Goal: Task Accomplishment & Management: Manage account settings

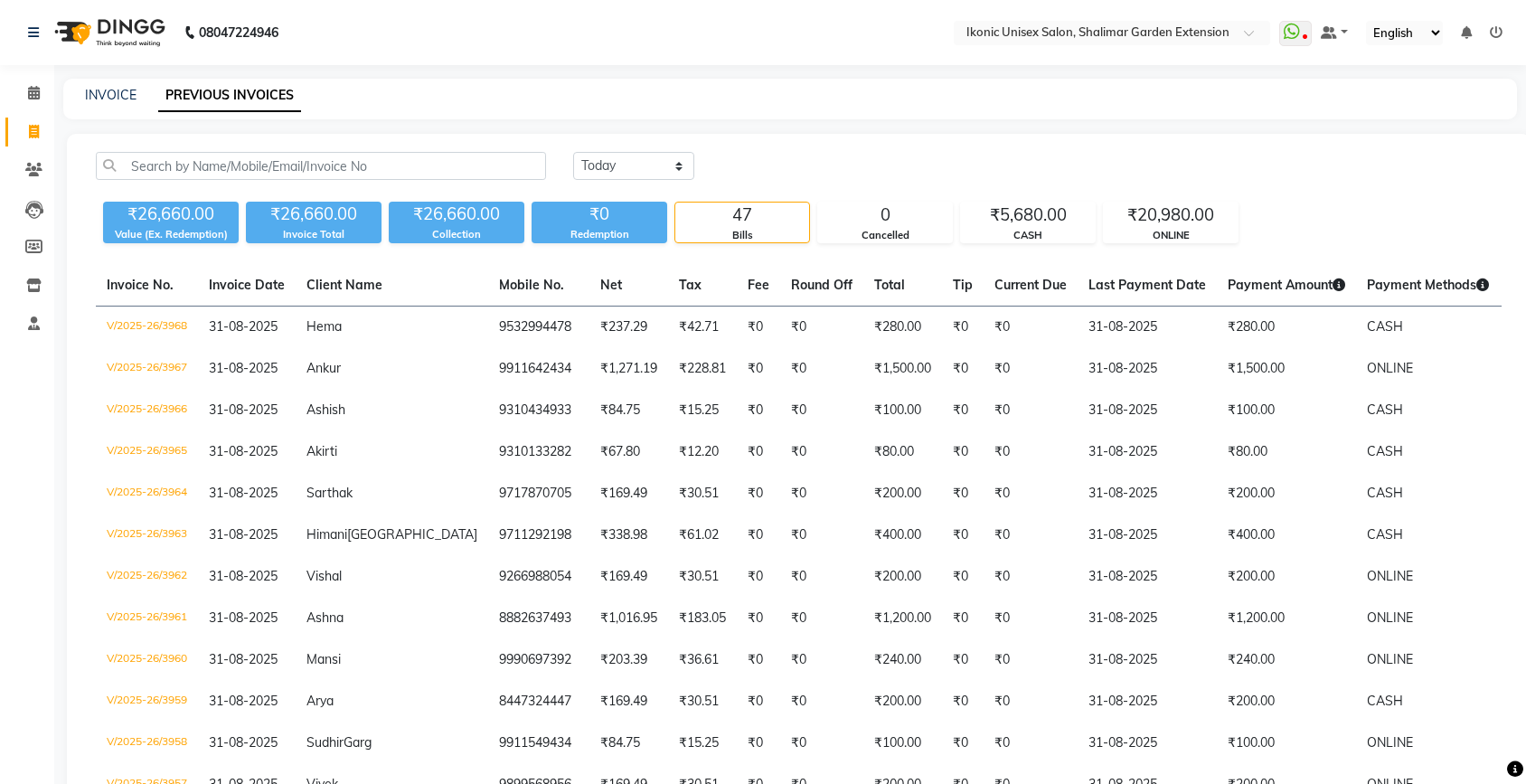
select select "[DATE]"
click at [119, 91] on link "INVOICE" at bounding box center [110, 95] width 51 height 17
select select "4931"
select select "service"
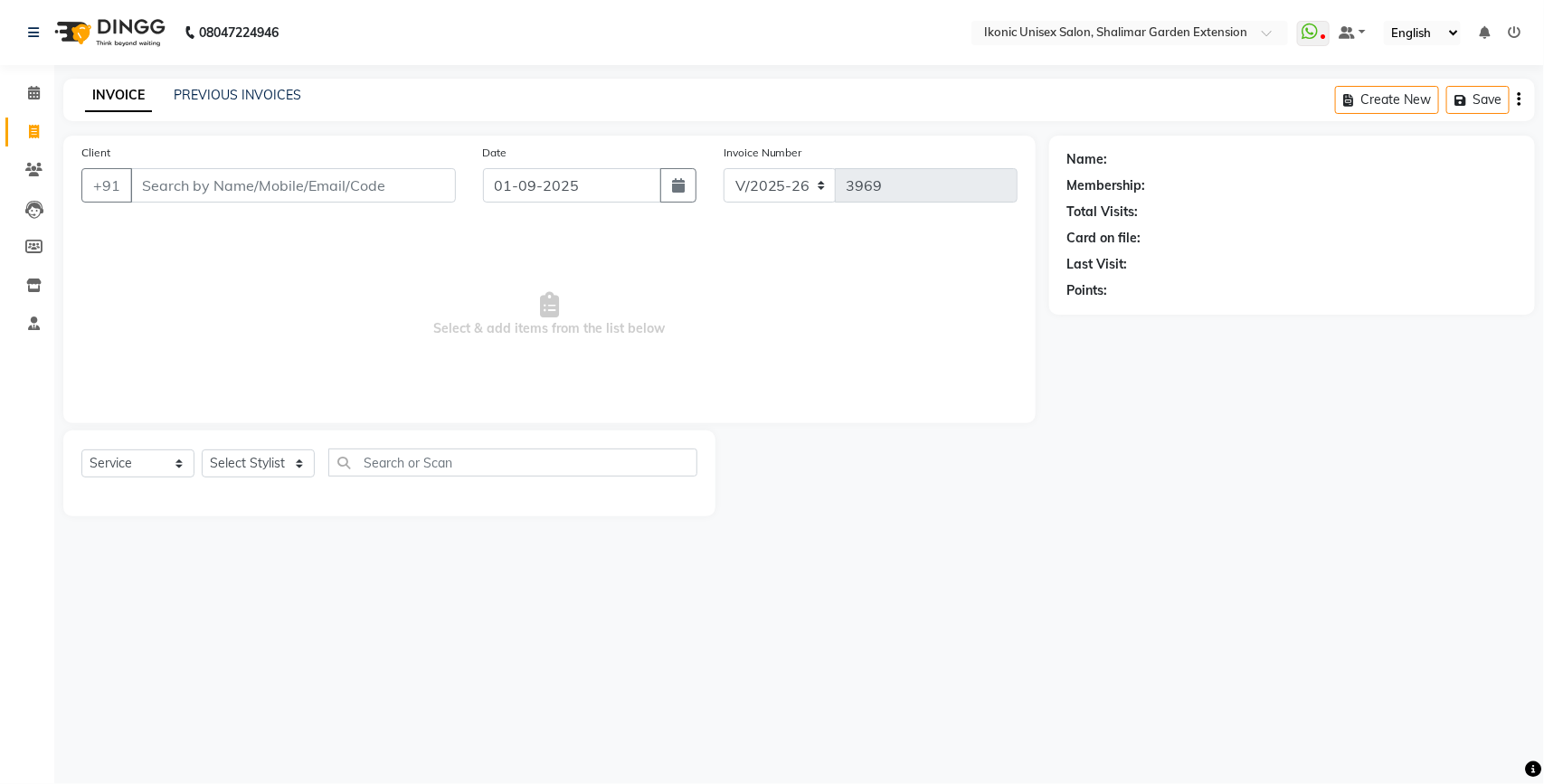
click at [253, 199] on input "Client" at bounding box center [293, 185] width 326 height 34
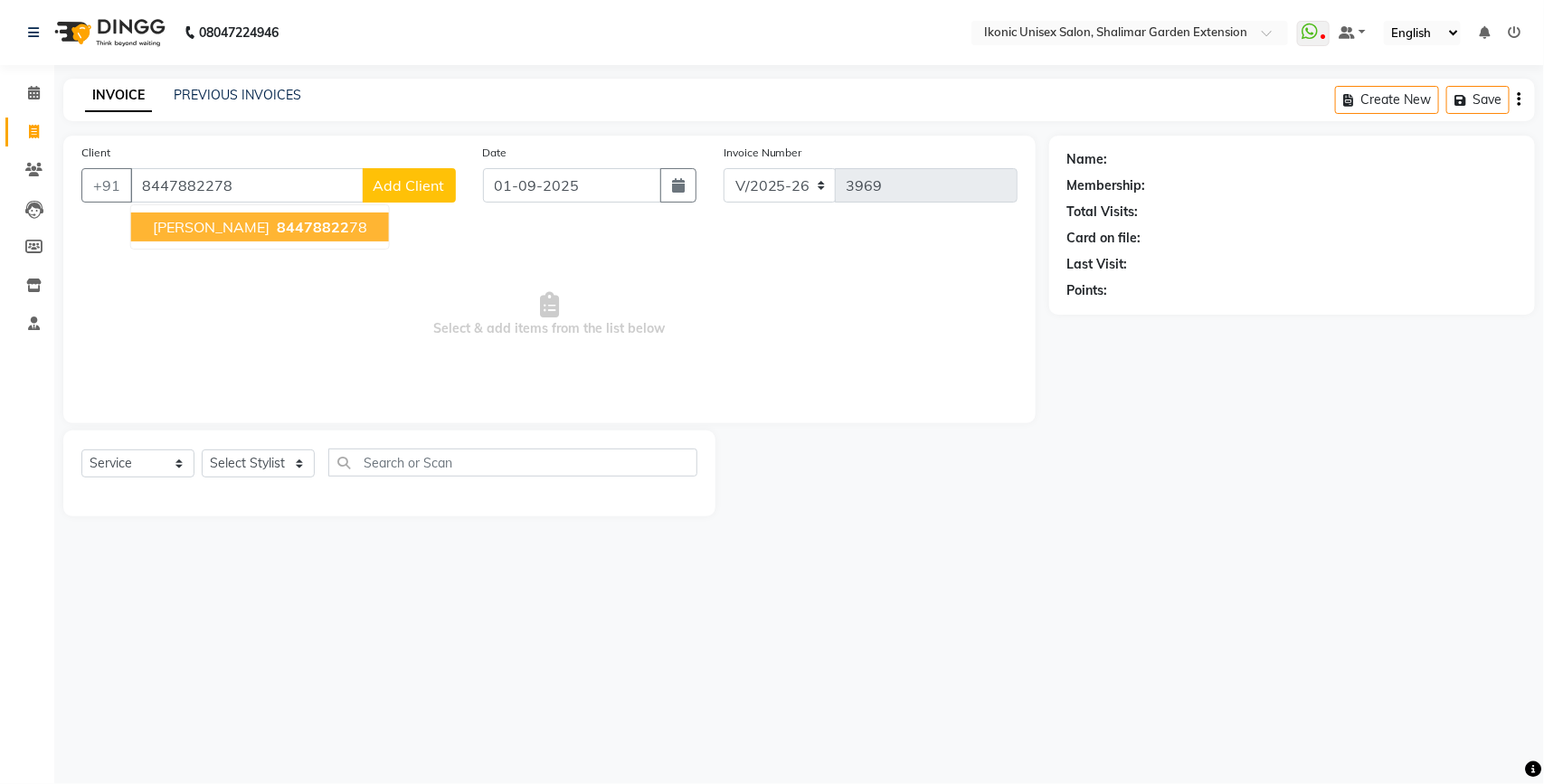
type input "8447882278"
click at [277, 226] on span "84478822" at bounding box center [313, 227] width 73 height 18
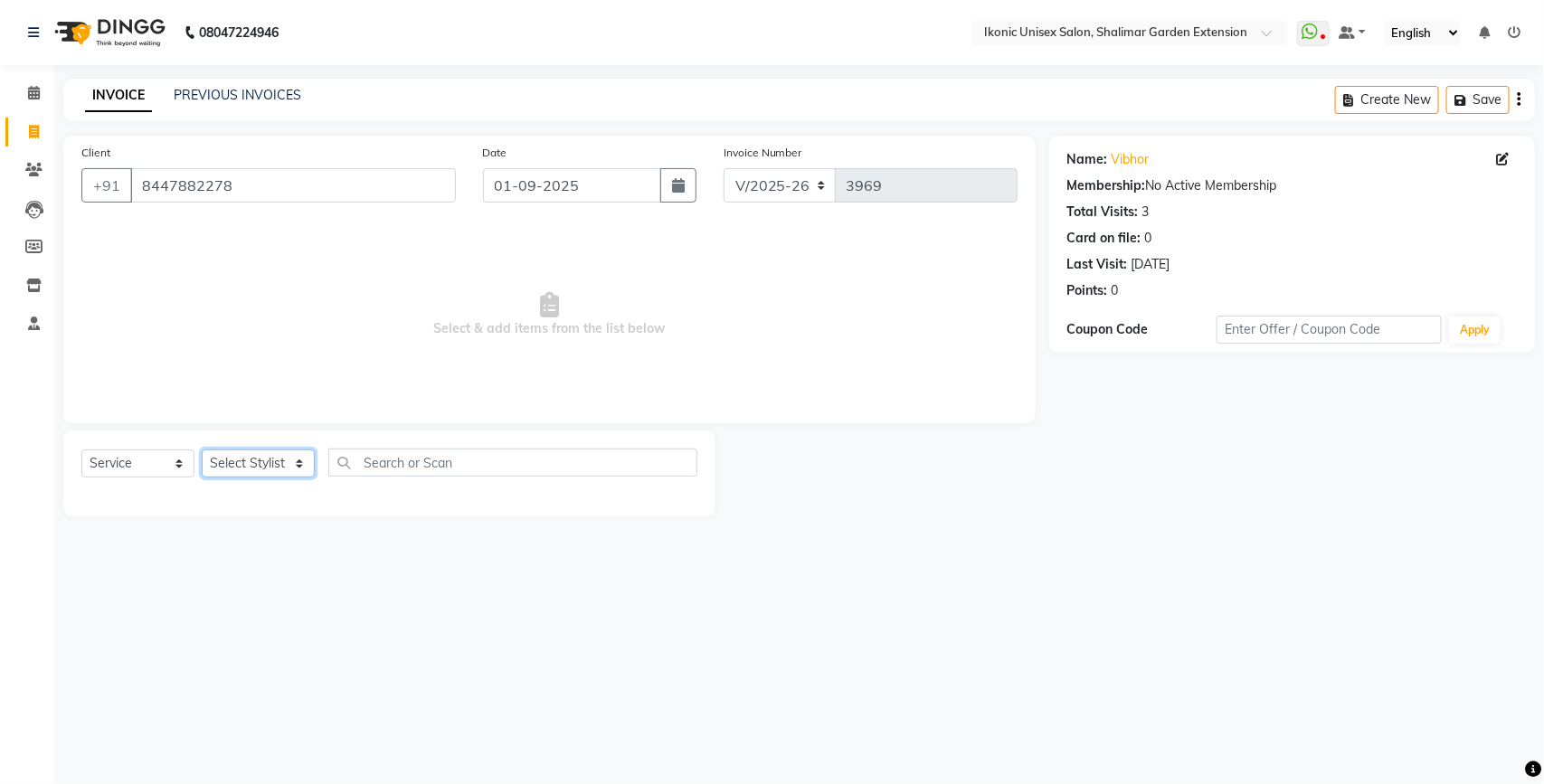
click at [277, 468] on select "Select Stylist [PERSON_NAME] [PERSON_NAME] Fiza Mahi [PERSON_NAME] [PERSON_NAME…" at bounding box center [257, 463] width 113 height 28
select select "42962"
click at [201, 449] on select "Select Stylist [PERSON_NAME] [PERSON_NAME] Fiza Mahi [PERSON_NAME] [PERSON_NAME…" at bounding box center [257, 463] width 113 height 28
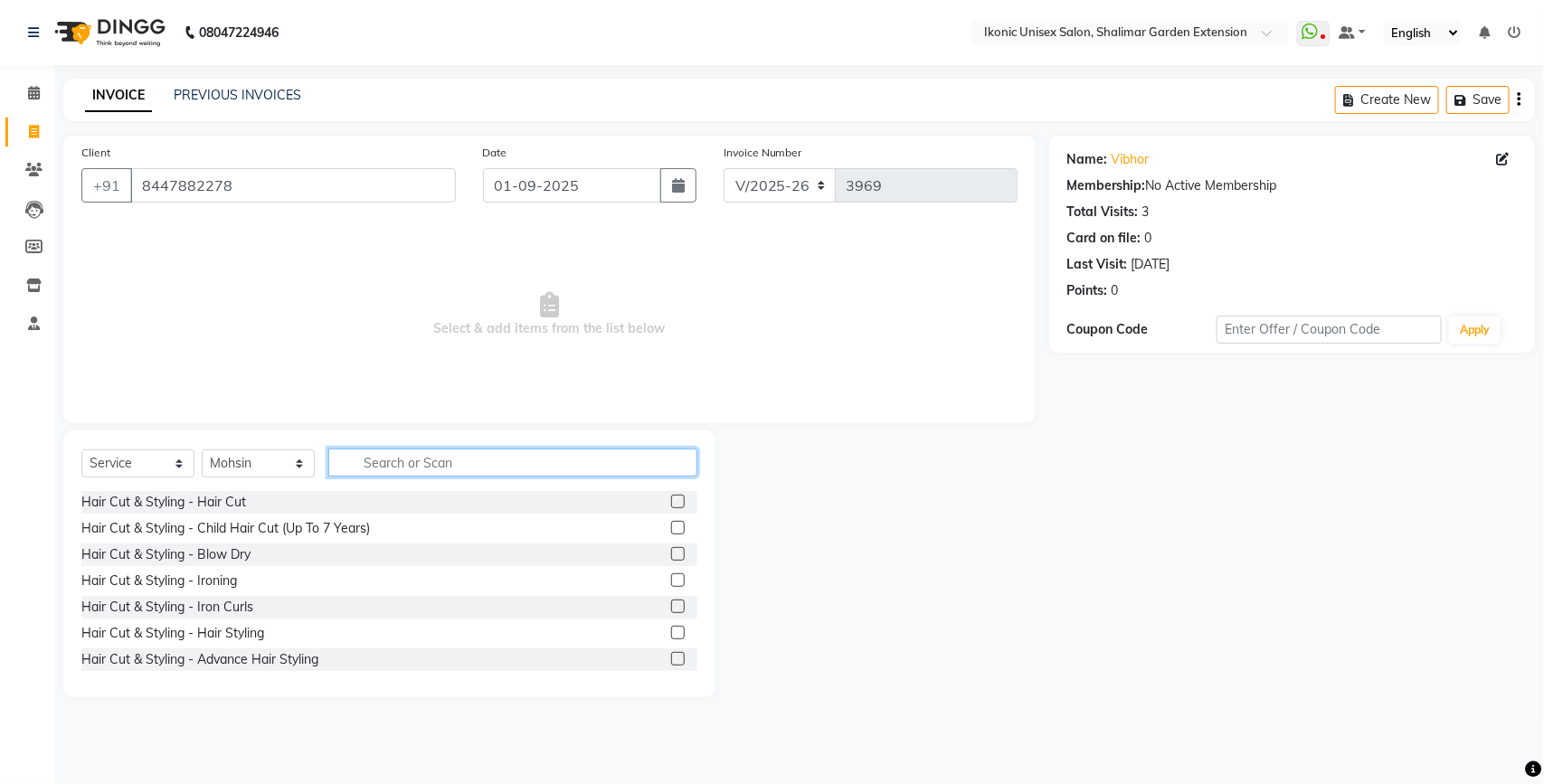
click at [395, 462] on input "text" at bounding box center [512, 462] width 369 height 28
type input "m"
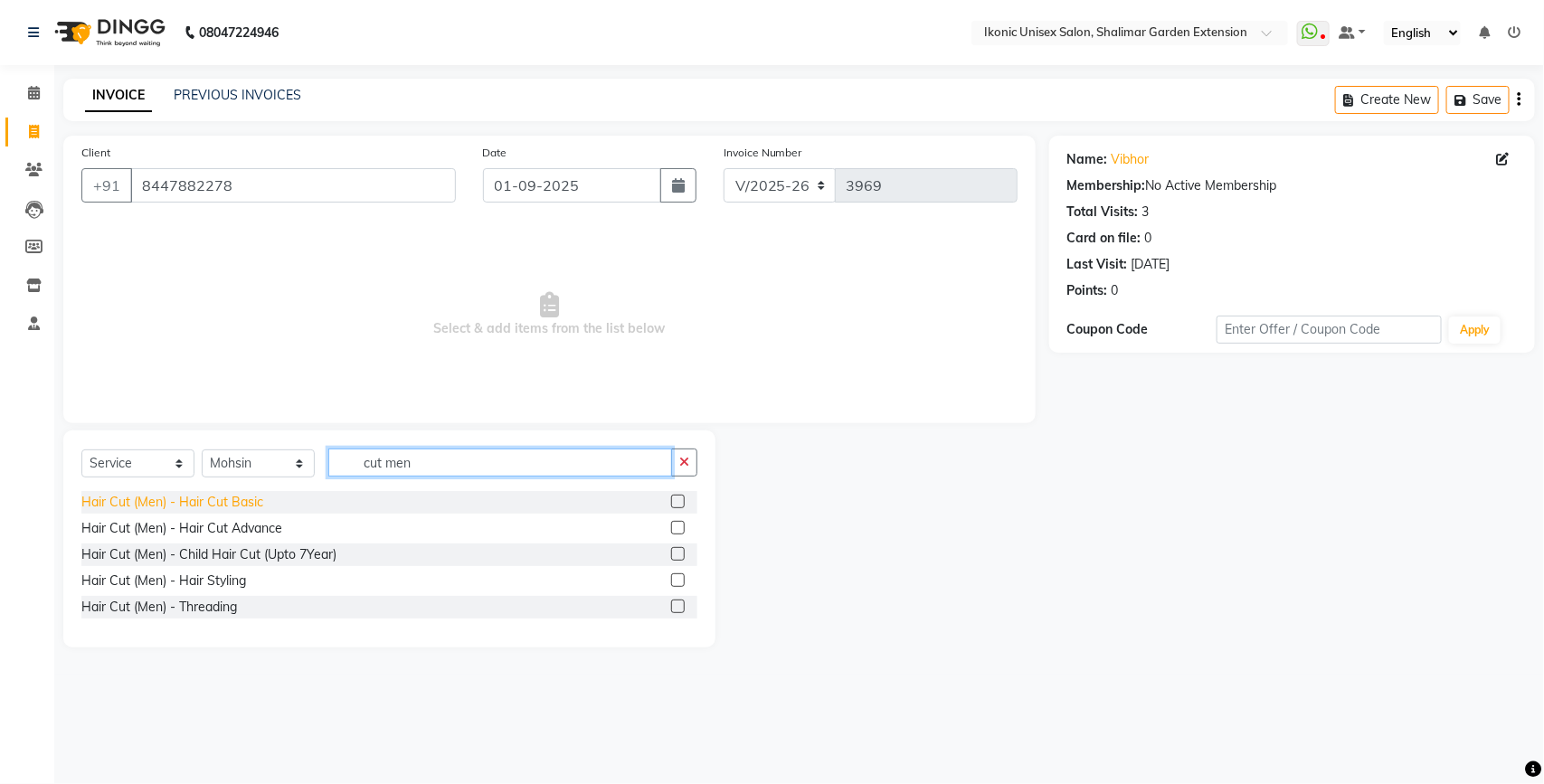
type input "cut men"
click at [257, 498] on div "Hair Cut (Men) - Hair Cut Basic" at bounding box center [173, 502] width 182 height 19
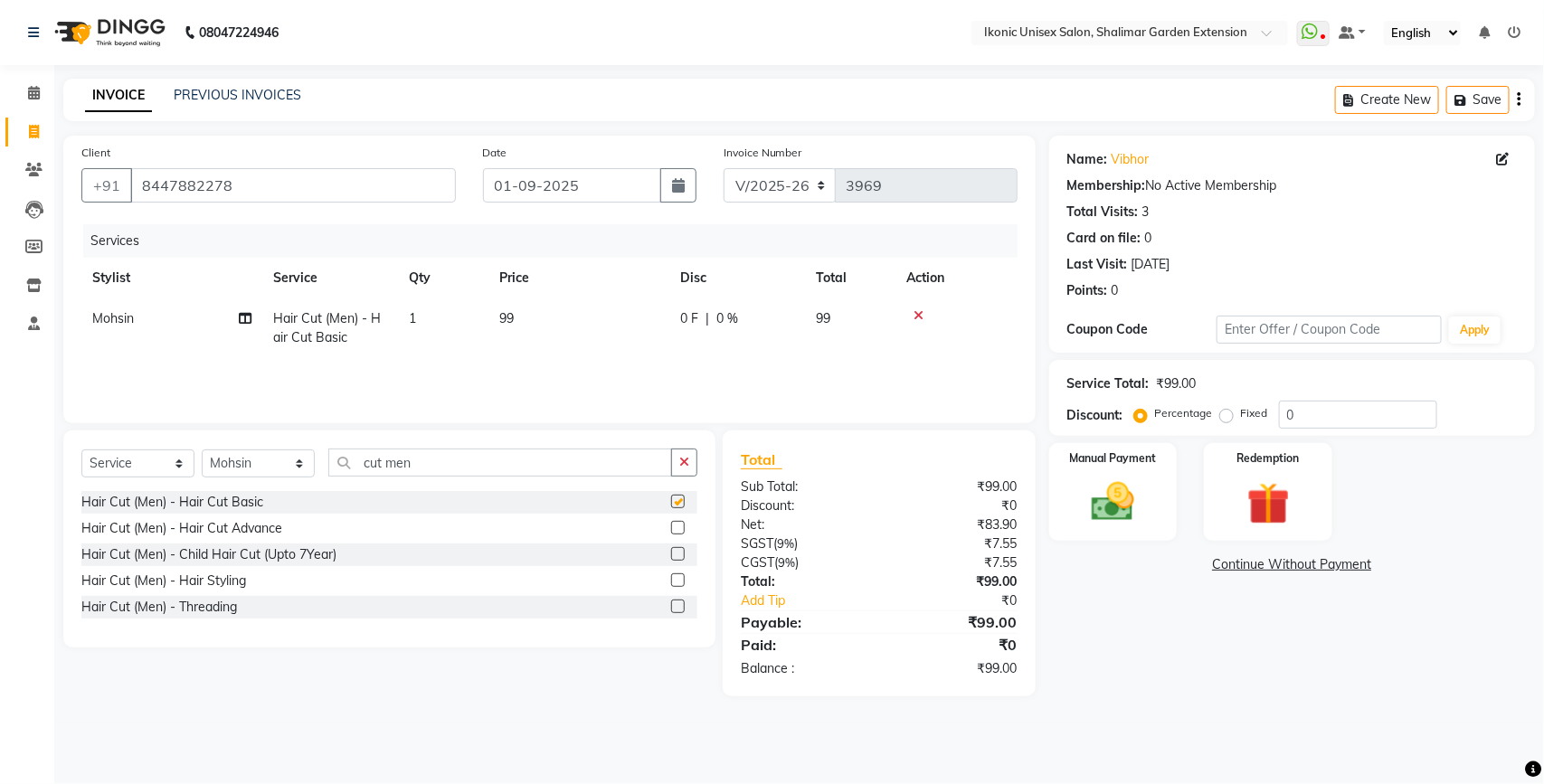
checkbox input "false"
drag, startPoint x: 455, startPoint y: 459, endPoint x: 333, endPoint y: 466, distance: 122.2
click at [336, 466] on input "cut men" at bounding box center [500, 462] width 344 height 28
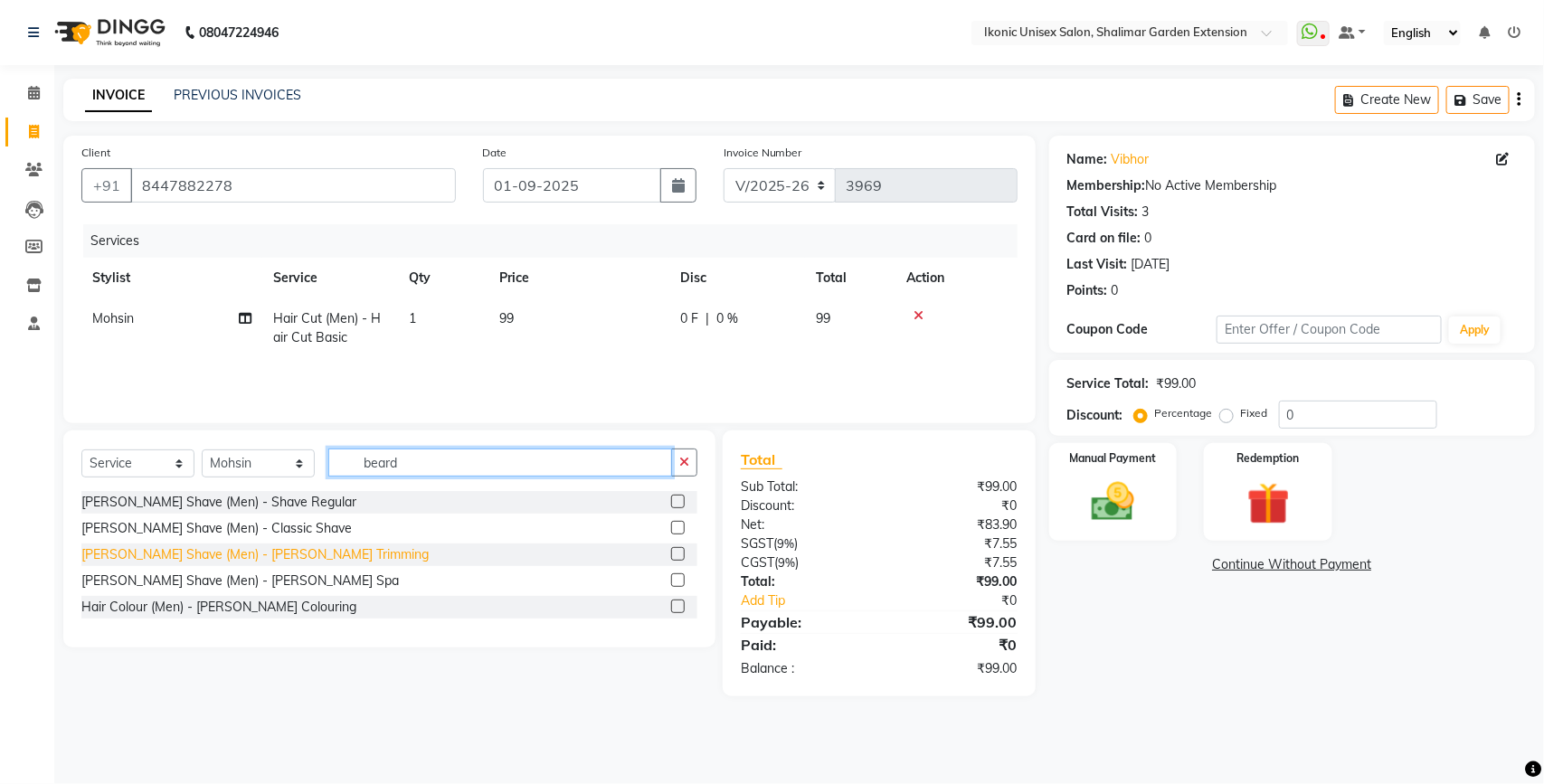
type input "beard"
click at [288, 558] on div "[PERSON_NAME] Shave (Men) - [PERSON_NAME] Trimming" at bounding box center [256, 554] width 348 height 19
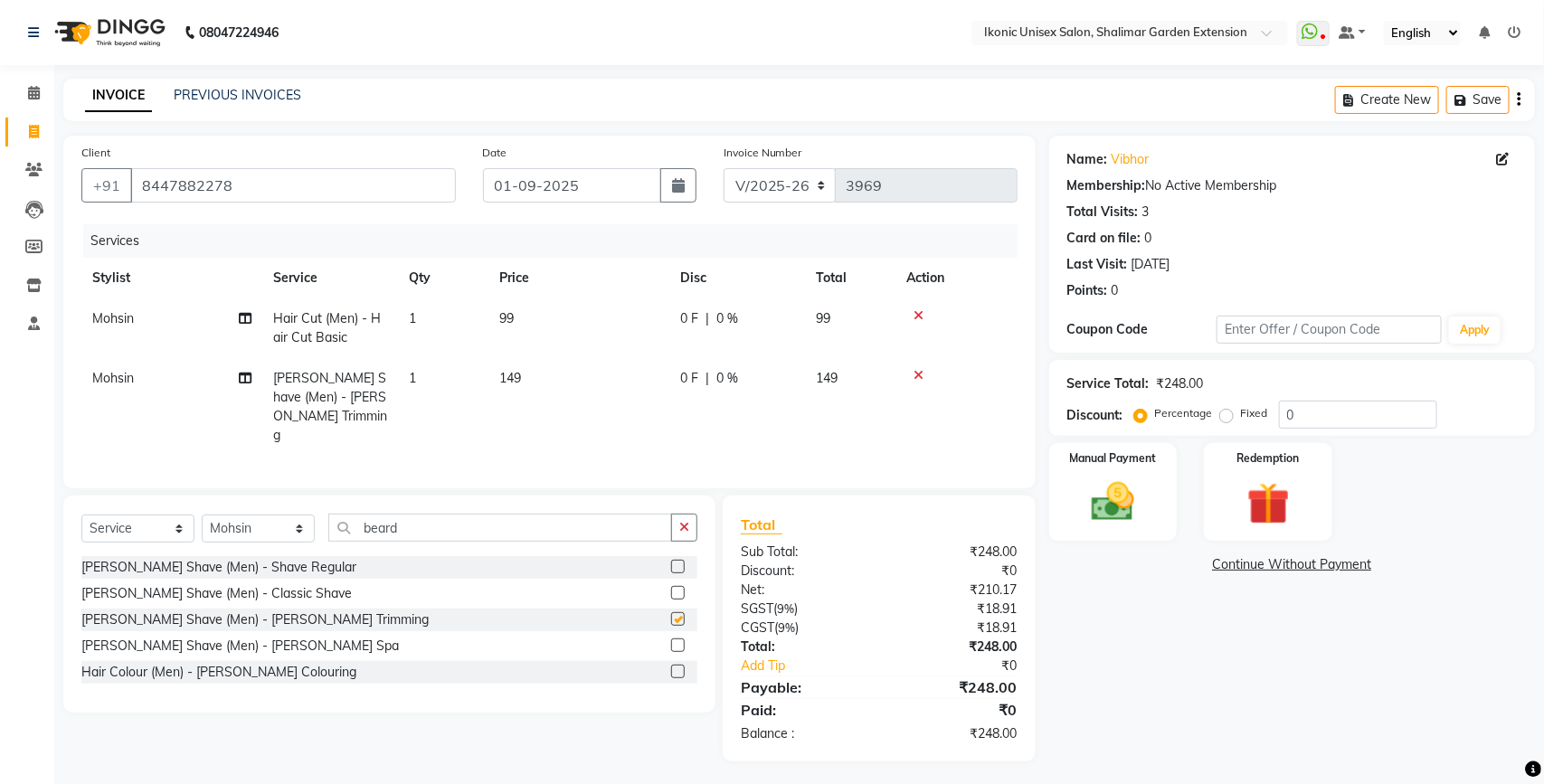
checkbox input "false"
click at [511, 317] on span "99" at bounding box center [507, 318] width 15 height 17
select select "42962"
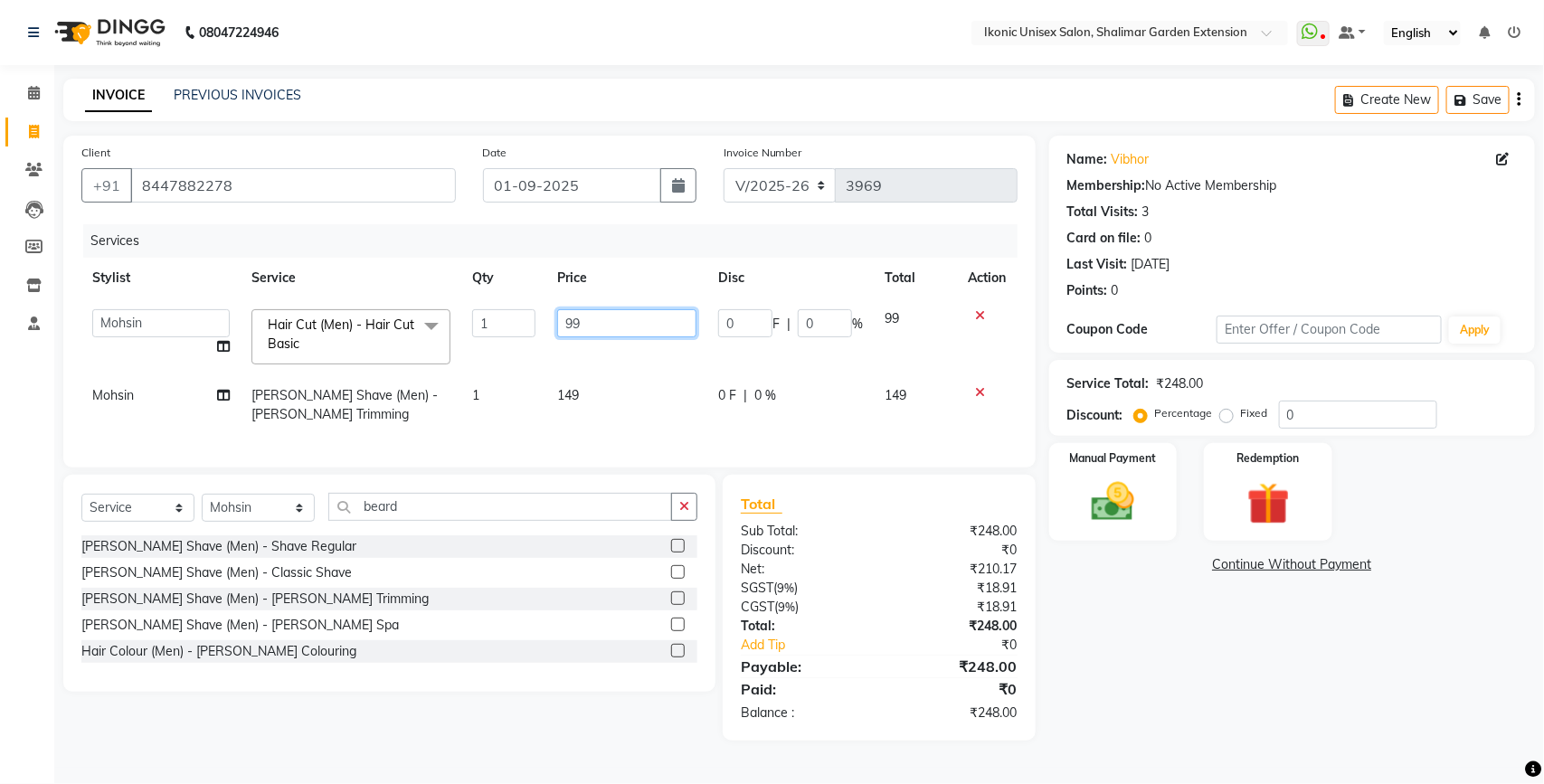
drag, startPoint x: 598, startPoint y: 312, endPoint x: 540, endPoint y: 319, distance: 58.4
click at [538, 322] on tr "[PERSON_NAME] [PERSON_NAME] Fiza Mahi [PERSON_NAME] [PERSON_NAME] [PERSON_NAME]…" at bounding box center [550, 337] width 936 height 77
type input "100"
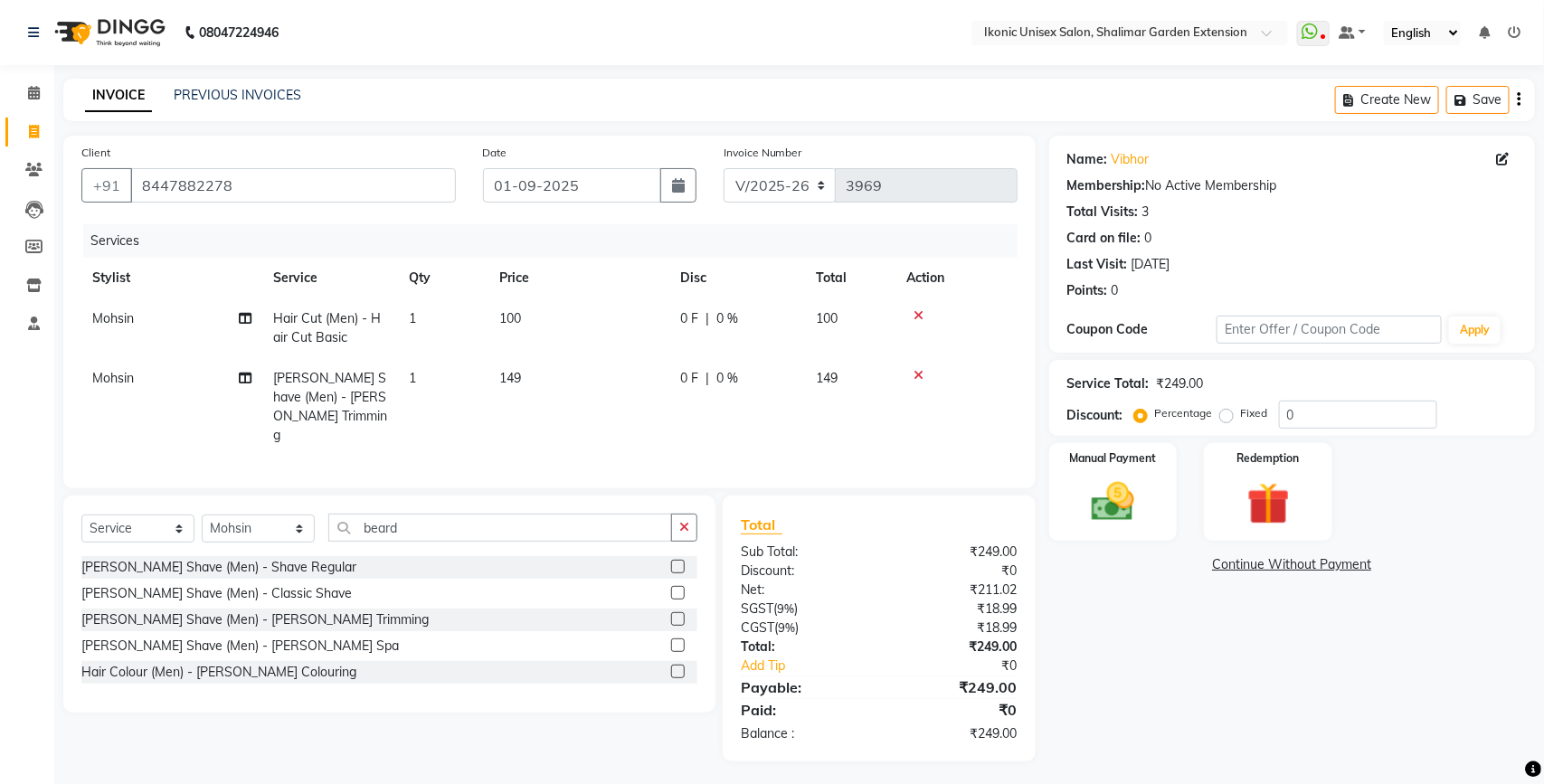
drag, startPoint x: 568, startPoint y: 398, endPoint x: 599, endPoint y: 381, distance: 35.4
click at [568, 396] on td "149" at bounding box center [578, 406] width 181 height 97
select select "42962"
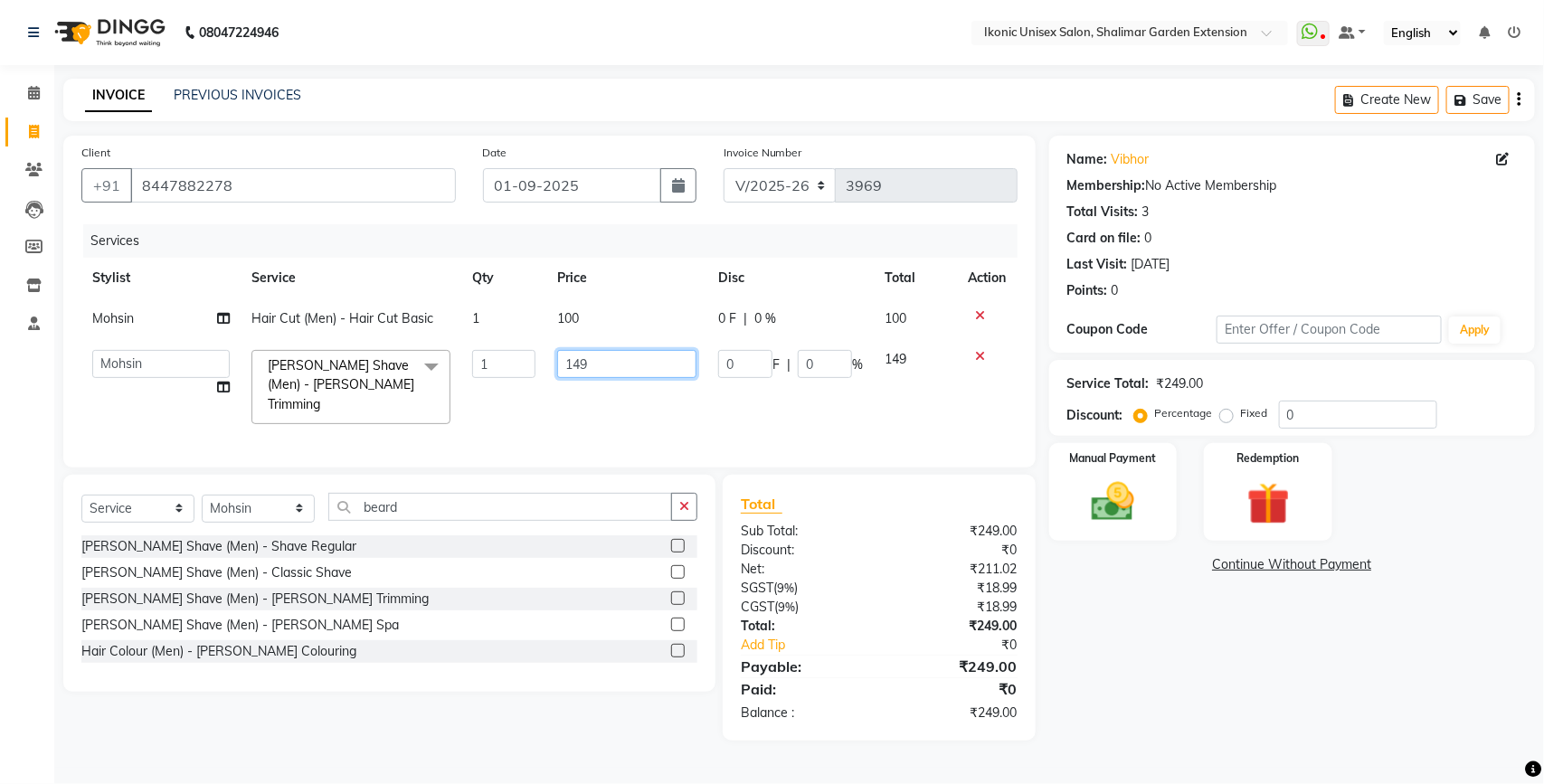
drag, startPoint x: 638, startPoint y: 359, endPoint x: 553, endPoint y: 358, distance: 85.0
click at [553, 359] on td "149" at bounding box center [626, 387] width 161 height 96
type input "150"
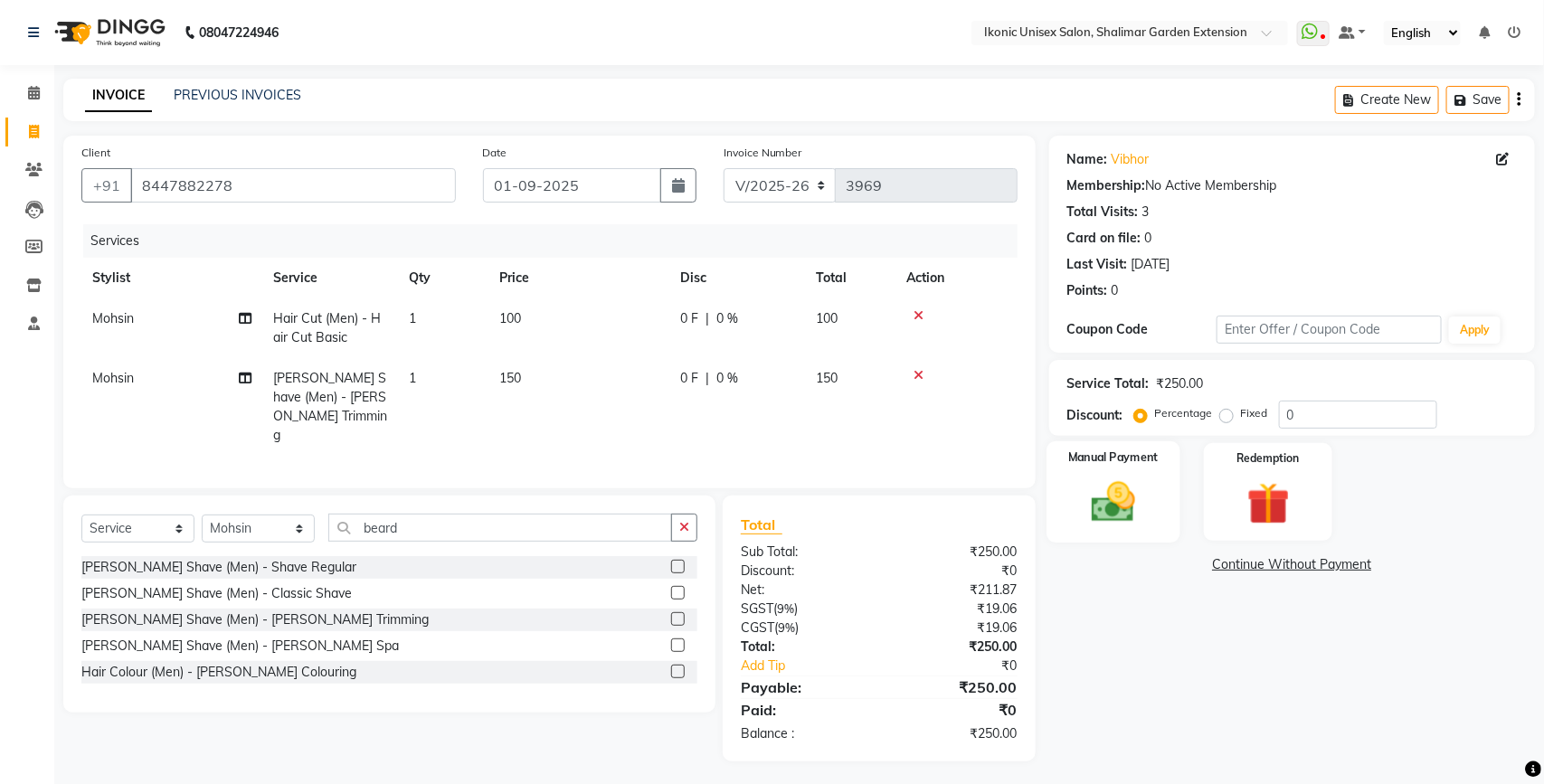
click at [1154, 528] on div "Manual Payment" at bounding box center [1114, 492] width 134 height 102
click at [1255, 558] on span "ONLINE" at bounding box center [1249, 565] width 47 height 21
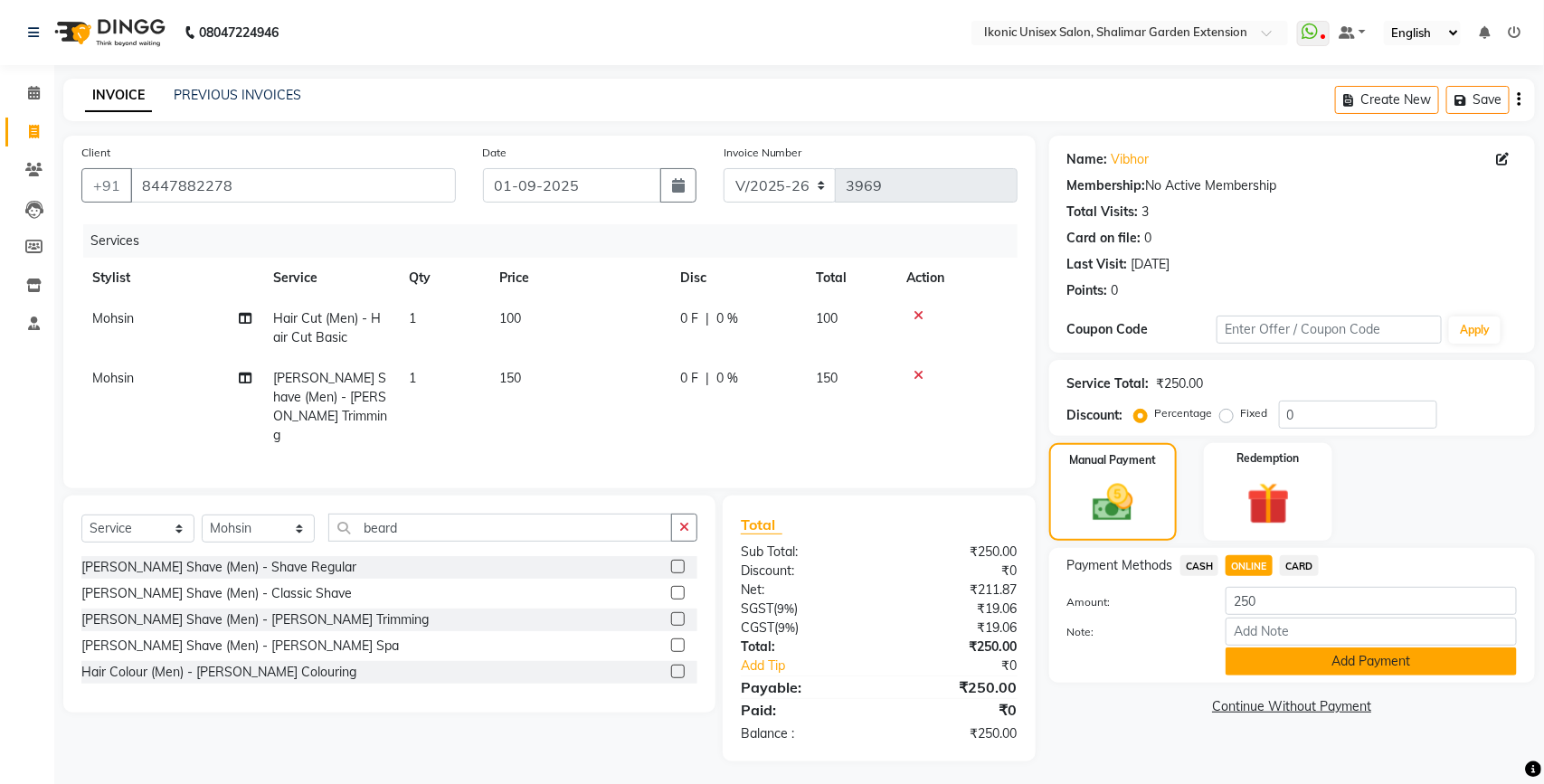
click at [1290, 661] on button "Add Payment" at bounding box center [1371, 661] width 292 height 28
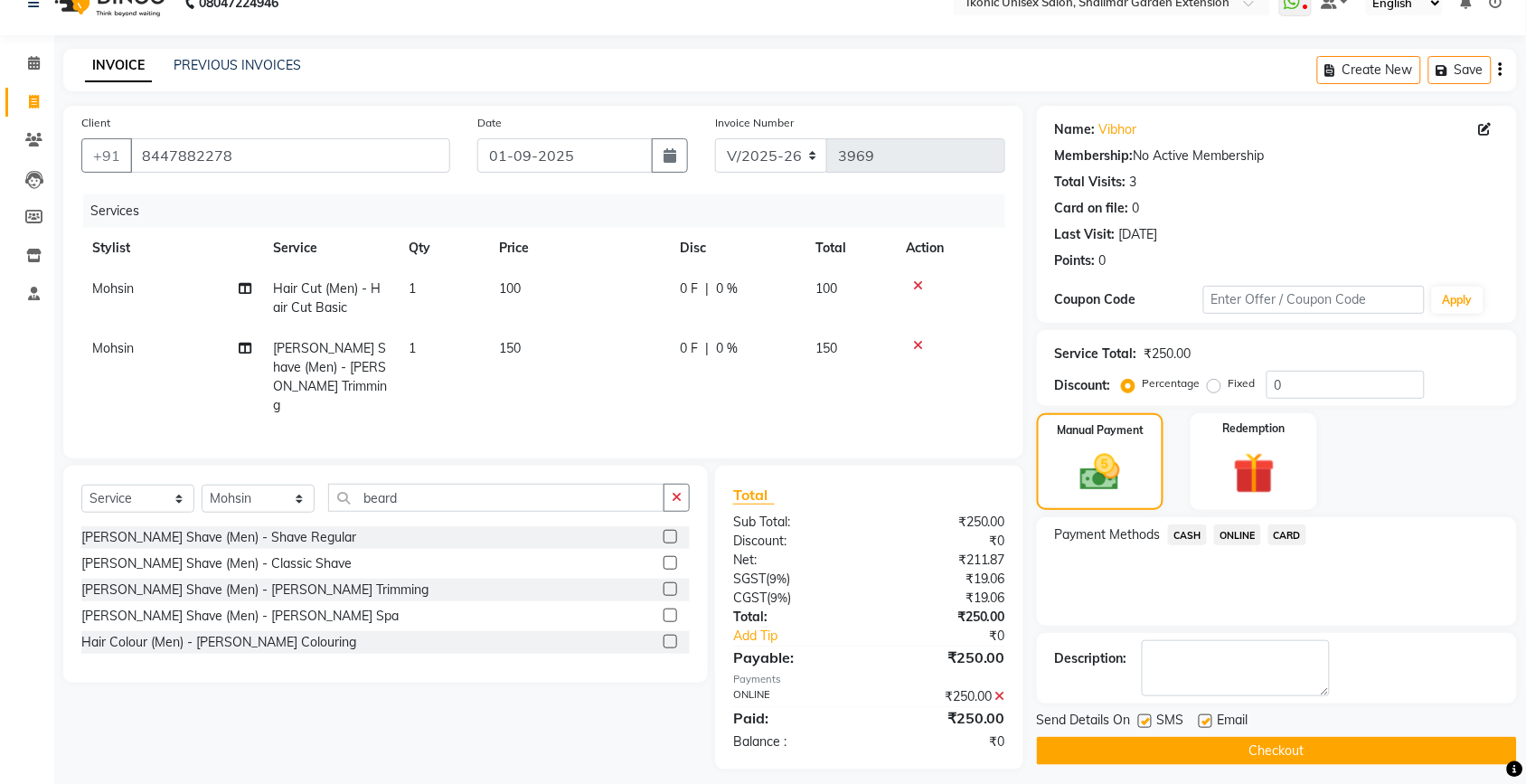
scroll to position [38, 0]
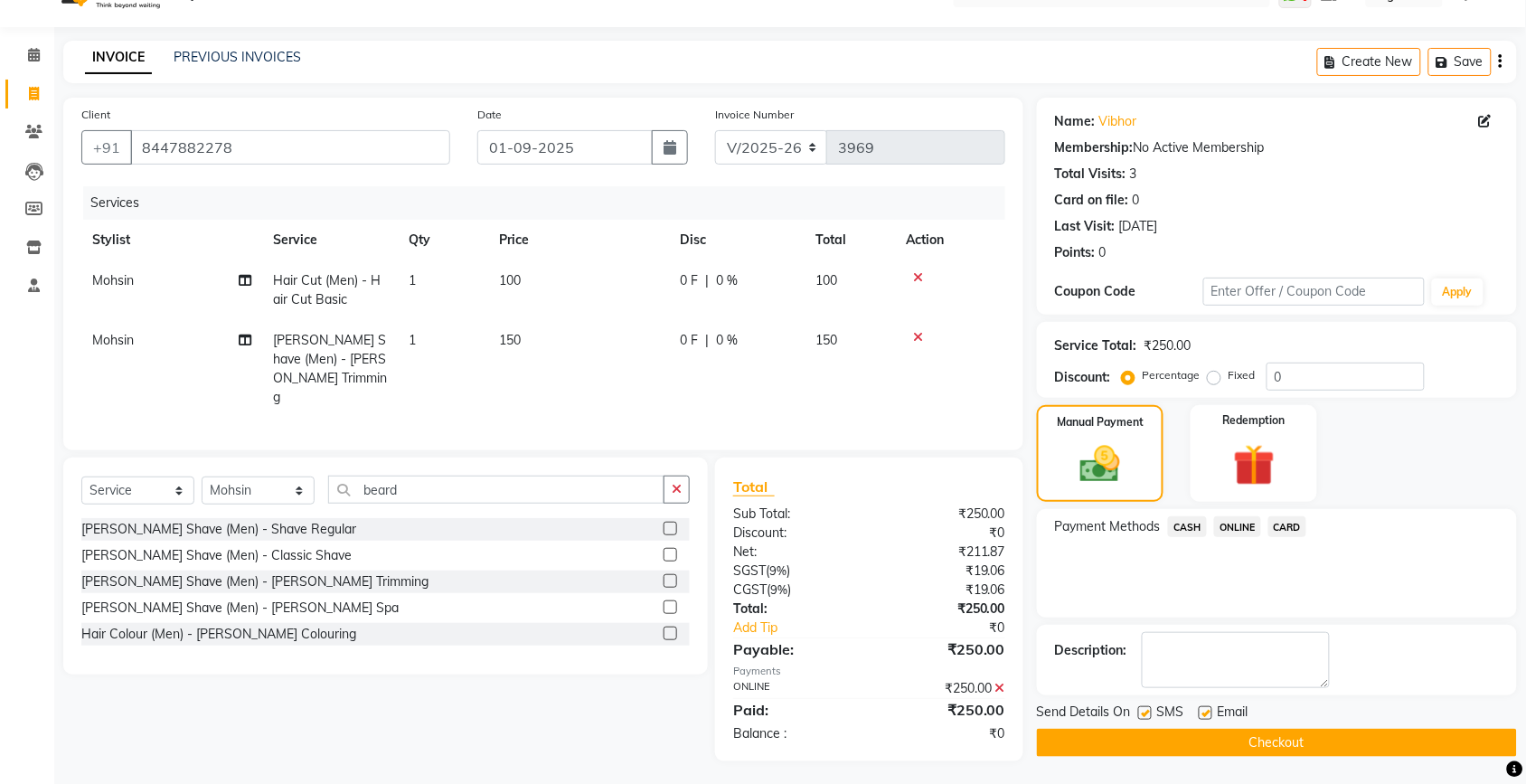
click at [1290, 742] on button "Checkout" at bounding box center [1277, 743] width 480 height 28
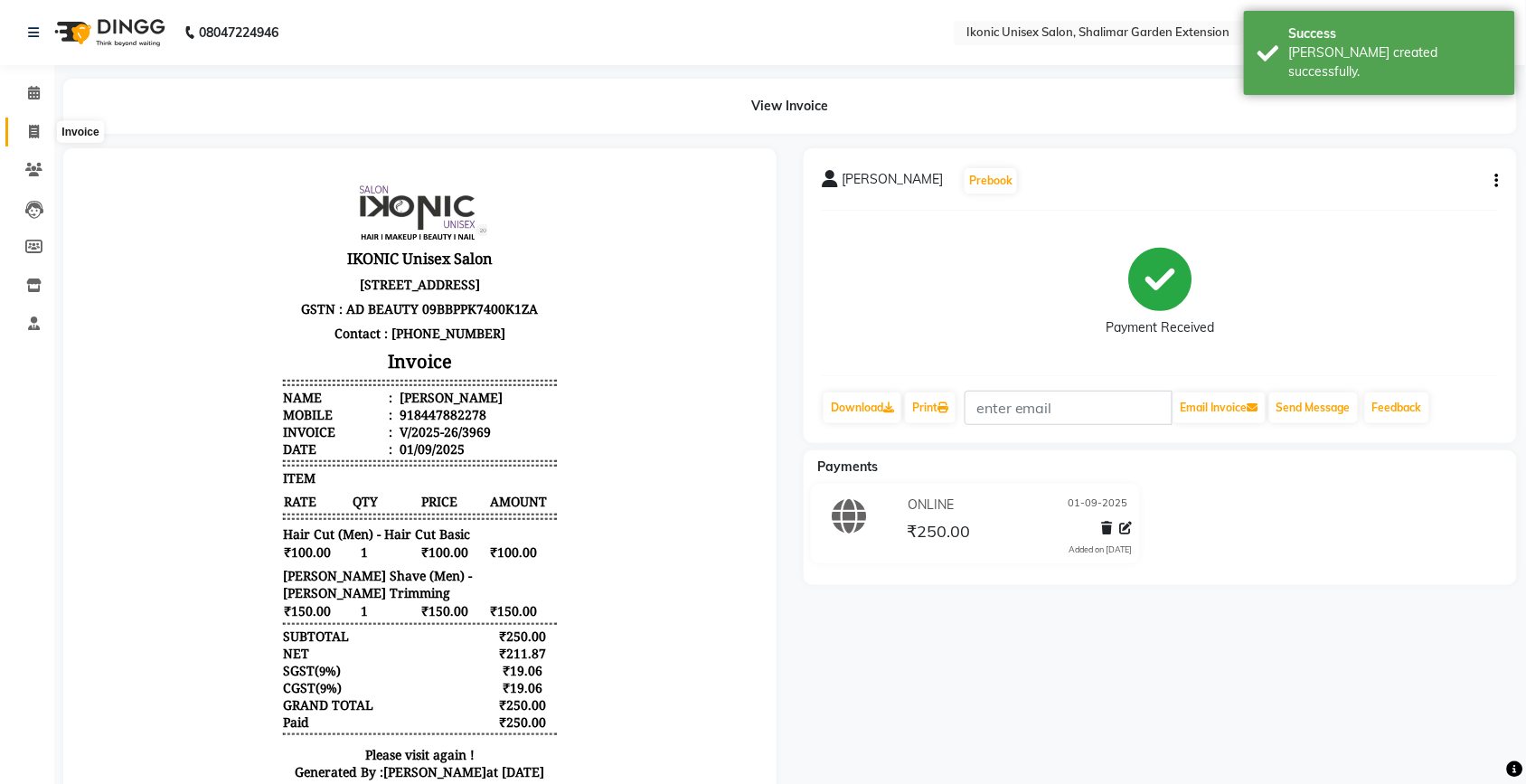
click at [31, 133] on icon at bounding box center [33, 131] width 10 height 14
select select "service"
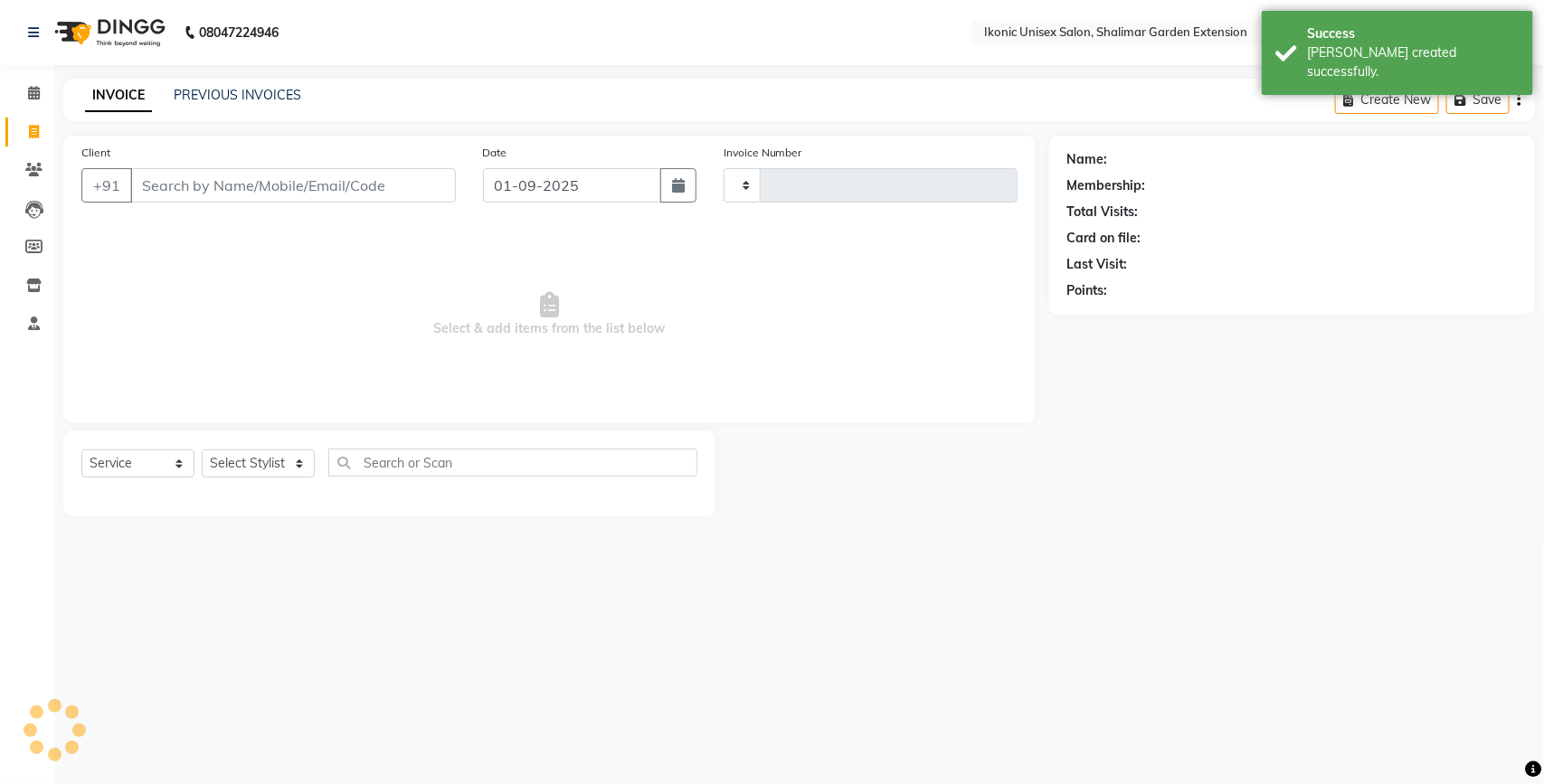
type input "3970"
select select "4931"
click at [250, 187] on input "Client" at bounding box center [293, 185] width 326 height 34
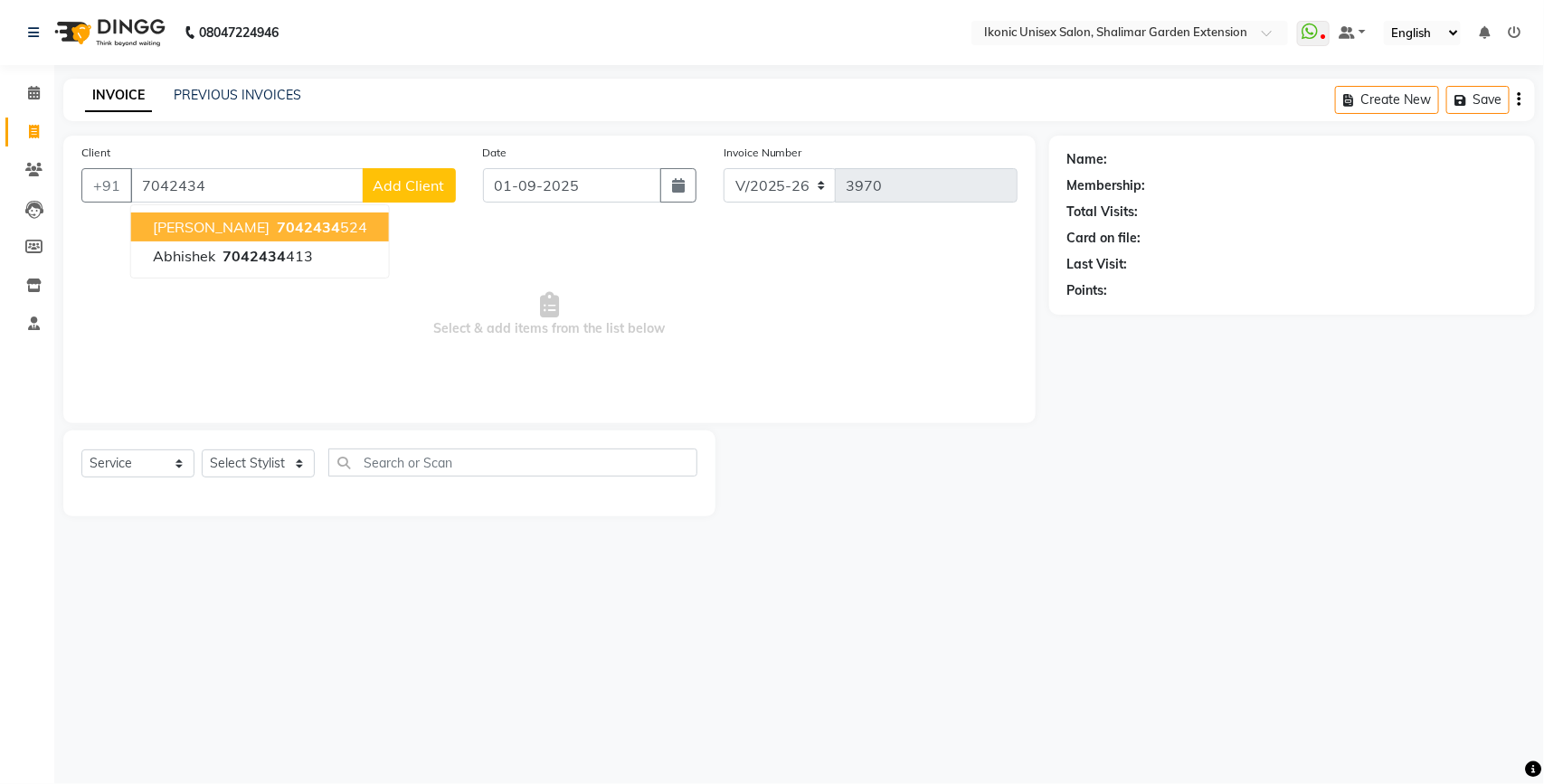
click at [273, 229] on ngb-highlight "7042434 524" at bounding box center [320, 227] width 94 height 18
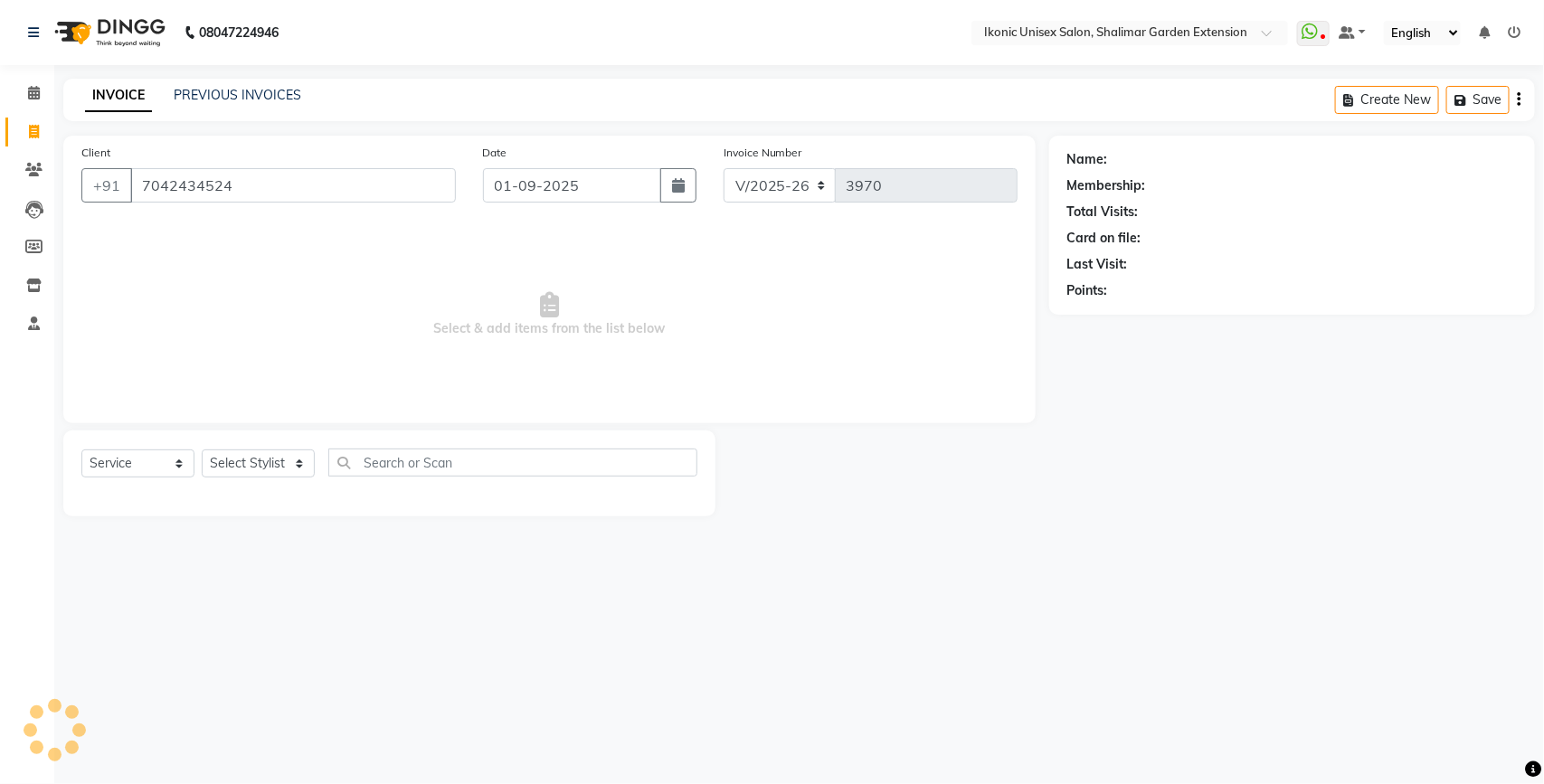
type input "7042434524"
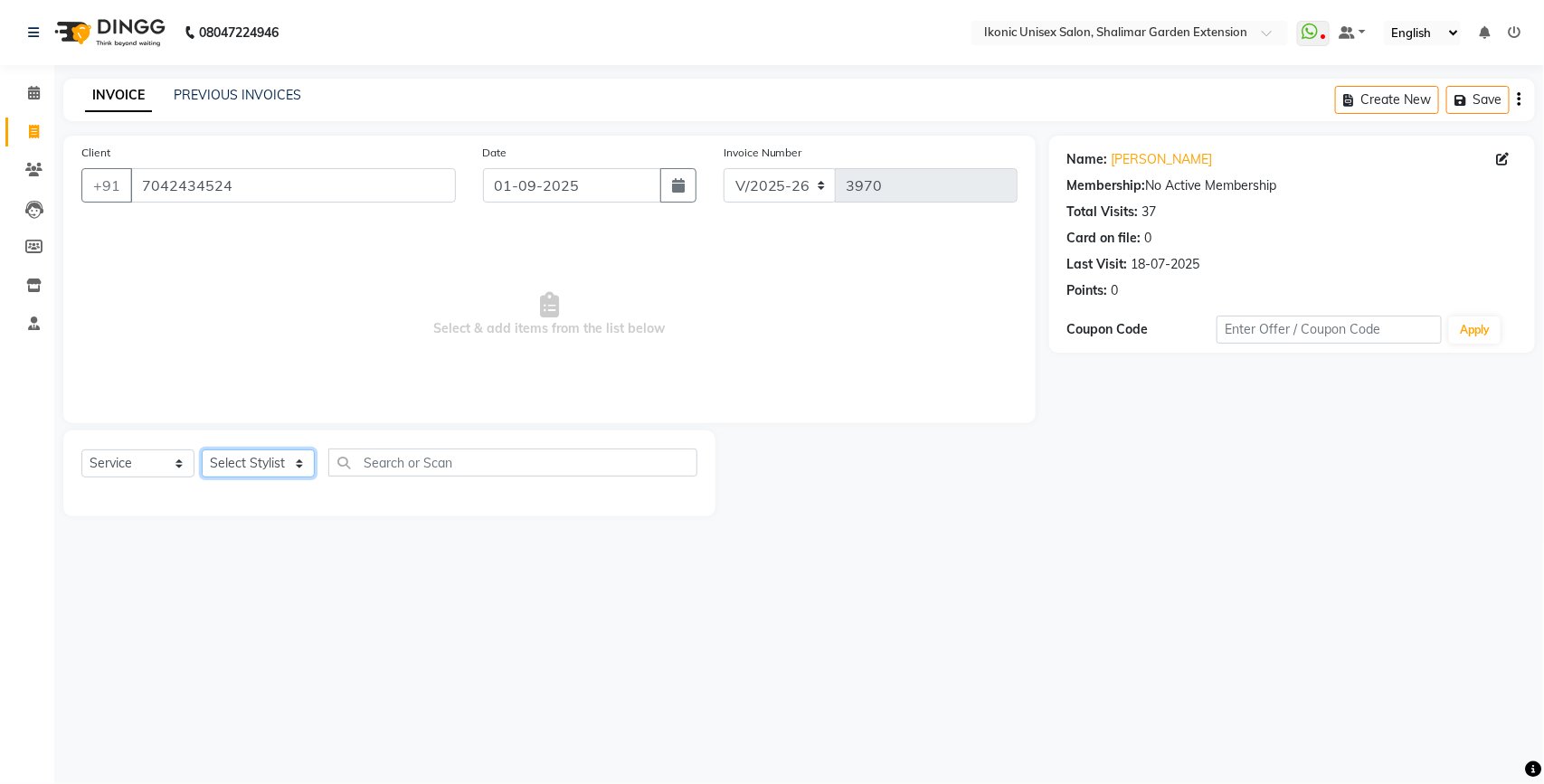
click at [246, 466] on select "Select Stylist [PERSON_NAME] [PERSON_NAME] Fiza Mahi [PERSON_NAME] [PERSON_NAME…" at bounding box center [257, 463] width 113 height 28
select select "30786"
click at [201, 449] on select "Select Stylist [PERSON_NAME] [PERSON_NAME] Fiza Mahi [PERSON_NAME] [PERSON_NAME…" at bounding box center [257, 463] width 113 height 28
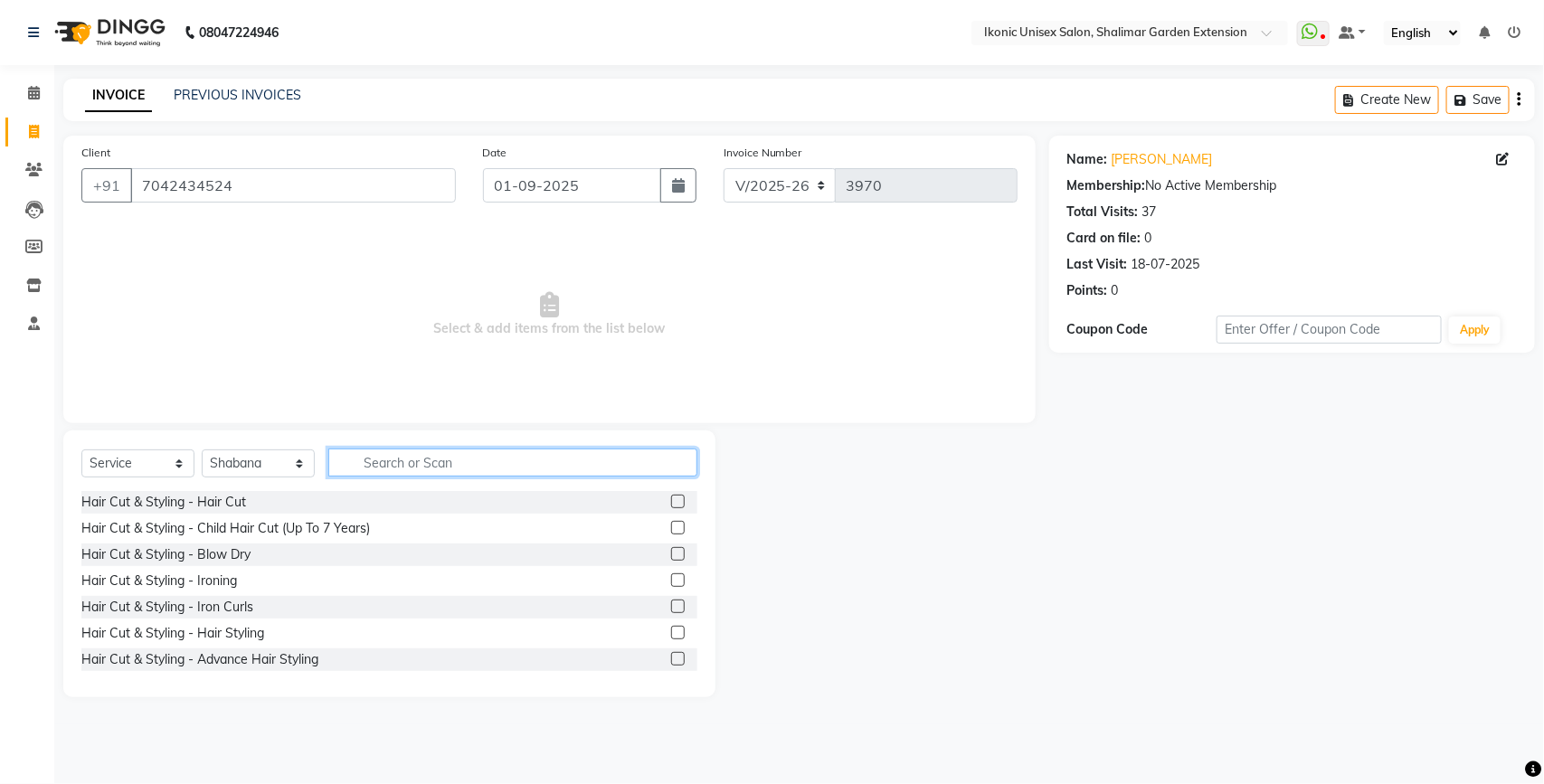
click at [394, 463] on input "text" at bounding box center [512, 462] width 369 height 28
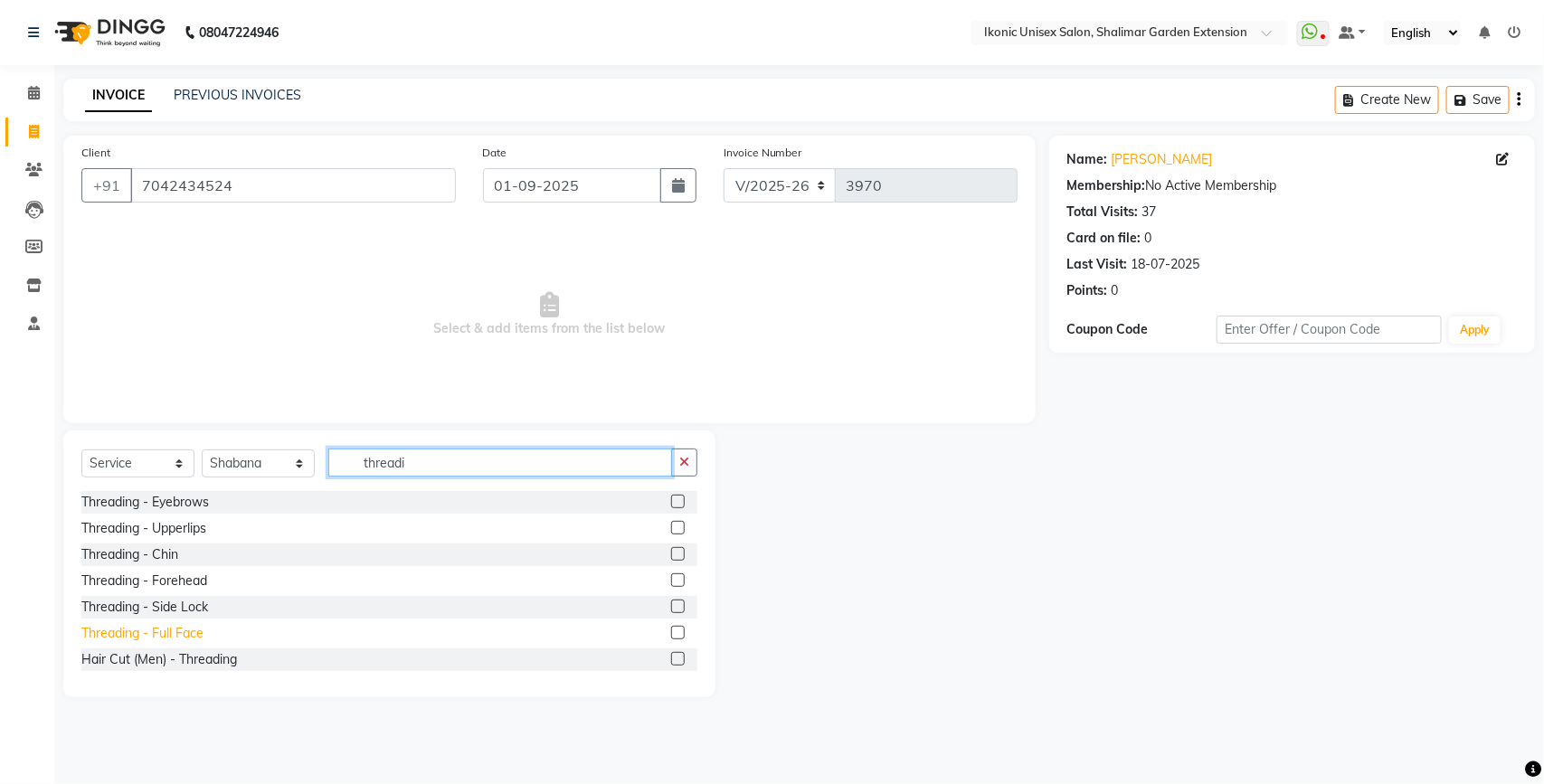
type input "threadi"
click at [184, 634] on div "Threading - Full Face" at bounding box center [143, 633] width 122 height 19
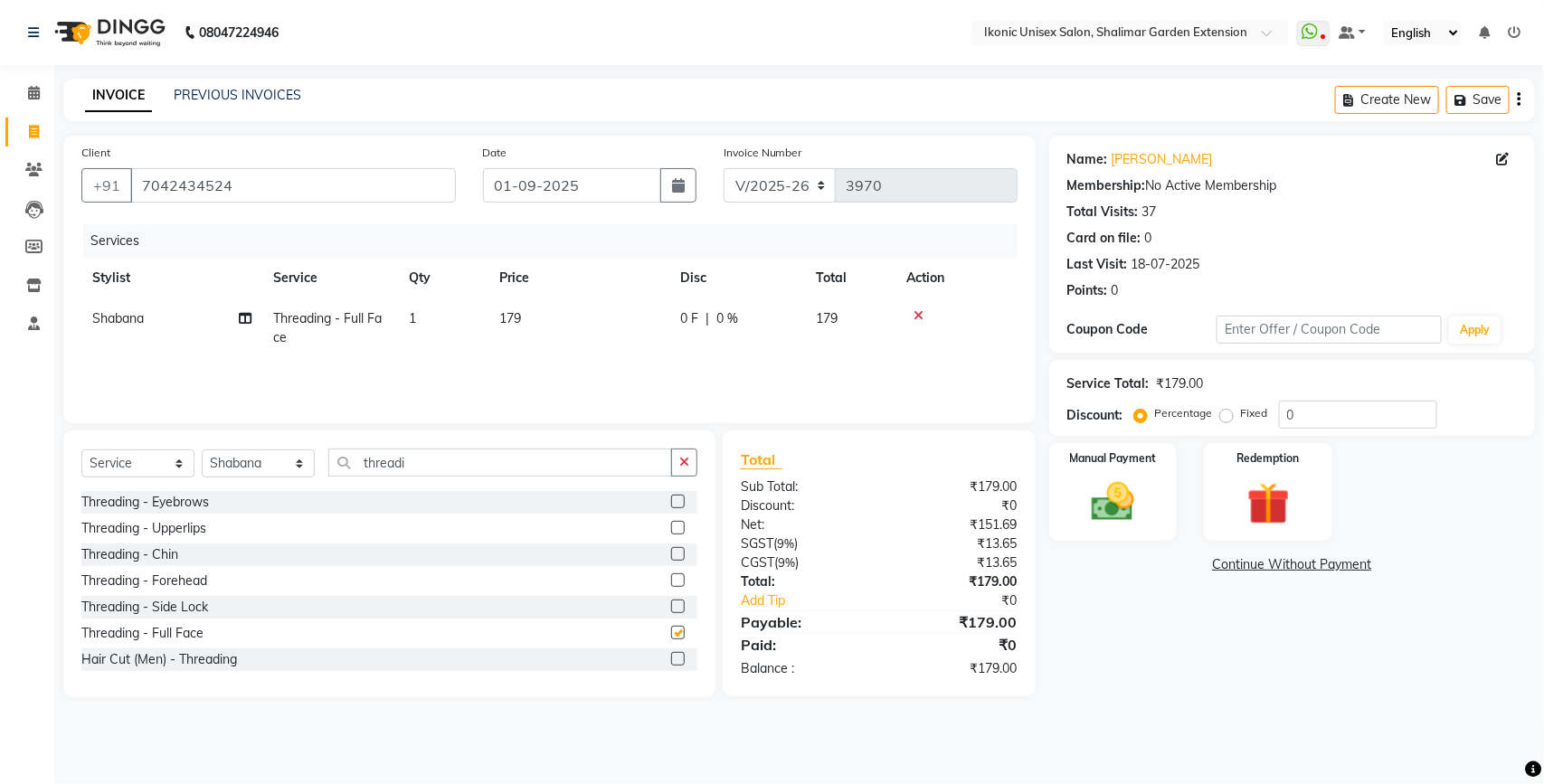
checkbox input "false"
click at [507, 319] on span "179" at bounding box center [510, 318] width 22 height 17
select select "30786"
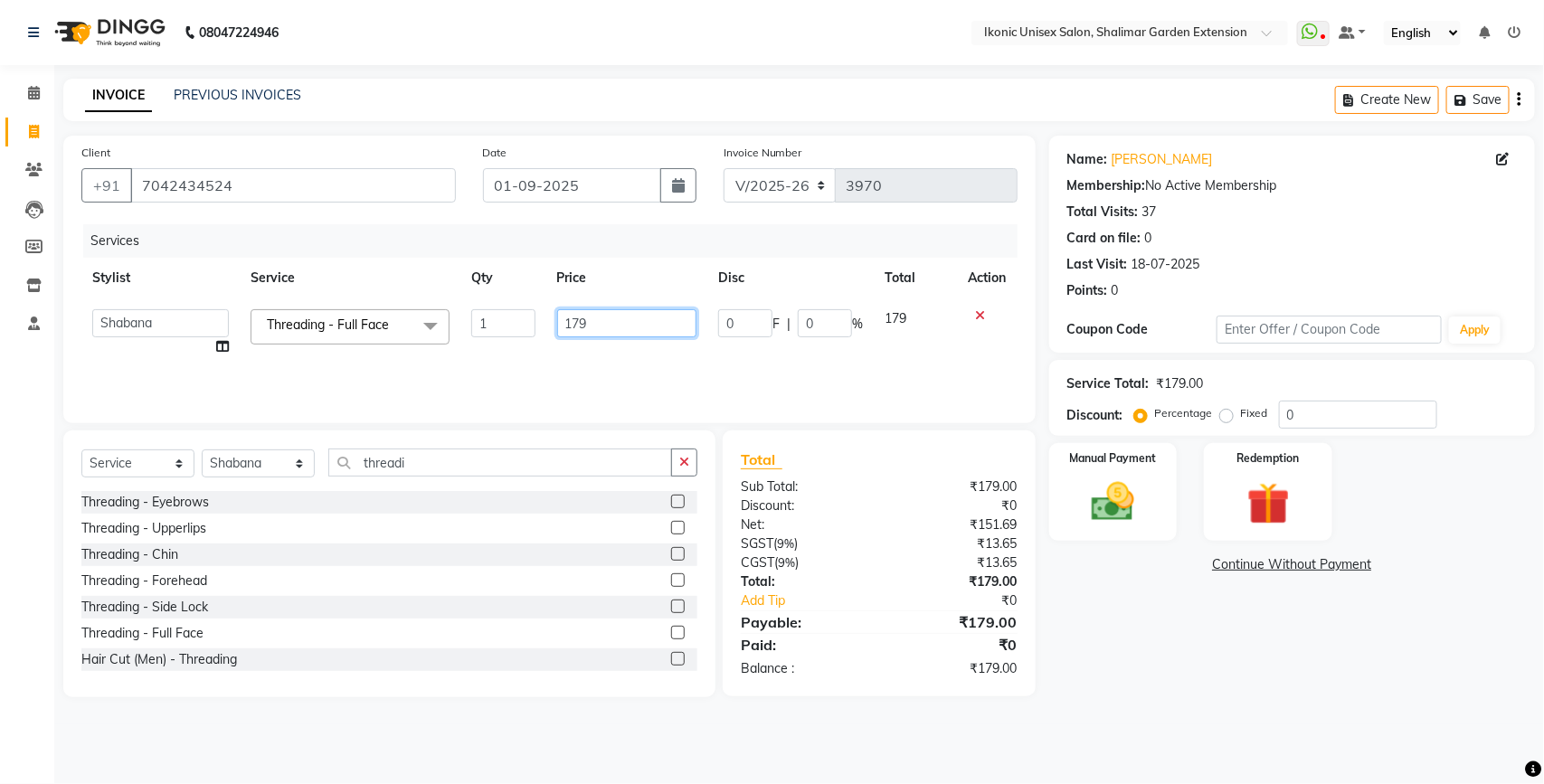
drag, startPoint x: 602, startPoint y: 318, endPoint x: 524, endPoint y: 323, distance: 78.2
click at [524, 323] on tr "[PERSON_NAME] [PERSON_NAME] Fiza Mahi [PERSON_NAME] [PERSON_NAME] [PERSON_NAME]…" at bounding box center [550, 333] width 936 height 69
type input "150"
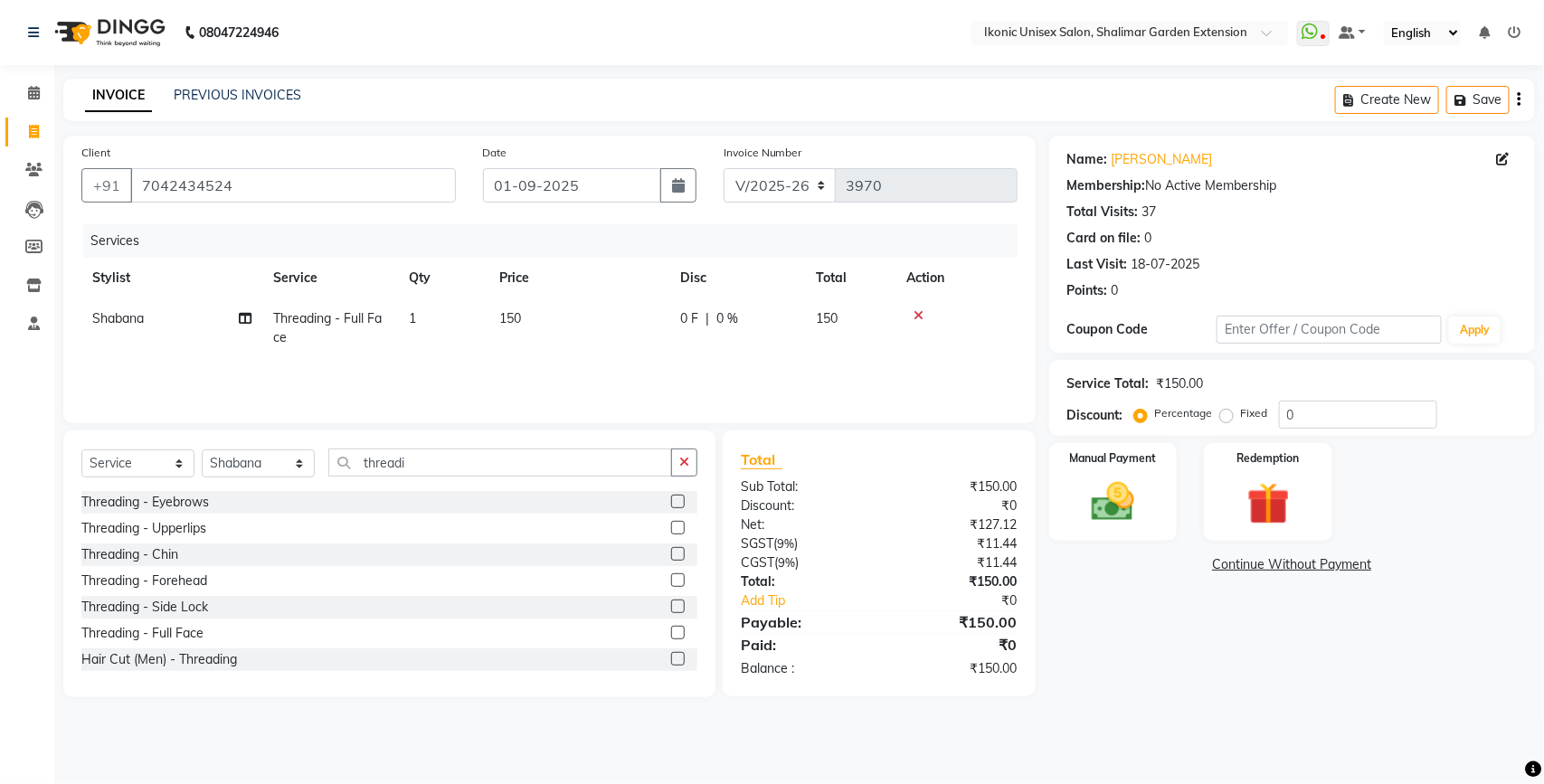
click at [550, 361] on div "Services Stylist Service Qty Price Disc Total Action Shabana Threading - Full F…" at bounding box center [550, 314] width 936 height 181
click at [1122, 491] on img at bounding box center [1113, 501] width 72 height 51
click at [1252, 568] on span "ONLINE" at bounding box center [1249, 565] width 47 height 21
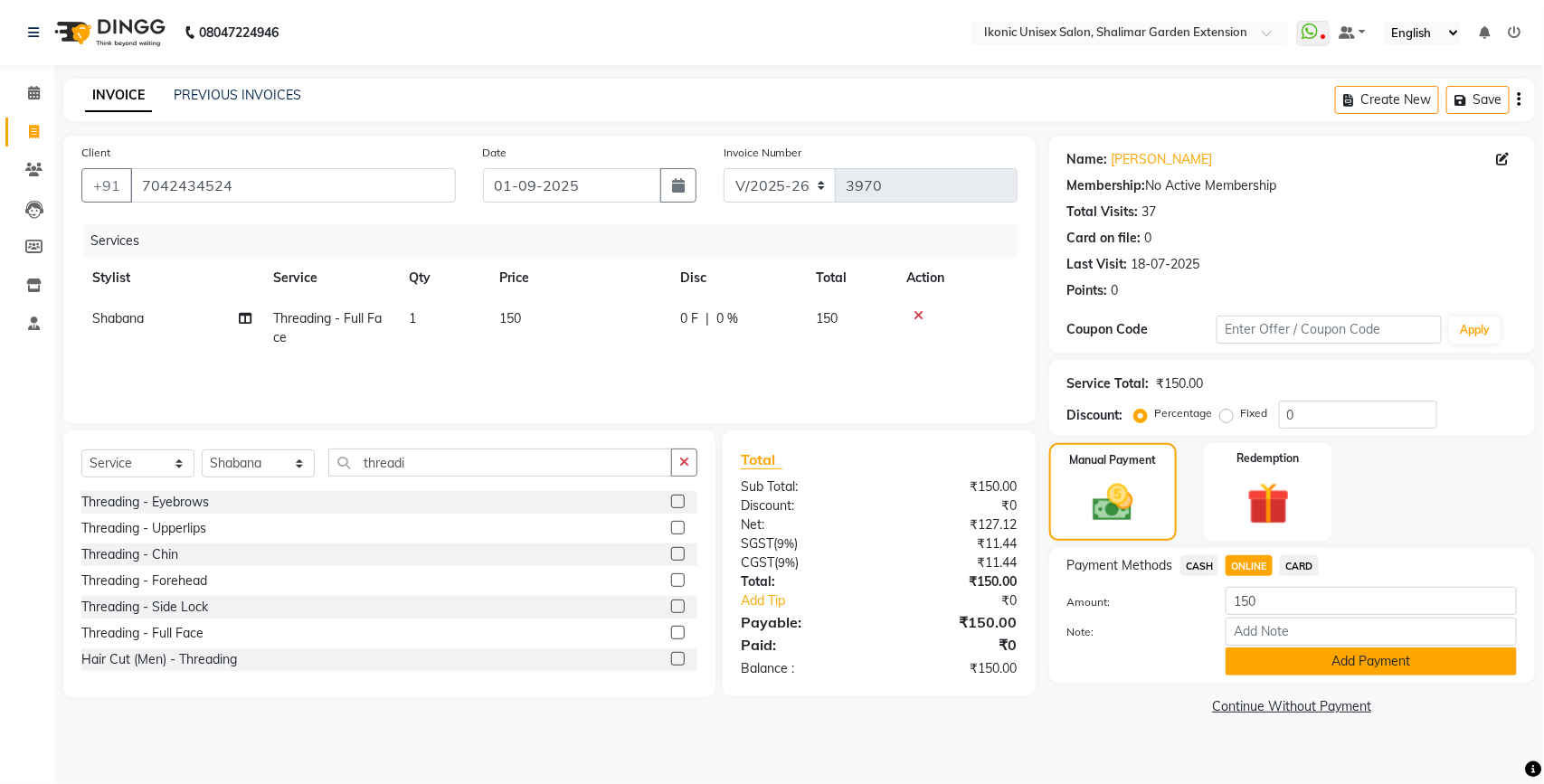
click at [1355, 666] on button "Add Payment" at bounding box center [1371, 661] width 292 height 28
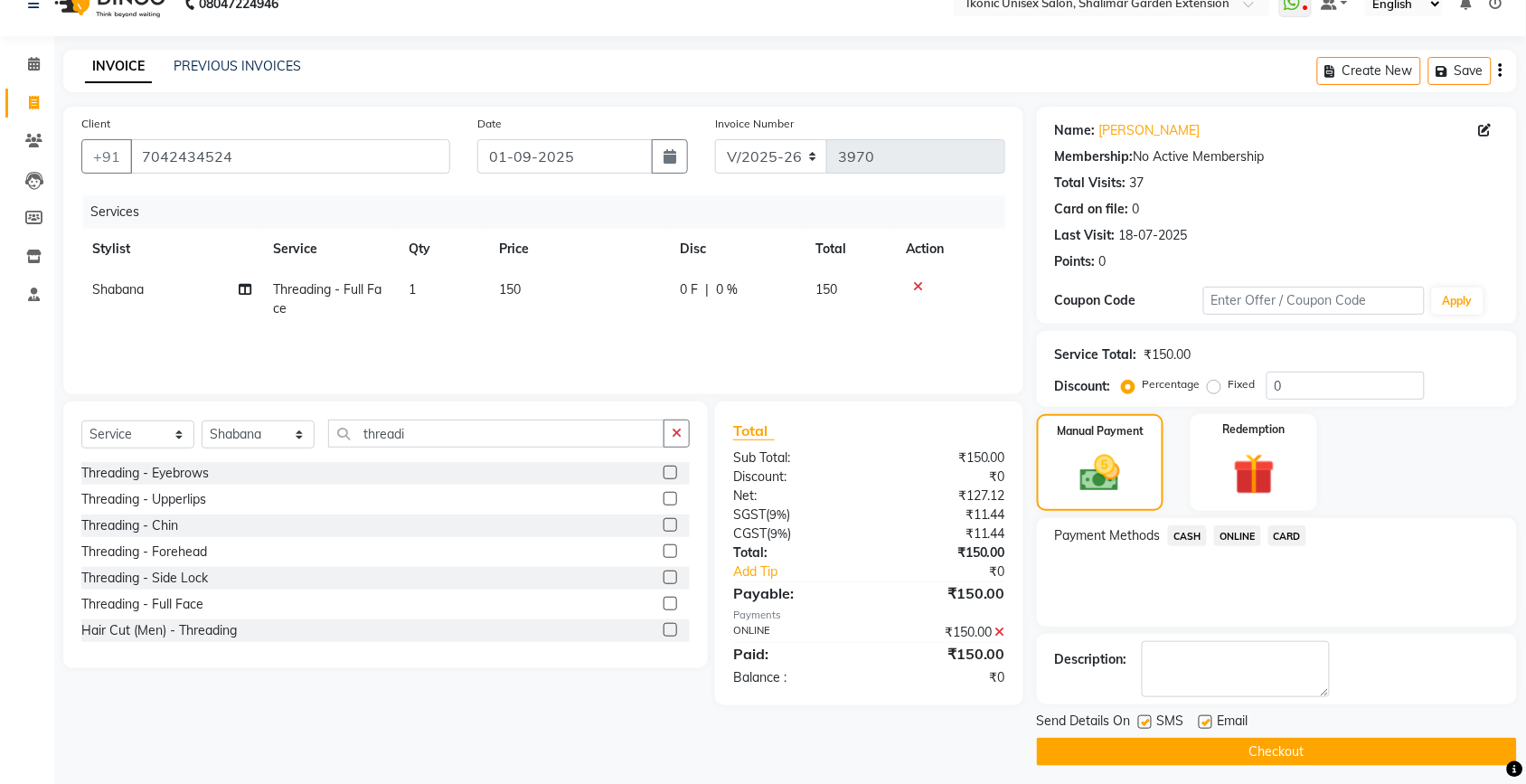
scroll to position [38, 0]
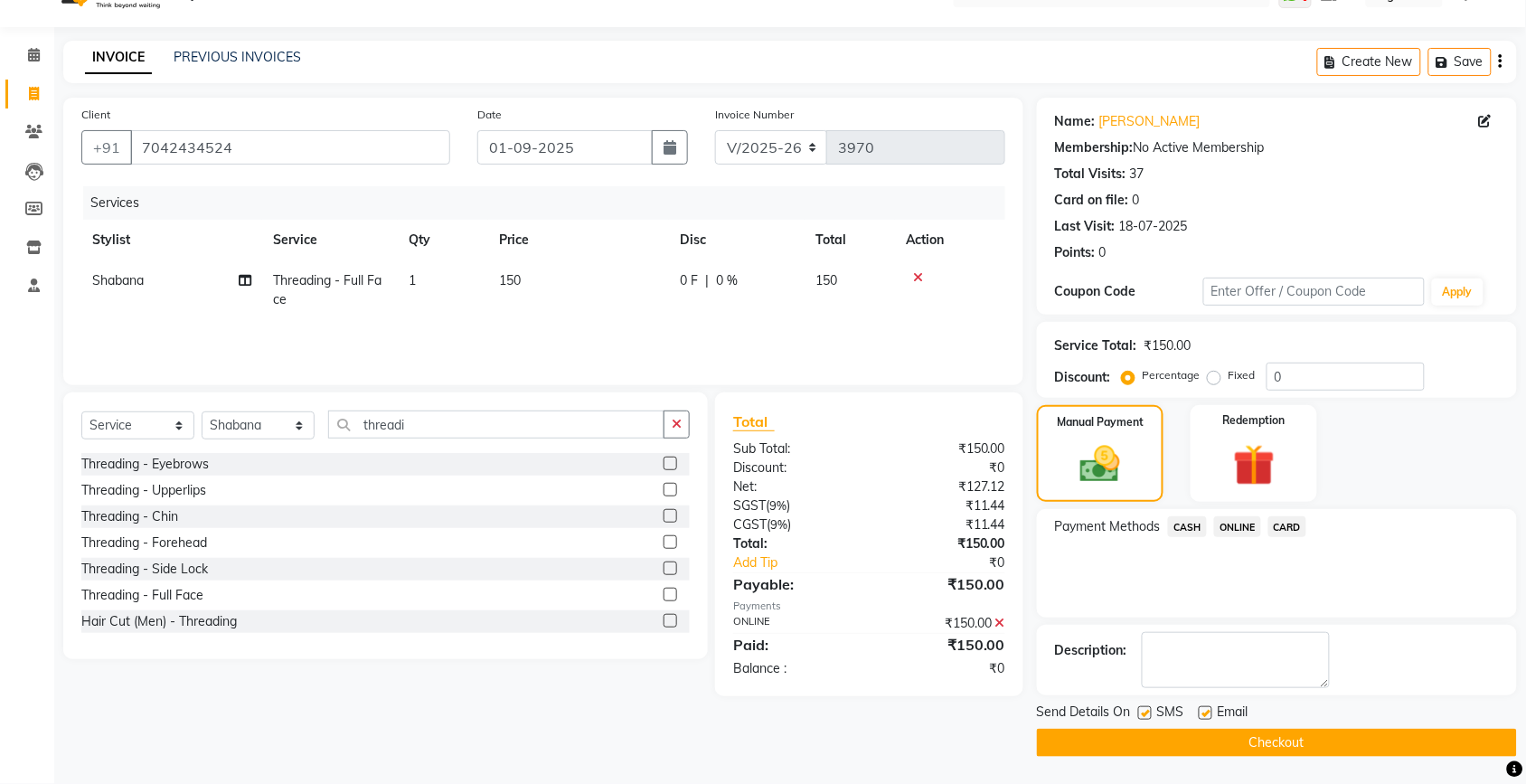
click at [1261, 740] on button "Checkout" at bounding box center [1277, 743] width 480 height 28
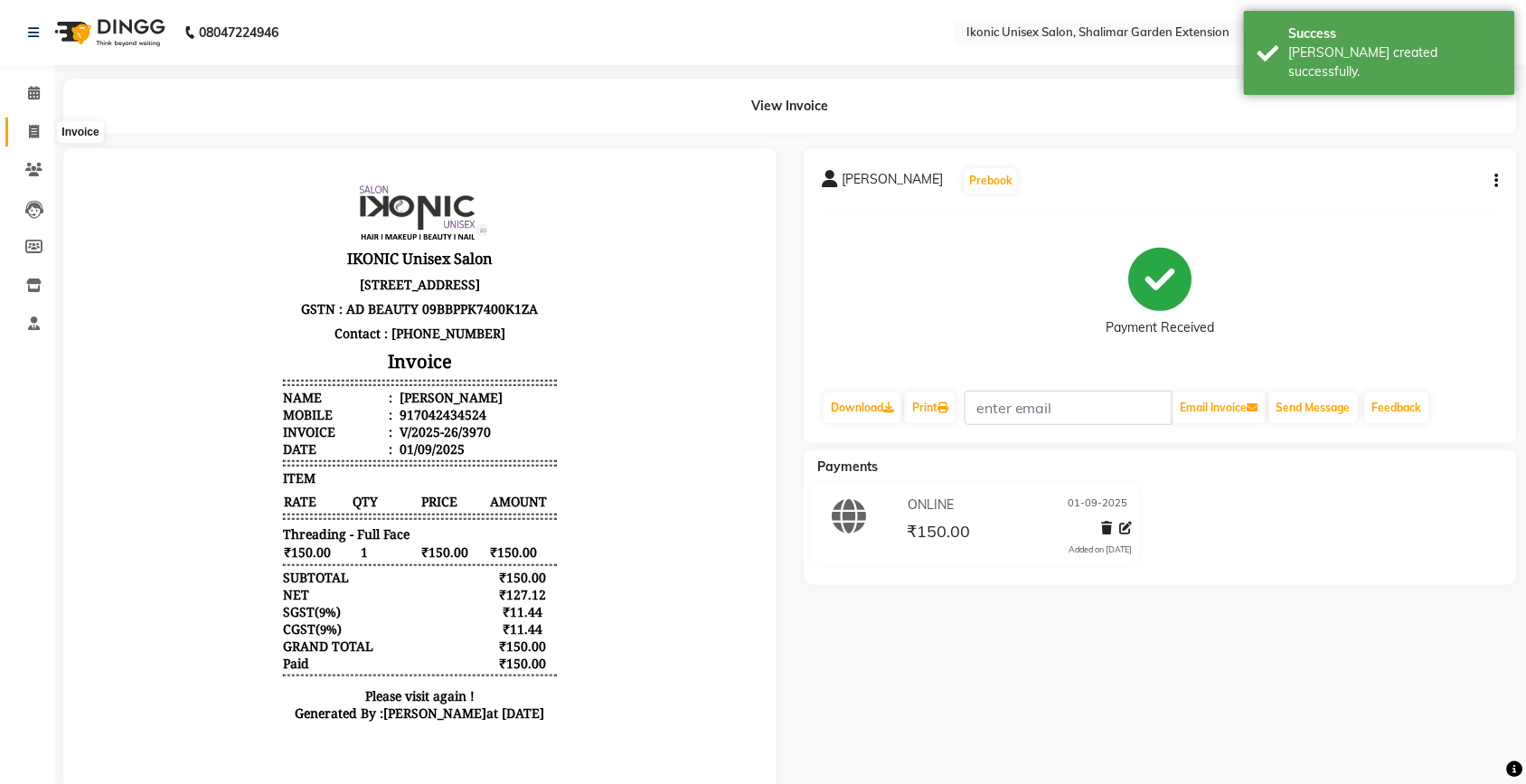
click at [37, 137] on icon at bounding box center [33, 131] width 10 height 14
select select "service"
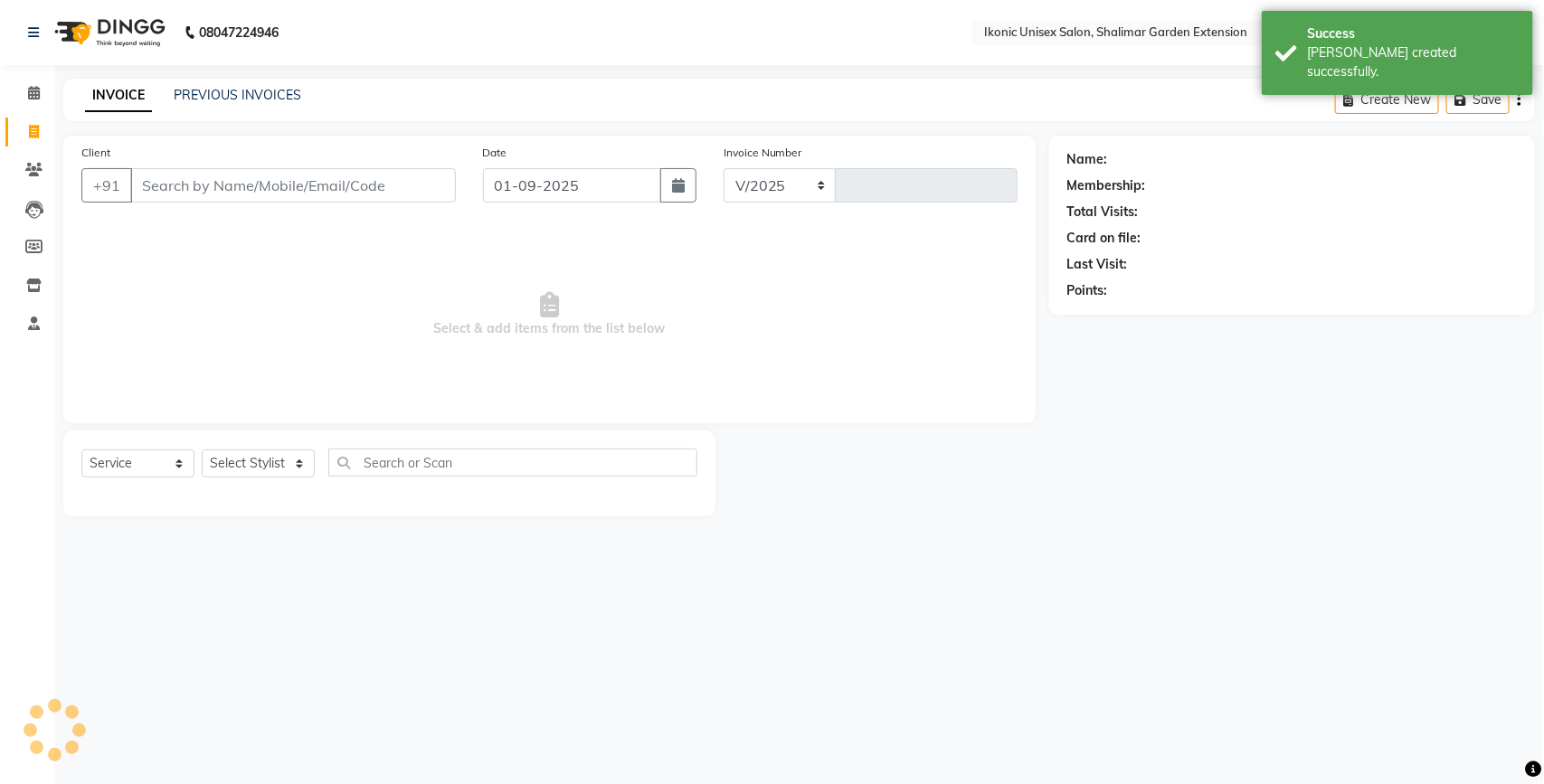
select select "4931"
type input "3971"
click at [186, 194] on input "Client" at bounding box center [293, 185] width 326 height 34
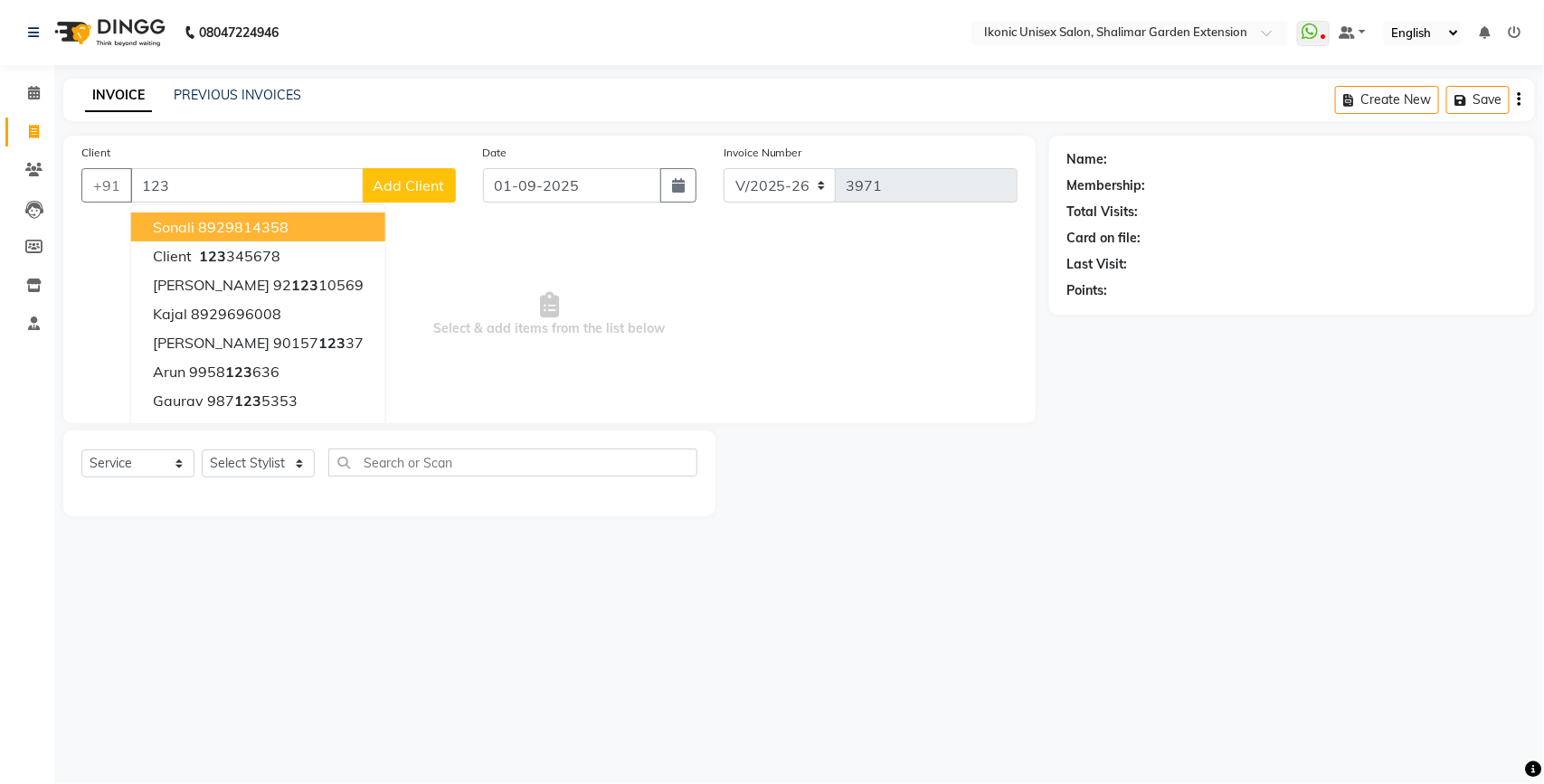
type input "123"
click at [395, 170] on button "Add Client" at bounding box center [408, 185] width 93 height 34
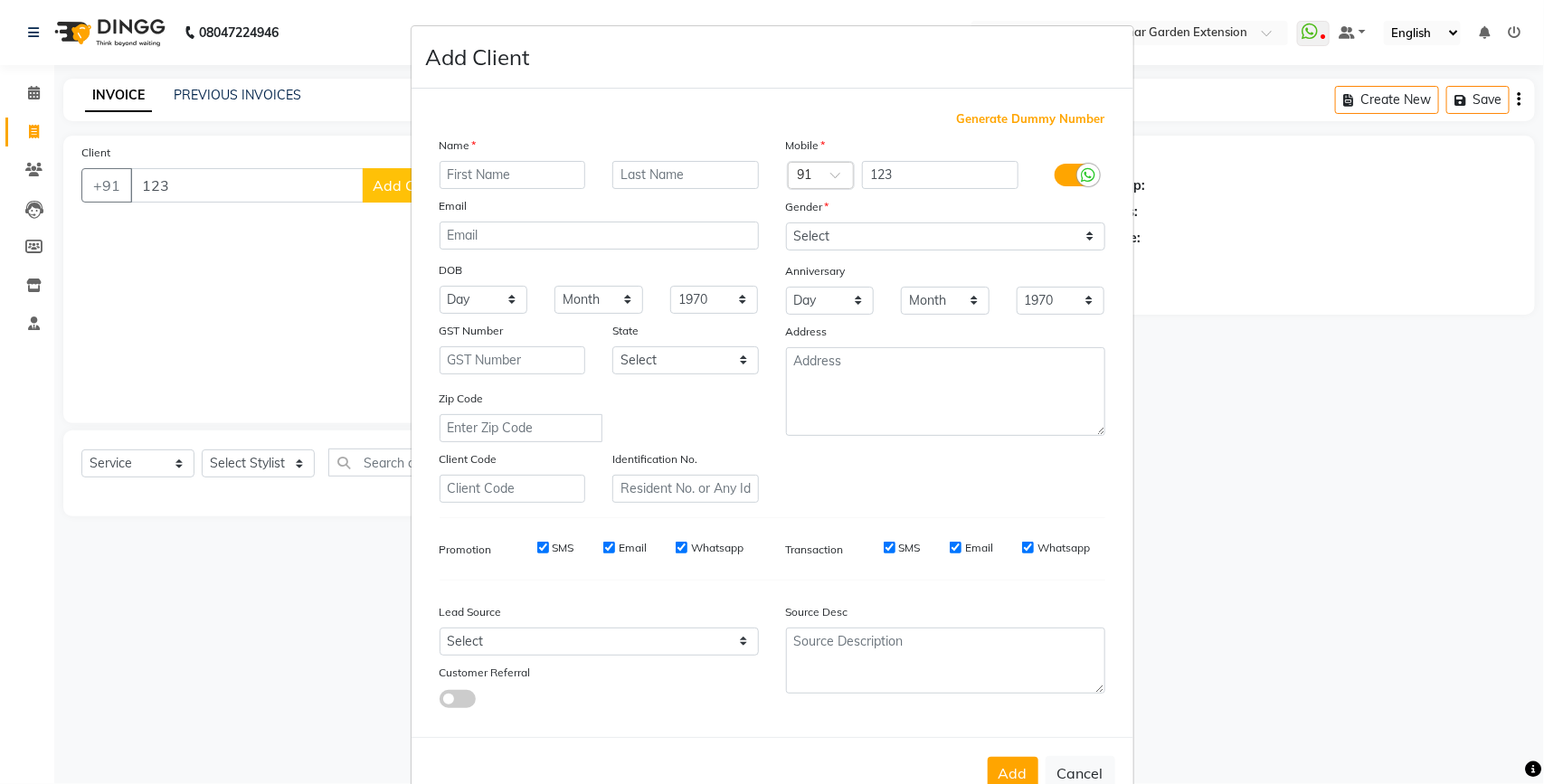
click at [984, 116] on span "Generate Dummy Number" at bounding box center [1031, 119] width 148 height 18
type input "1207900000941"
checkbox input "false"
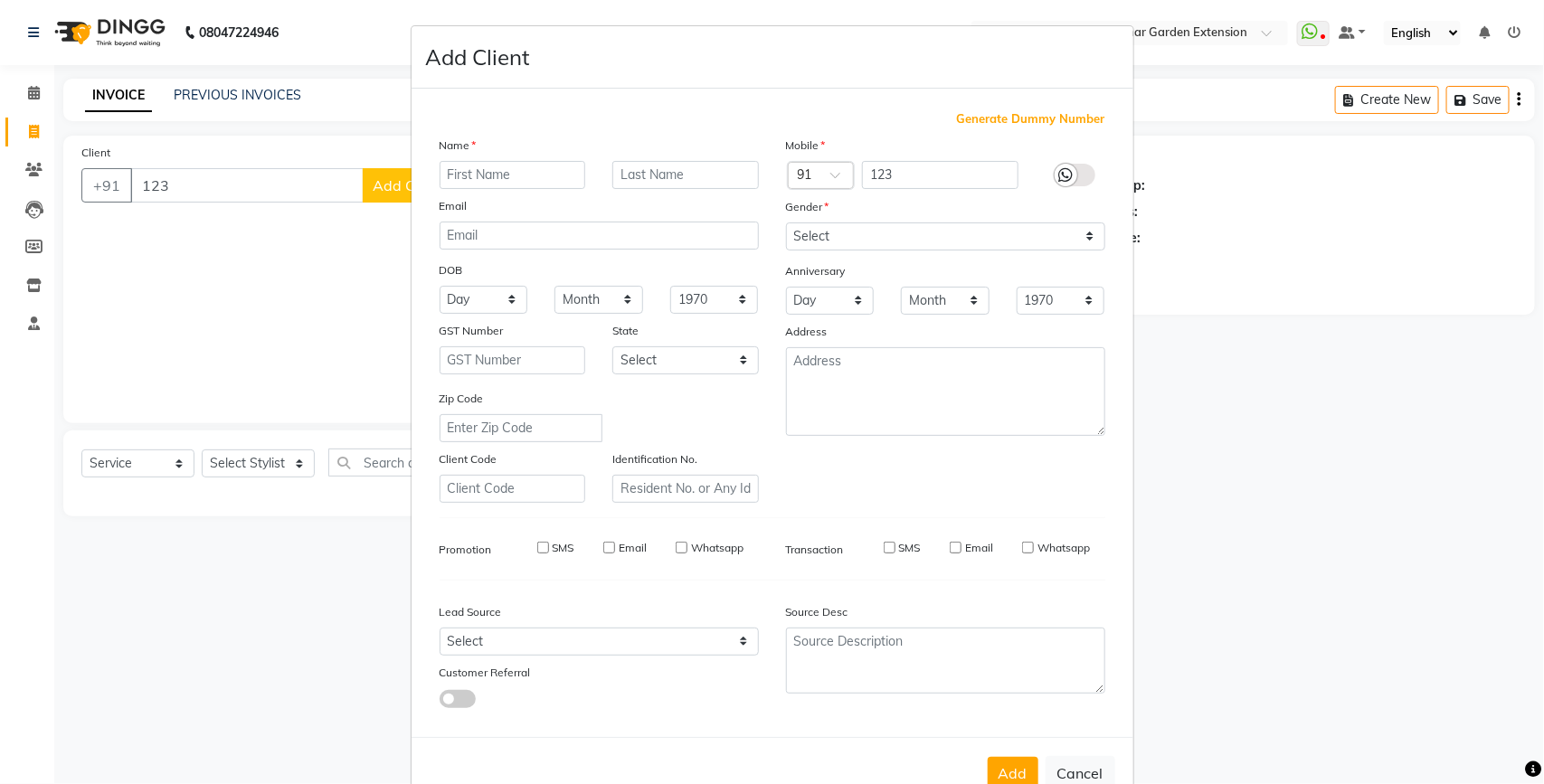
checkbox input "false"
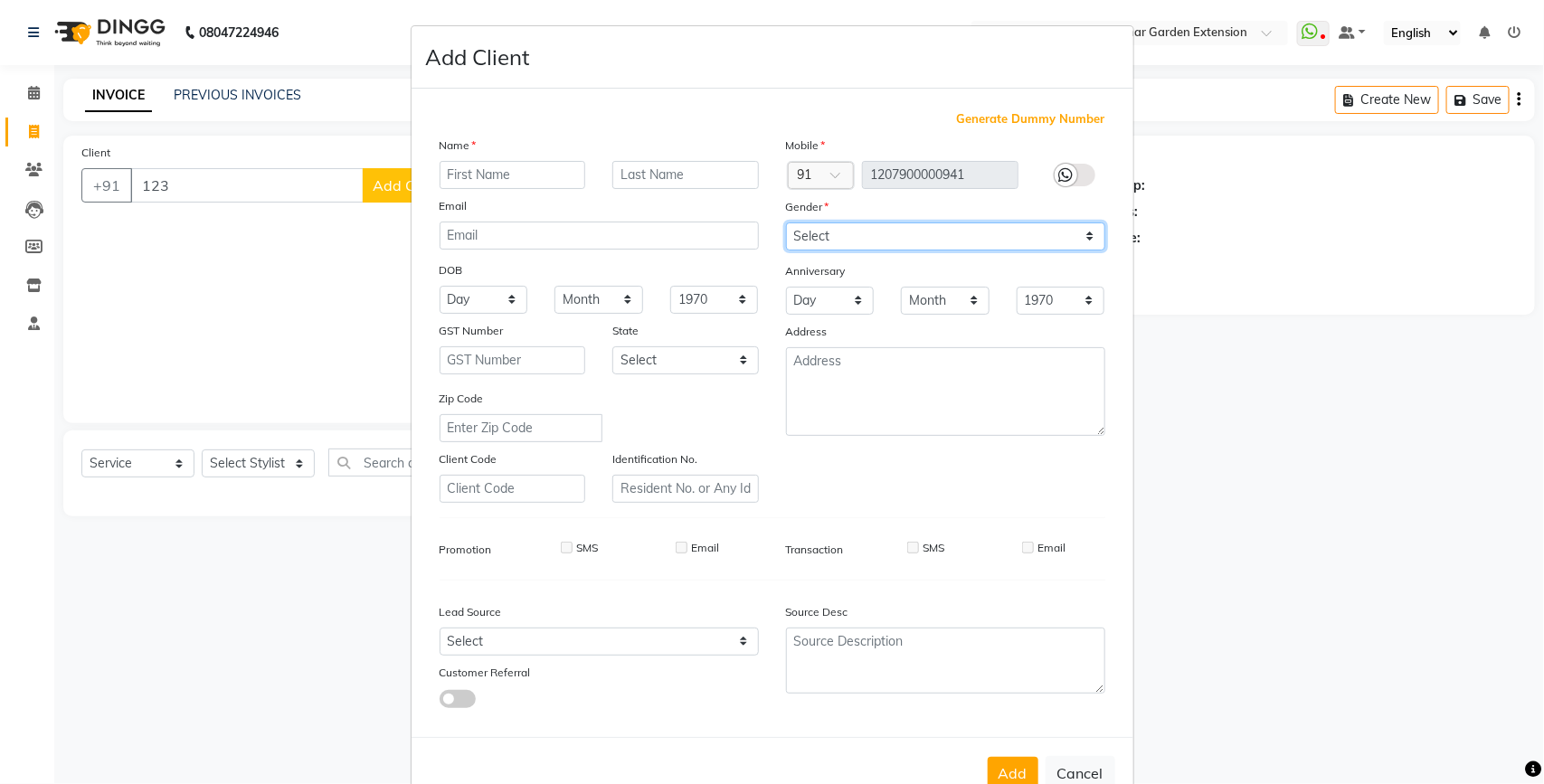
click at [901, 237] on select "Select [DEMOGRAPHIC_DATA] [DEMOGRAPHIC_DATA] Other Prefer Not To Say" at bounding box center [945, 236] width 319 height 28
select select "[DEMOGRAPHIC_DATA]"
click at [786, 222] on select "Select [DEMOGRAPHIC_DATA] [DEMOGRAPHIC_DATA] Other Prefer Not To Say" at bounding box center [945, 236] width 319 height 28
click at [505, 167] on input "text" at bounding box center [512, 175] width 146 height 28
type input "abc"
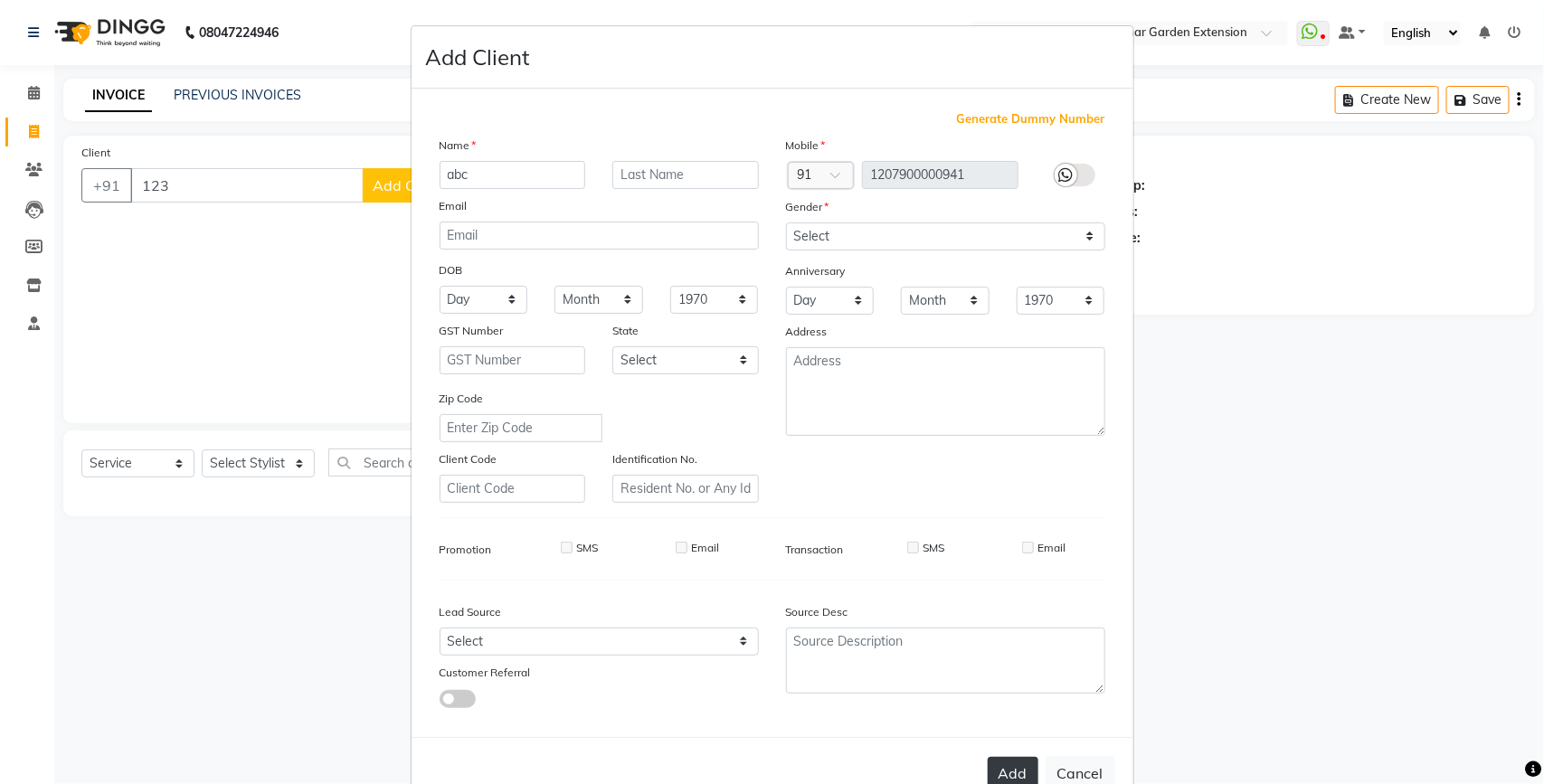
click at [1004, 766] on button "Add" at bounding box center [1012, 772] width 51 height 32
type input "1207900000941"
select select
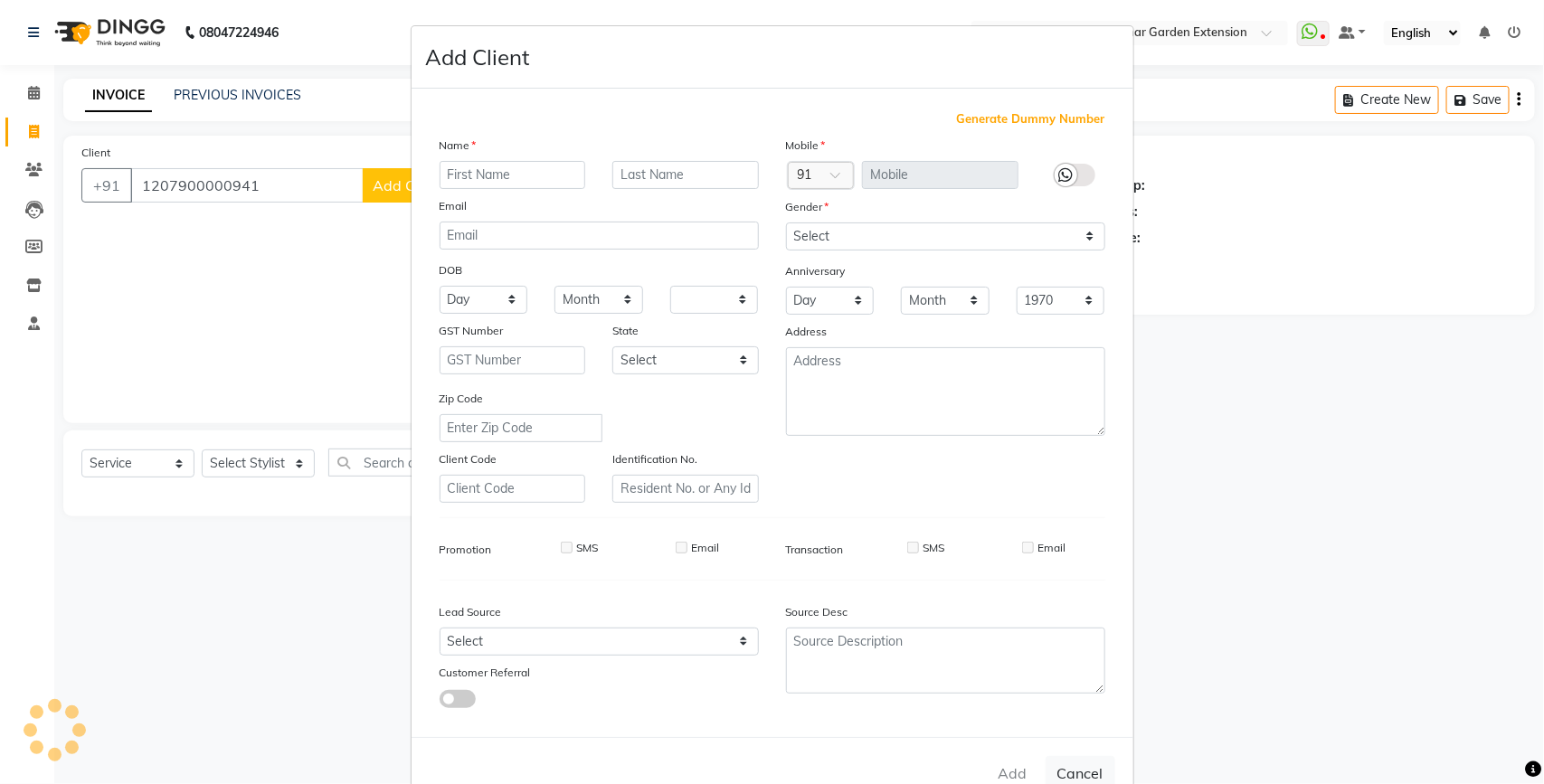
select select
checkbox input "false"
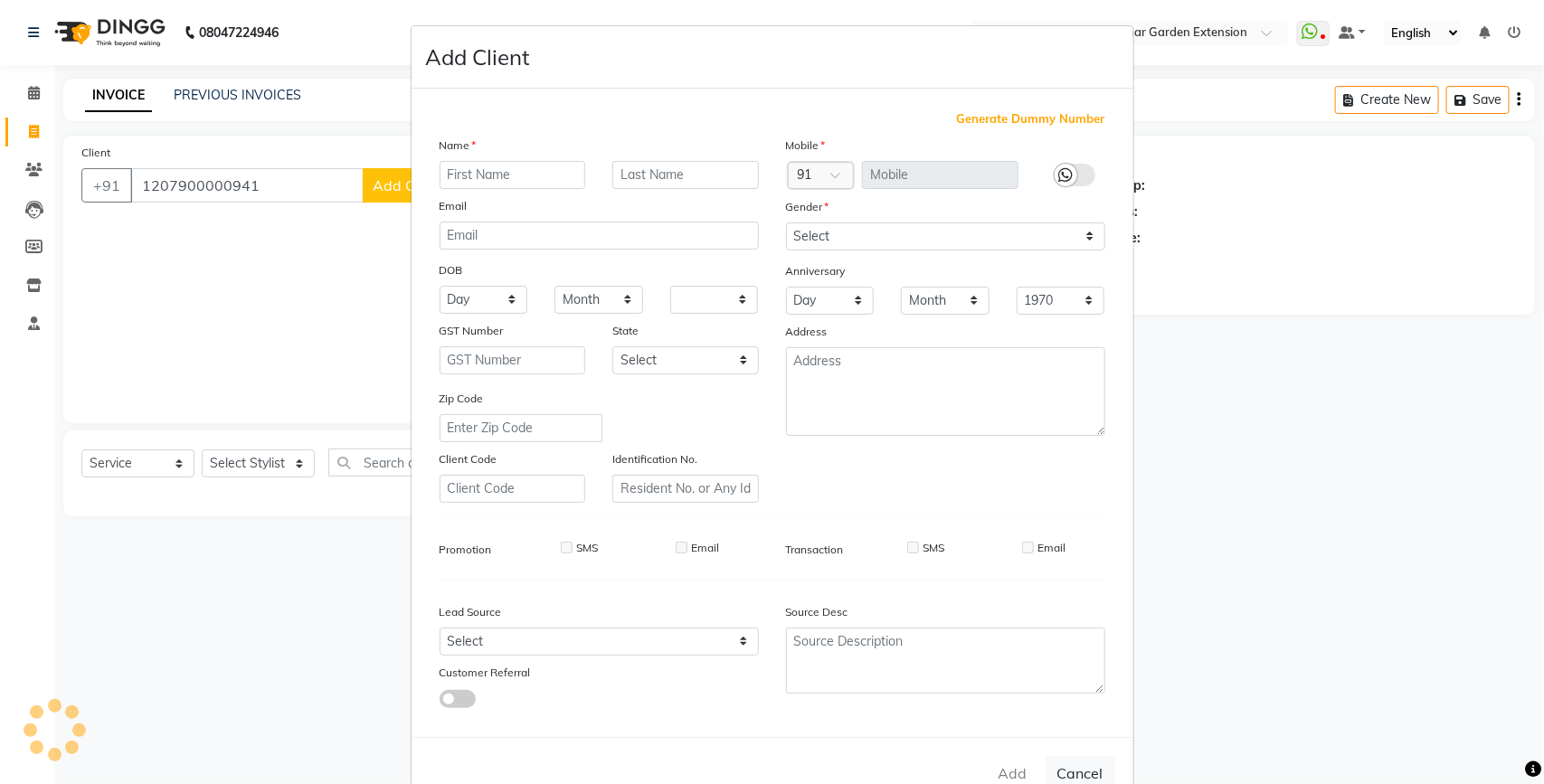
checkbox input "false"
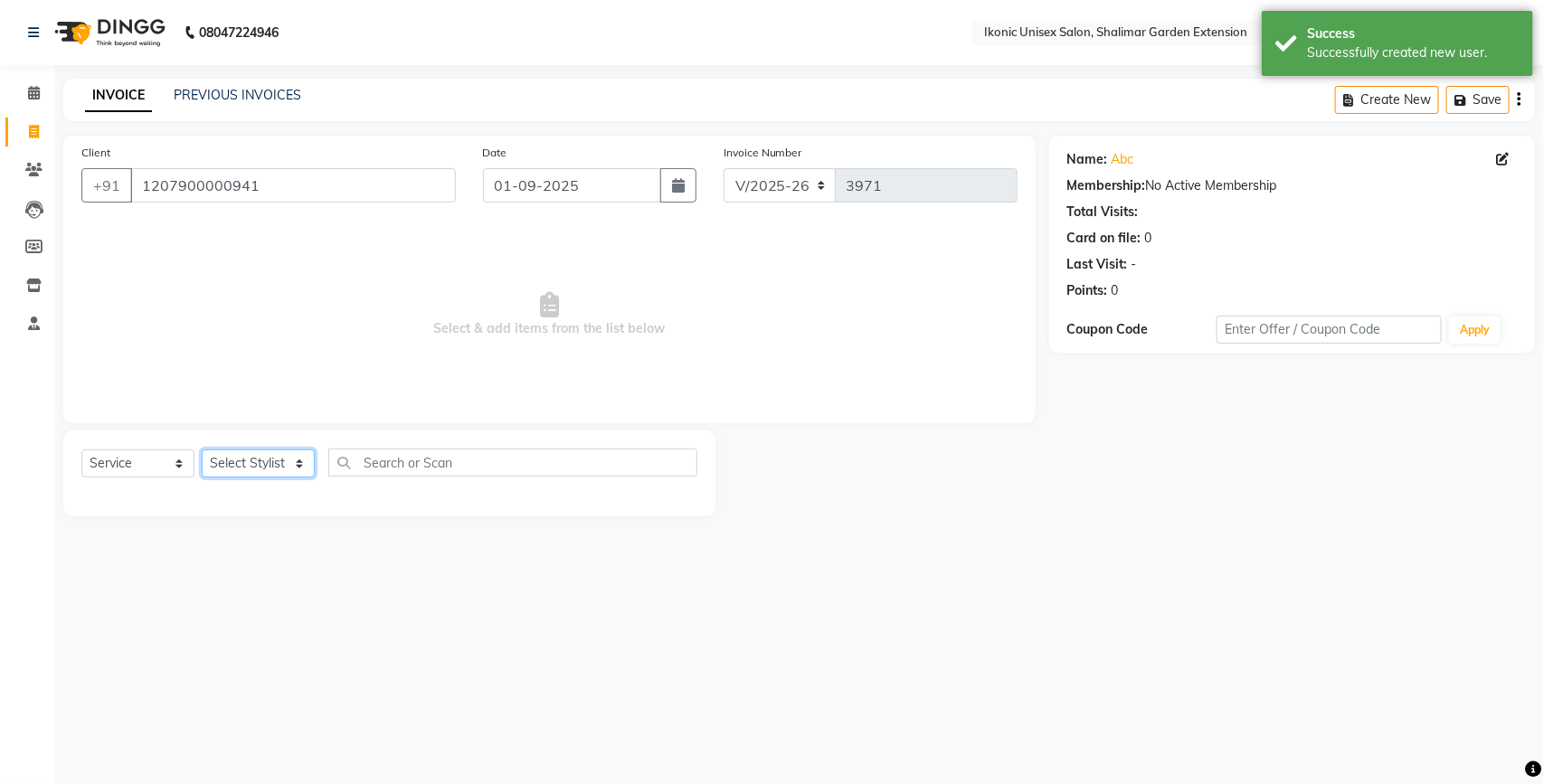
click at [248, 454] on select "Select Stylist [PERSON_NAME] [PERSON_NAME] Fiza Mahi [PERSON_NAME] [PERSON_NAME…" at bounding box center [257, 463] width 113 height 28
select select "60208"
click at [201, 449] on select "Select Stylist [PERSON_NAME] [PERSON_NAME] Fiza Mahi [PERSON_NAME] [PERSON_NAME…" at bounding box center [257, 463] width 113 height 28
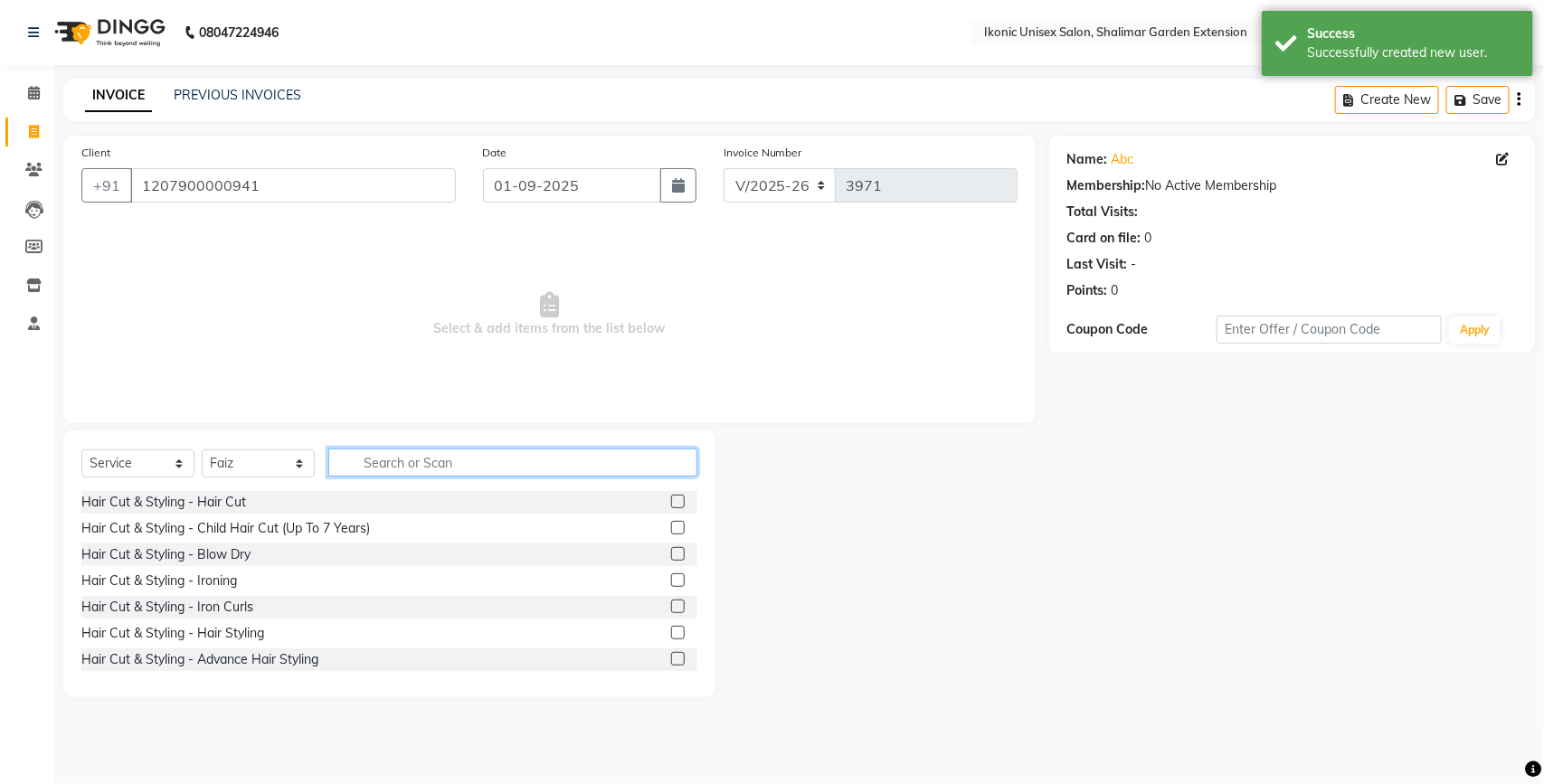
click at [404, 453] on input "text" at bounding box center [512, 462] width 369 height 28
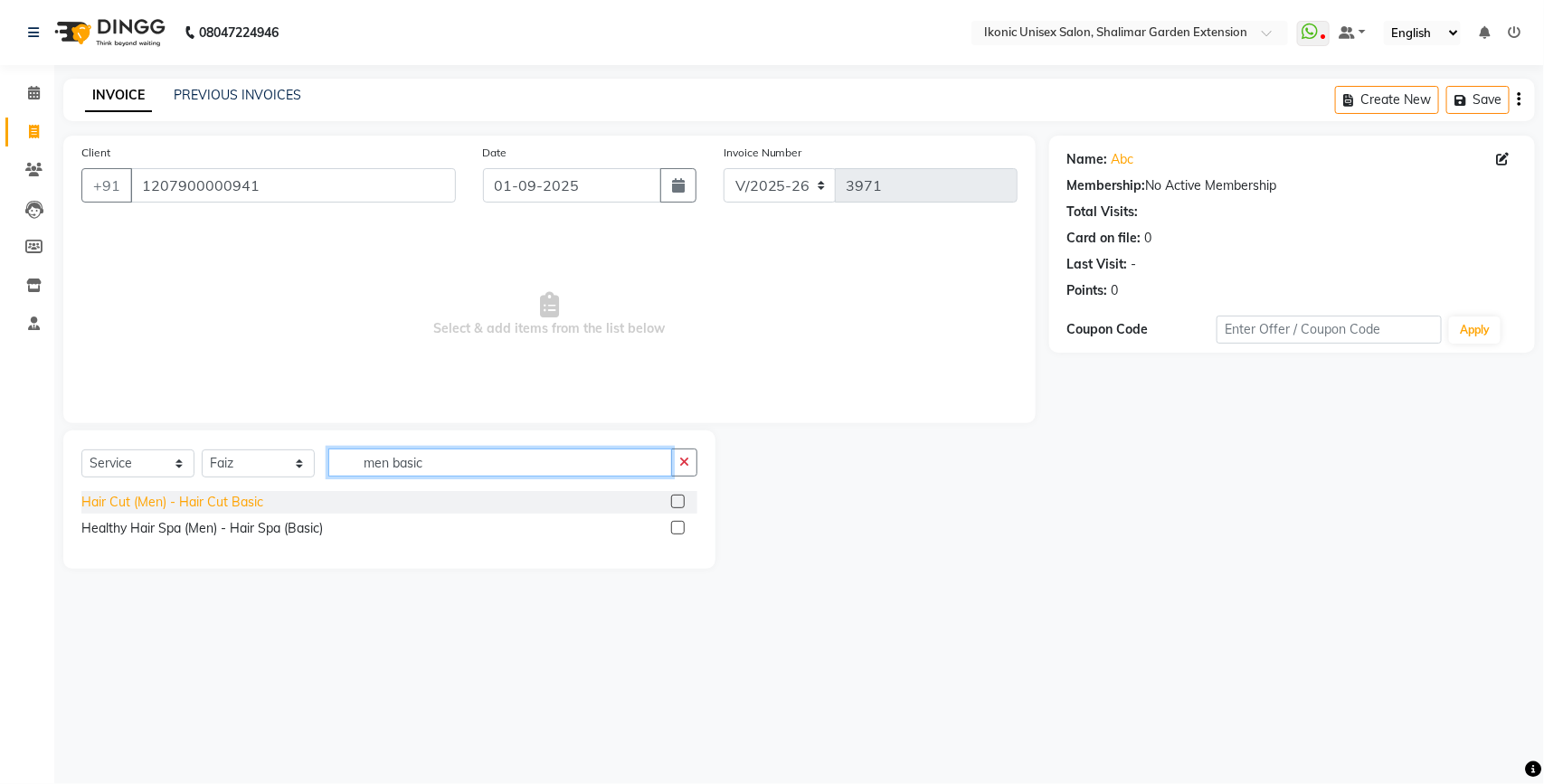
type input "men basic"
click at [256, 500] on div "Hair Cut (Men) - Hair Cut Basic" at bounding box center [173, 502] width 182 height 19
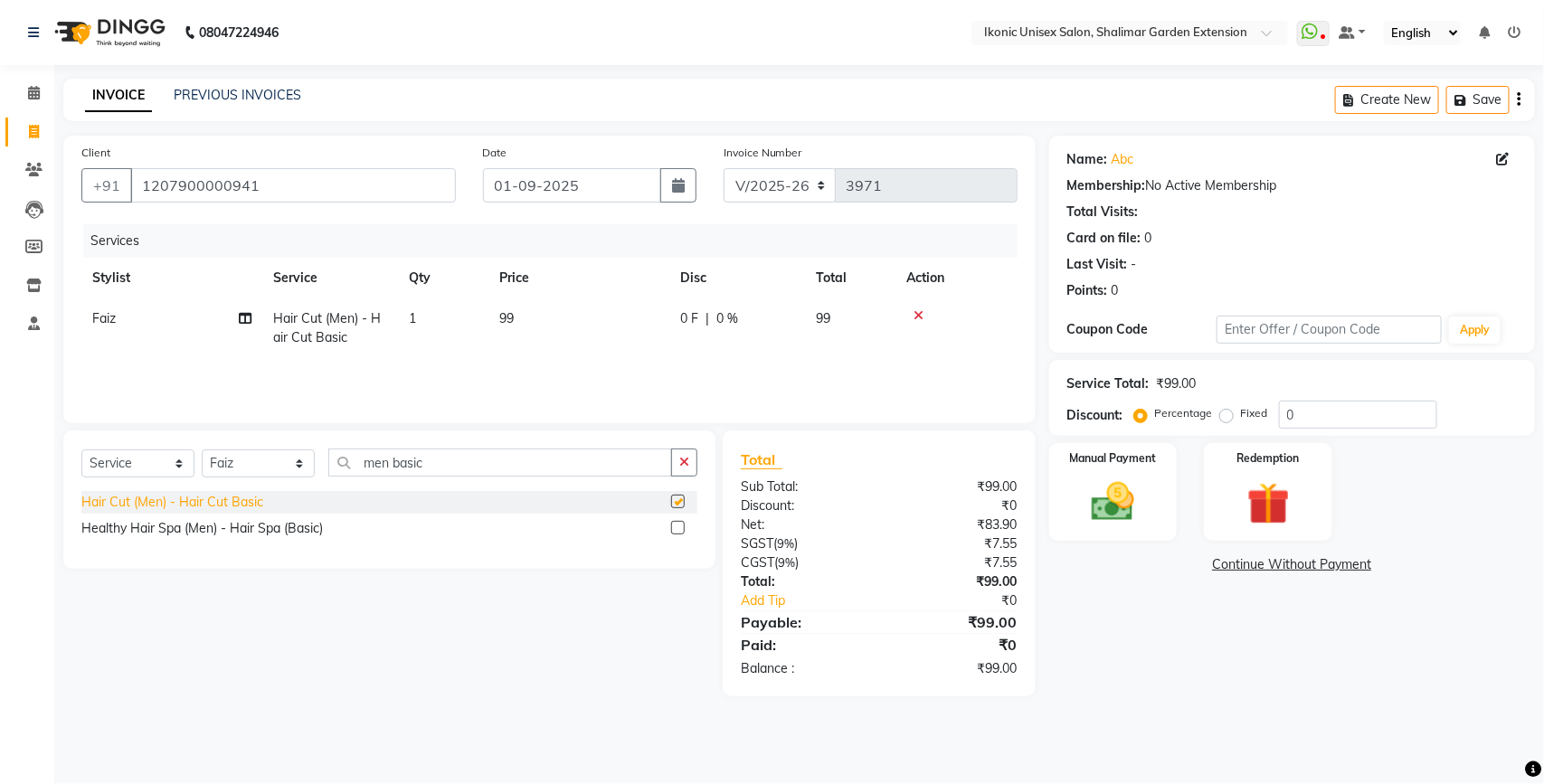
checkbox input "false"
drag, startPoint x: 500, startPoint y: 312, endPoint x: 547, endPoint y: 313, distance: 47.0
click at [503, 312] on span "99" at bounding box center [507, 318] width 15 height 17
select select "60208"
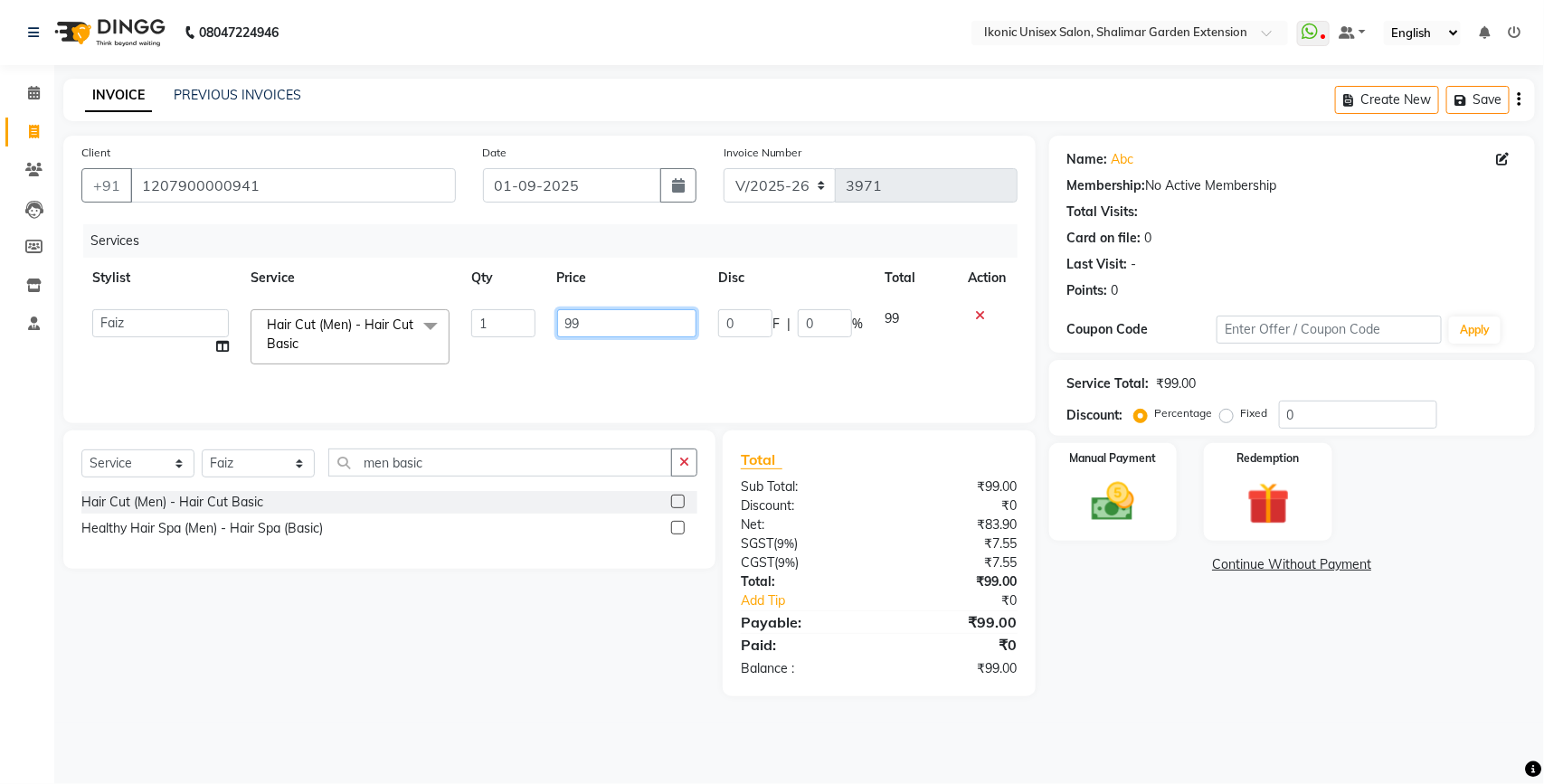
drag, startPoint x: 623, startPoint y: 308, endPoint x: 559, endPoint y: 308, distance: 64.0
click at [559, 309] on input "99" at bounding box center [627, 323] width 140 height 28
type input "100"
click at [1096, 479] on img at bounding box center [1113, 501] width 72 height 51
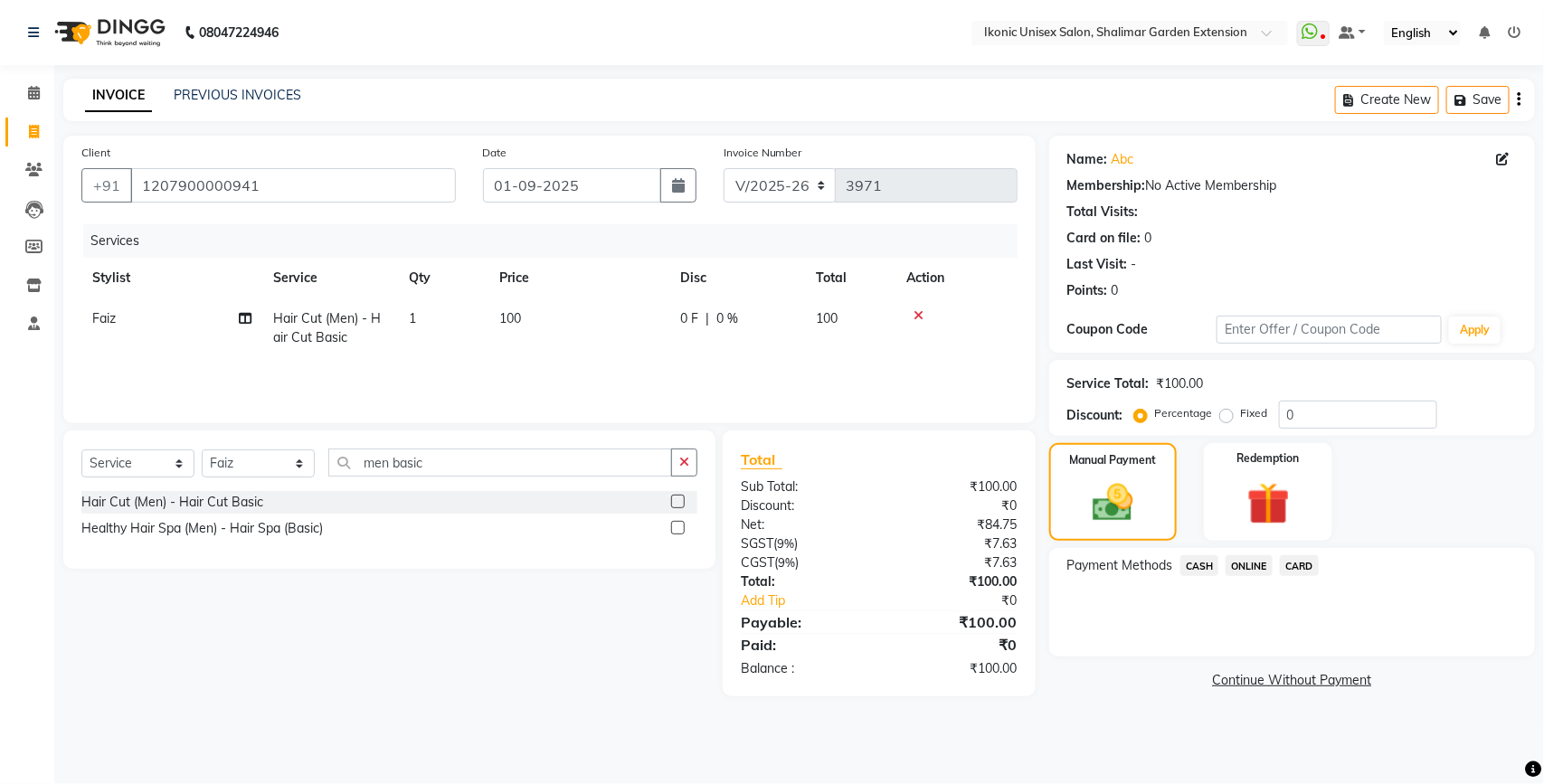
click at [1198, 563] on span "CASH" at bounding box center [1199, 565] width 39 height 21
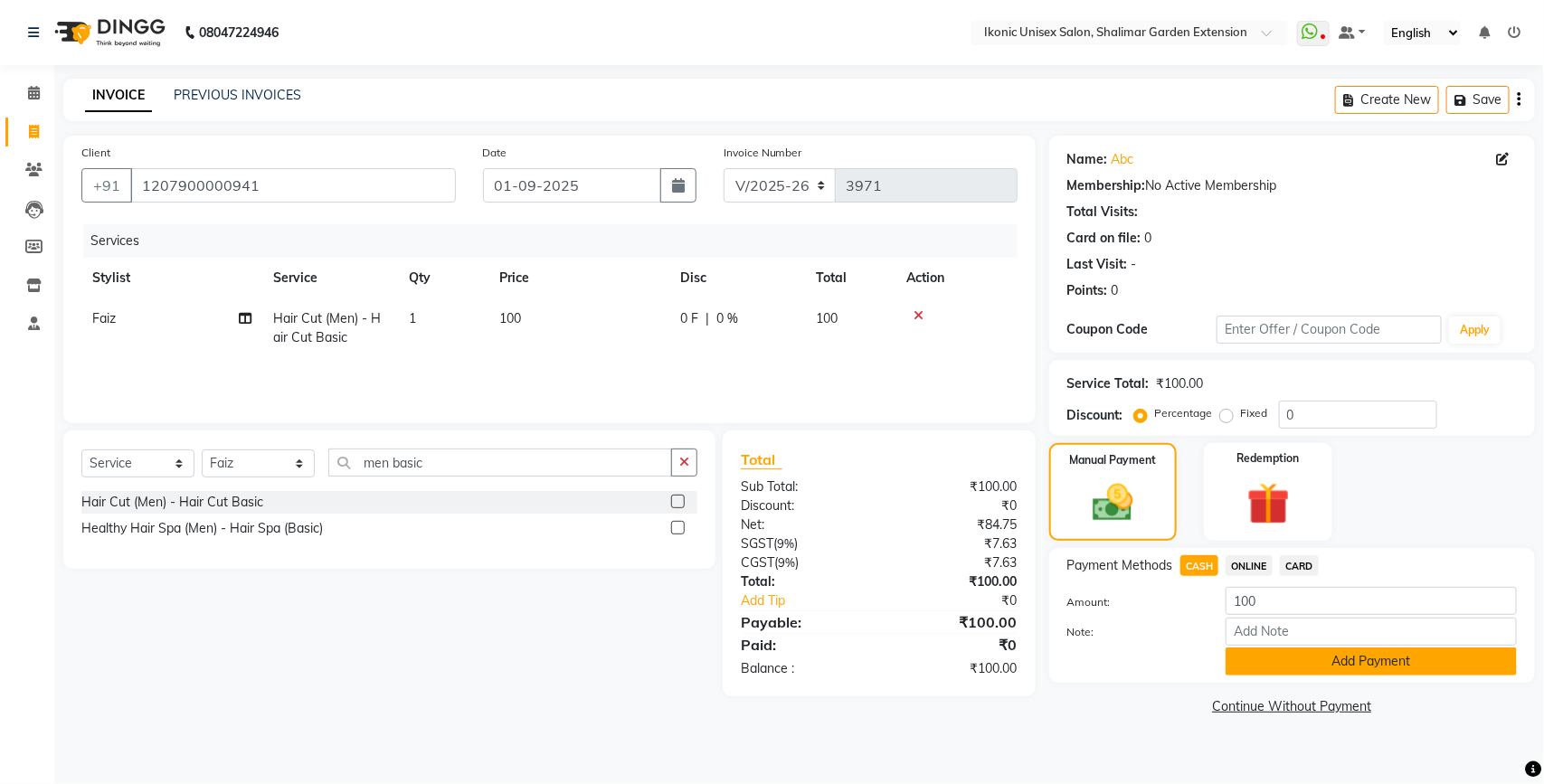
click at [1303, 658] on button "Add Payment" at bounding box center [1371, 661] width 292 height 28
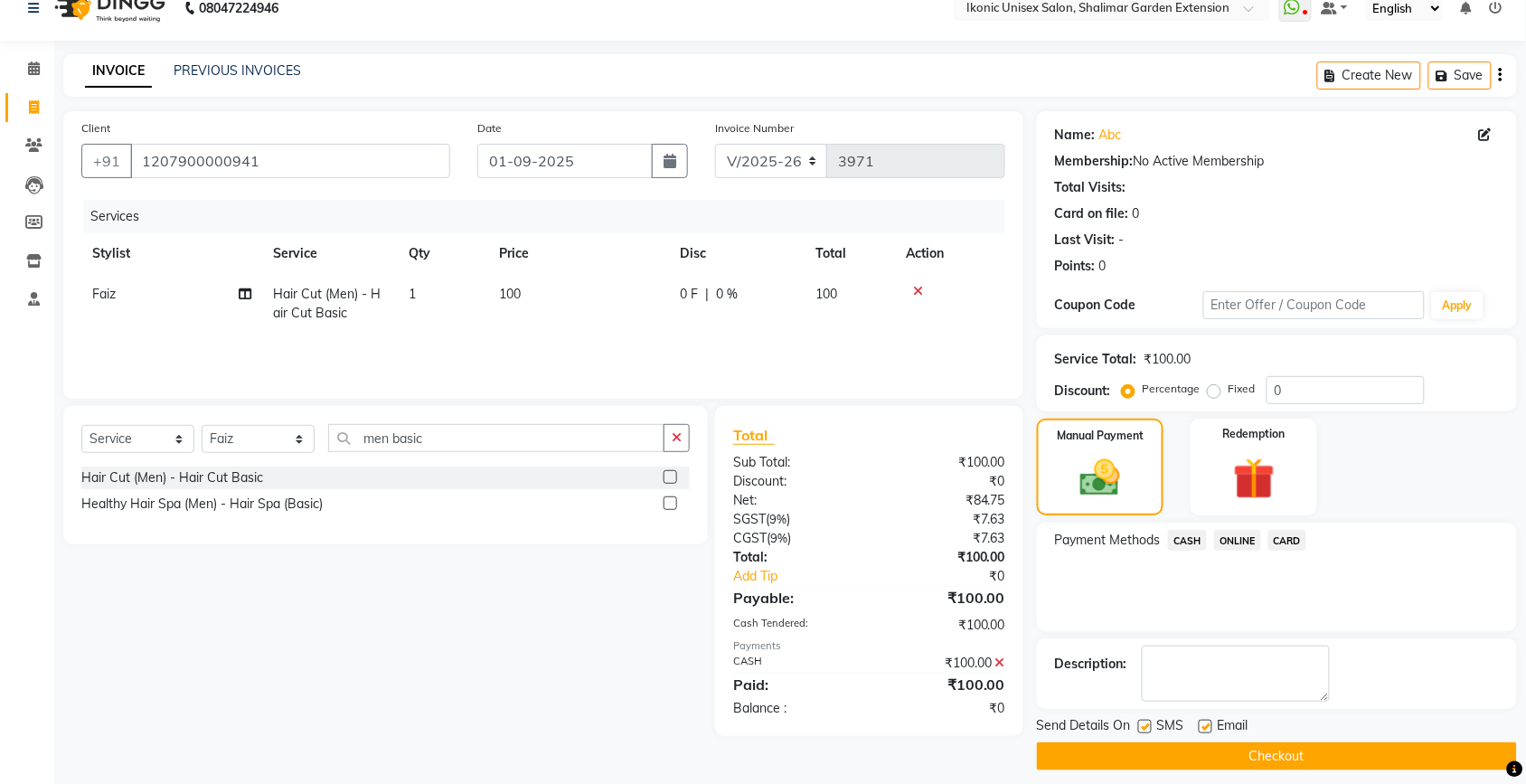
scroll to position [38, 0]
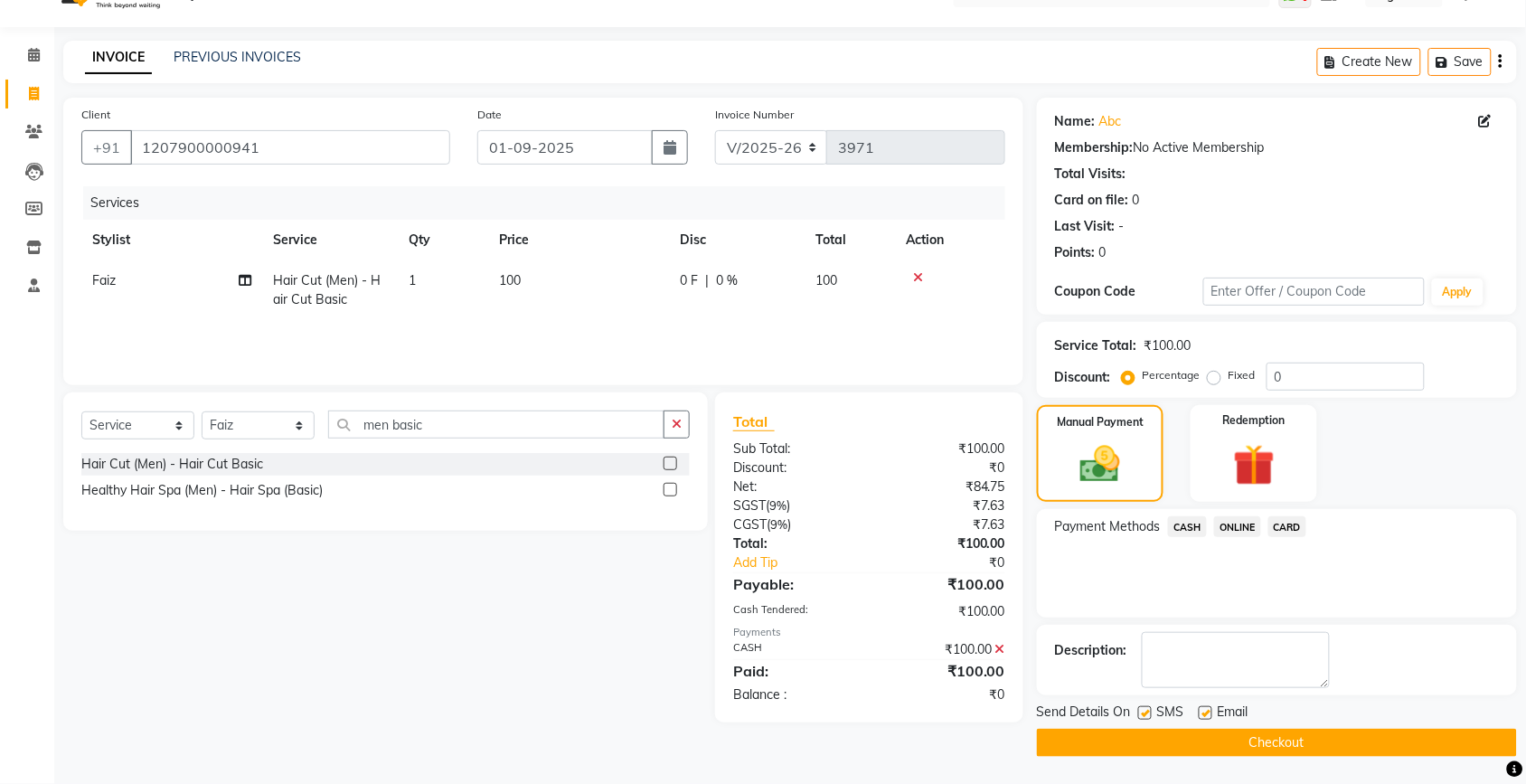
click at [1250, 738] on button "Checkout" at bounding box center [1277, 743] width 480 height 28
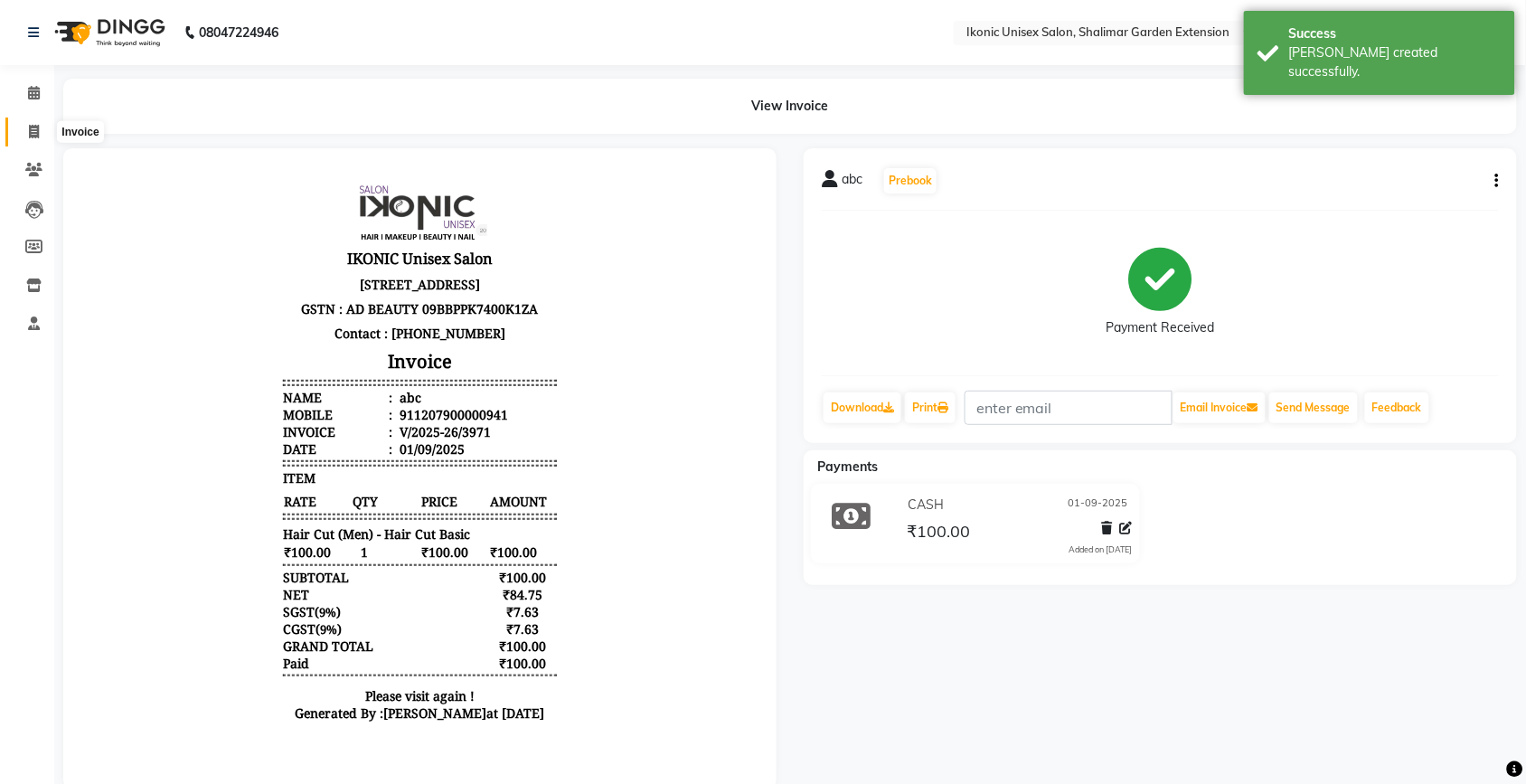
click at [31, 130] on icon at bounding box center [33, 131] width 10 height 14
select select "service"
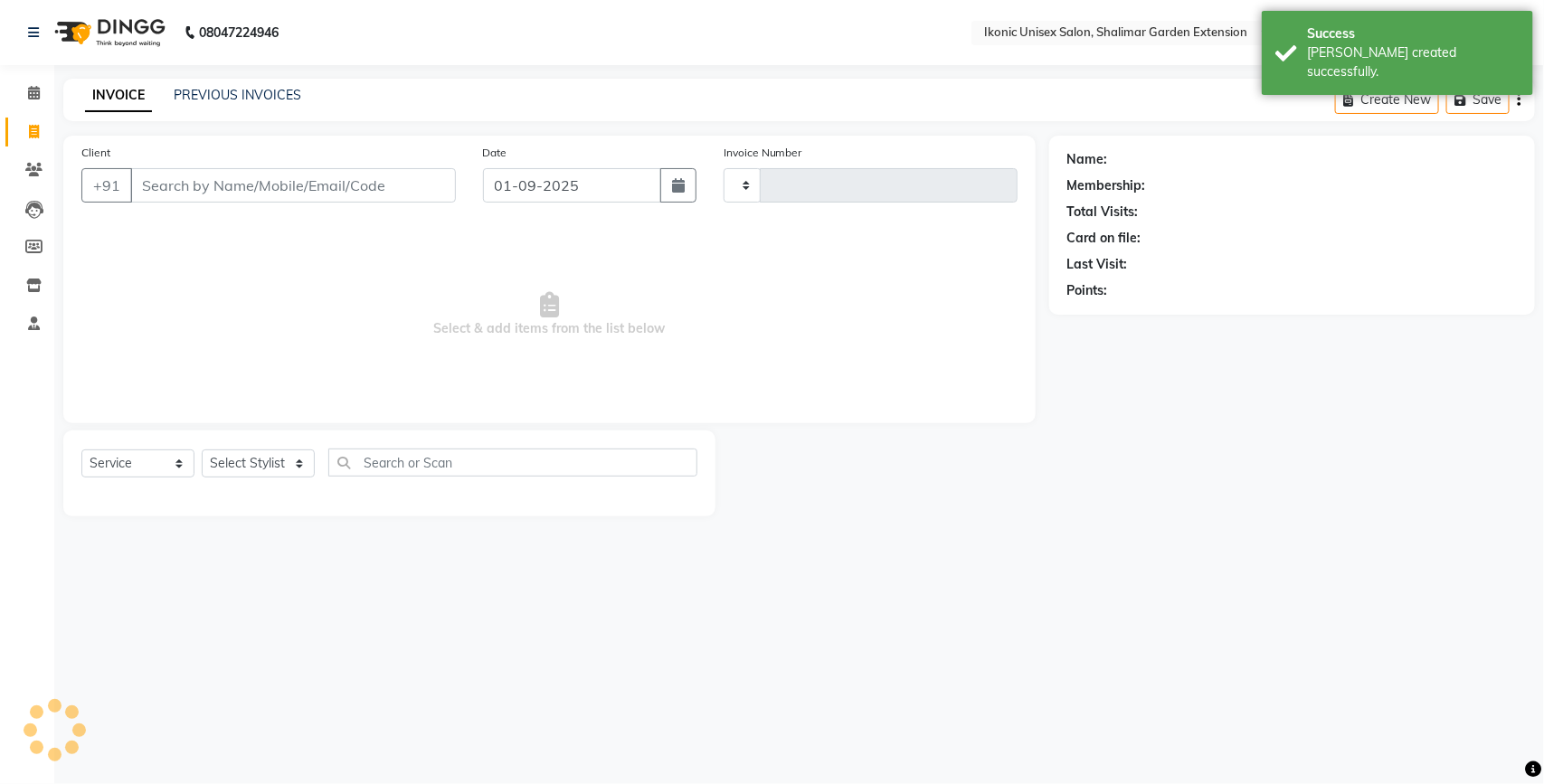
type input "3972"
select select "4931"
click at [246, 97] on link "PREVIOUS INVOICES" at bounding box center [237, 95] width 128 height 17
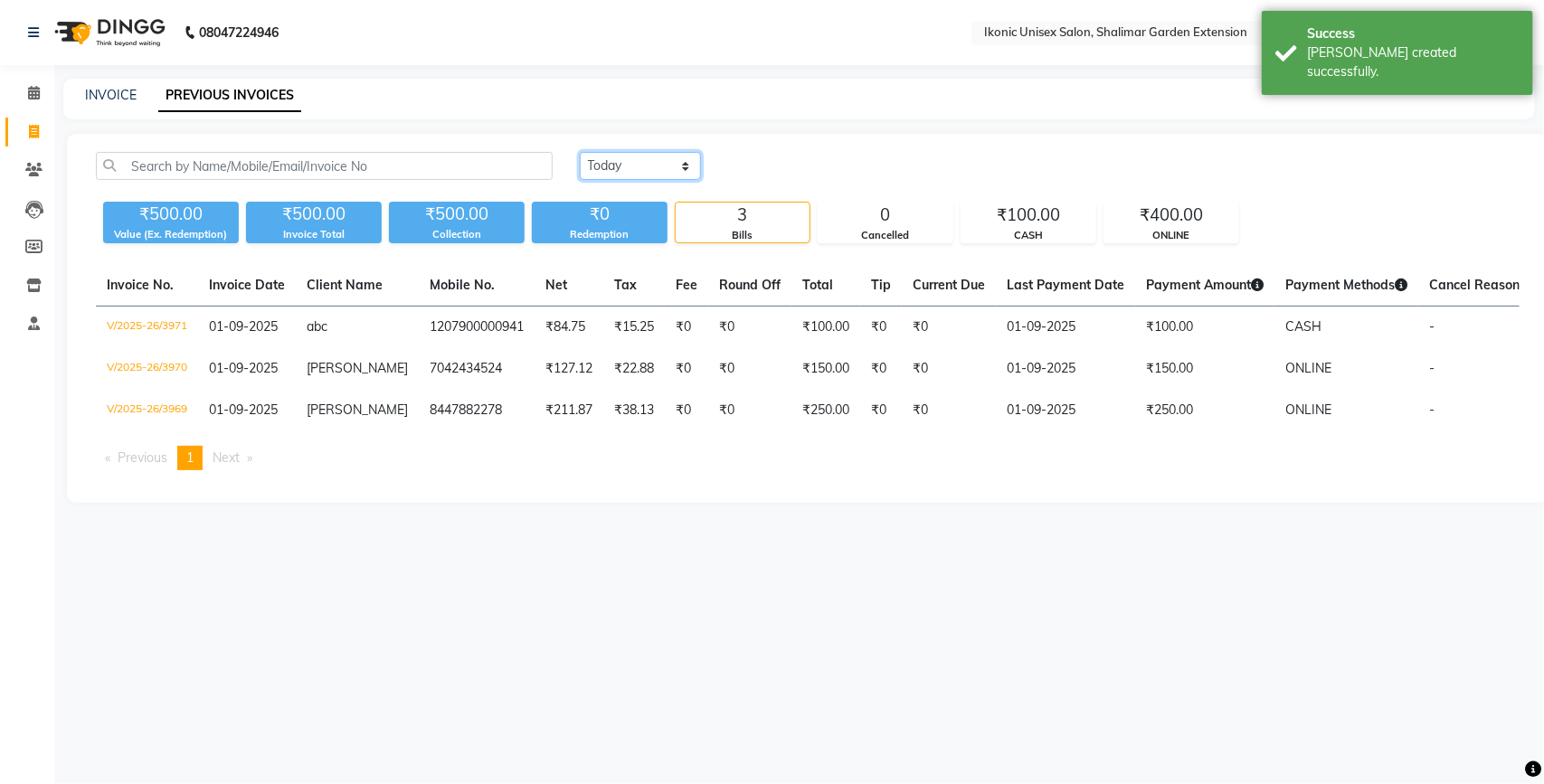
click at [612, 169] on select "[DATE] [DATE] Custom Range" at bounding box center [640, 165] width 121 height 28
select select "[DATE]"
click at [579, 152] on select "[DATE] [DATE] Custom Range" at bounding box center [640, 165] width 121 height 28
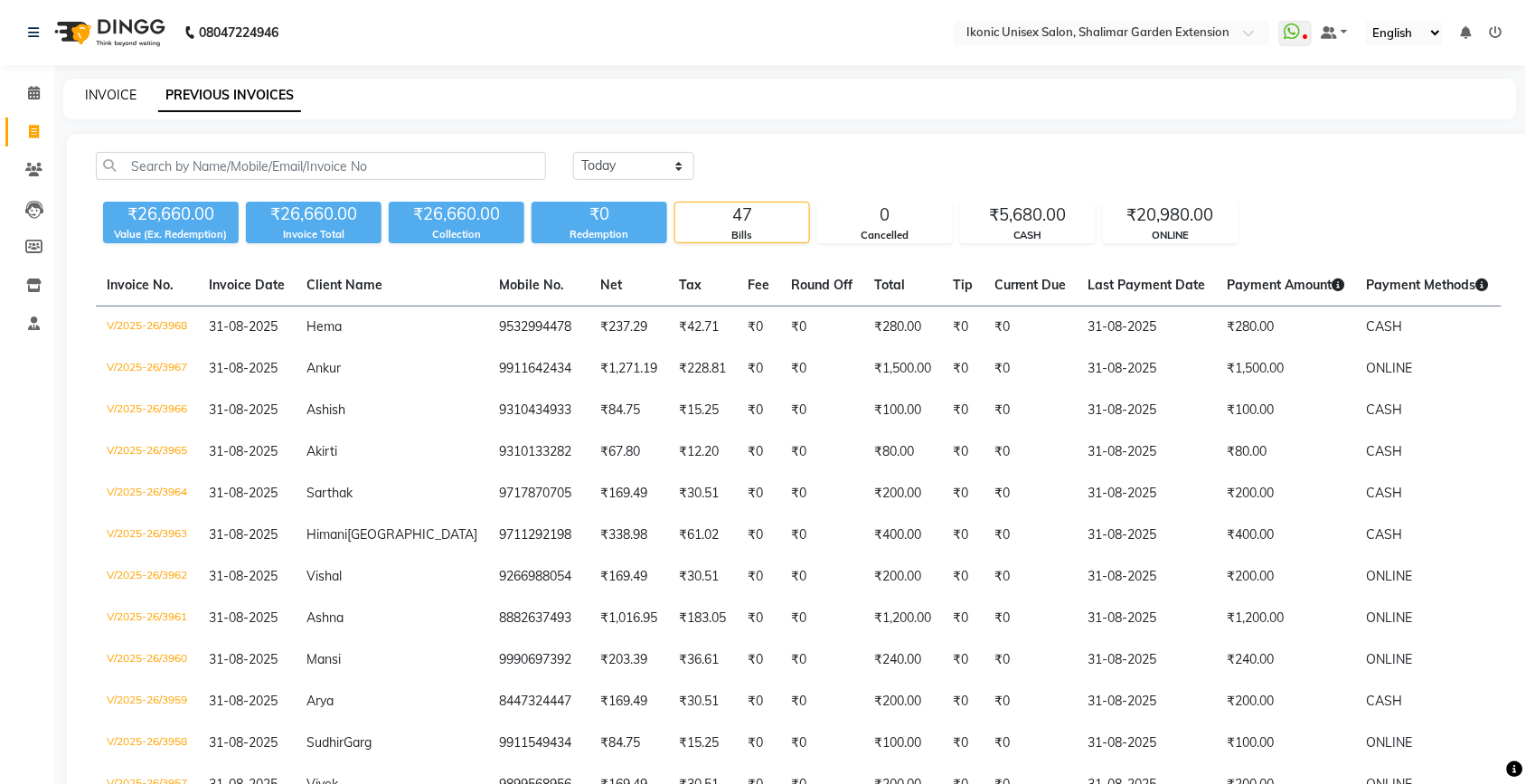
click at [108, 95] on link "INVOICE" at bounding box center [110, 95] width 51 height 17
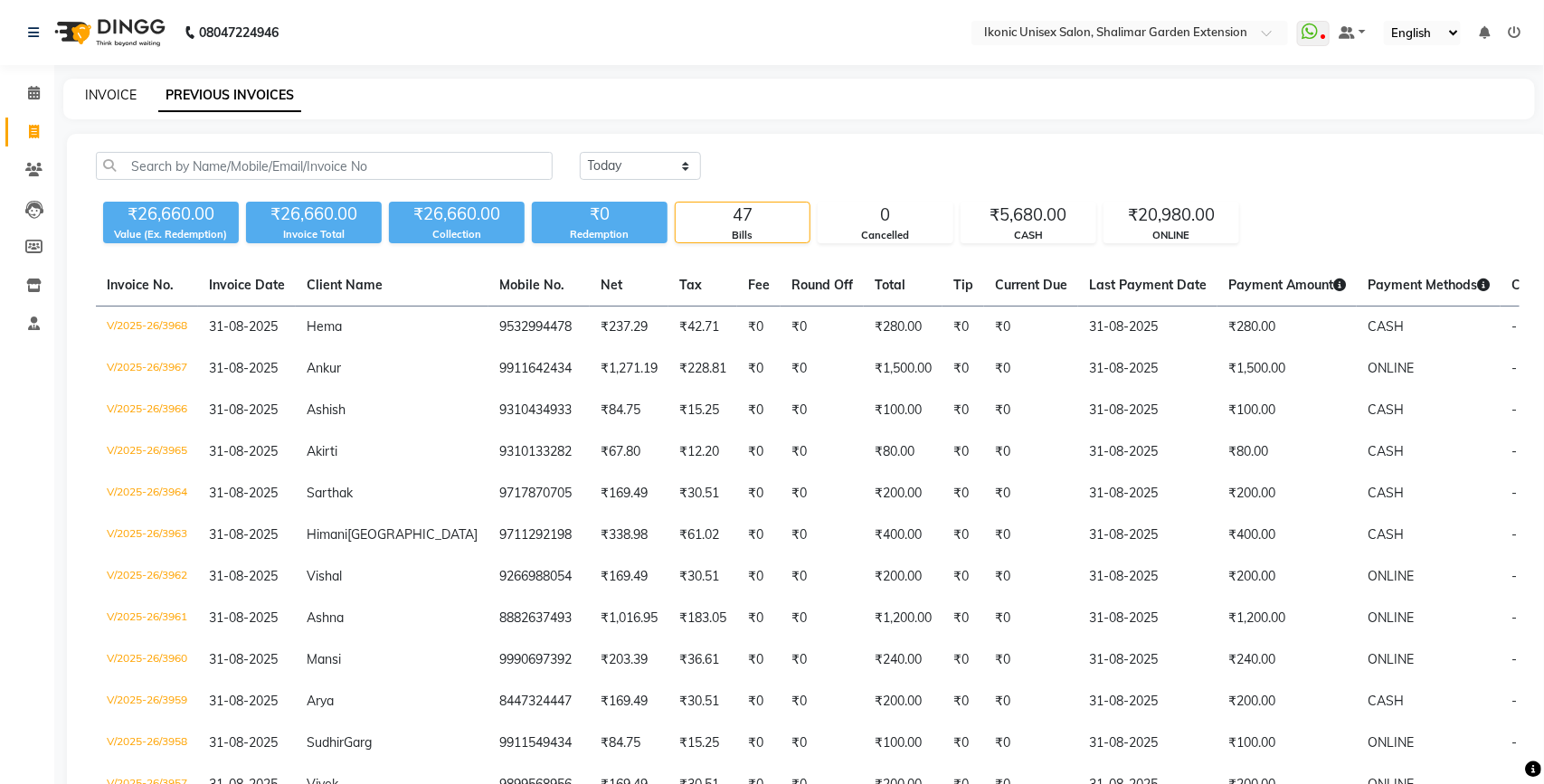
select select "4931"
select select "service"
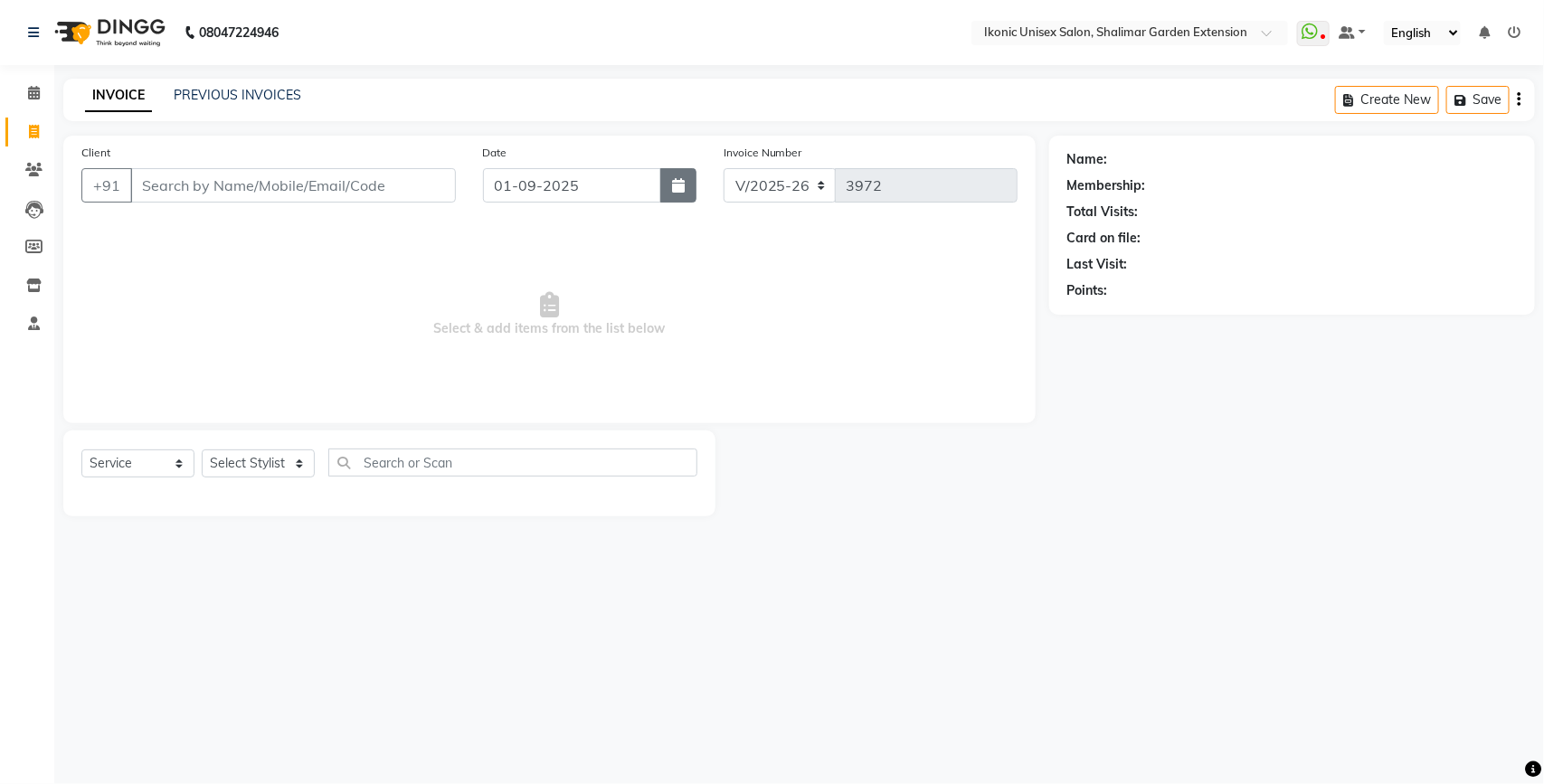
click at [667, 184] on button "button" at bounding box center [678, 185] width 36 height 34
select select "9"
select select "2025"
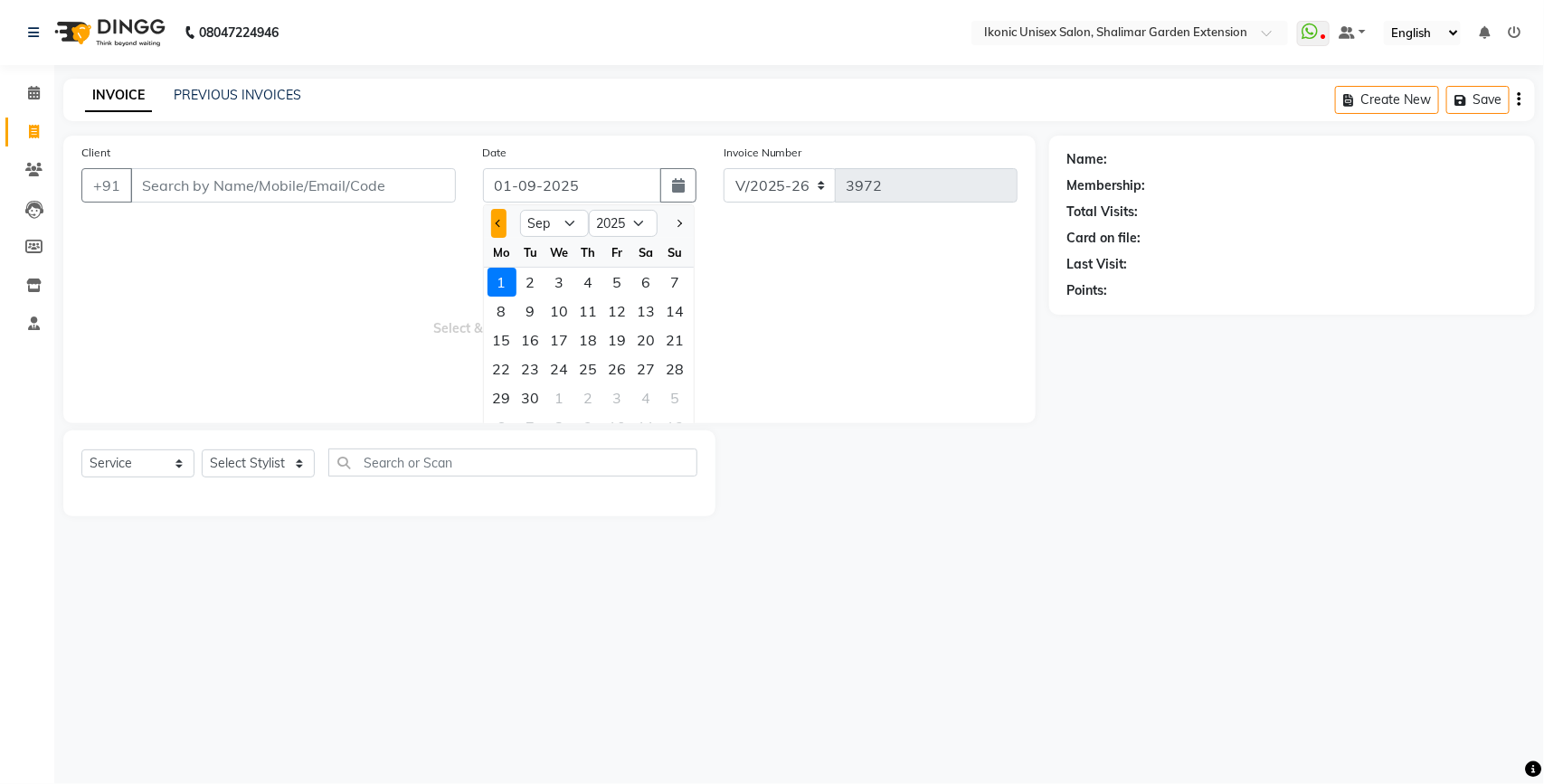
click at [499, 226] on button "Previous month" at bounding box center [498, 222] width 16 height 28
select select "8"
click at [672, 393] on div "31" at bounding box center [675, 397] width 29 height 28
type input "31-08-2025"
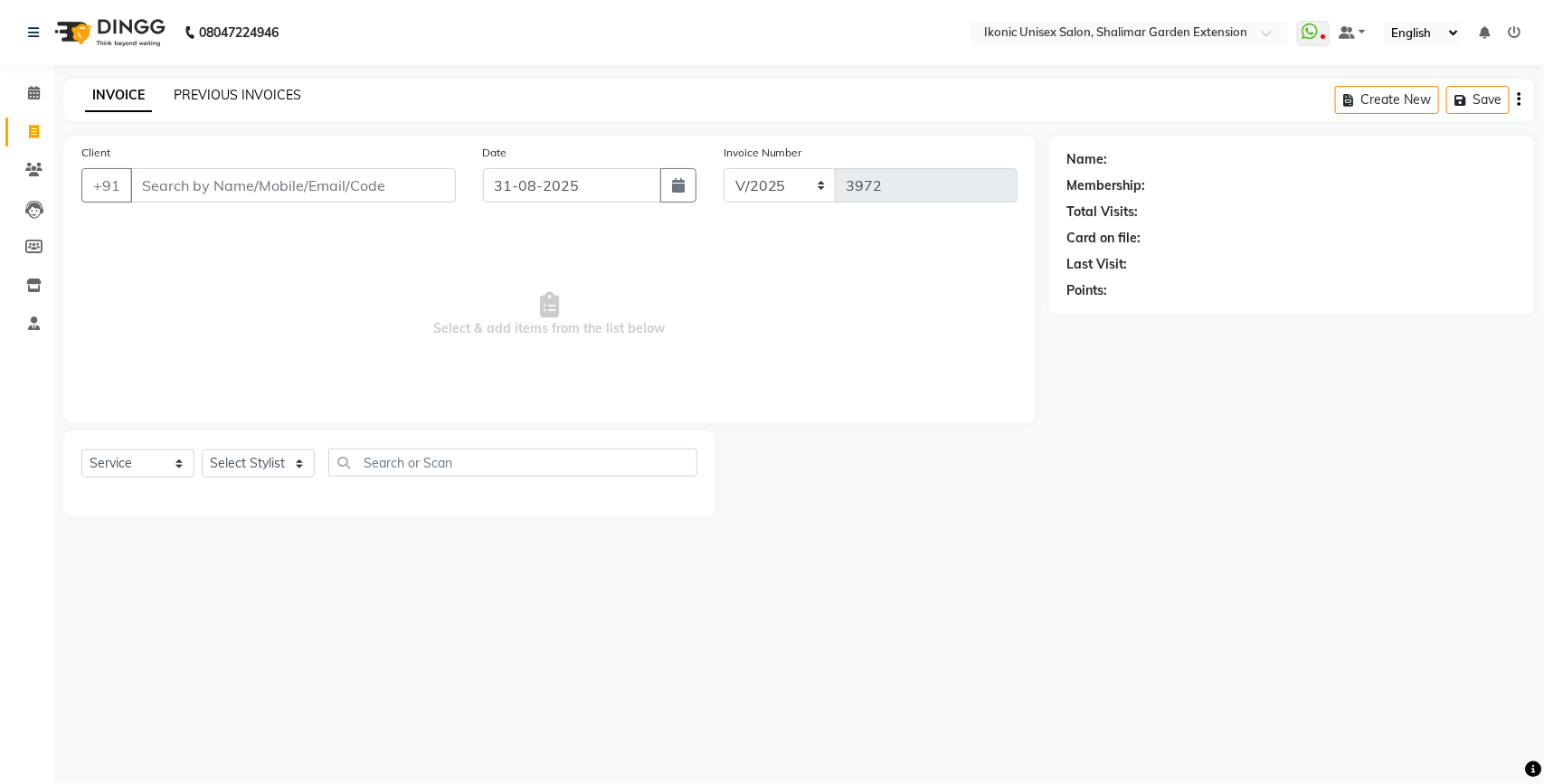
click at [231, 96] on link "PREVIOUS INVOICES" at bounding box center [237, 95] width 128 height 17
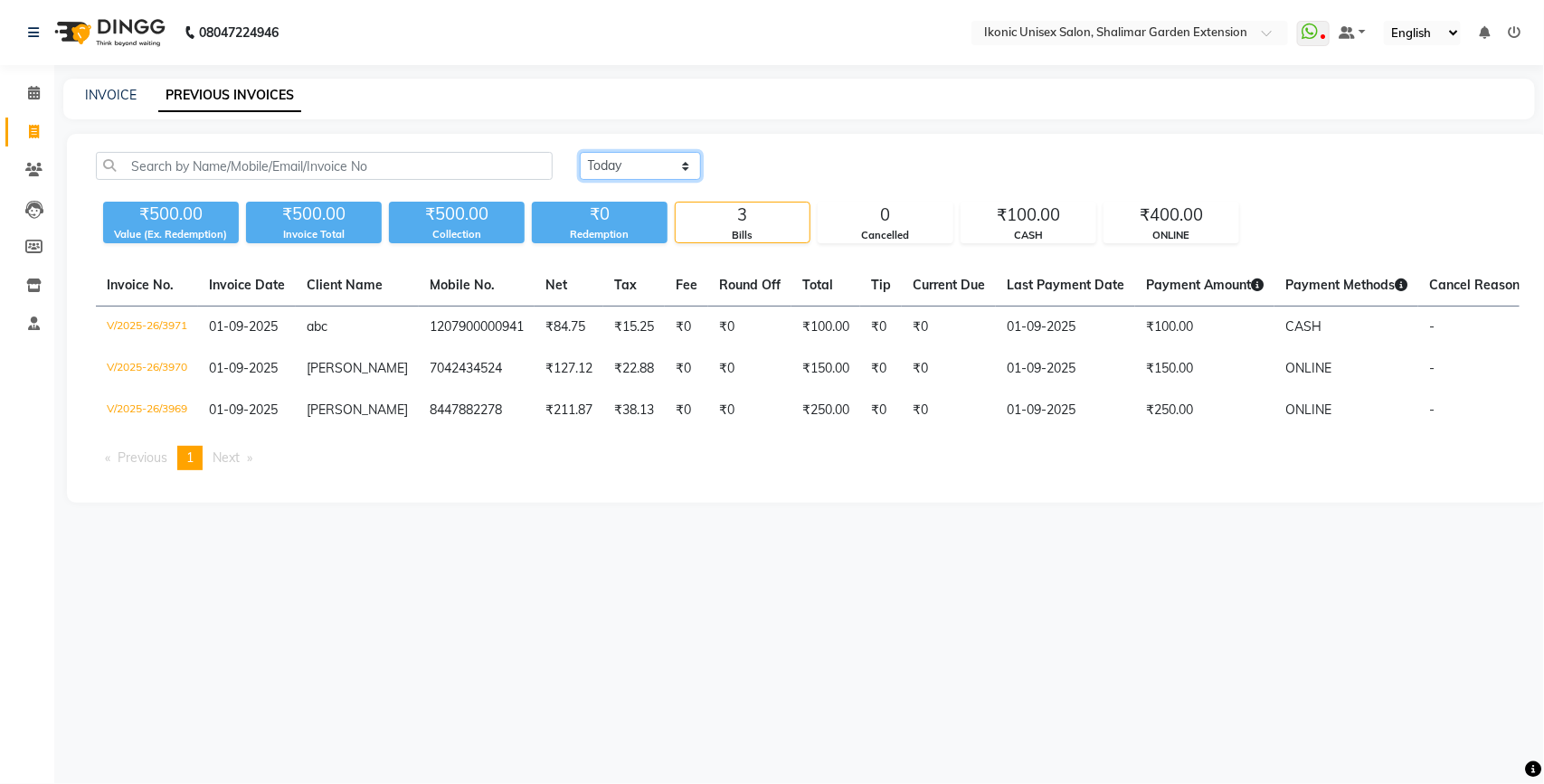
click at [625, 165] on select "[DATE] [DATE] Custom Range" at bounding box center [640, 165] width 121 height 28
select select "[DATE]"
click at [579, 152] on select "[DATE] [DATE] Custom Range" at bounding box center [640, 165] width 121 height 28
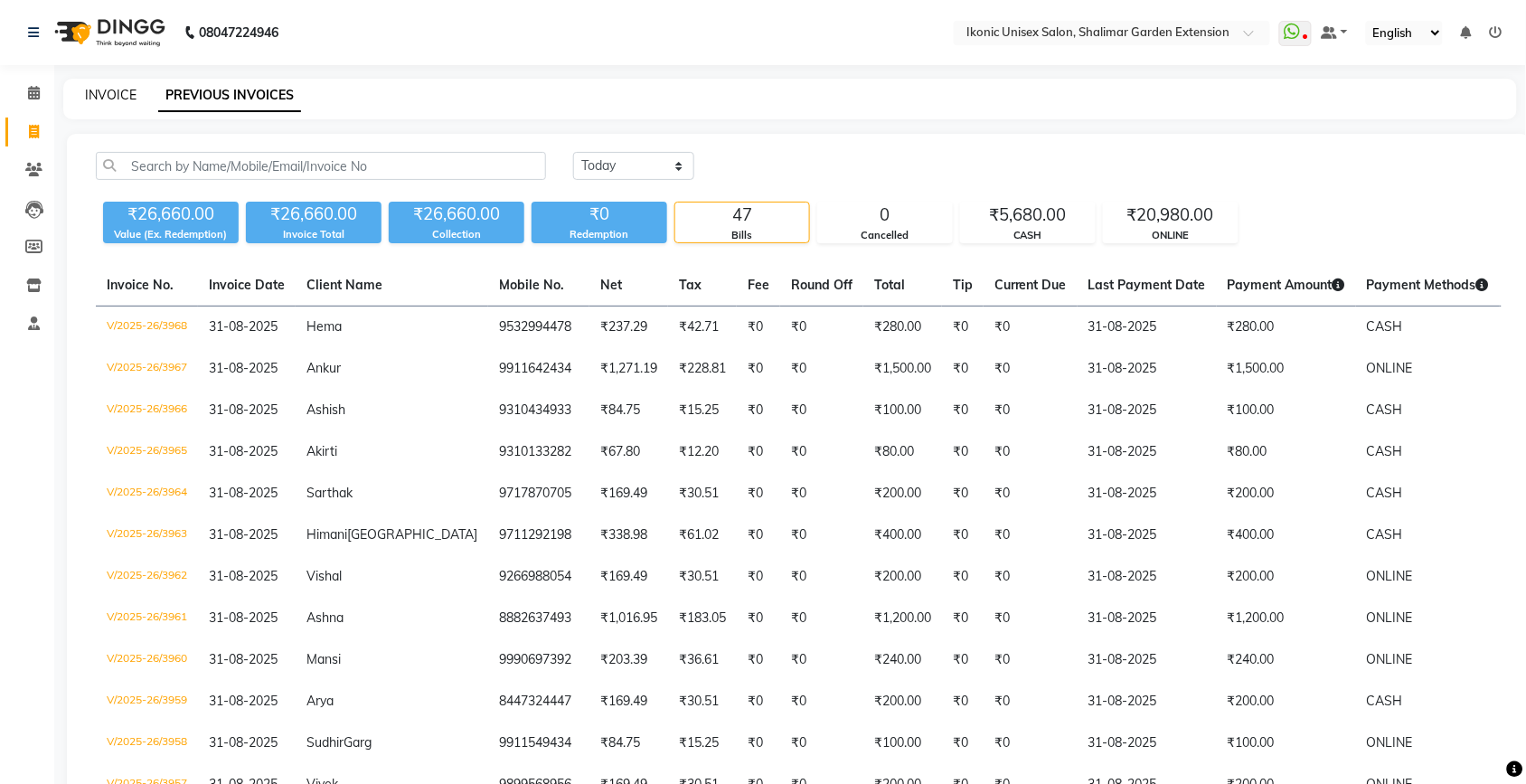
click at [96, 95] on link "INVOICE" at bounding box center [110, 95] width 51 height 17
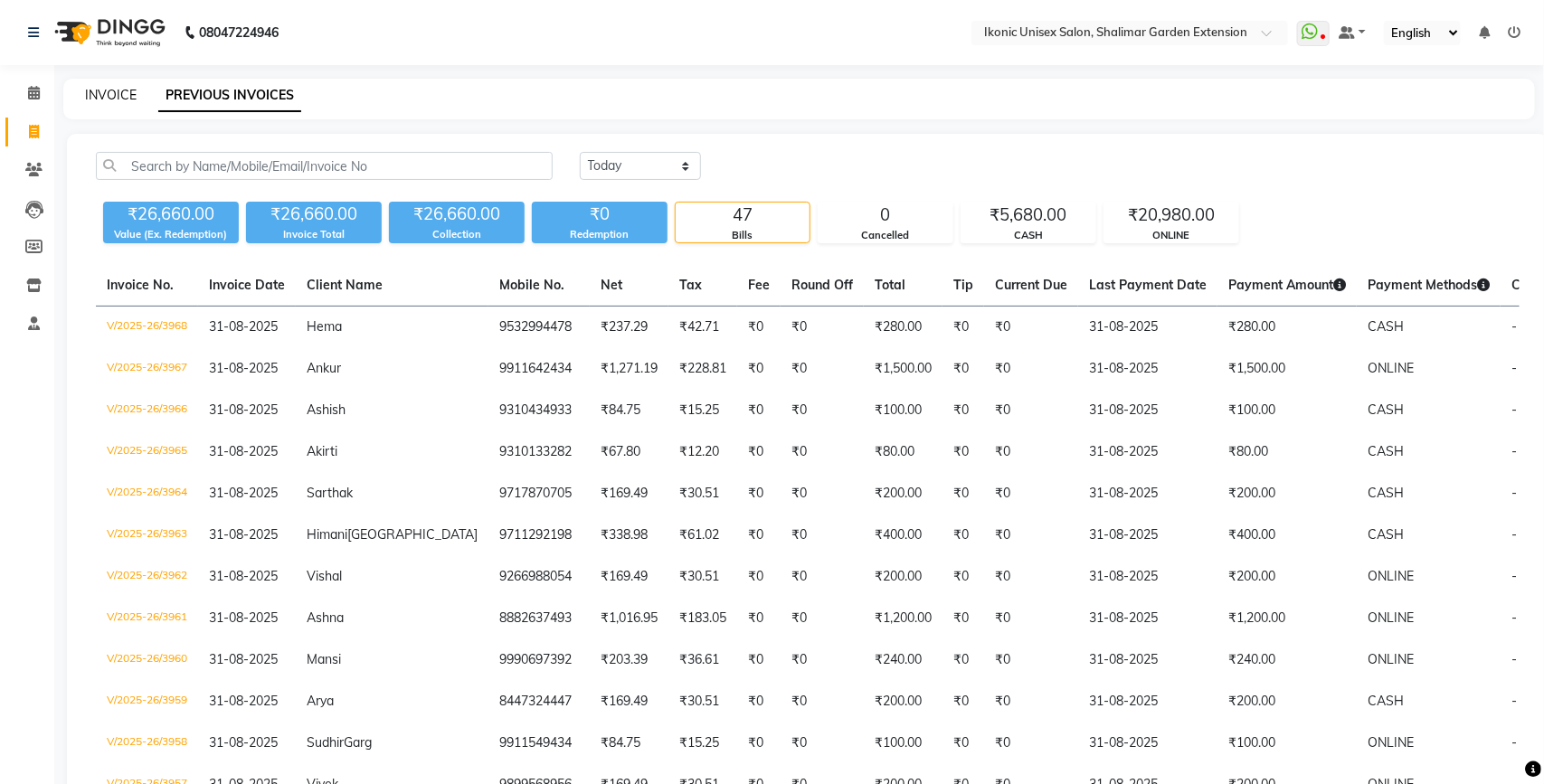
select select "4931"
select select "service"
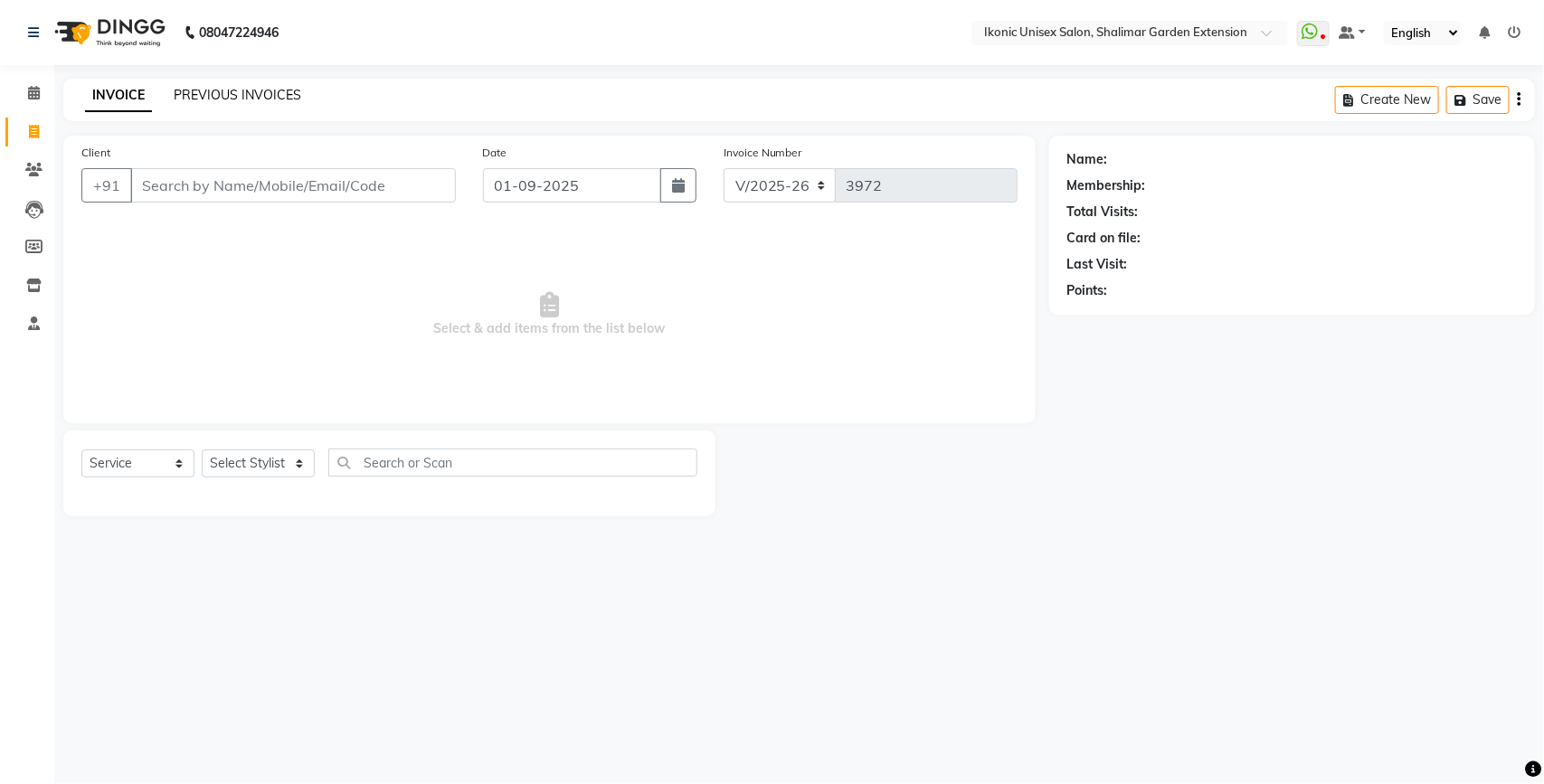
click at [213, 95] on link "PREVIOUS INVOICES" at bounding box center [237, 95] width 128 height 17
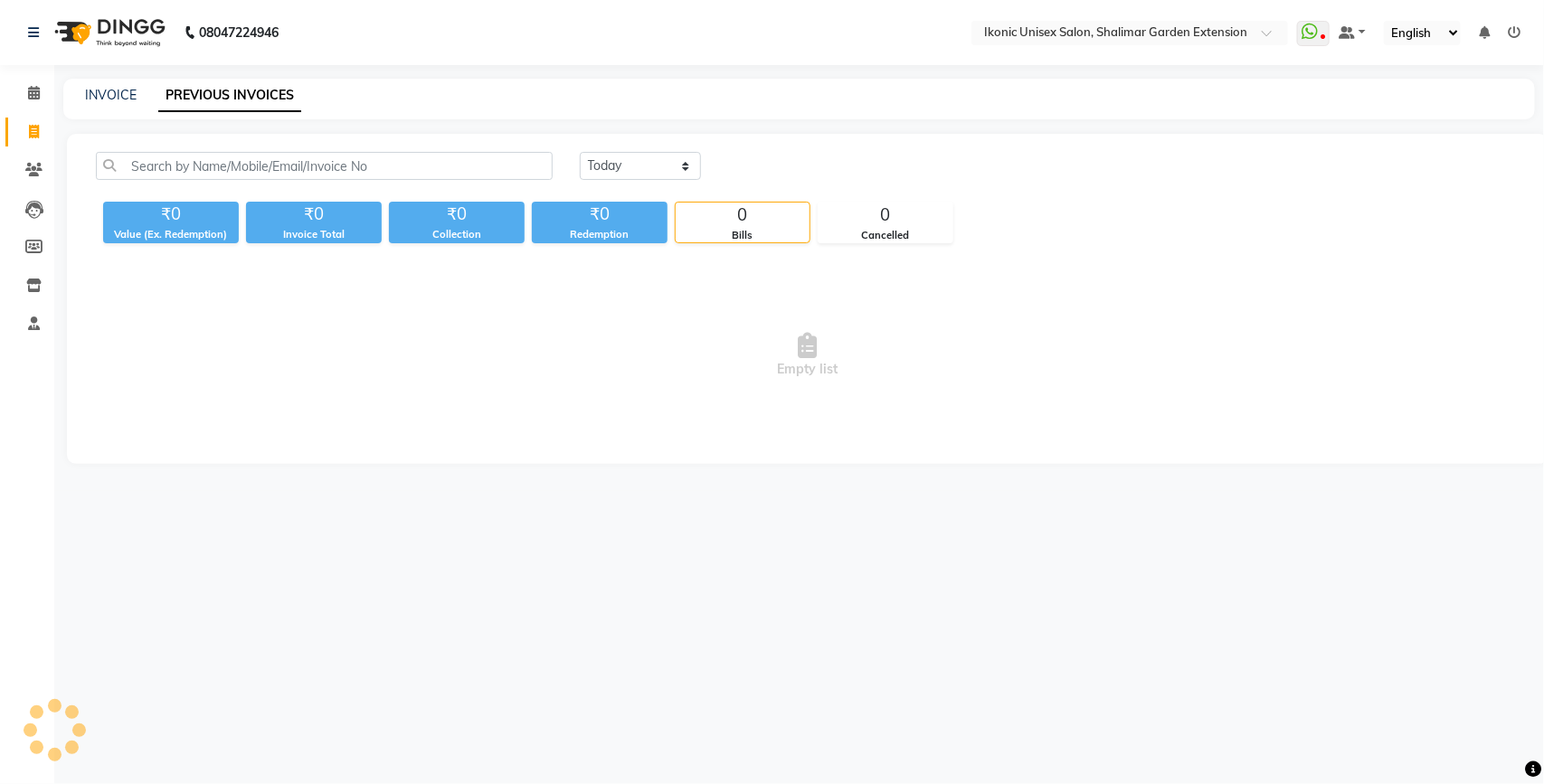
click at [417, 322] on span "Empty list" at bounding box center [807, 355] width 1424 height 181
click at [109, 88] on link "INVOICE" at bounding box center [110, 95] width 51 height 17
select select "service"
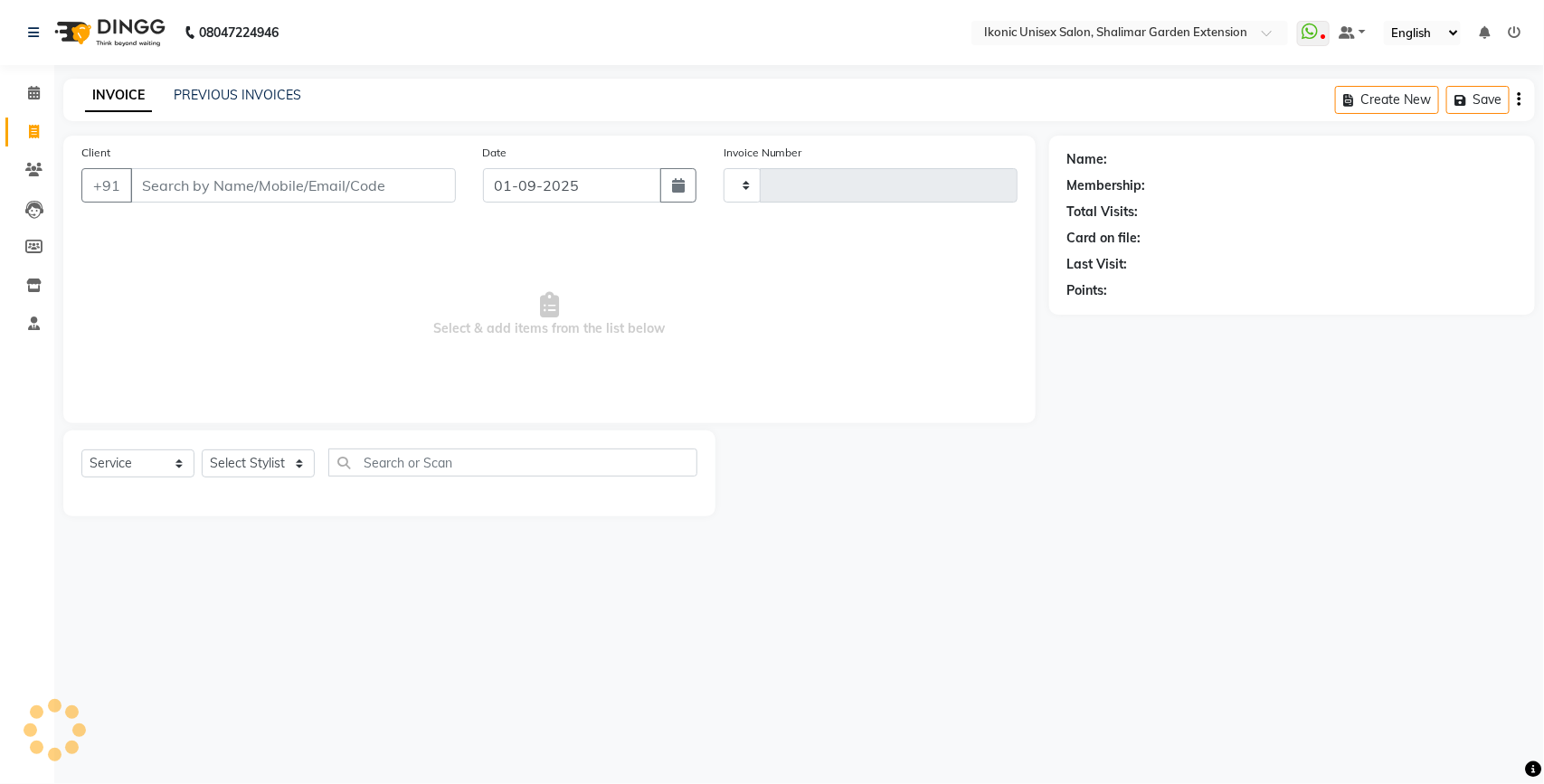
type input "3972"
select select "4931"
click at [227, 93] on link "PREVIOUS INVOICES" at bounding box center [237, 95] width 128 height 17
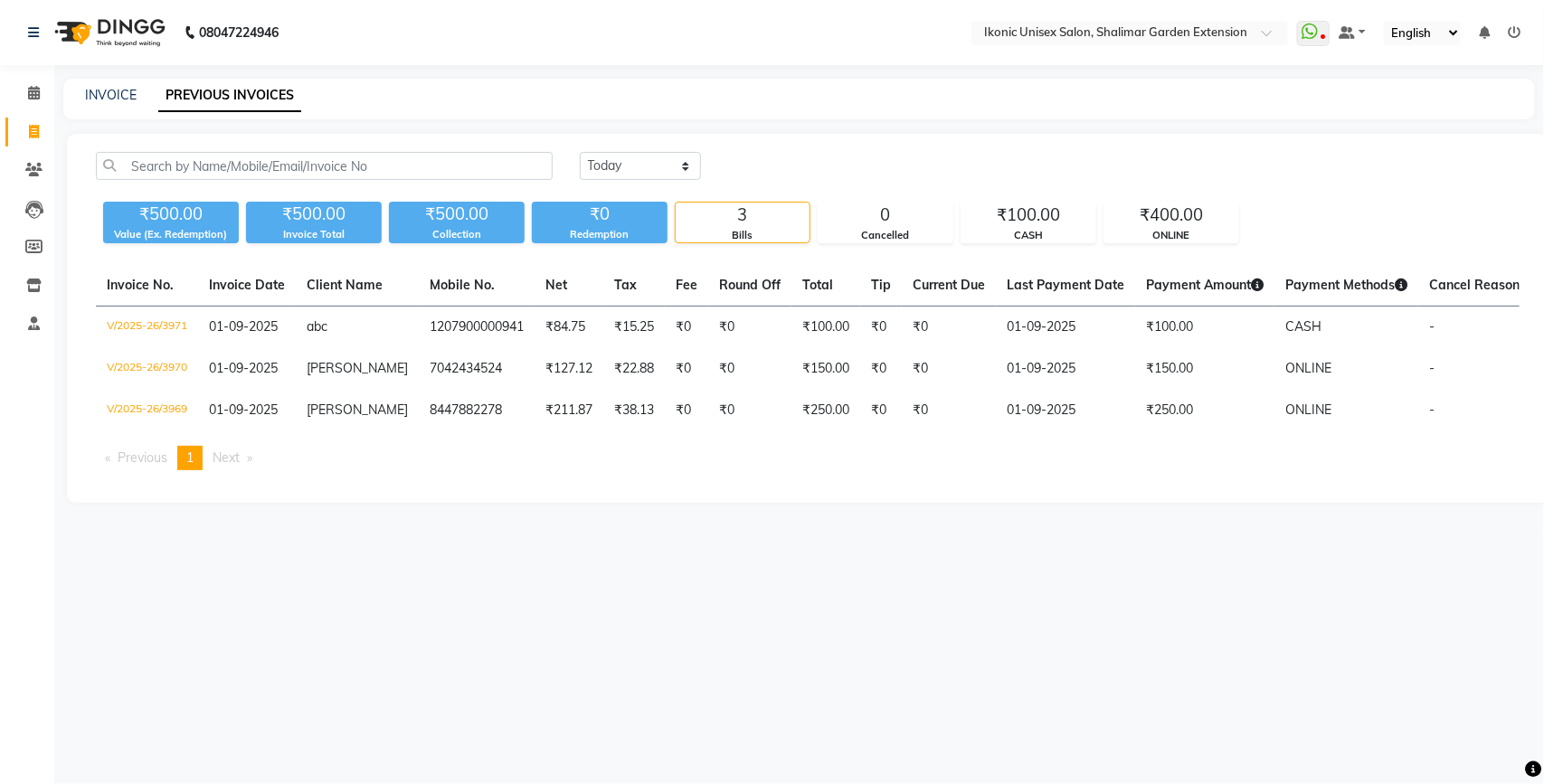
click at [1375, 182] on div "[DATE] [DATE] Custom Range" at bounding box center [1049, 173] width 966 height 42
click at [107, 102] on div "INVOICE" at bounding box center [110, 95] width 51 height 19
click at [119, 92] on link "INVOICE" at bounding box center [110, 95] width 51 height 17
select select "service"
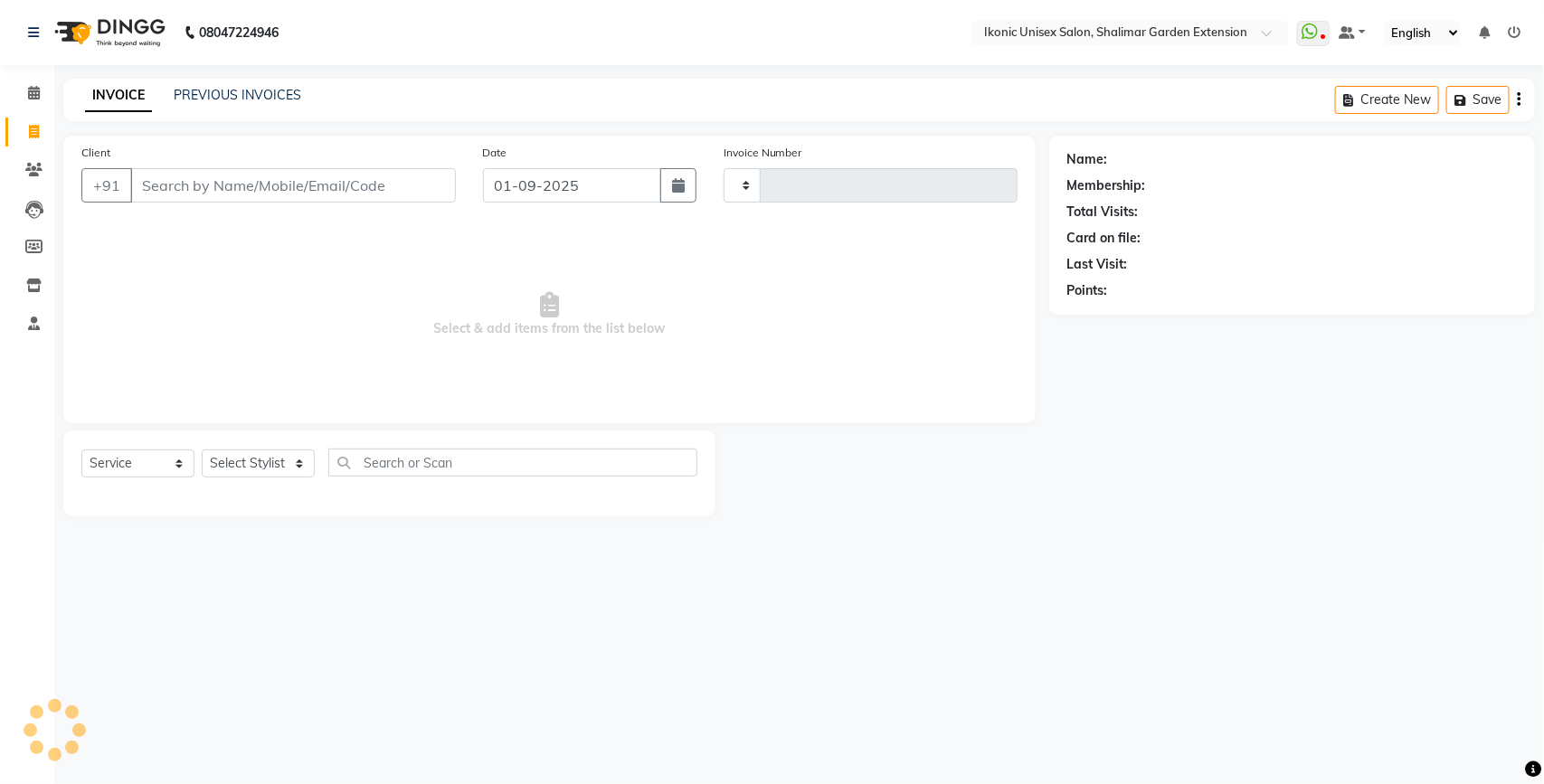
type input "3972"
select select "4931"
click at [263, 184] on input "Client" at bounding box center [293, 185] width 326 height 34
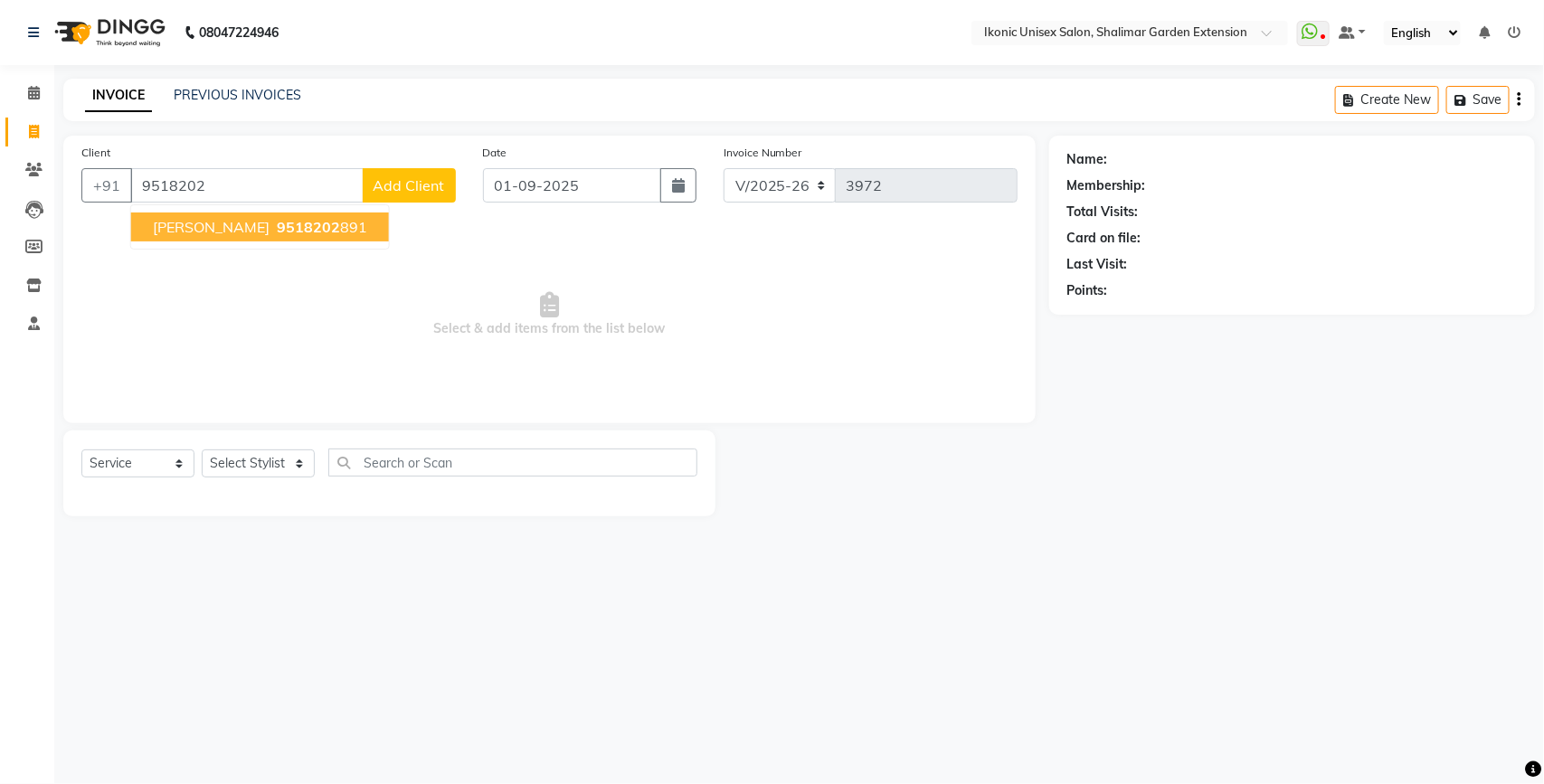
click at [287, 227] on ngb-highlight "9518202 891" at bounding box center [320, 227] width 94 height 18
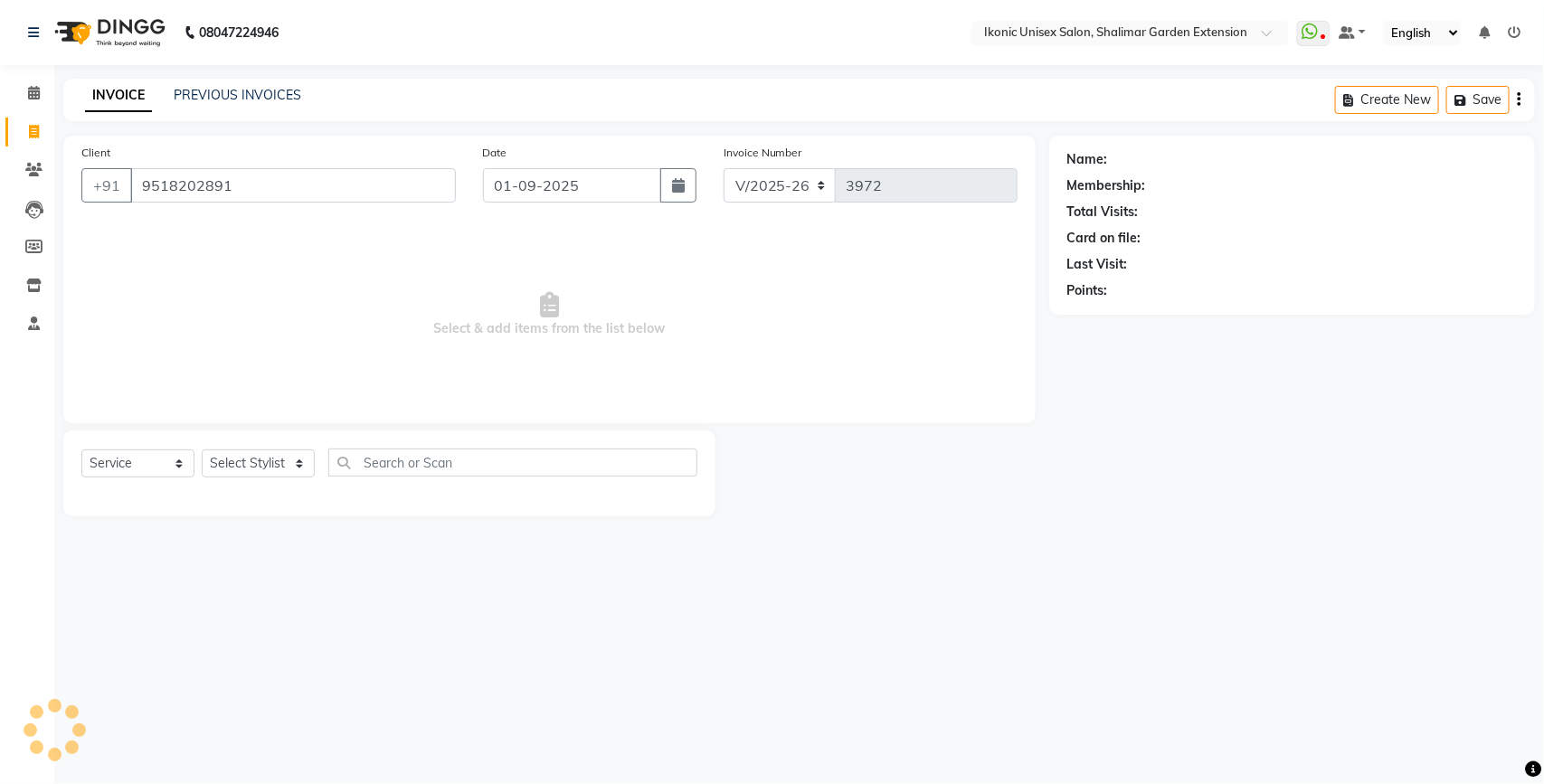
type input "9518202891"
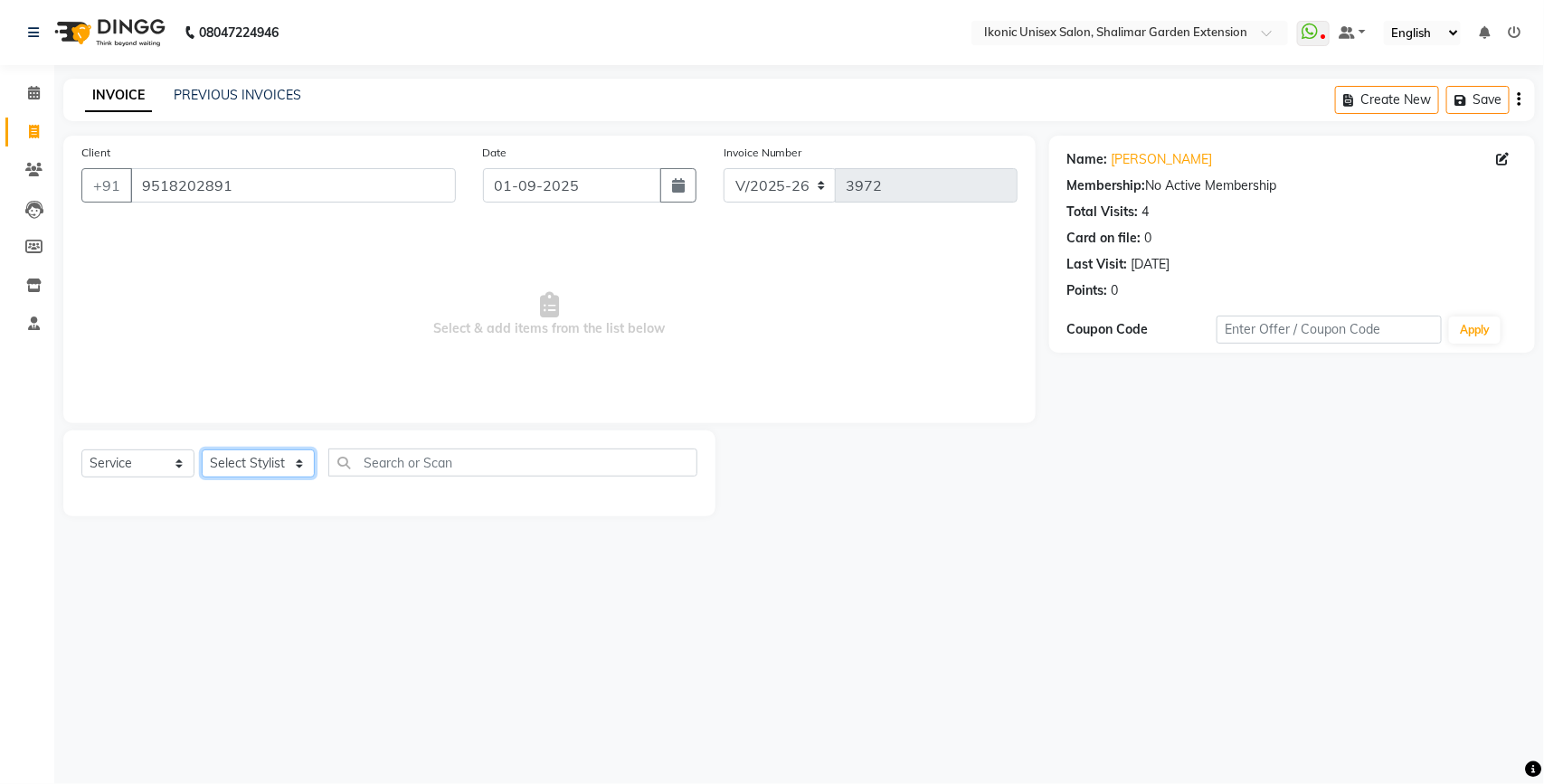
click at [285, 461] on select "Select Stylist [PERSON_NAME] [PERSON_NAME] Fiza Mahi [PERSON_NAME] [PERSON_NAME…" at bounding box center [257, 463] width 113 height 28
select select "30786"
click at [201, 449] on select "Select Stylist [PERSON_NAME] [PERSON_NAME] Fiza Mahi [PERSON_NAME] [PERSON_NAME…" at bounding box center [257, 463] width 113 height 28
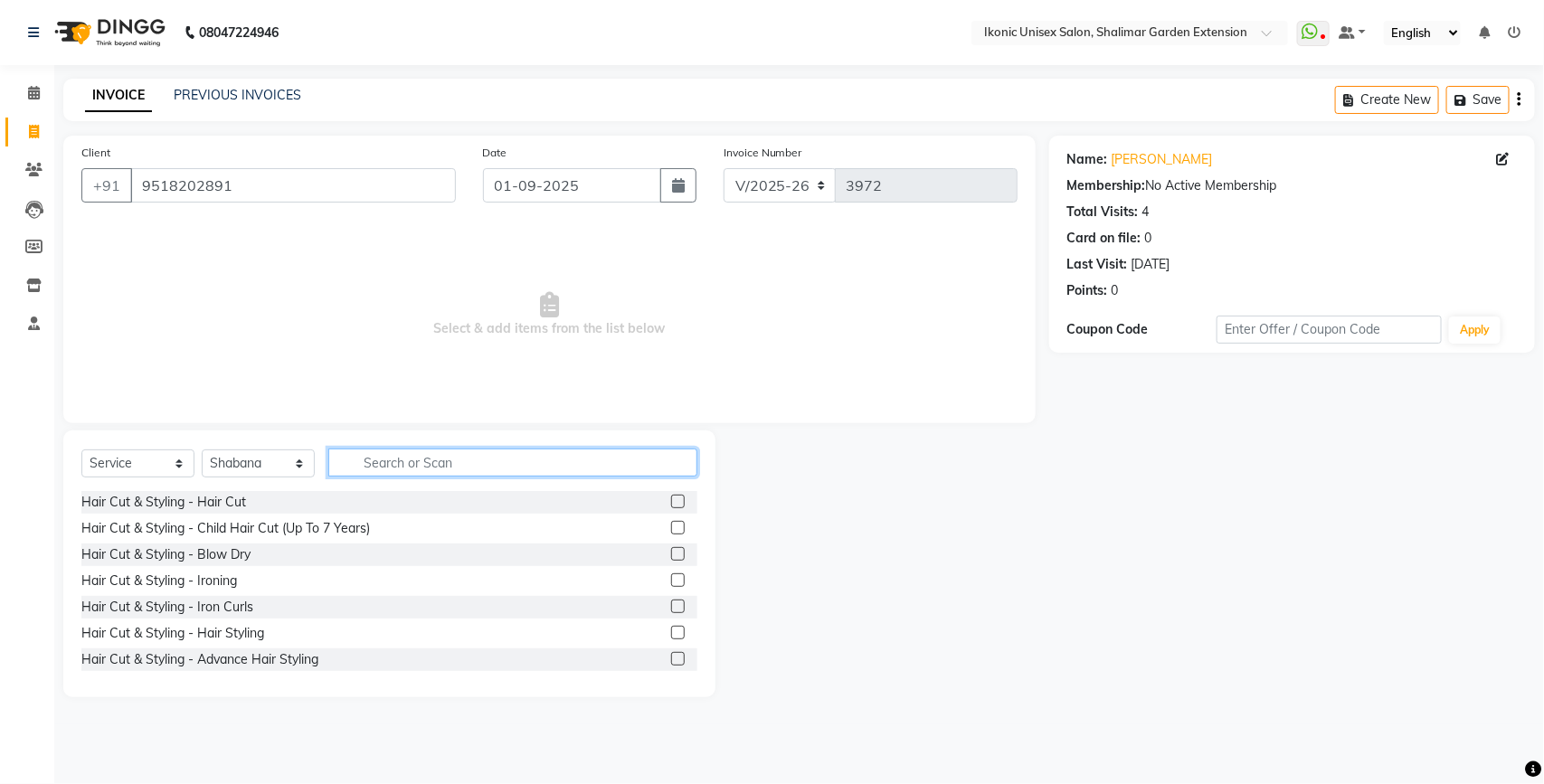
click at [414, 463] on input "text" at bounding box center [512, 462] width 369 height 28
type input "waxing"
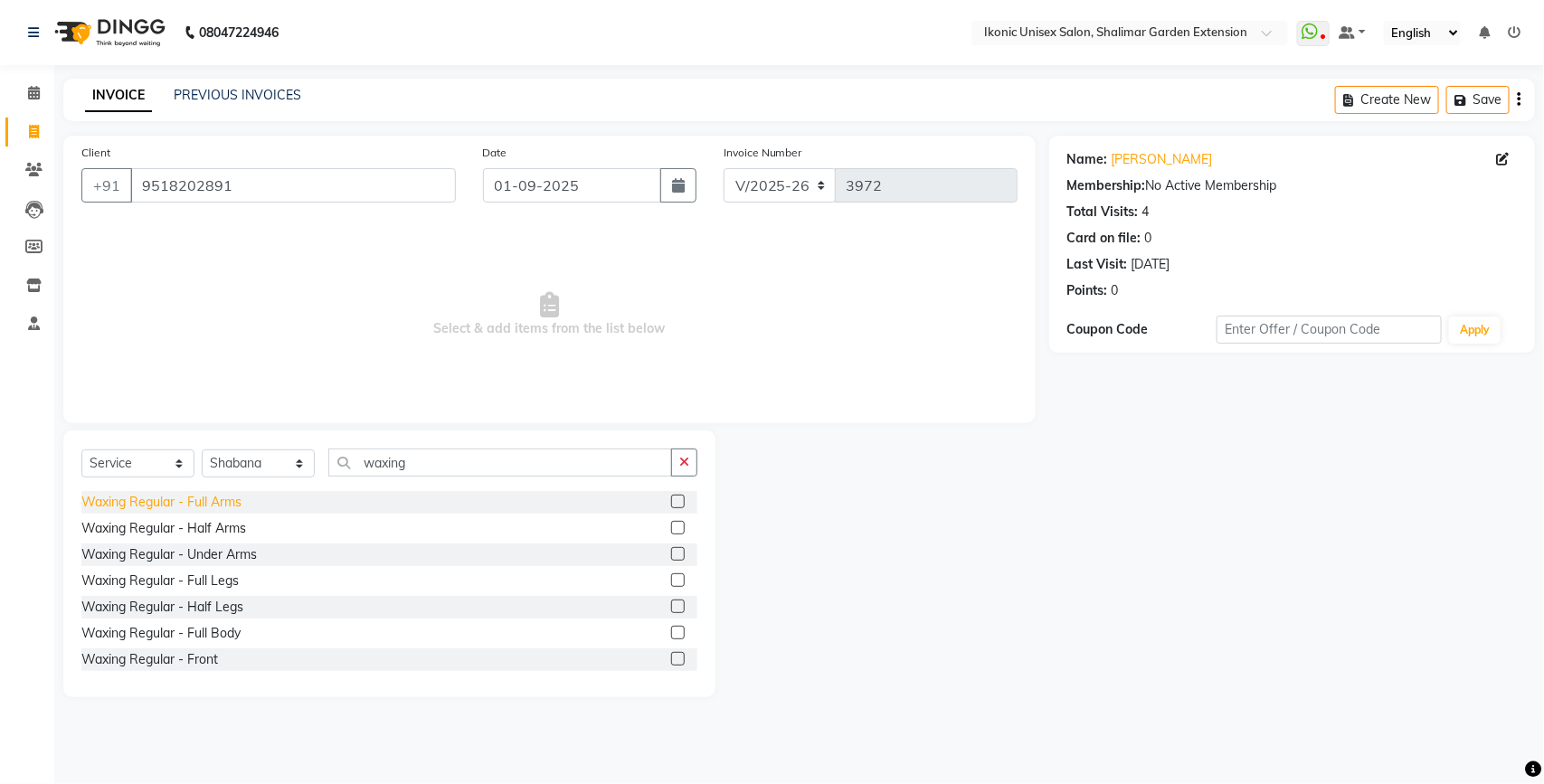
click at [220, 502] on div "Waxing Regular - Full Arms" at bounding box center [162, 502] width 160 height 19
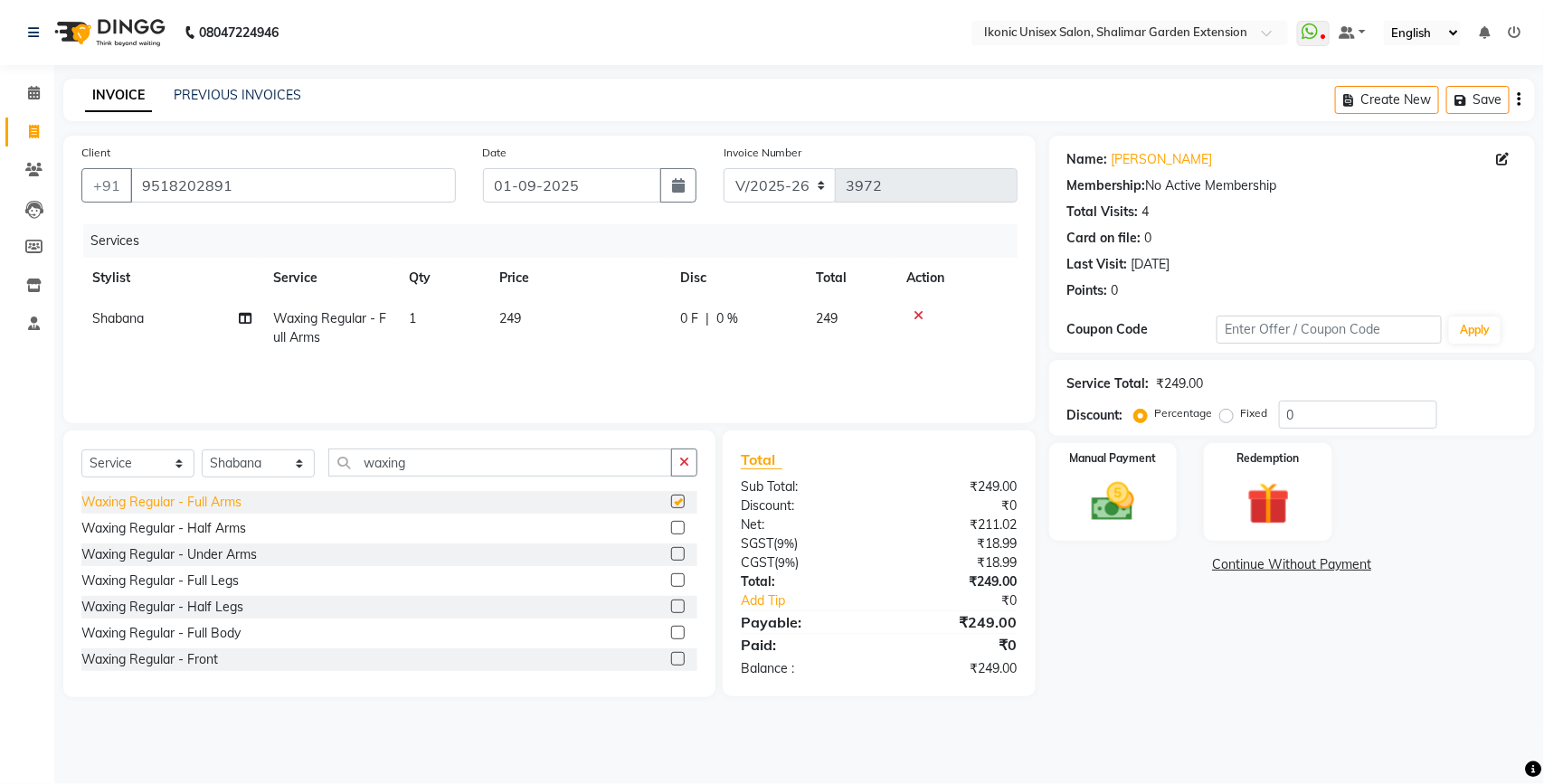
checkbox input "false"
click at [511, 316] on span "249" at bounding box center [510, 318] width 22 height 17
select select "30786"
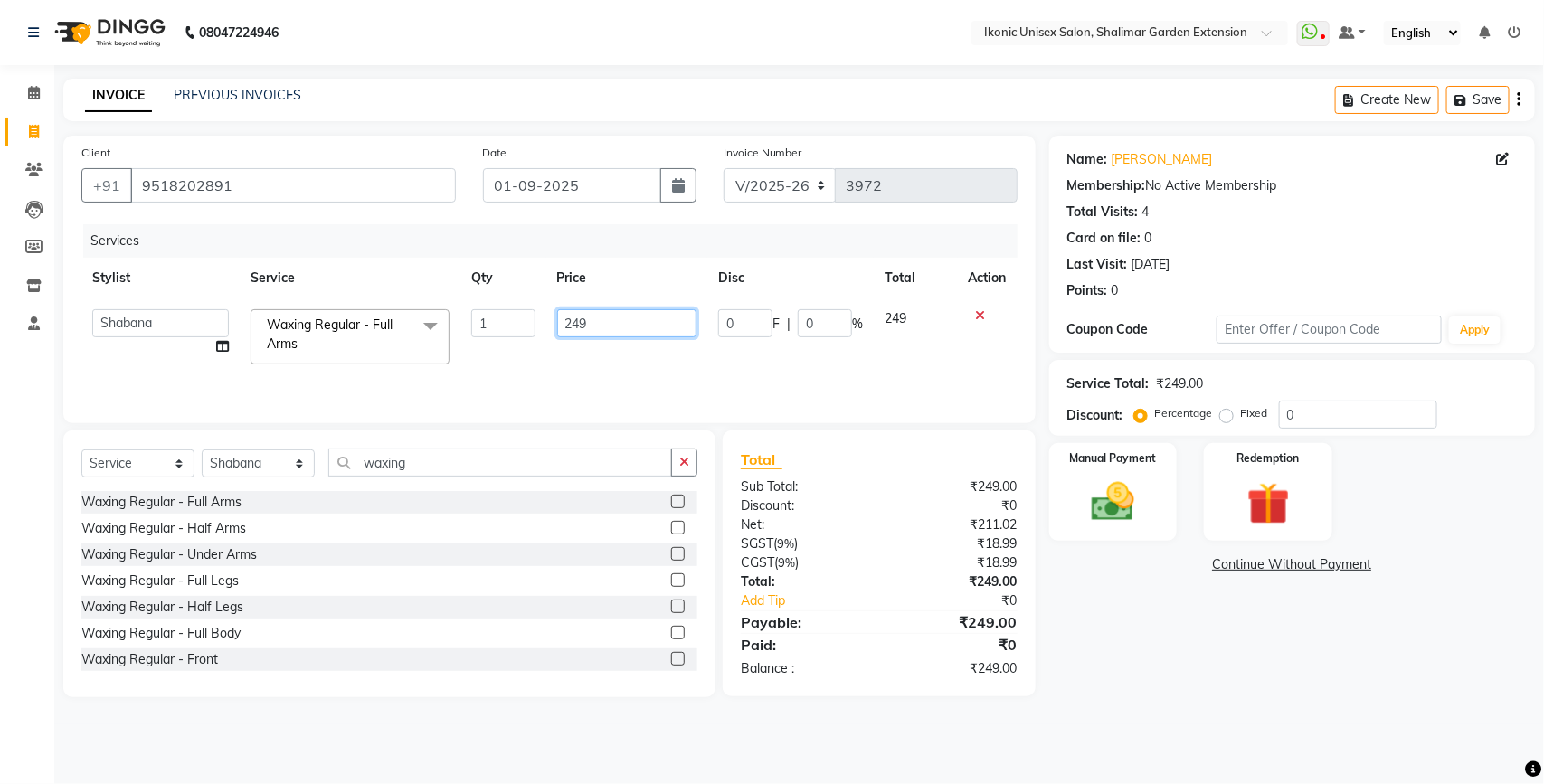
click at [535, 318] on tr "[PERSON_NAME] [PERSON_NAME] Fiza Mahi [PERSON_NAME] [PERSON_NAME] [PERSON_NAME]…" at bounding box center [550, 337] width 936 height 77
type input "280"
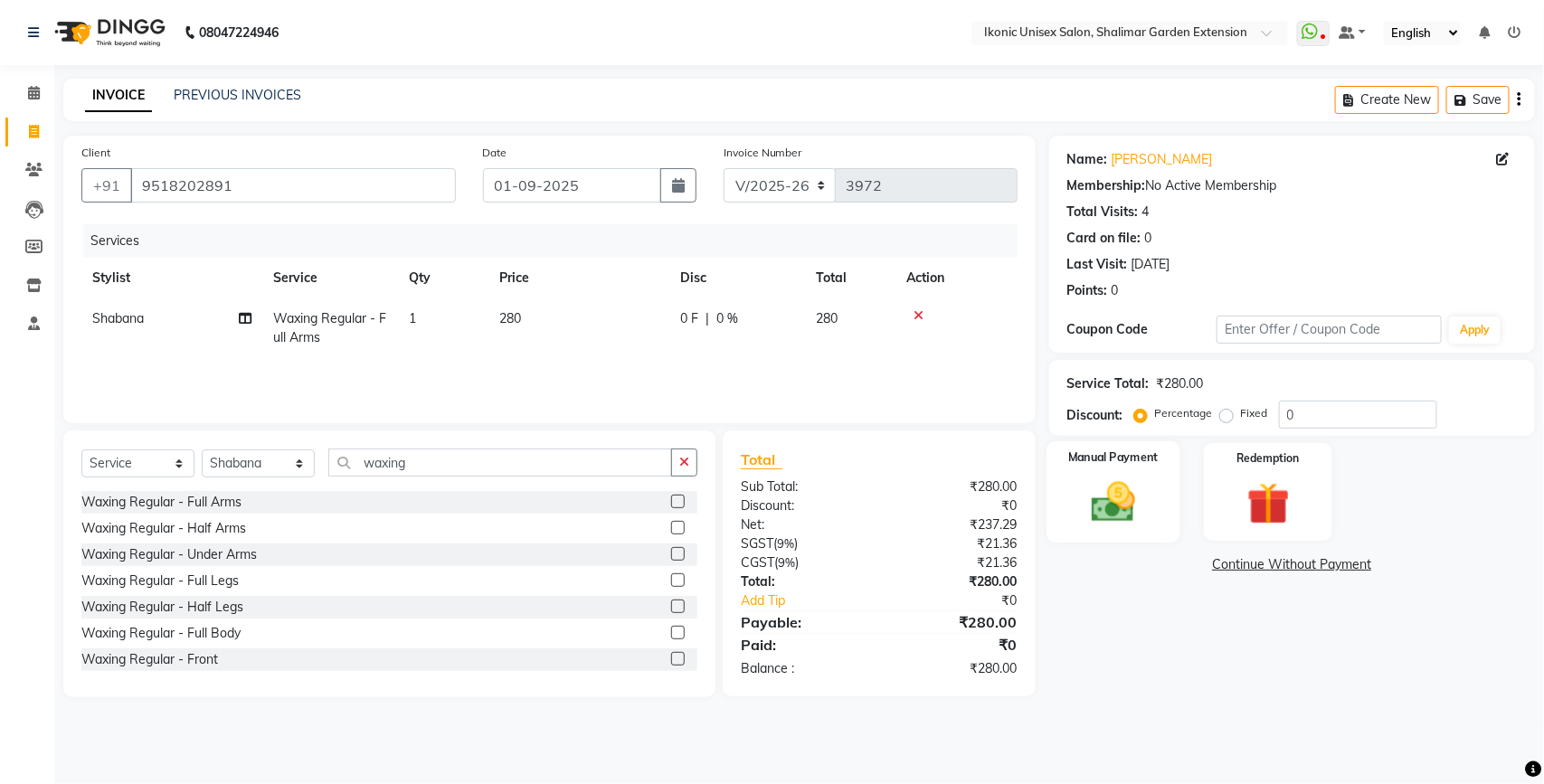
click at [1124, 488] on img at bounding box center [1113, 501] width 72 height 51
click at [1252, 558] on span "ONLINE" at bounding box center [1249, 565] width 47 height 21
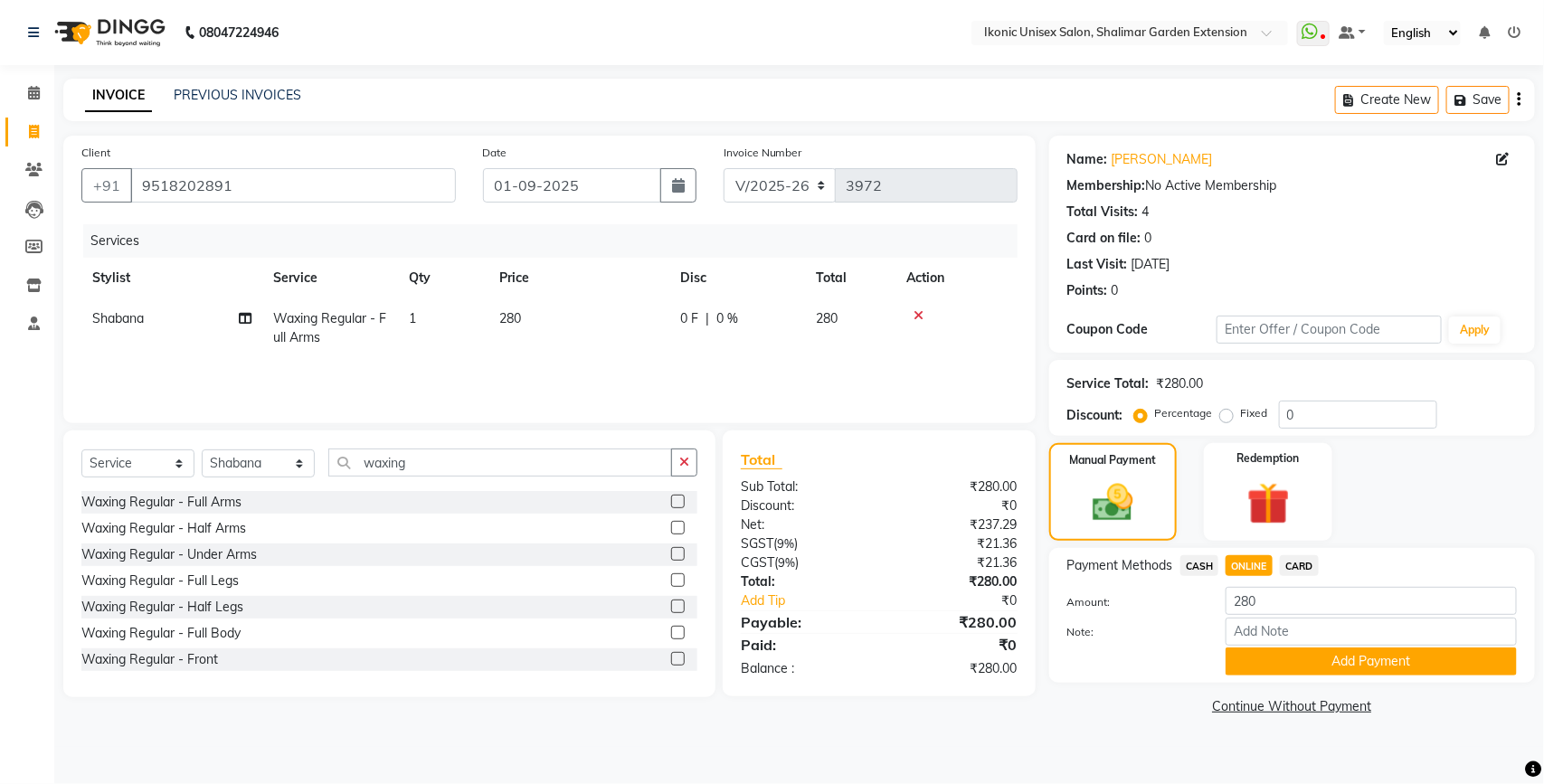
click at [1271, 649] on button "Add Payment" at bounding box center [1371, 661] width 292 height 28
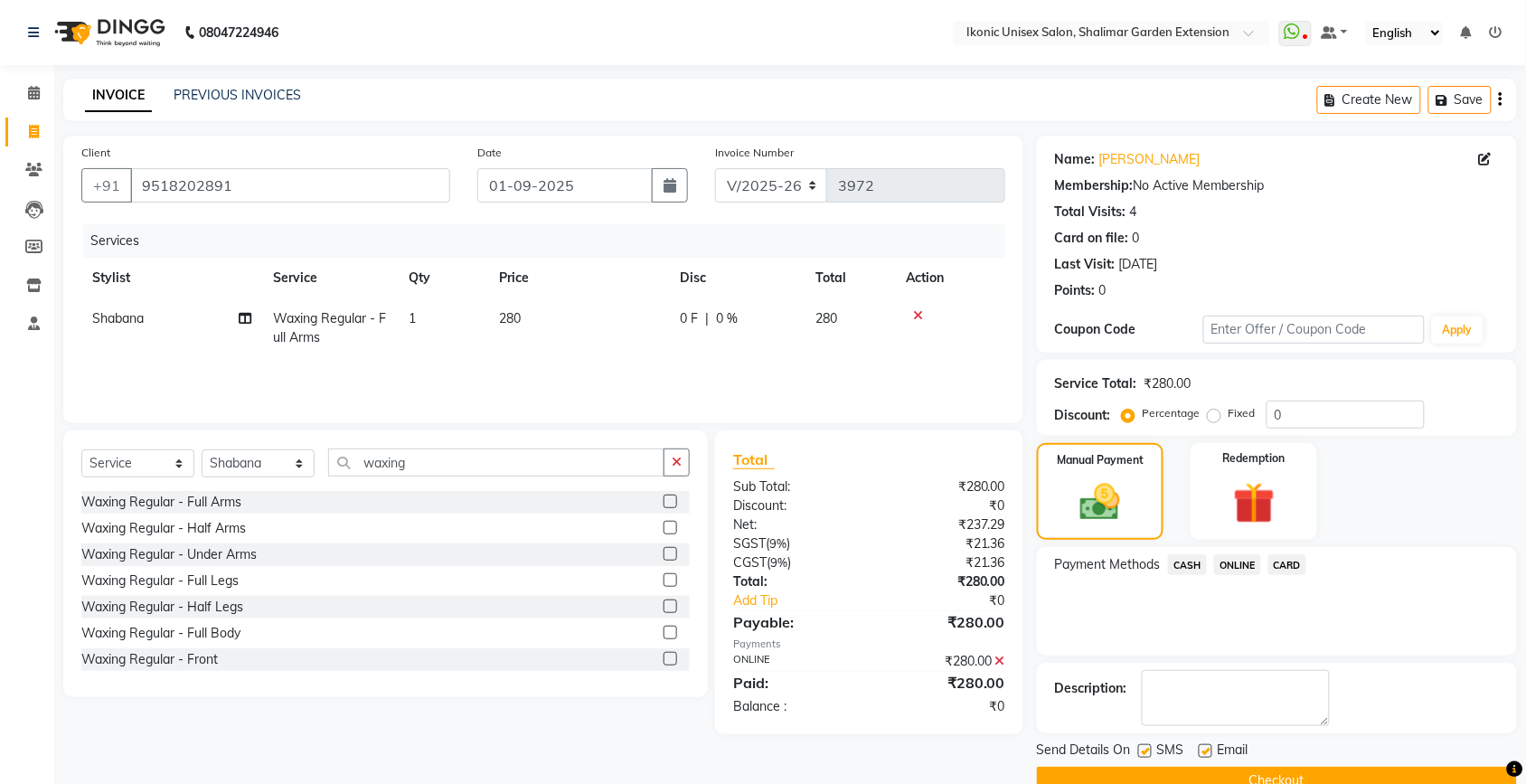
click at [1293, 770] on button "Checkout" at bounding box center [1277, 780] width 480 height 28
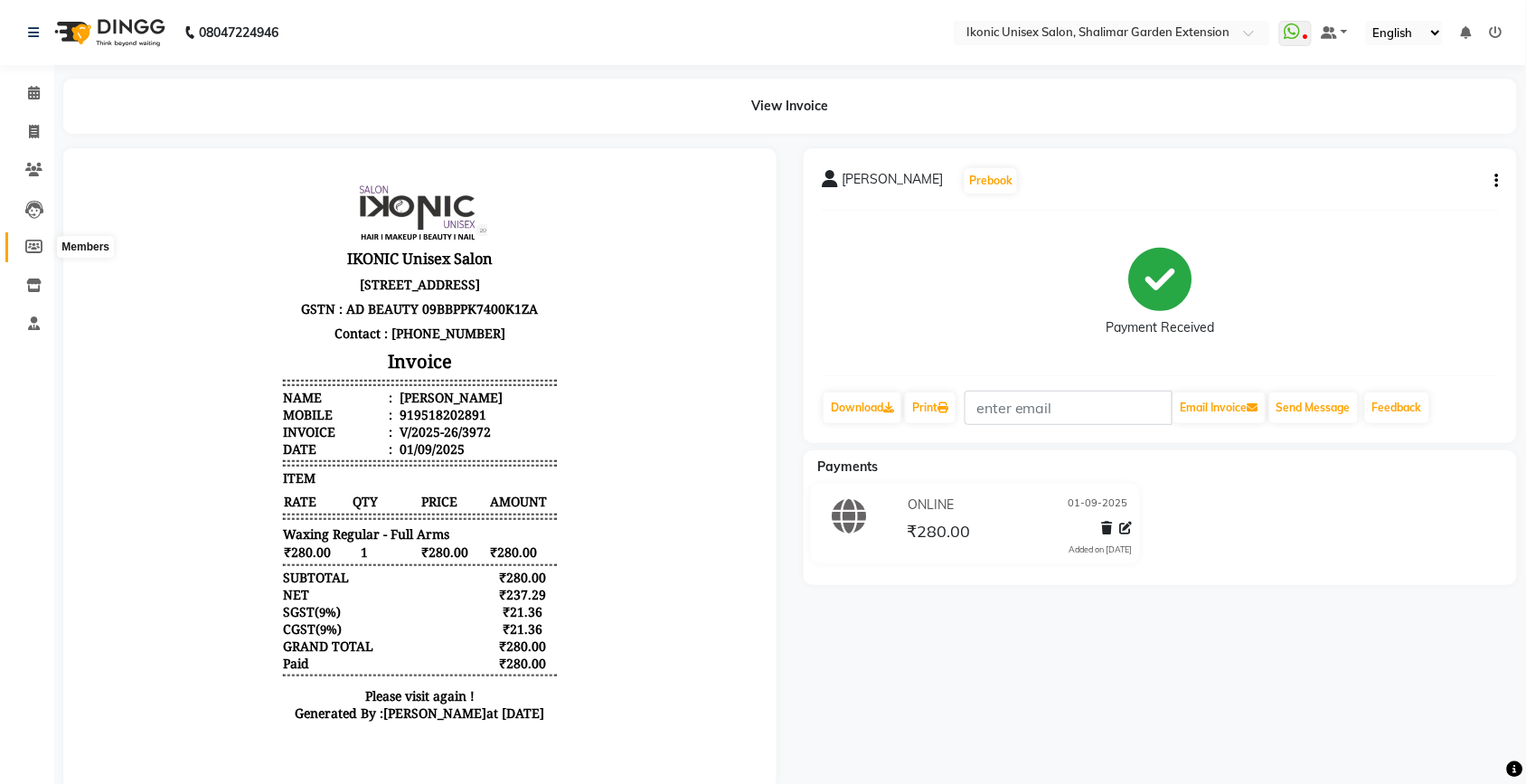
click at [39, 246] on icon at bounding box center [34, 246] width 17 height 14
select select
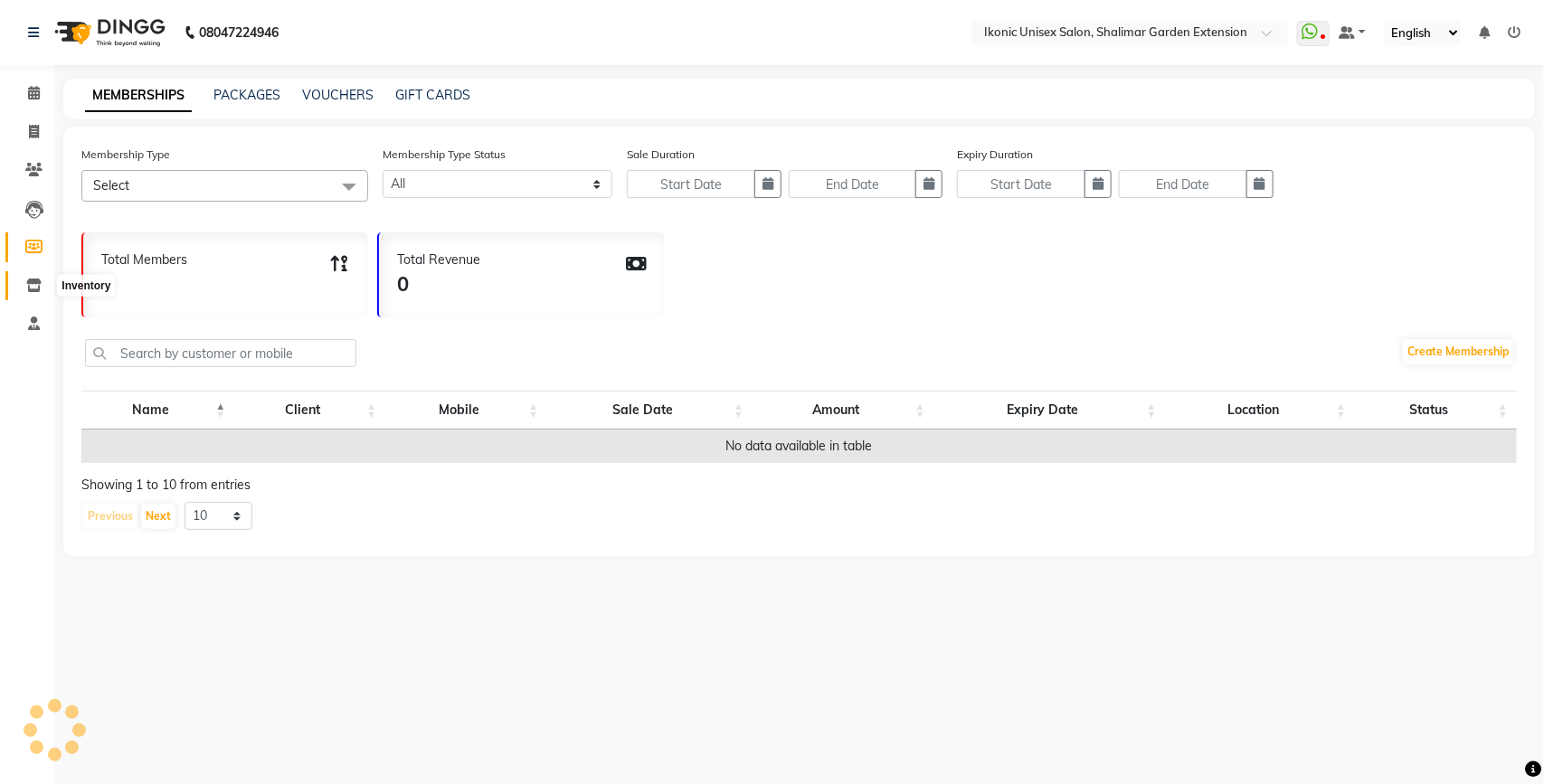
click at [34, 282] on icon at bounding box center [34, 285] width 16 height 14
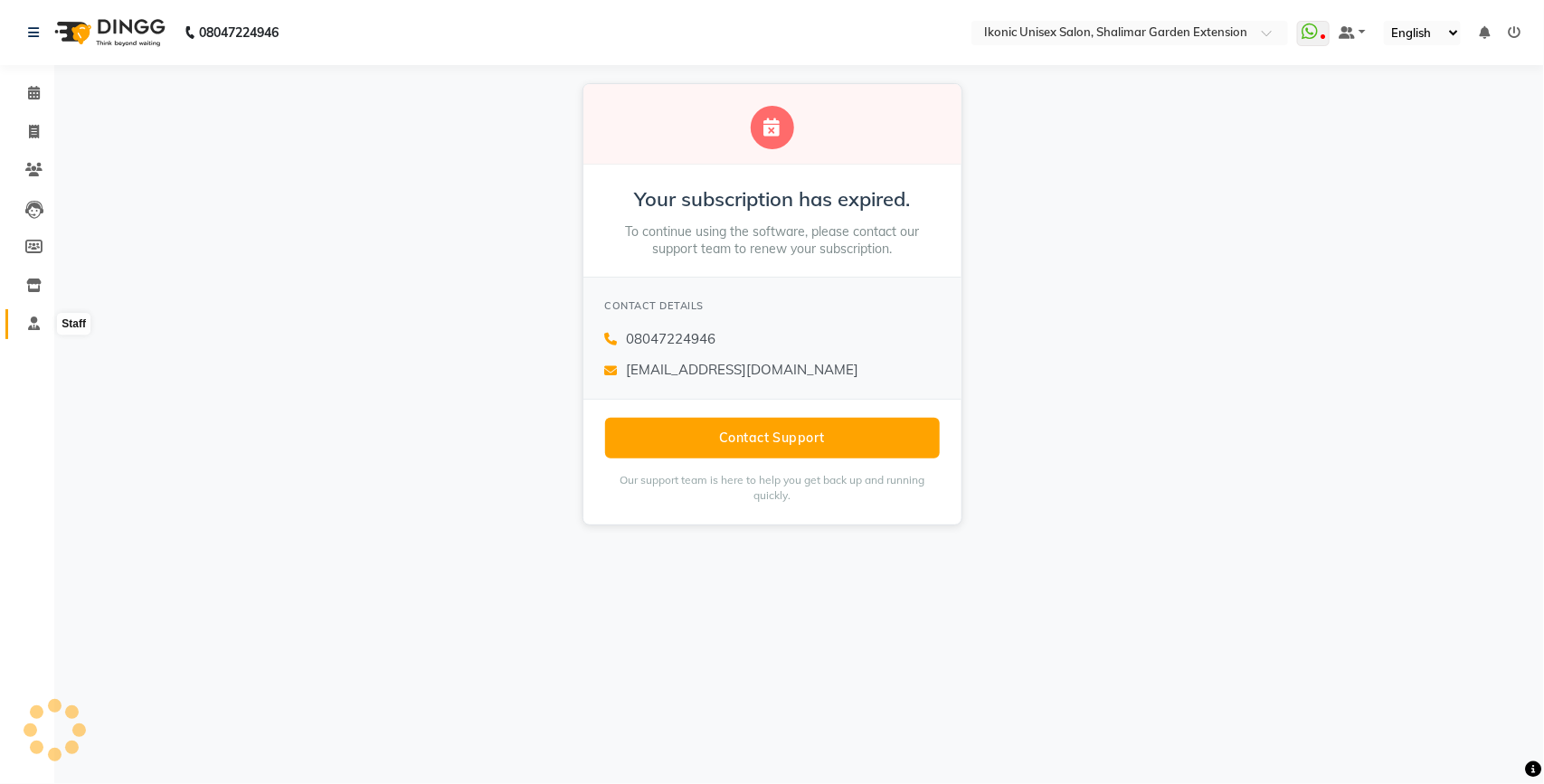
click at [29, 325] on icon at bounding box center [33, 323] width 12 height 14
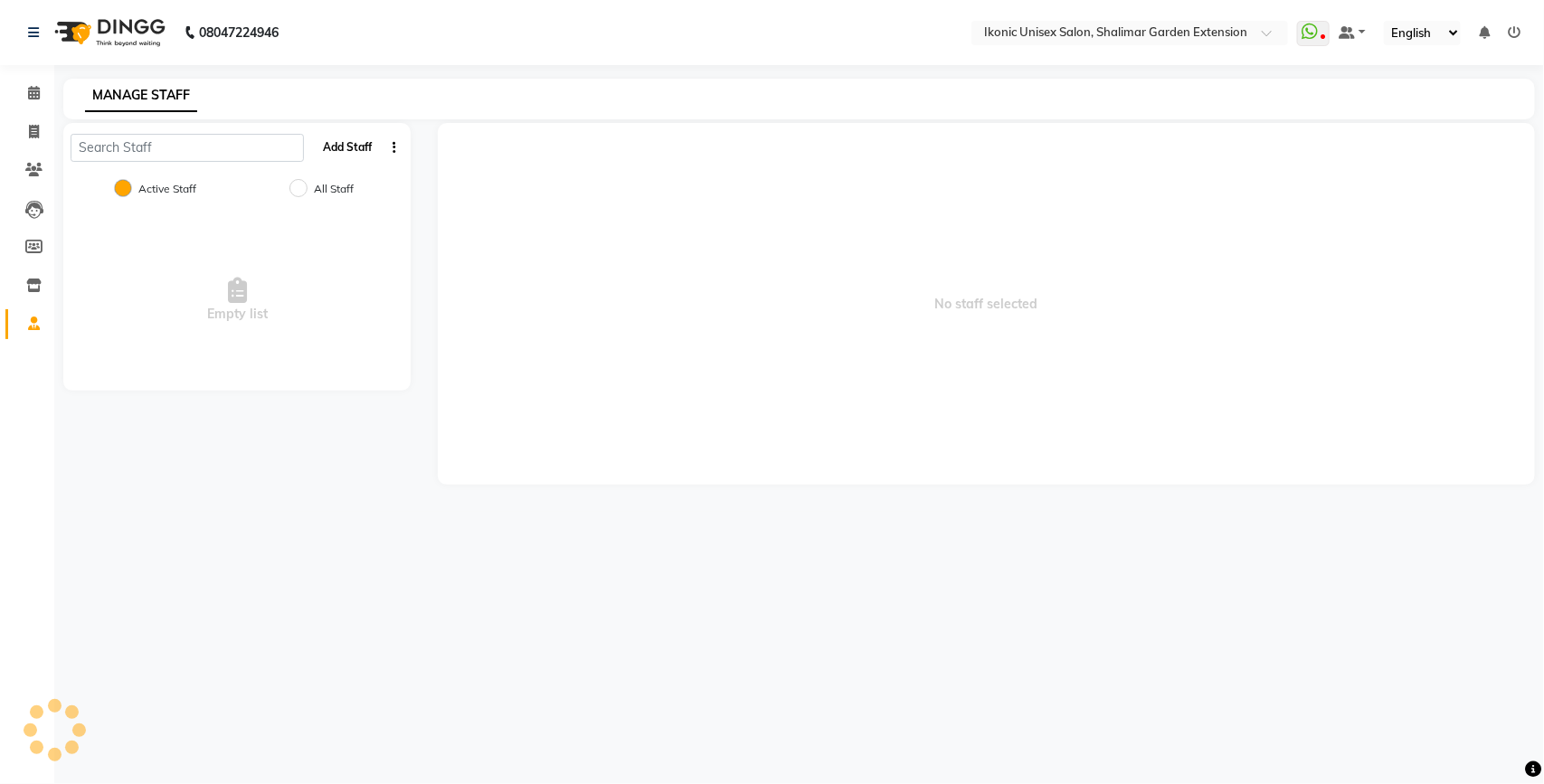
click at [349, 145] on button "Add Staff" at bounding box center [347, 147] width 63 height 30
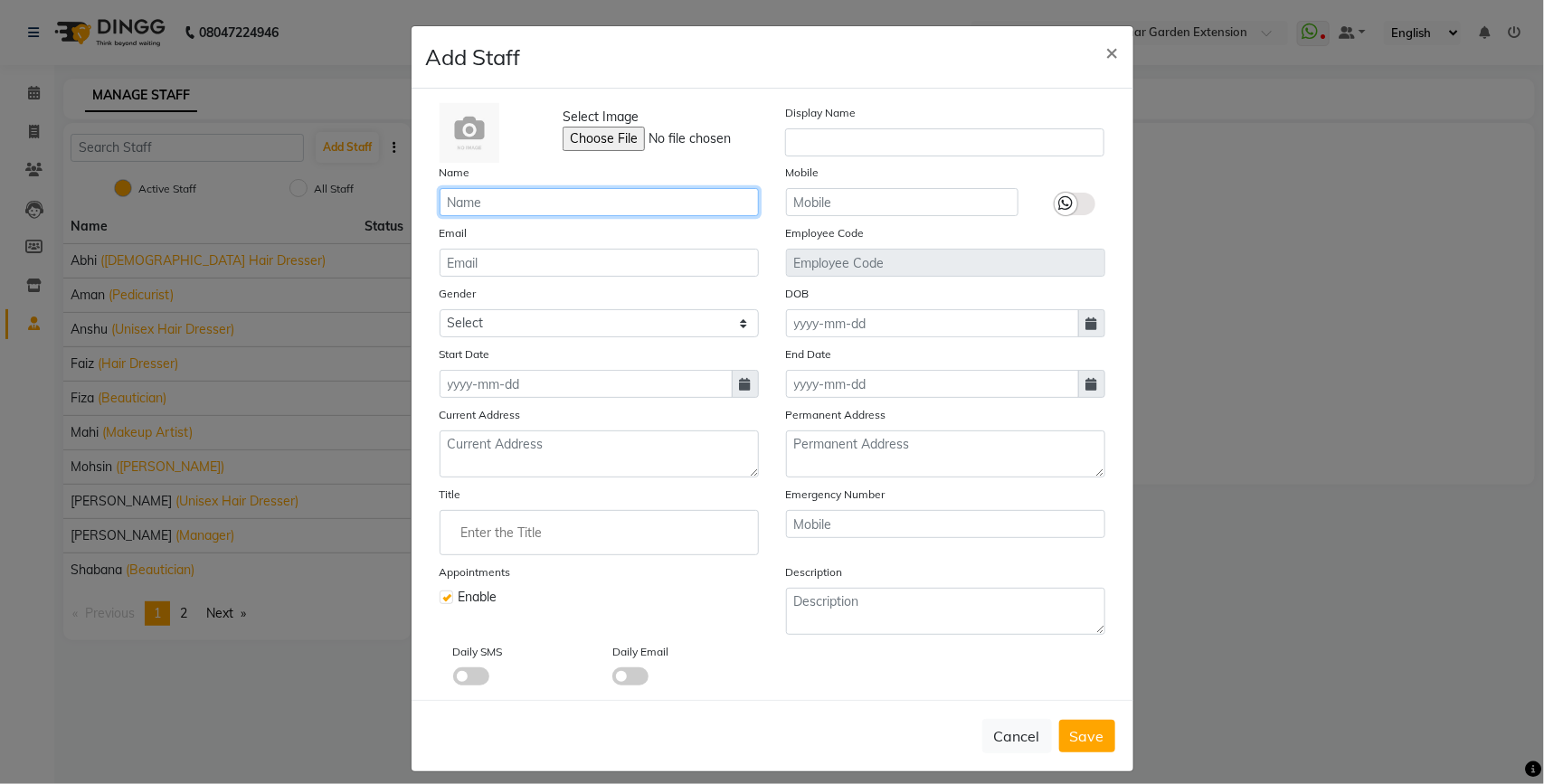
click at [455, 197] on input "text" at bounding box center [599, 202] width 319 height 28
type input "Kajal"
click at [529, 323] on select "Select [DEMOGRAPHIC_DATA] [DEMOGRAPHIC_DATA] Other Prefer Not To Say" at bounding box center [599, 323] width 319 height 28
select select "[DEMOGRAPHIC_DATA]"
click at [440, 309] on select "Select [DEMOGRAPHIC_DATA] [DEMOGRAPHIC_DATA] Other Prefer Not To Say" at bounding box center [599, 323] width 319 height 28
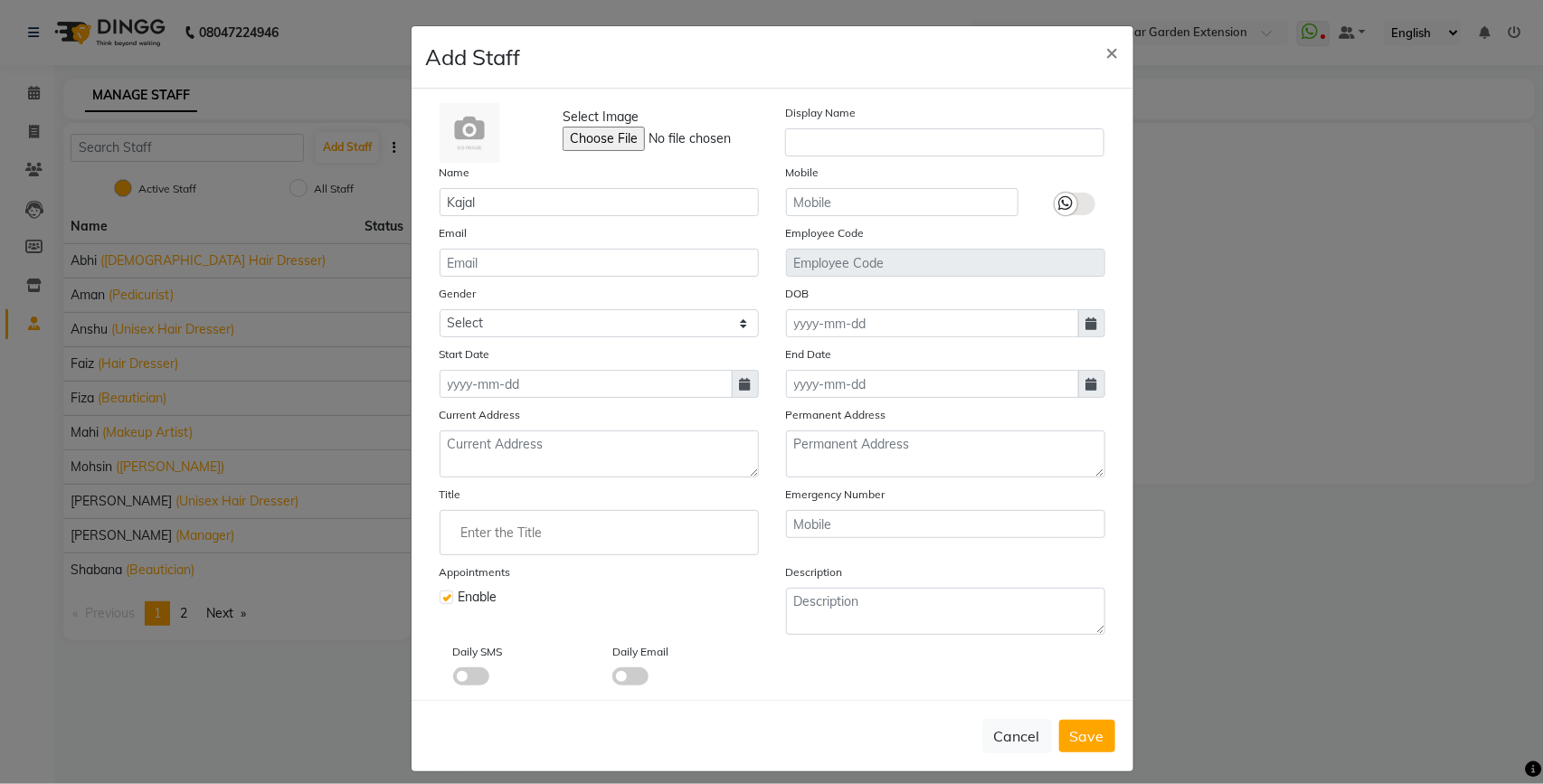
click at [740, 380] on icon at bounding box center [746, 384] width 11 height 13
select select "9"
select select "2025"
click at [445, 472] on div "1" at bounding box center [458, 477] width 29 height 28
type input "01-09-2025"
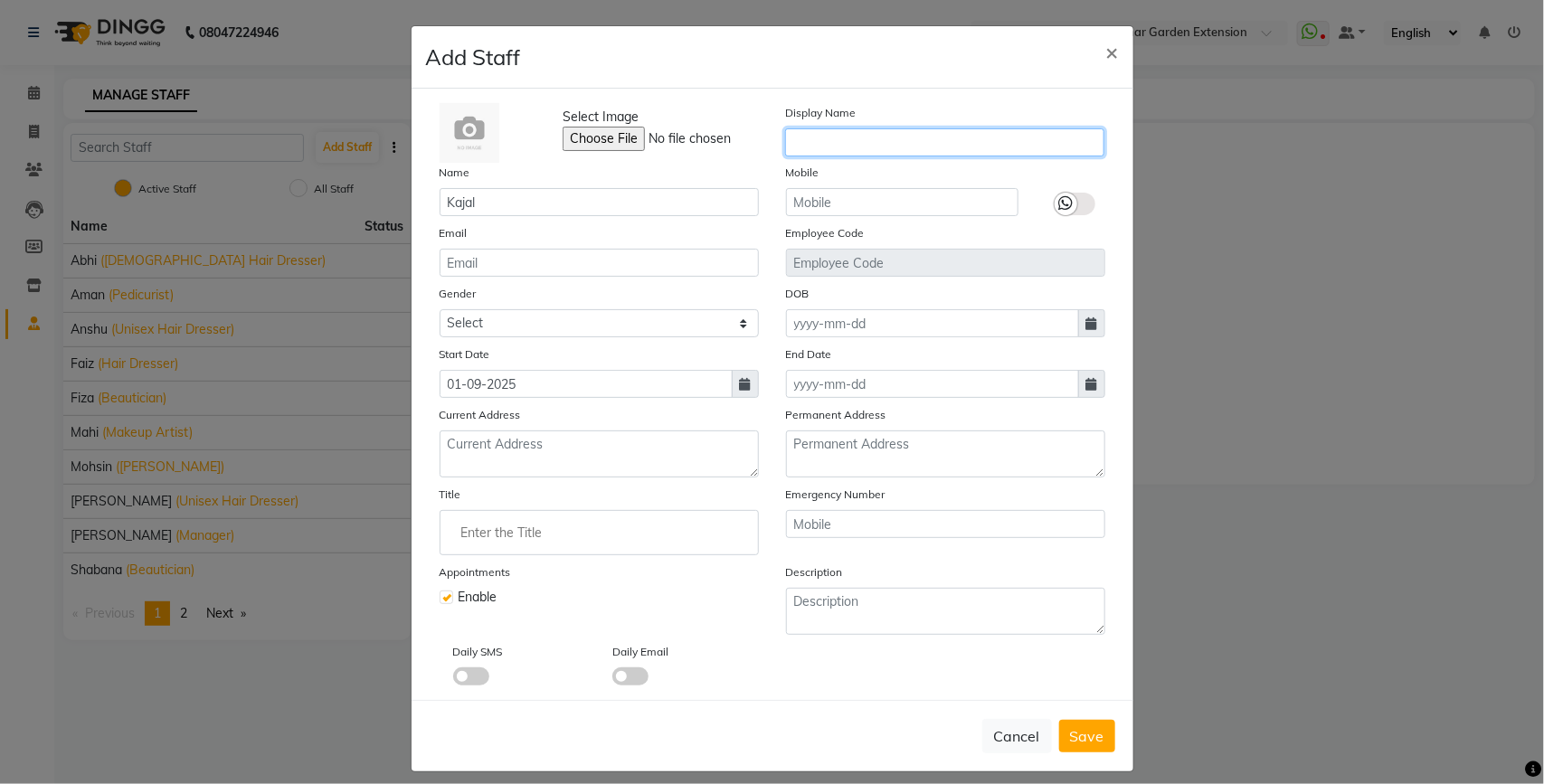
click at [866, 137] on input "text" at bounding box center [944, 142] width 319 height 28
type input "Kajal"
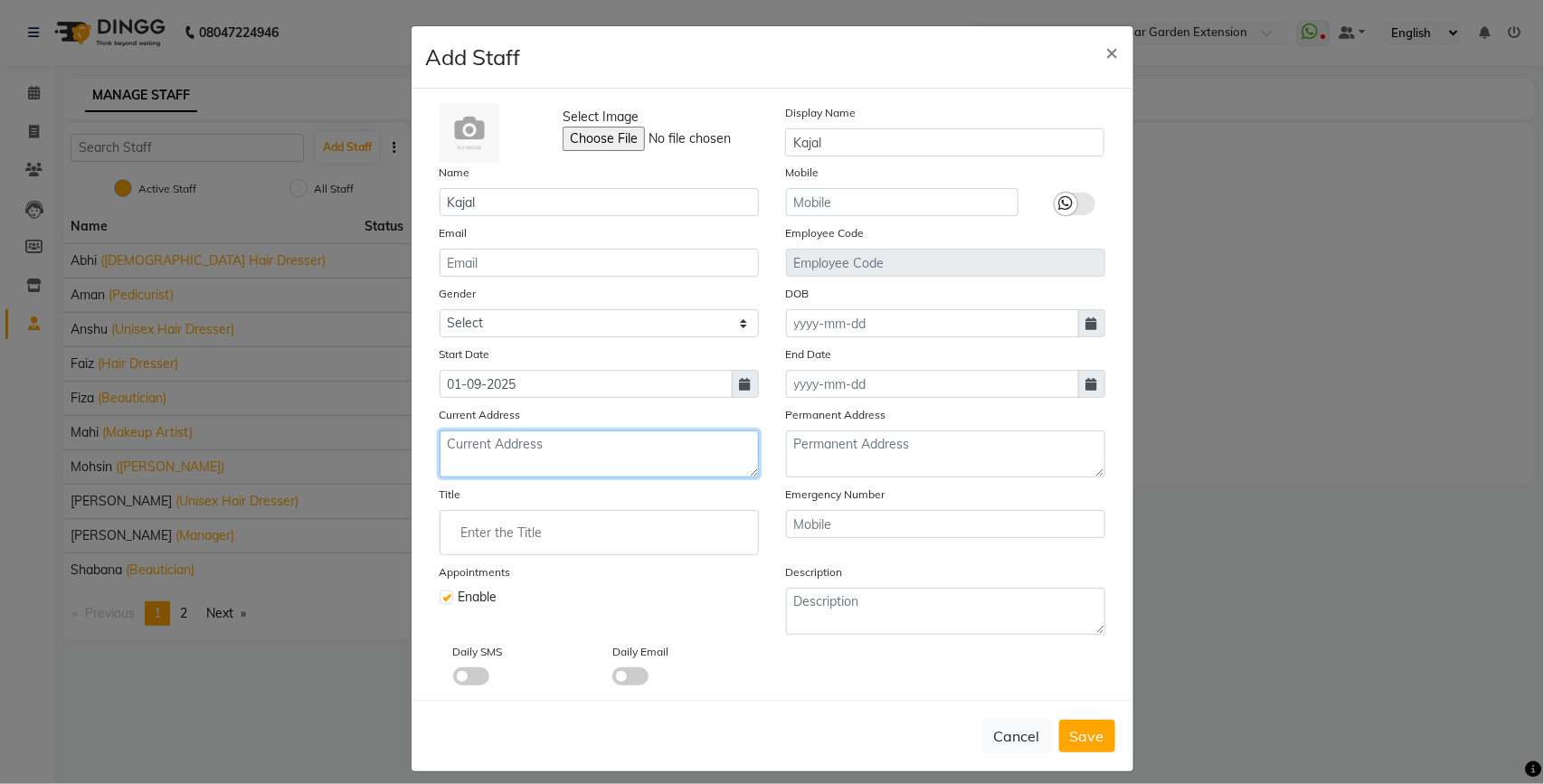
click at [504, 444] on textarea at bounding box center [599, 453] width 319 height 47
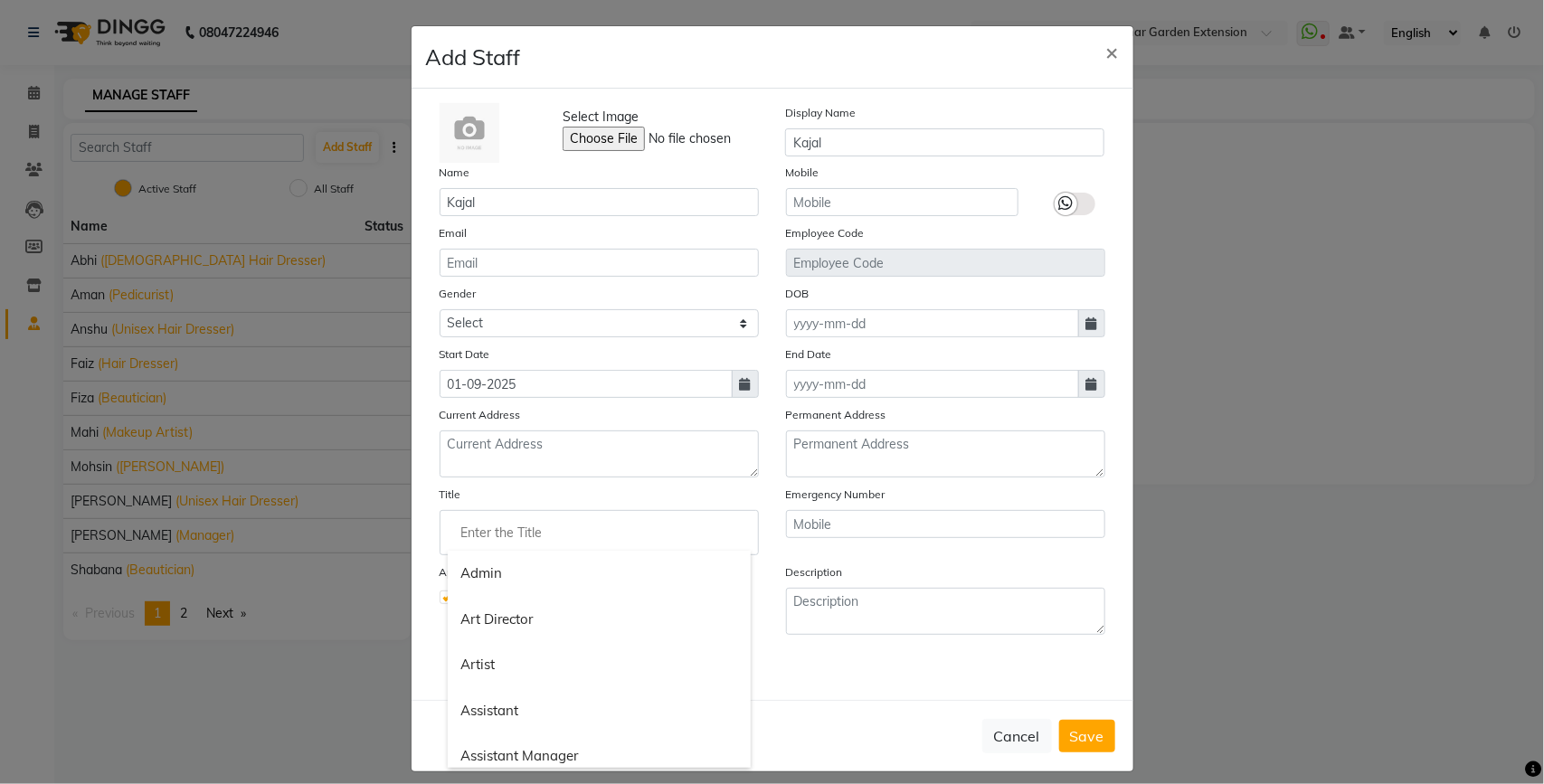
click at [543, 518] on input "Enter the Title" at bounding box center [599, 532] width 303 height 36
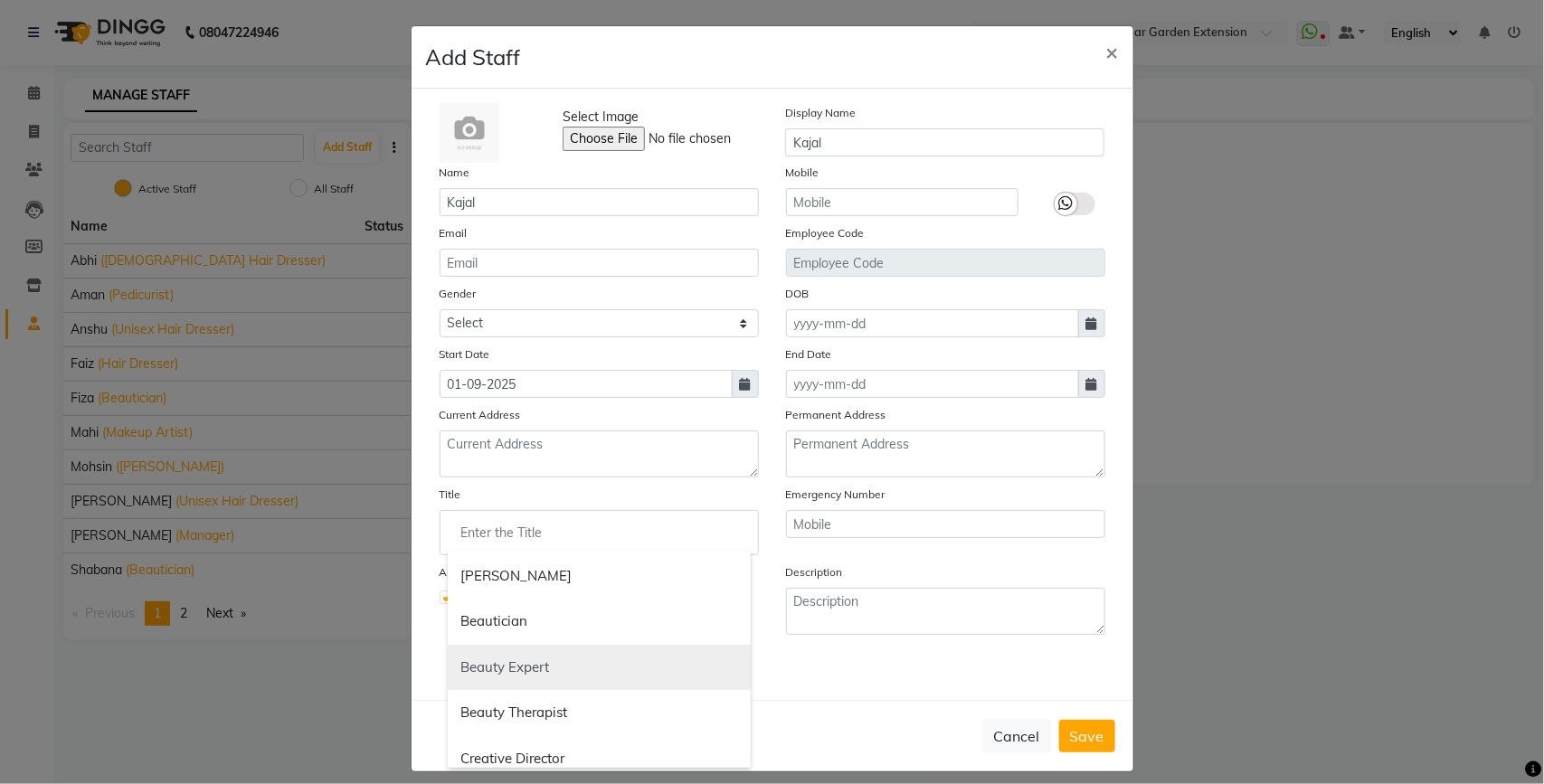
click at [583, 655] on link "Beauty Expert" at bounding box center [599, 667] width 303 height 46
type input "Beauty Expert"
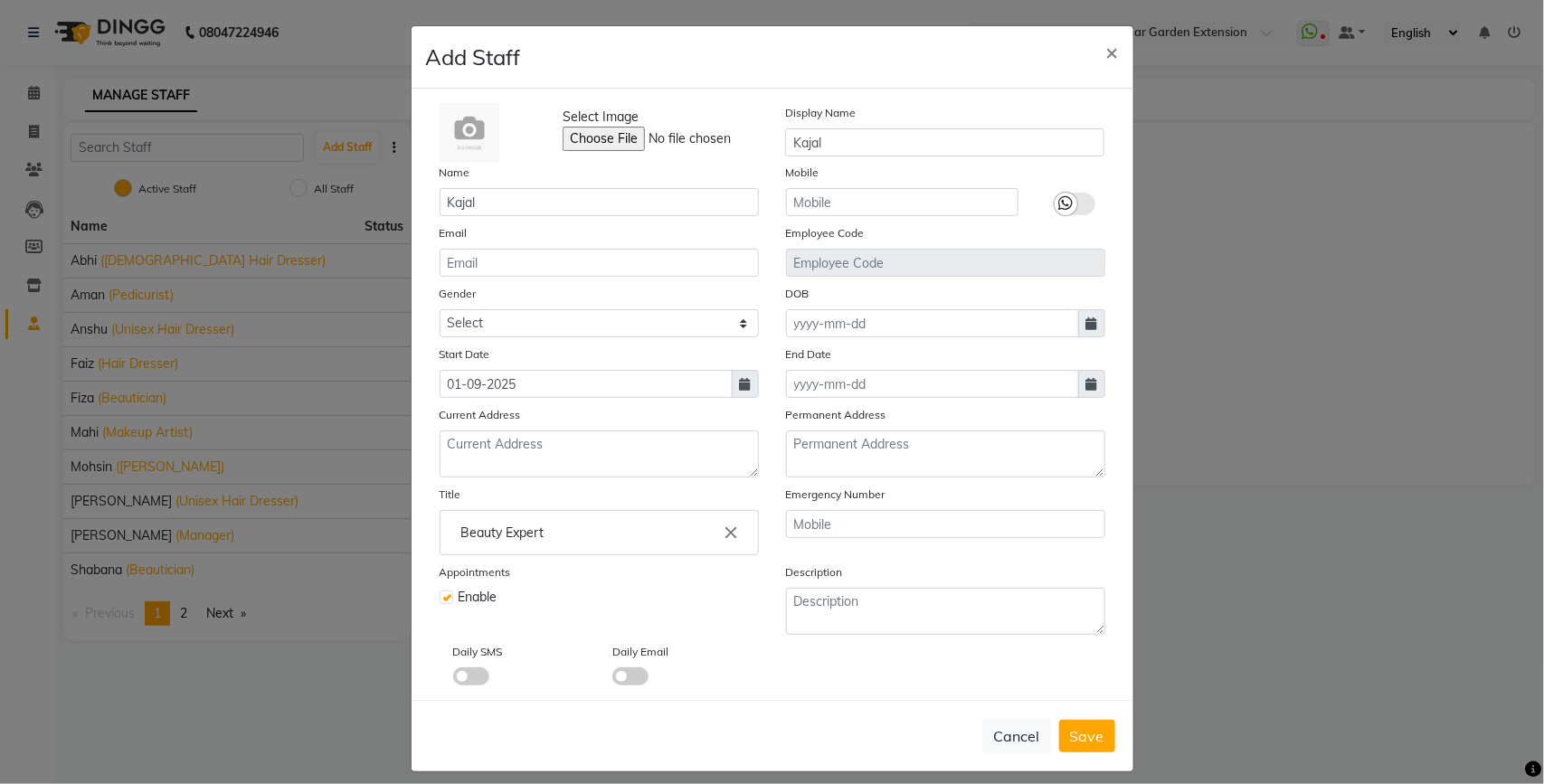
click at [604, 589] on div "Enable" at bounding box center [599, 597] width 319 height 19
click at [1106, 165] on div at bounding box center [1075, 189] width 86 height 53
click at [520, 448] on textarea at bounding box center [599, 453] width 319 height 47
type textarea "h"
click at [780, 676] on div "Daily SMS Daily Email" at bounding box center [772, 663] width 692 height 43
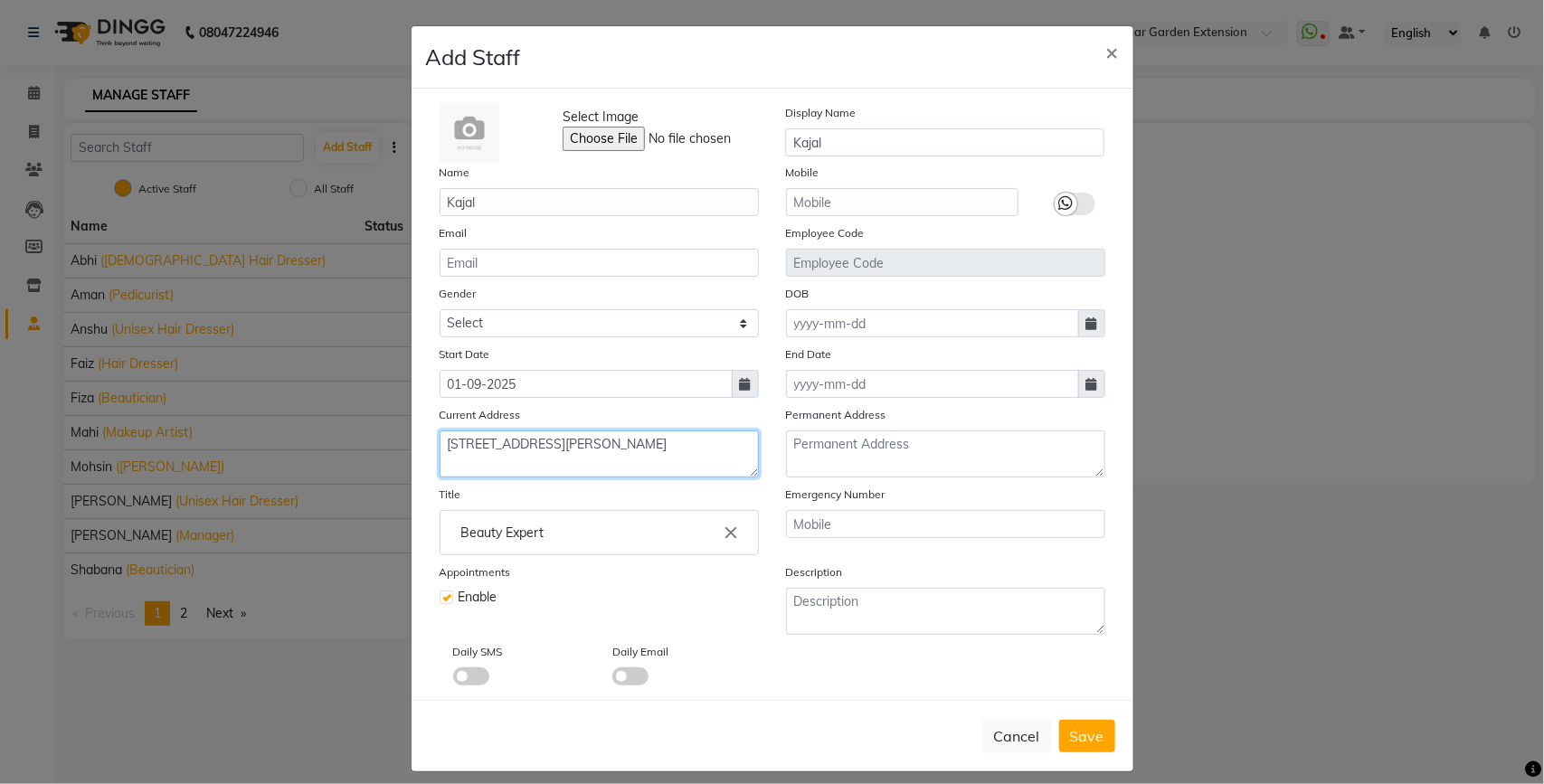
click at [568, 440] on textarea "[STREET_ADDRESS][PERSON_NAME]" at bounding box center [599, 453] width 319 height 47
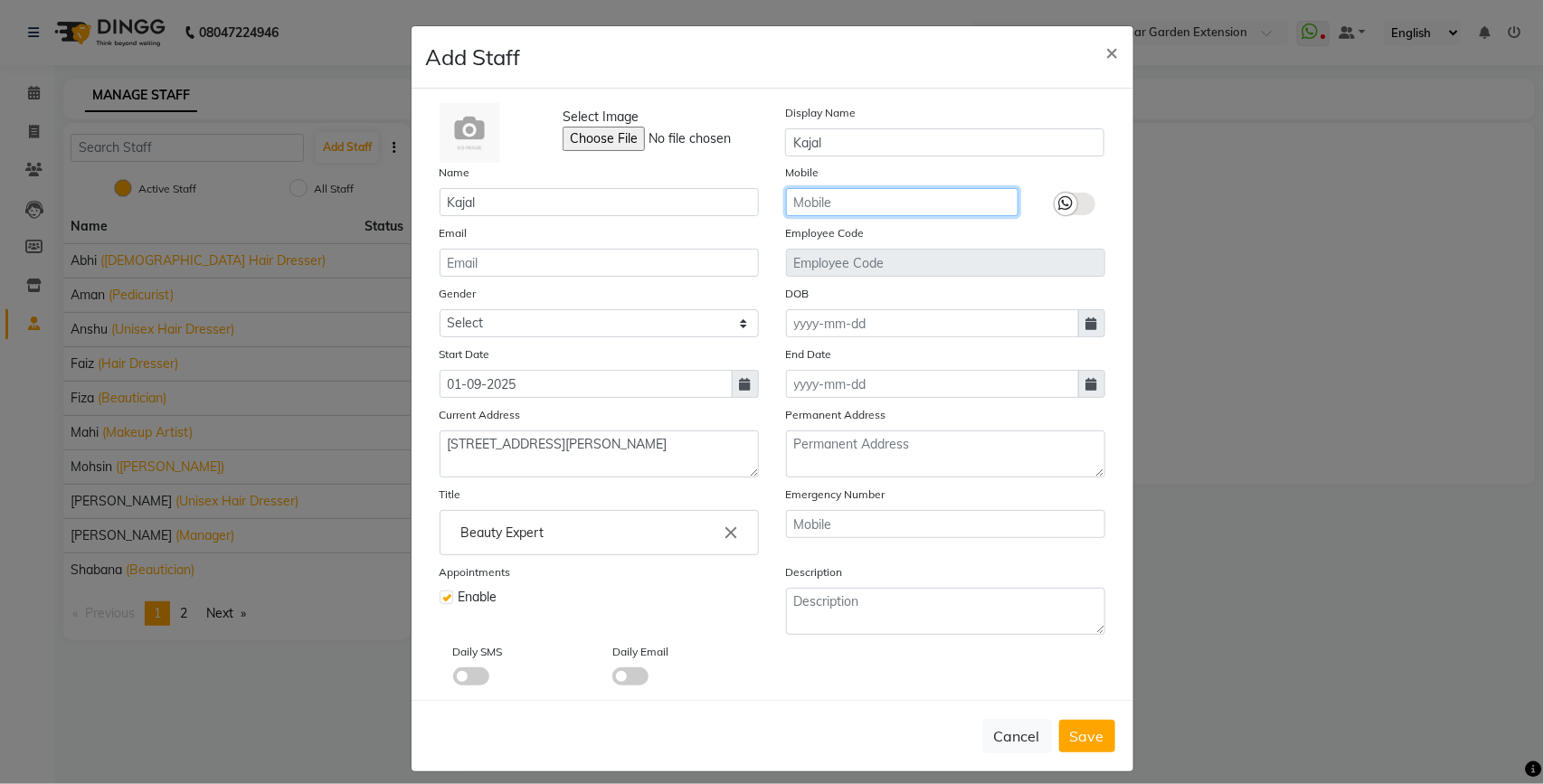
click at [861, 206] on input "text" at bounding box center [902, 202] width 233 height 28
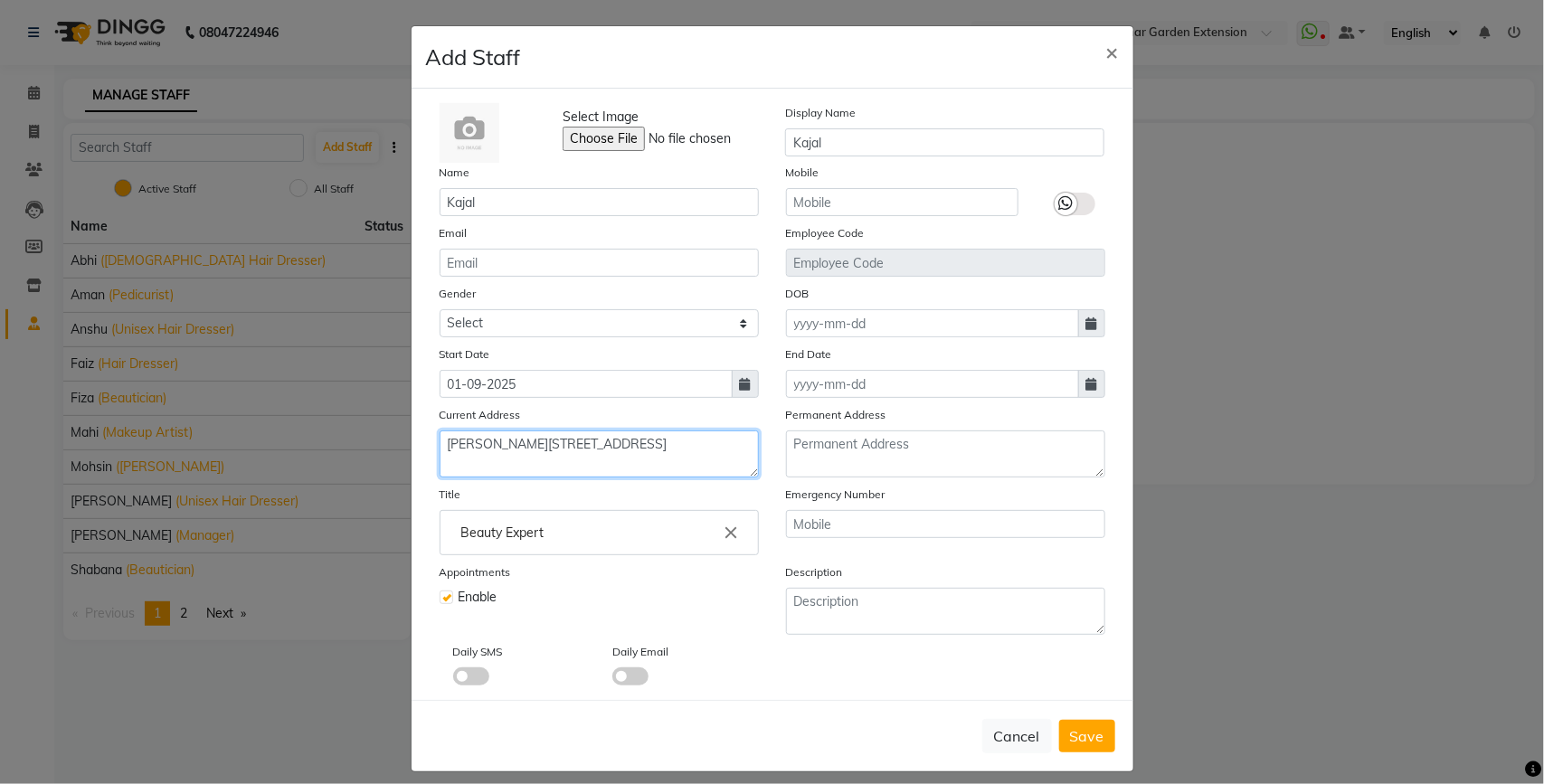
type textarea "[PERSON_NAME][STREET_ADDRESS]"
click at [1100, 493] on div "Emergency Number" at bounding box center [945, 519] width 347 height 71
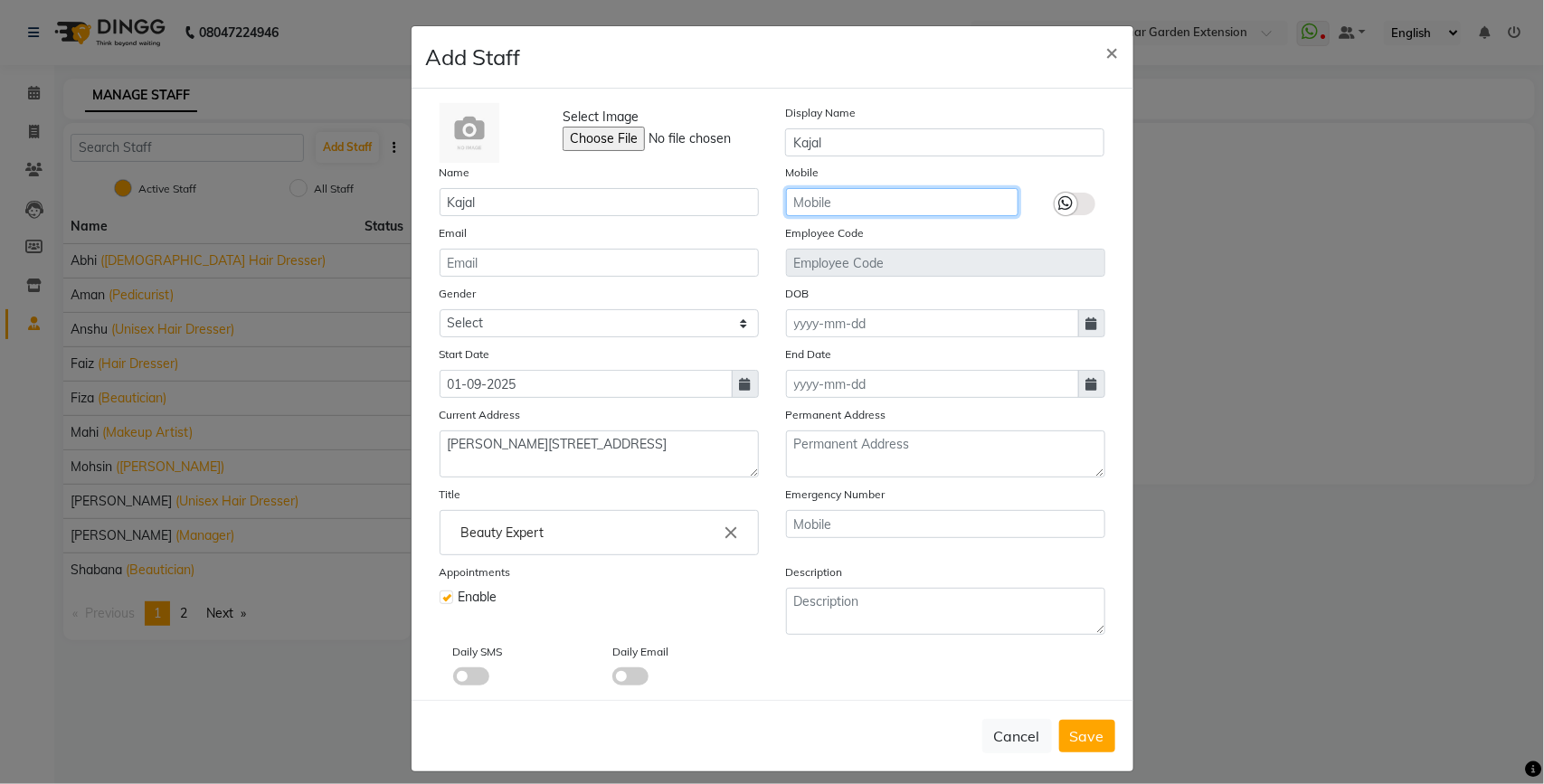
click at [825, 213] on input "text" at bounding box center [902, 202] width 233 height 28
type input "9310394281"
click at [879, 330] on input at bounding box center [932, 323] width 293 height 28
select select "9"
select select "2025"
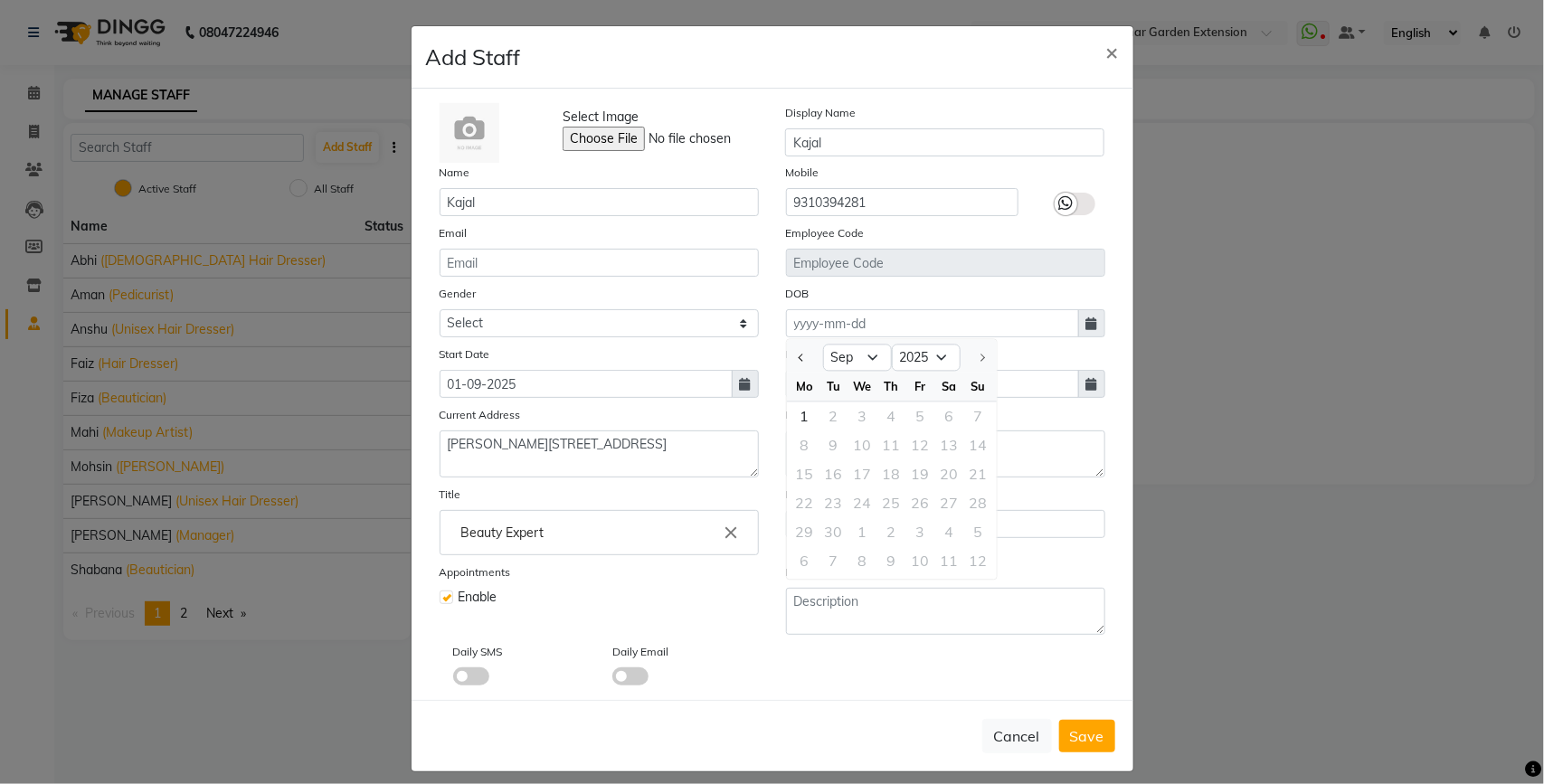
click at [1019, 353] on div "End Date" at bounding box center [945, 371] width 347 height 53
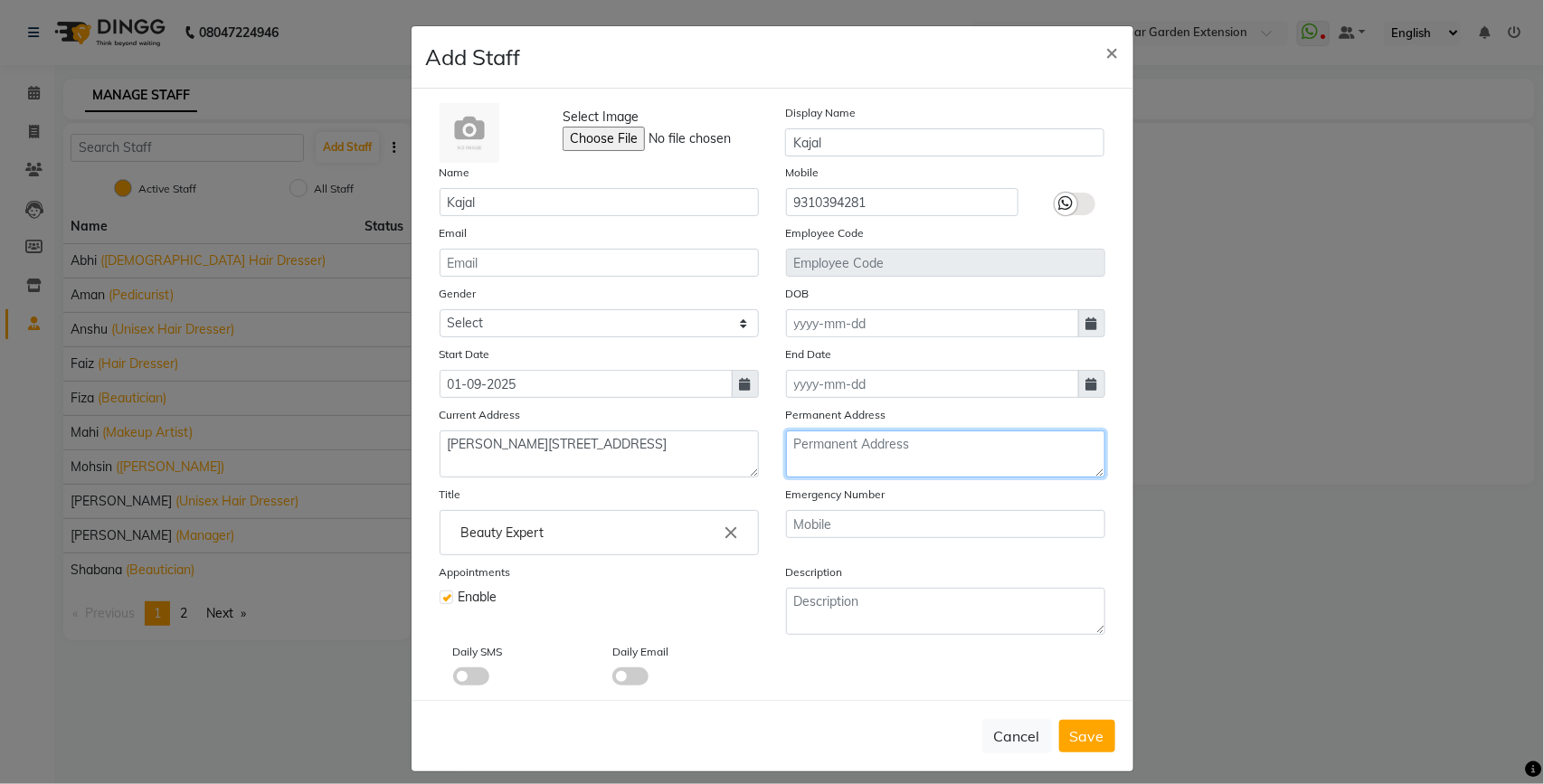
click at [828, 441] on textarea at bounding box center [945, 453] width 319 height 47
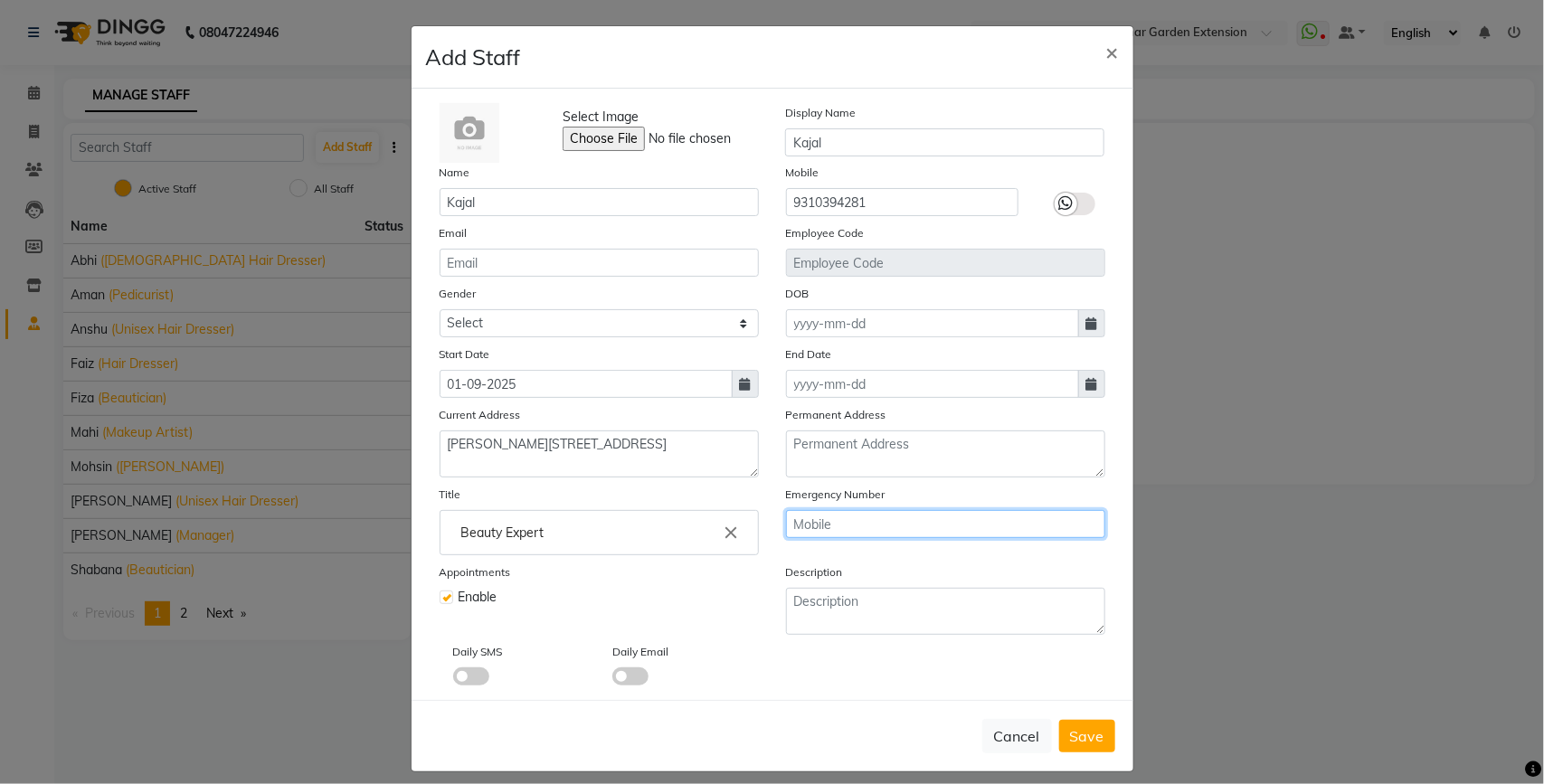
click at [861, 511] on input "text" at bounding box center [945, 524] width 319 height 28
click at [857, 524] on input "text" at bounding box center [945, 524] width 319 height 28
click at [772, 548] on div "Emergency Number" at bounding box center [945, 519] width 347 height 71
click at [812, 514] on input "text" at bounding box center [945, 524] width 319 height 28
type input "8"
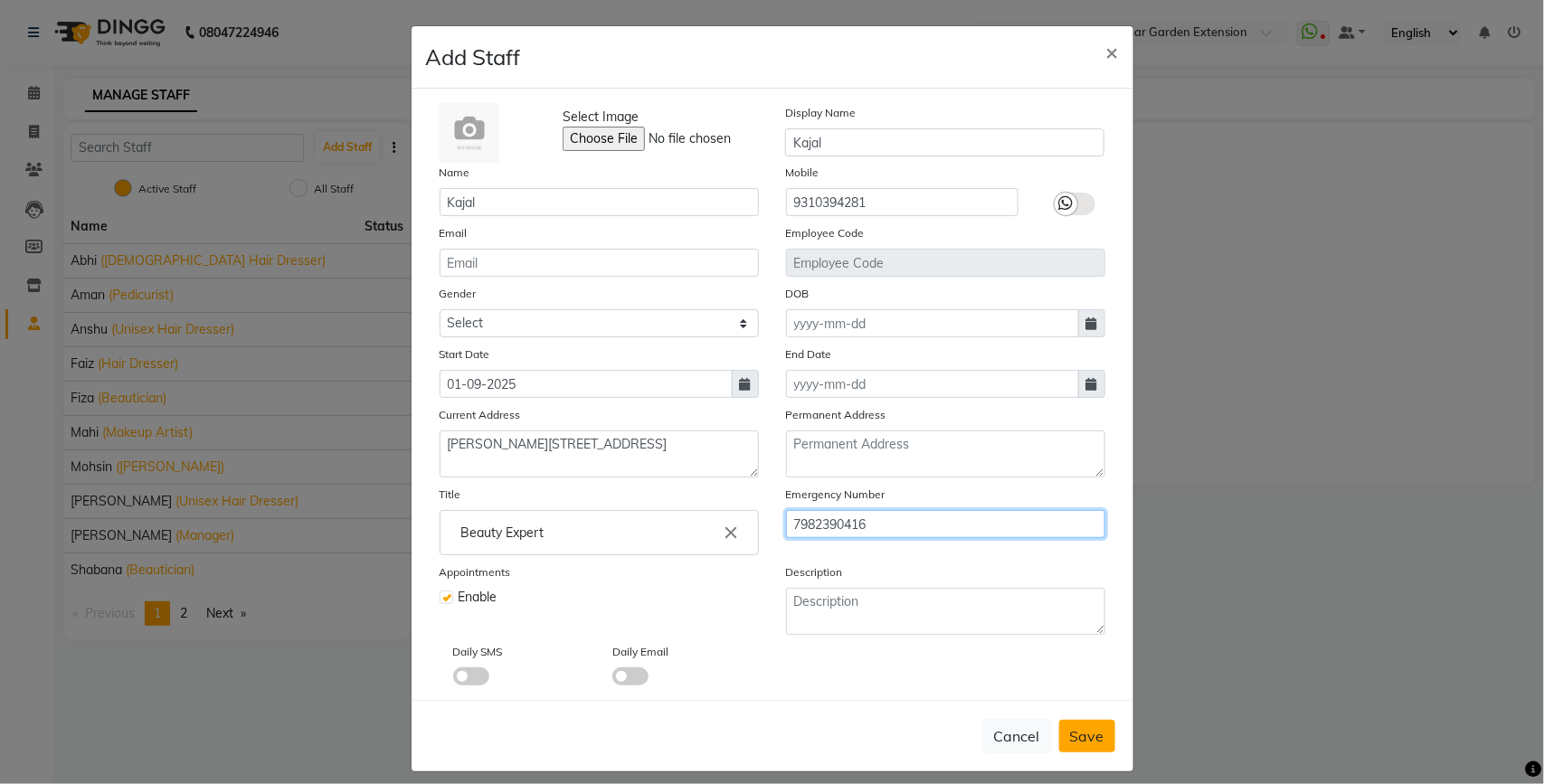
type input "7982390416"
click at [1074, 720] on button "Save" at bounding box center [1087, 735] width 56 height 32
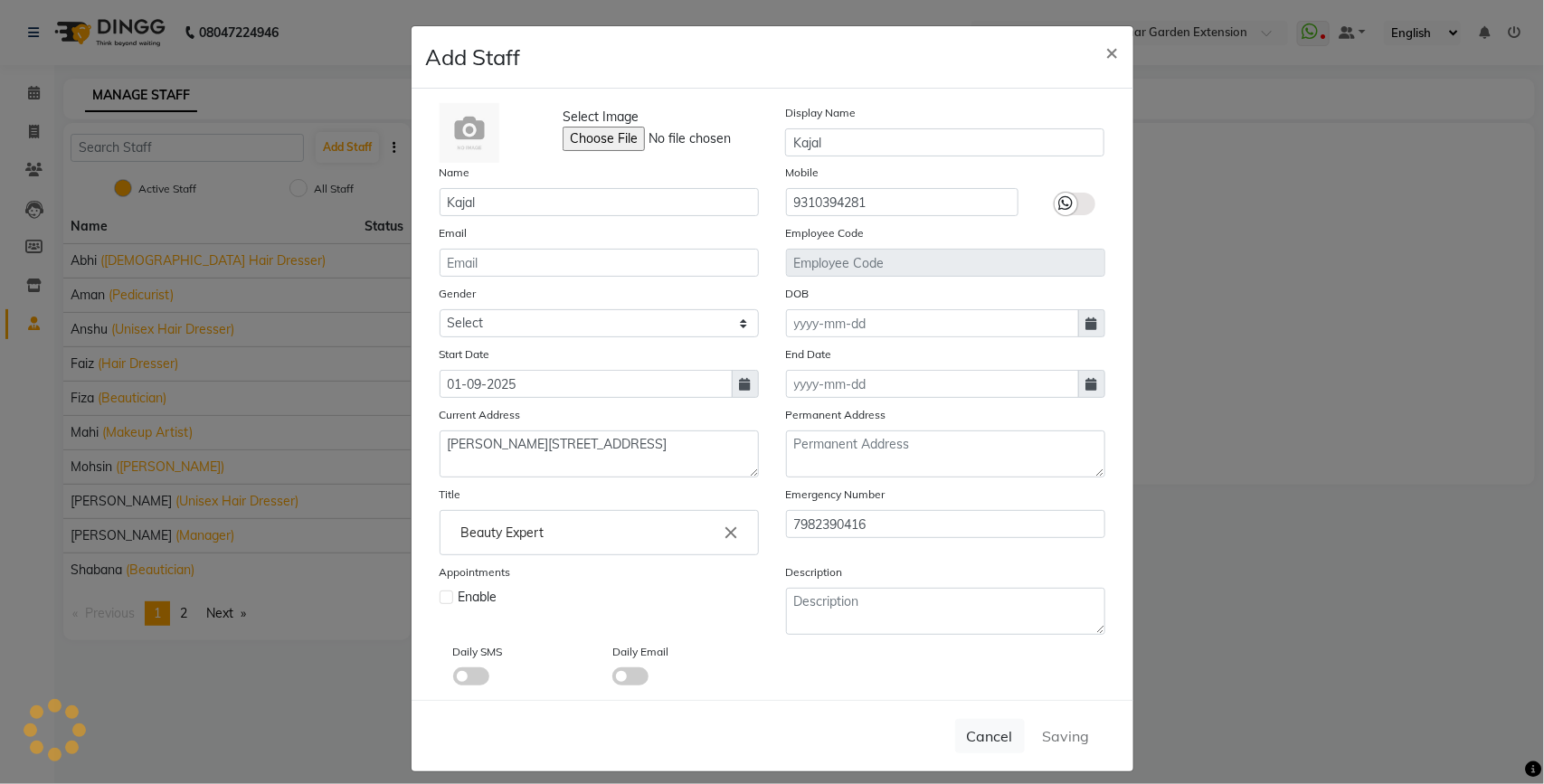
select select
checkbox input "false"
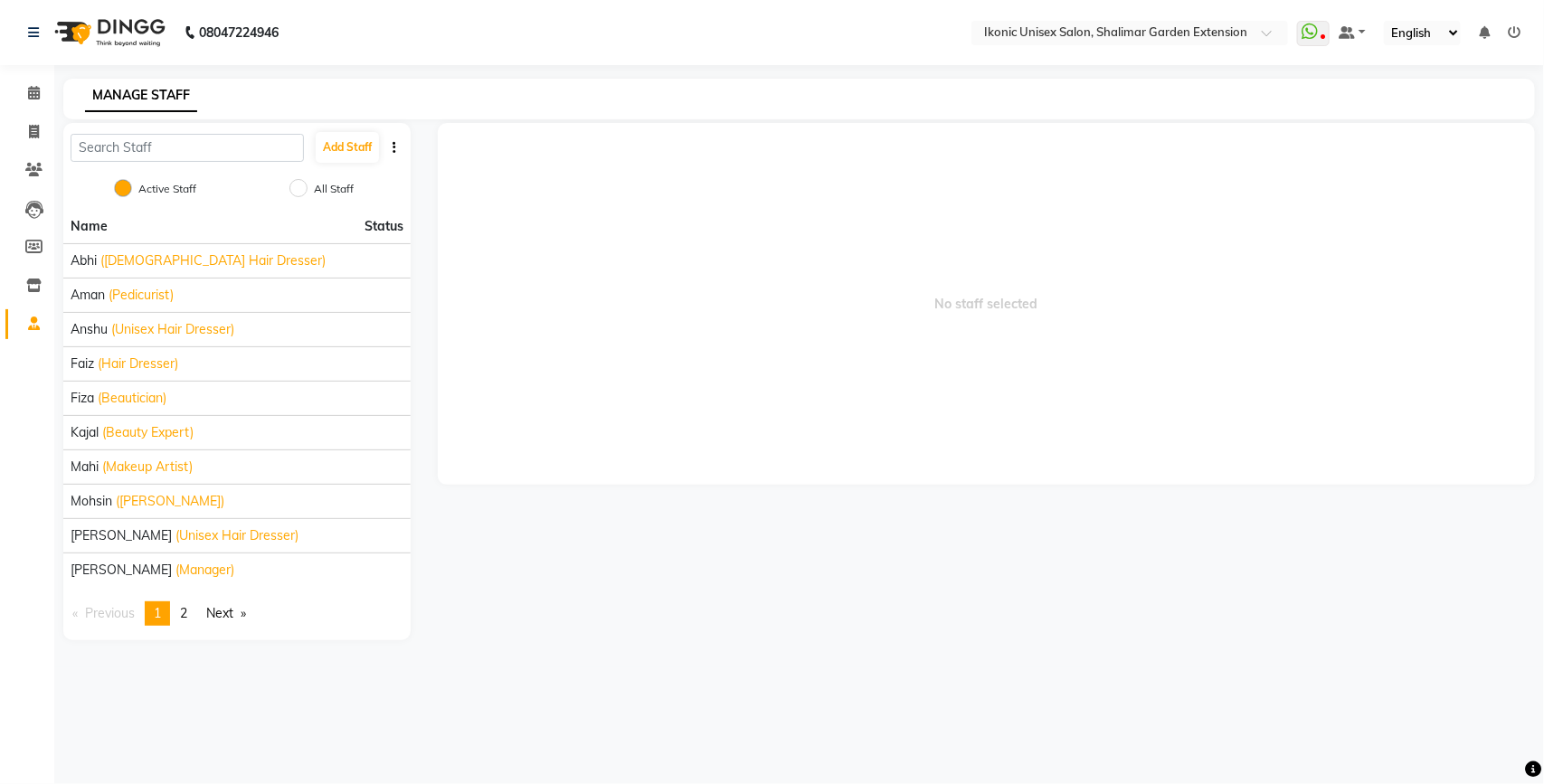
click at [186, 223] on li "Name Status" at bounding box center [237, 226] width 348 height 33
click at [234, 613] on link "Next page" at bounding box center [225, 613] width 58 height 25
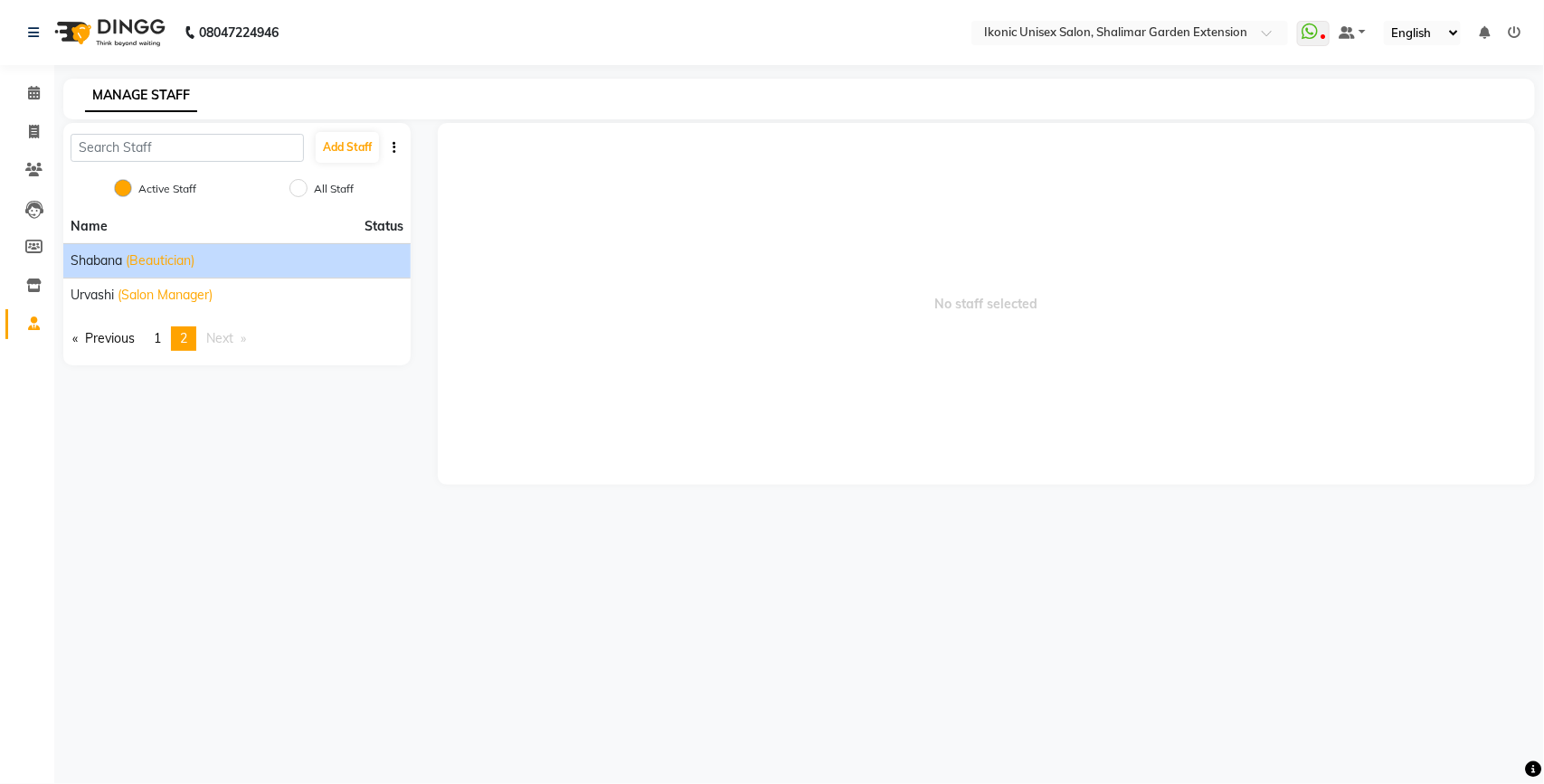
click at [177, 256] on span "(Beautician)" at bounding box center [160, 260] width 69 height 19
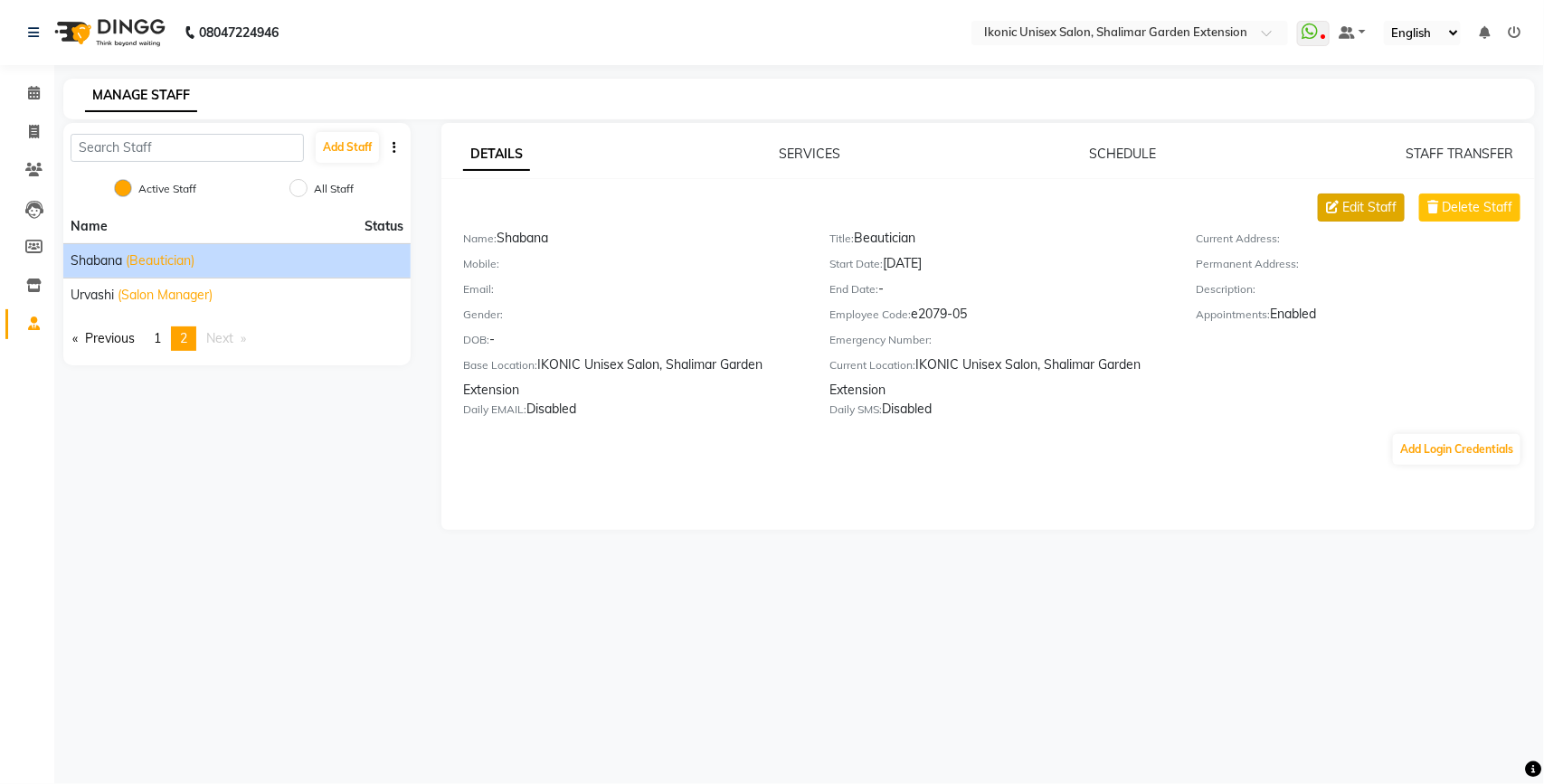
click at [1363, 217] on span "Edit Staff" at bounding box center [1369, 207] width 54 height 19
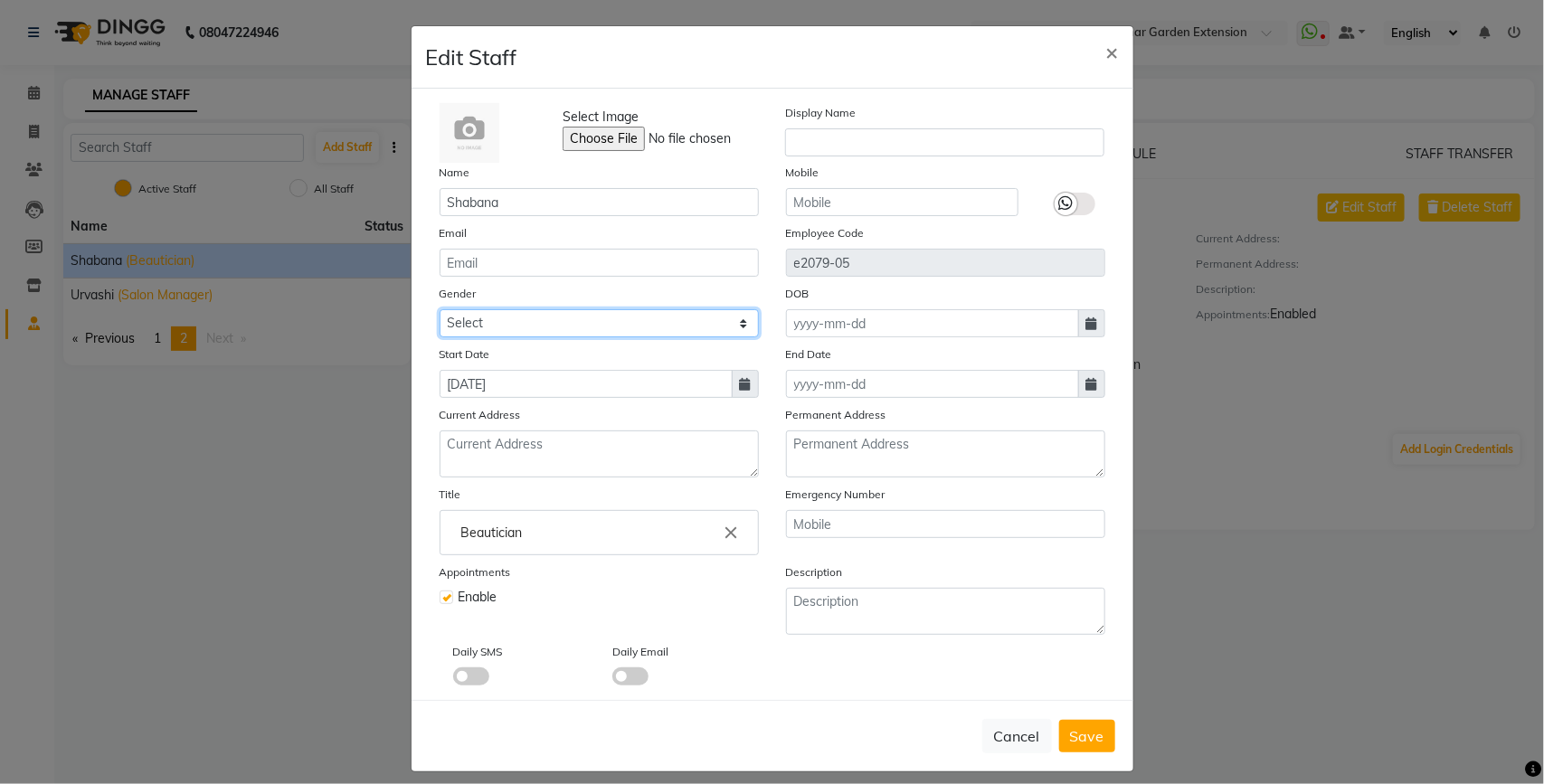
click at [570, 317] on select "Select [DEMOGRAPHIC_DATA] [DEMOGRAPHIC_DATA] Other Prefer Not To Say" at bounding box center [599, 323] width 319 height 28
select select "[DEMOGRAPHIC_DATA]"
click at [440, 309] on select "Select [DEMOGRAPHIC_DATA] [DEMOGRAPHIC_DATA] Other Prefer Not To Say" at bounding box center [599, 323] width 319 height 28
click at [666, 522] on input "Beautician" at bounding box center [599, 532] width 303 height 36
click at [726, 529] on icon "close" at bounding box center [732, 532] width 20 height 20
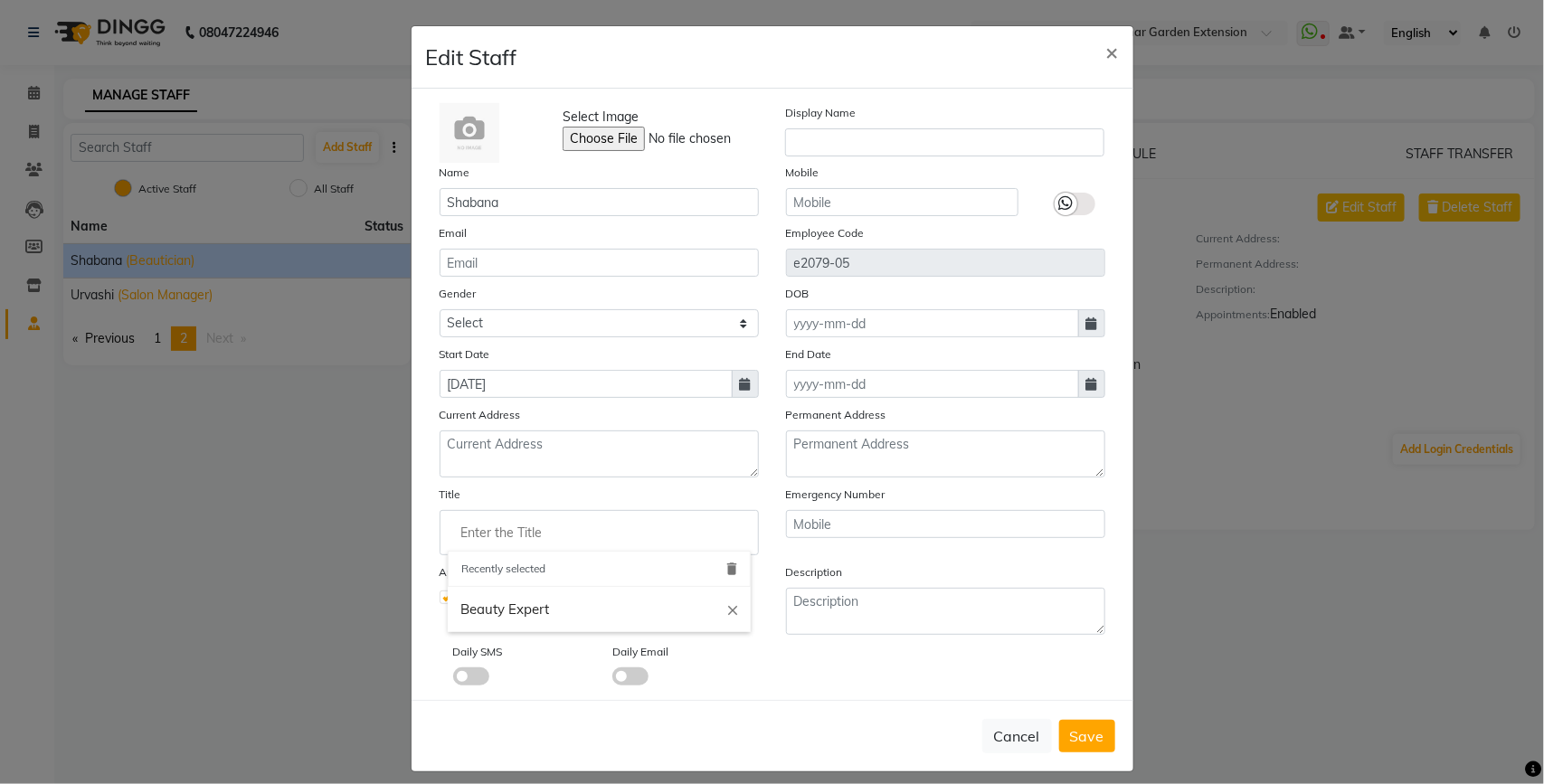
click at [609, 530] on input "Enter the Title" at bounding box center [599, 532] width 303 height 36
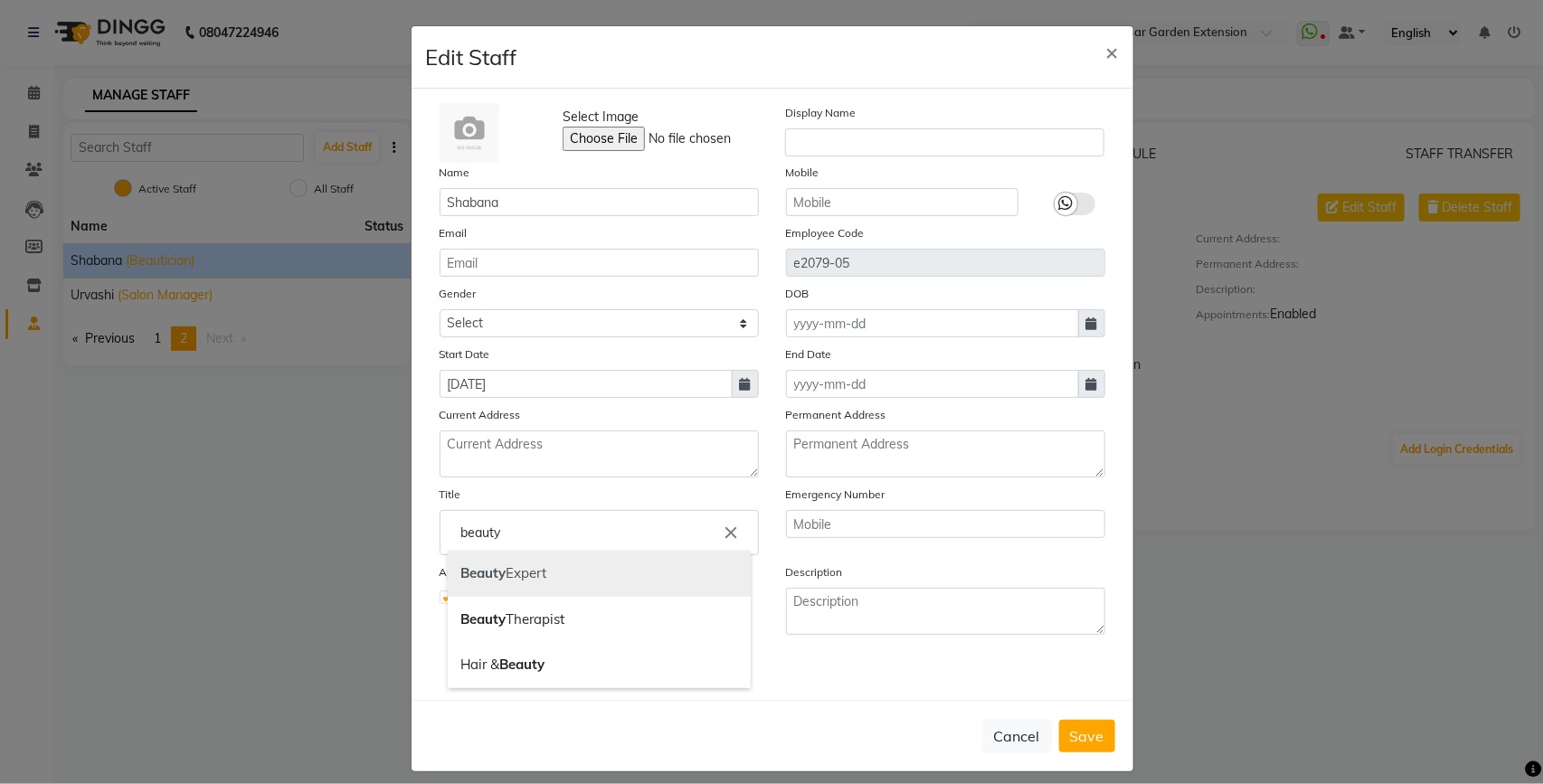
click at [524, 566] on link "Beauty Expert" at bounding box center [599, 574] width 303 height 46
type input "Beauty Expert"
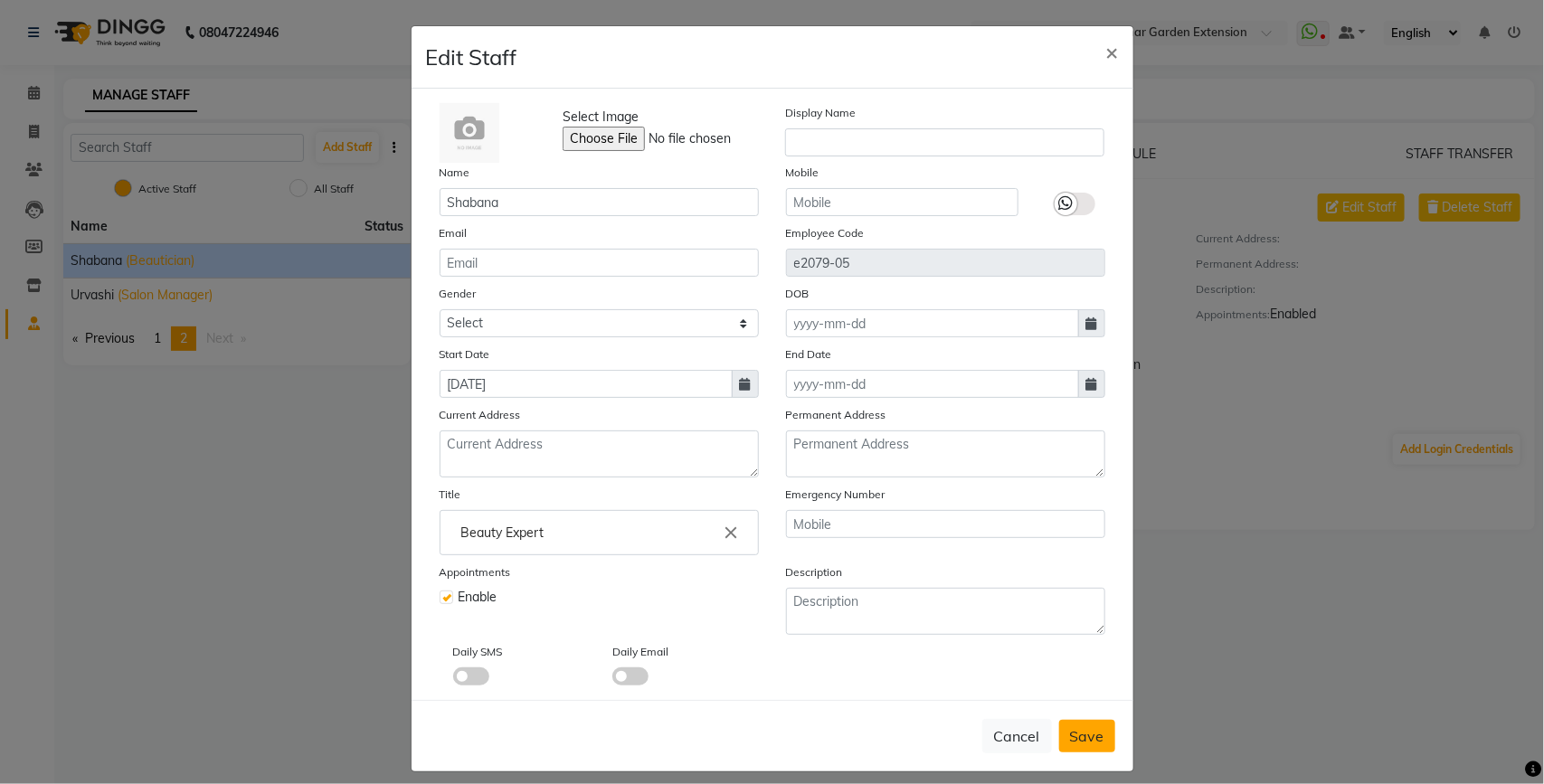
click at [1081, 730] on span "Save" at bounding box center [1086, 736] width 34 height 18
select select
checkbox input "false"
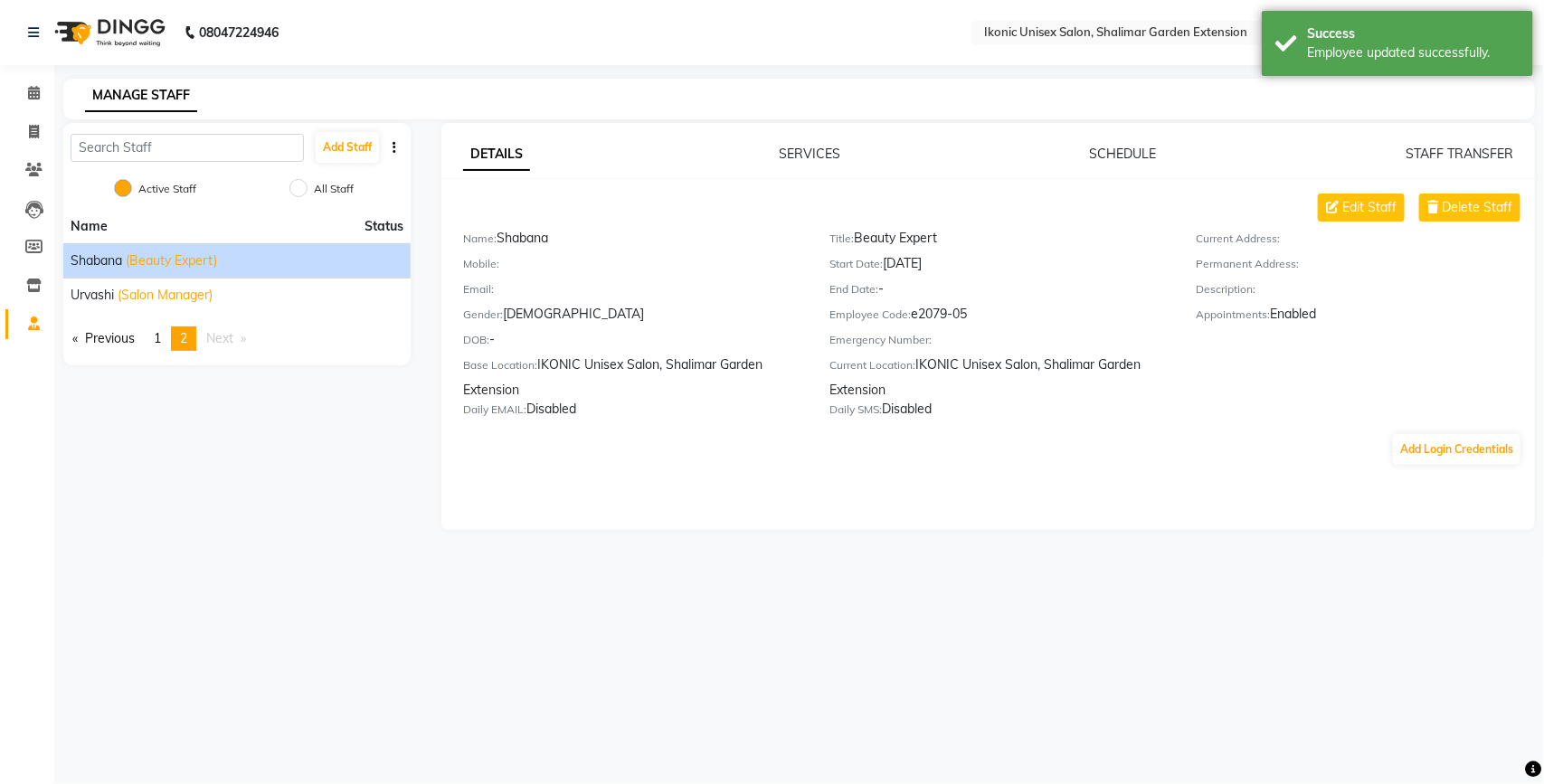
click at [164, 187] on label "Active Staff" at bounding box center [166, 189] width 58 height 17
click at [132, 187] on input "Active Staff" at bounding box center [123, 188] width 18 height 18
click at [158, 335] on span "1" at bounding box center [157, 338] width 7 height 17
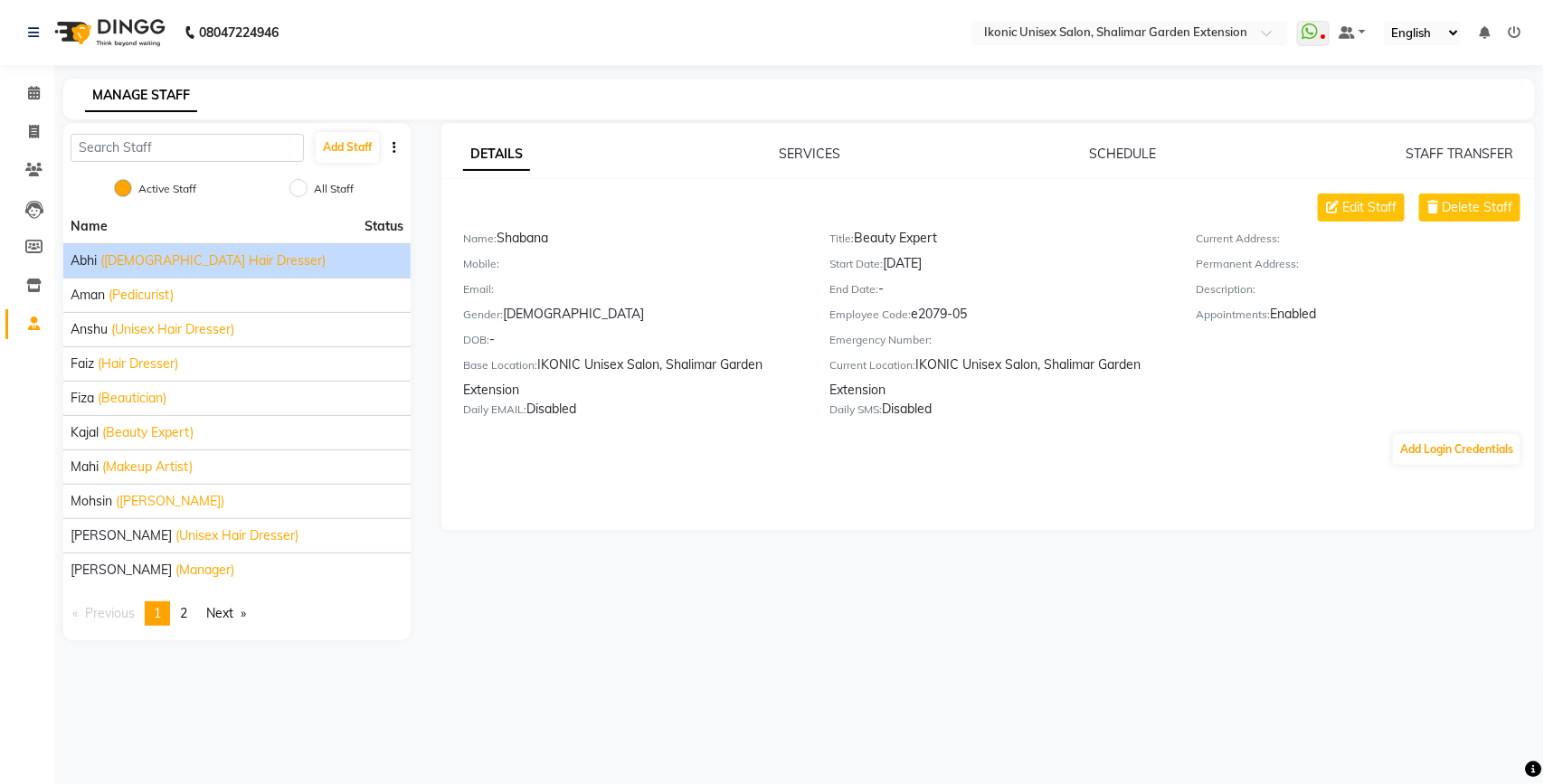
click at [229, 264] on div "Abhi ([DEMOGRAPHIC_DATA] Hair Dresser)" at bounding box center [237, 260] width 333 height 19
click at [1361, 210] on span "Edit Staff" at bounding box center [1369, 207] width 54 height 19
select select "[DEMOGRAPHIC_DATA]"
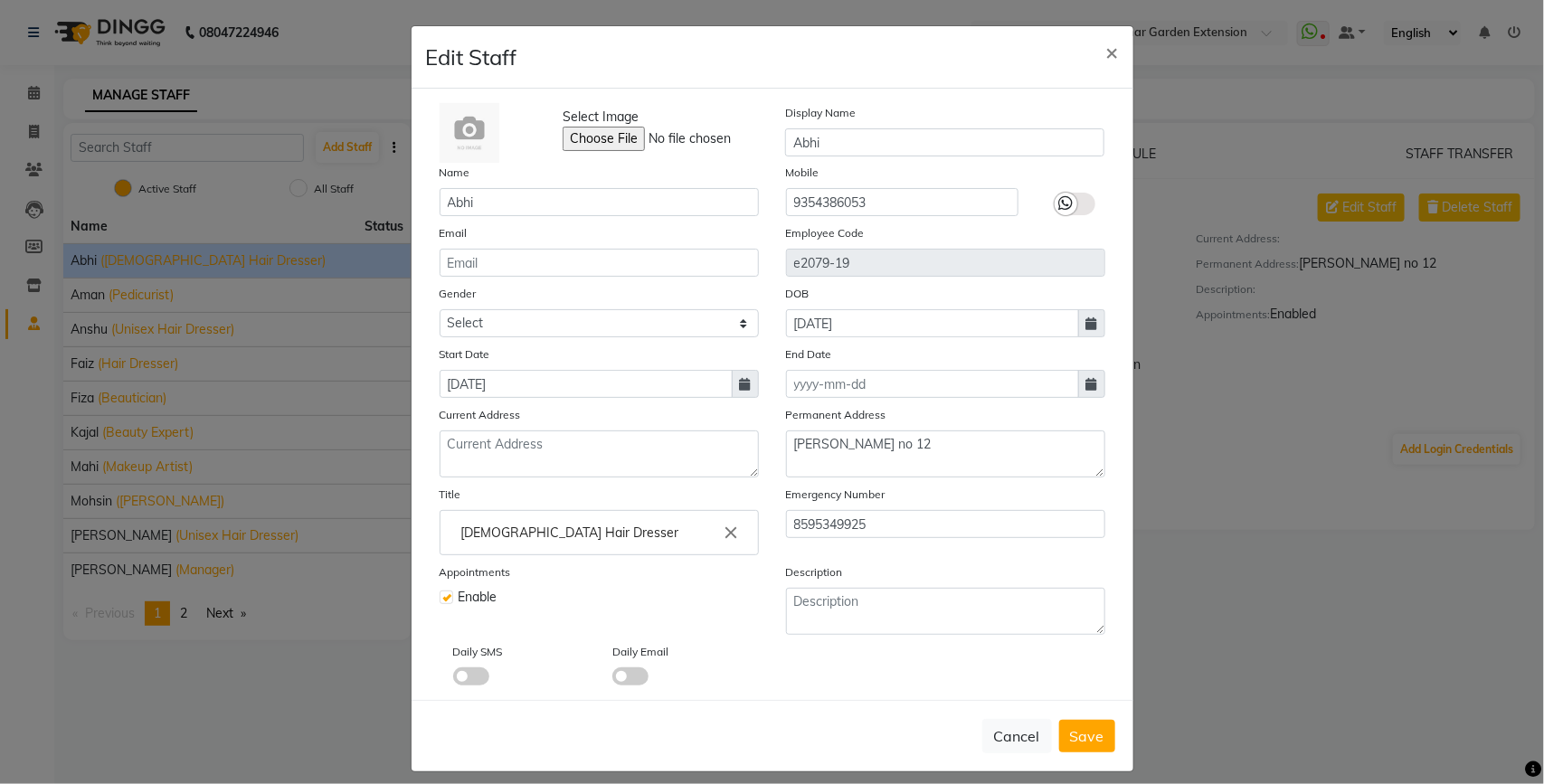
click at [646, 510] on ng-autocomplete "[DEMOGRAPHIC_DATA] Hair Dresser close" at bounding box center [599, 532] width 319 height 45
drag, startPoint x: 640, startPoint y: 518, endPoint x: 395, endPoint y: 517, distance: 245.0
click at [440, 517] on ng-autocomplete "[DEMOGRAPHIC_DATA] Hair Dresser close [DEMOGRAPHIC_DATA] Hair Dresser" at bounding box center [599, 532] width 319 height 45
click at [498, 566] on link "Bar ber" at bounding box center [599, 574] width 303 height 46
type input "[PERSON_NAME]"
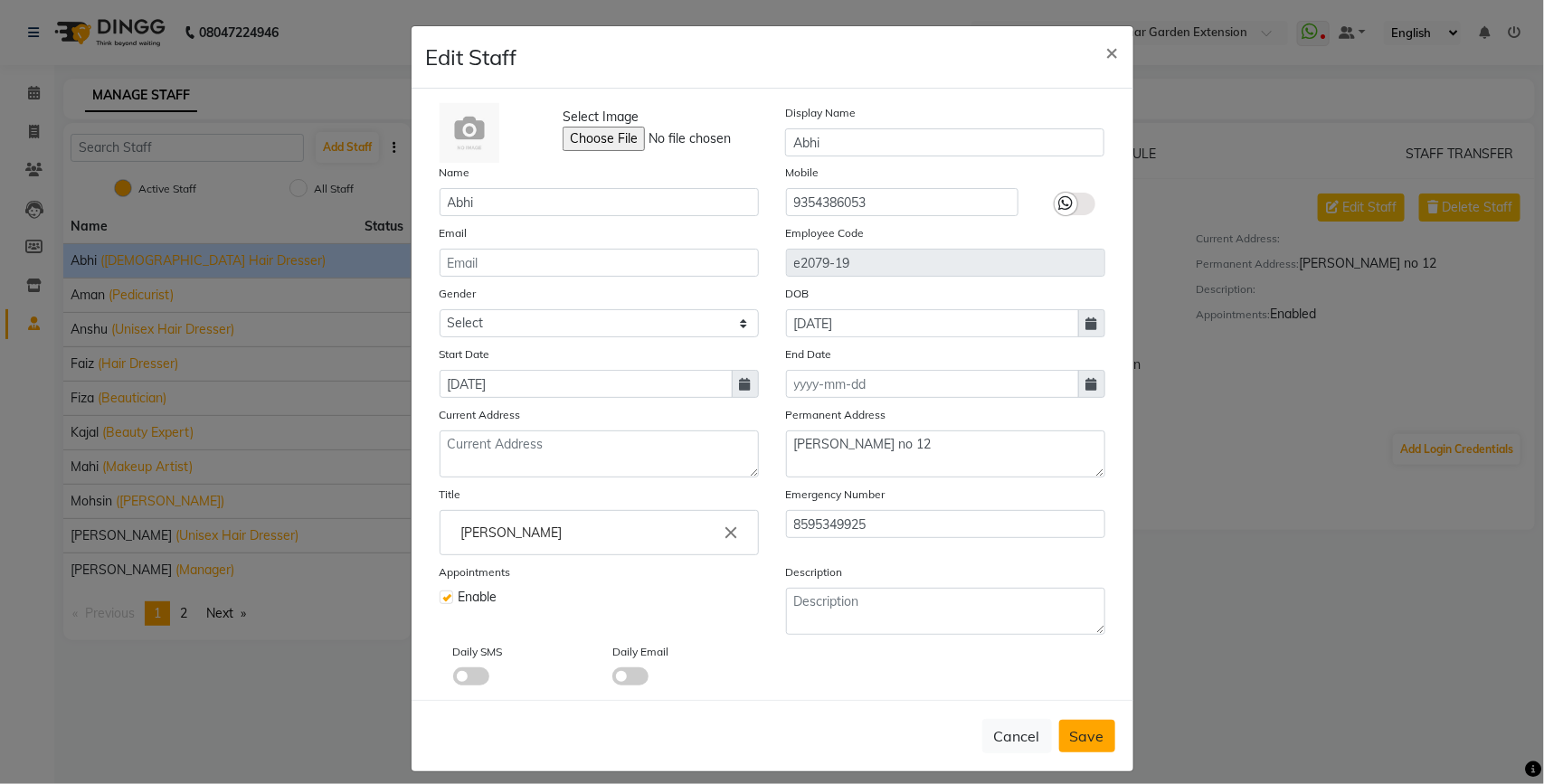
click at [1078, 727] on span "Save" at bounding box center [1086, 736] width 34 height 18
select select
checkbox input "false"
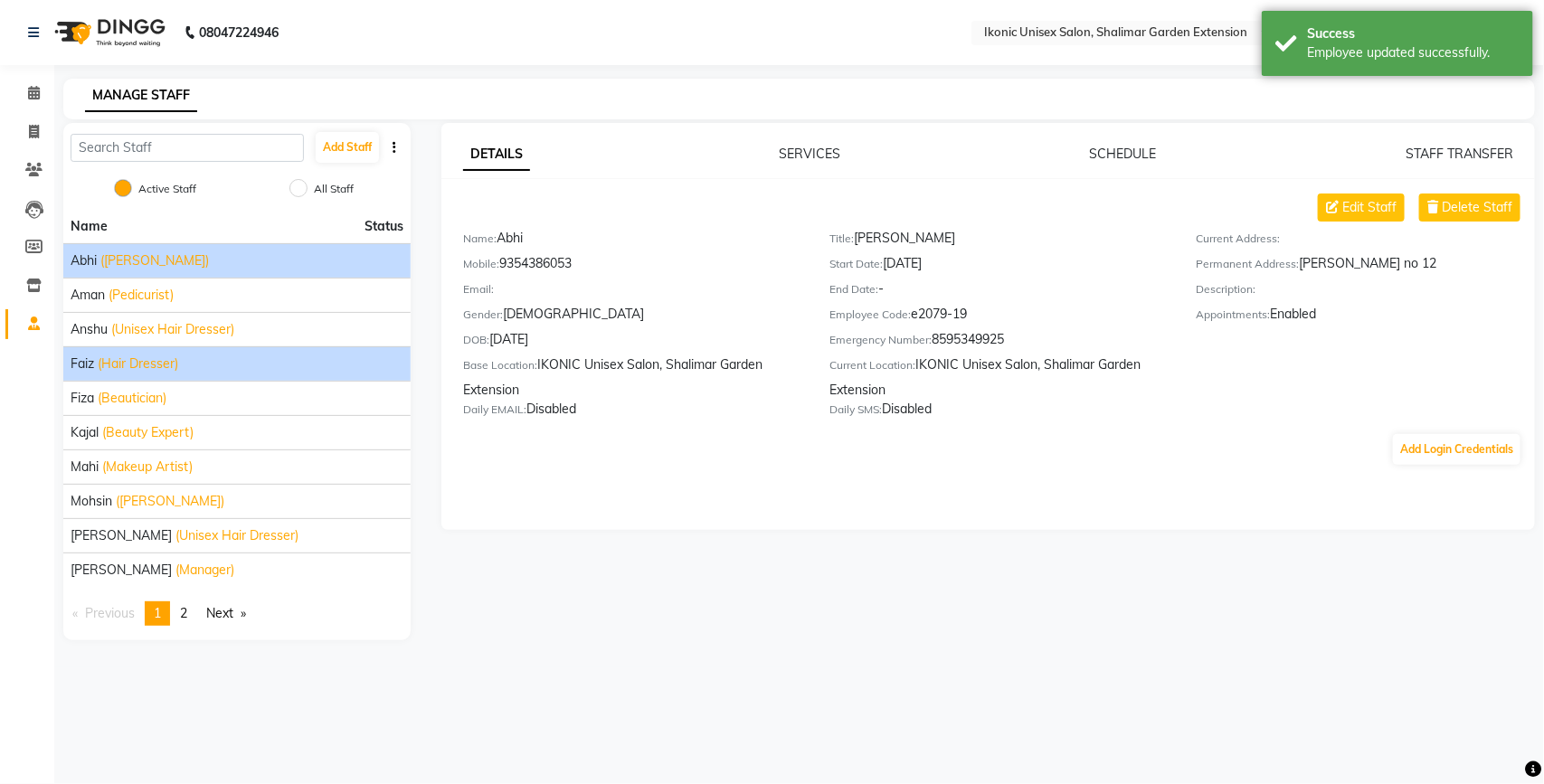
click at [177, 362] on span "(Hair Dresser)" at bounding box center [138, 364] width 81 height 19
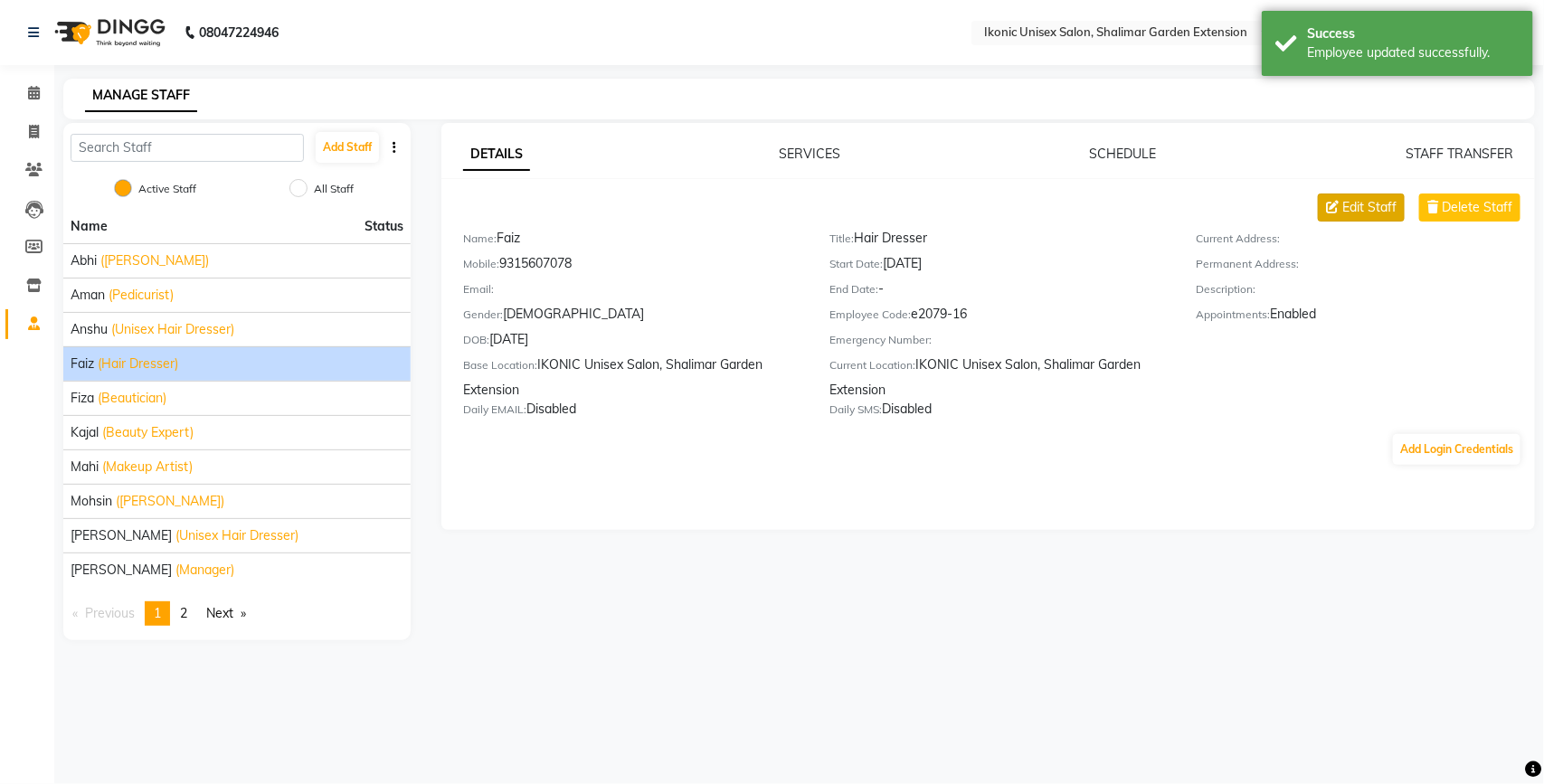
click at [1337, 209] on icon at bounding box center [1332, 207] width 13 height 13
select select "[DEMOGRAPHIC_DATA]"
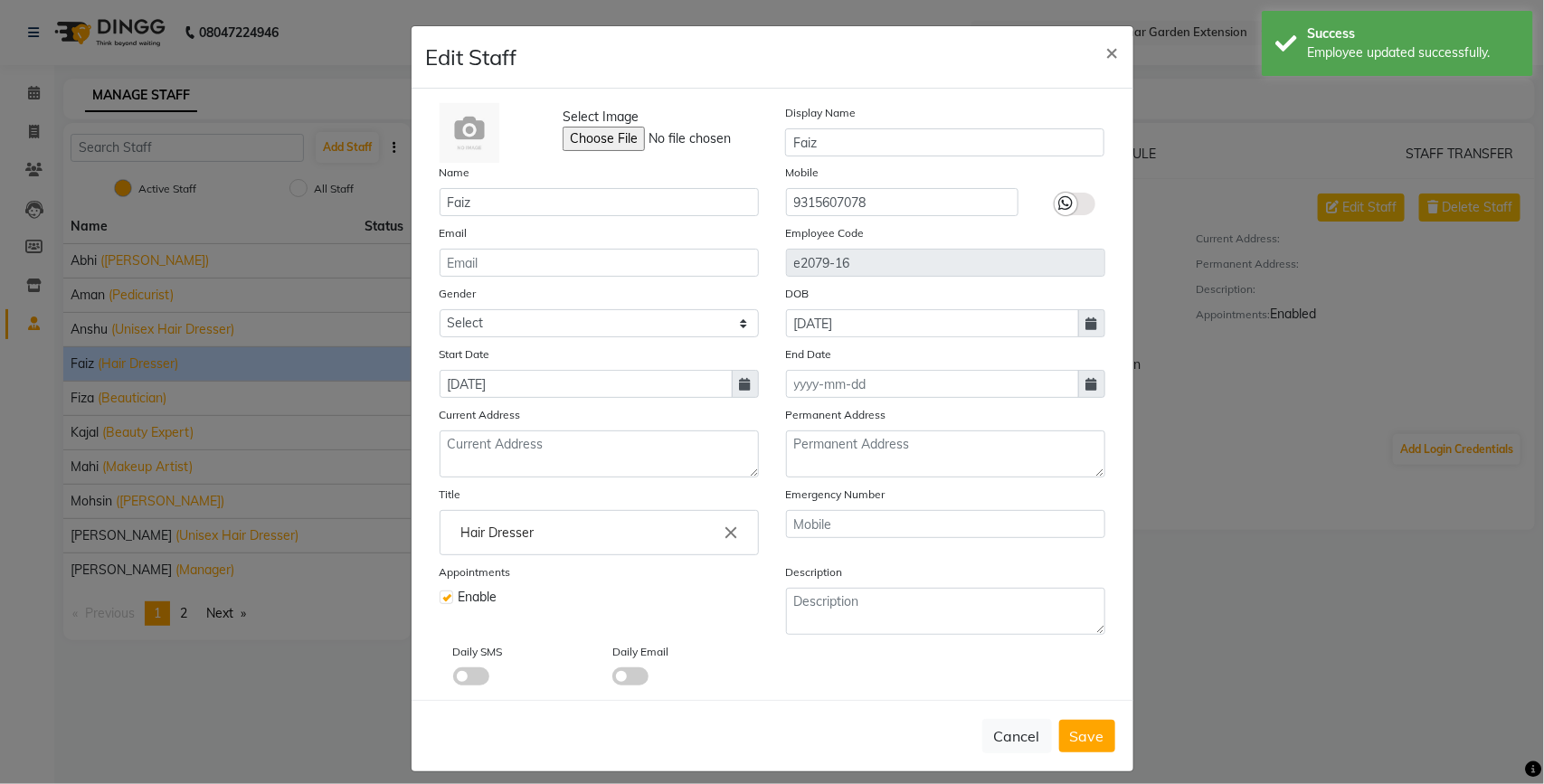
click at [722, 535] on icon "close" at bounding box center [732, 532] width 20 height 20
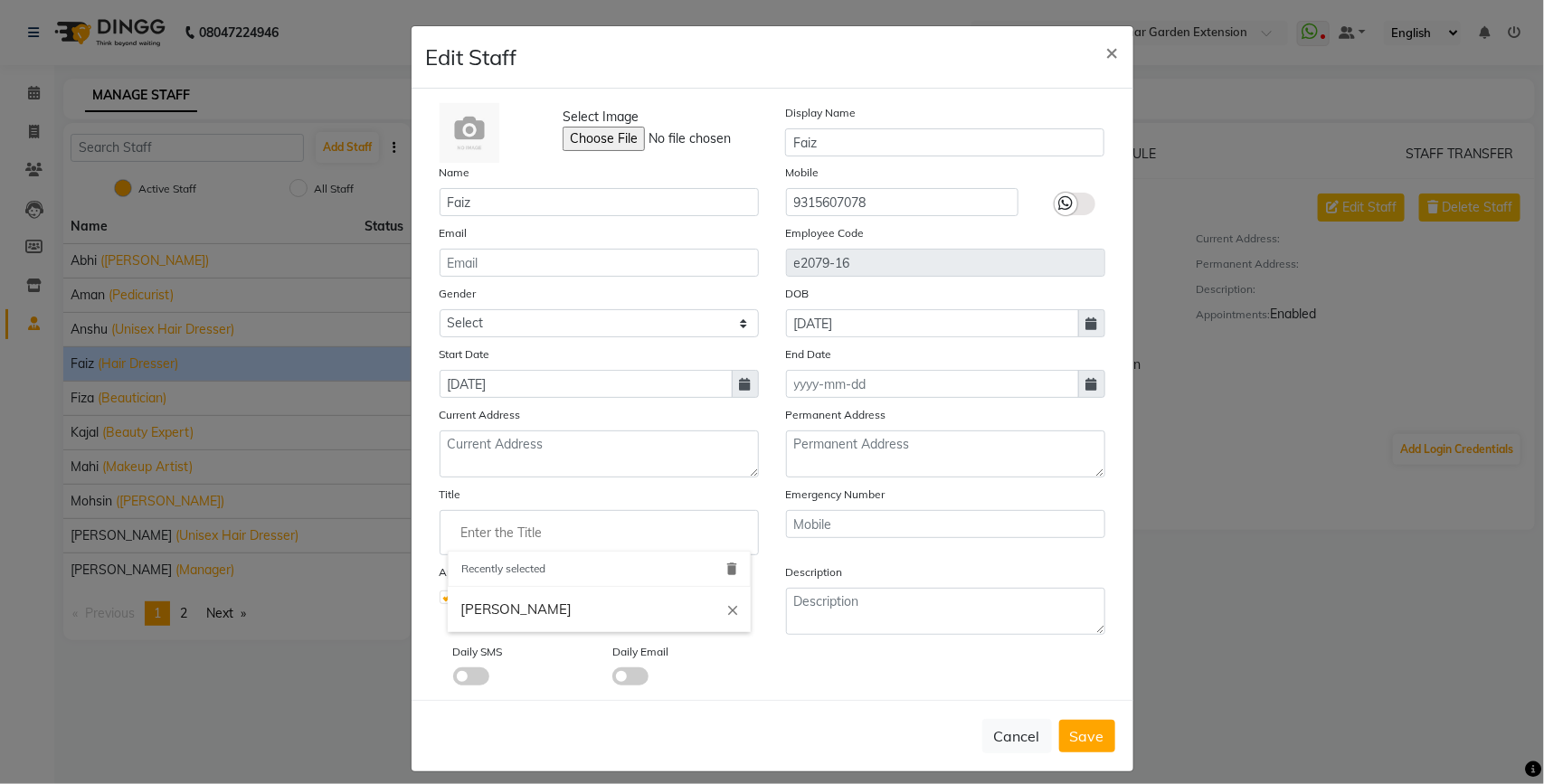
click at [604, 520] on input "Enter the Title" at bounding box center [599, 532] width 303 height 36
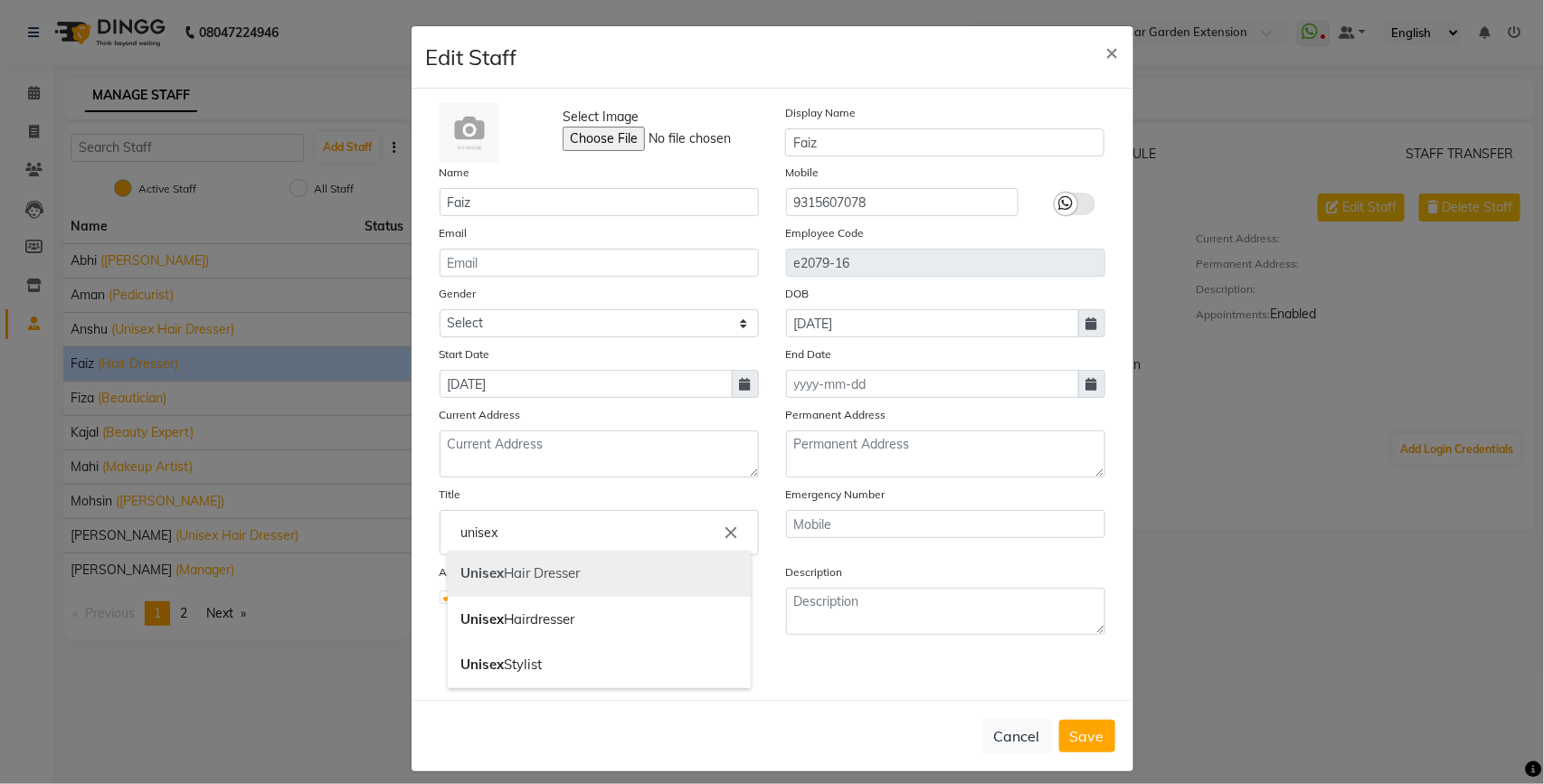
click at [566, 579] on link "Unisex Hair Dresser" at bounding box center [599, 574] width 303 height 46
type input "Unisex Hair Dresser"
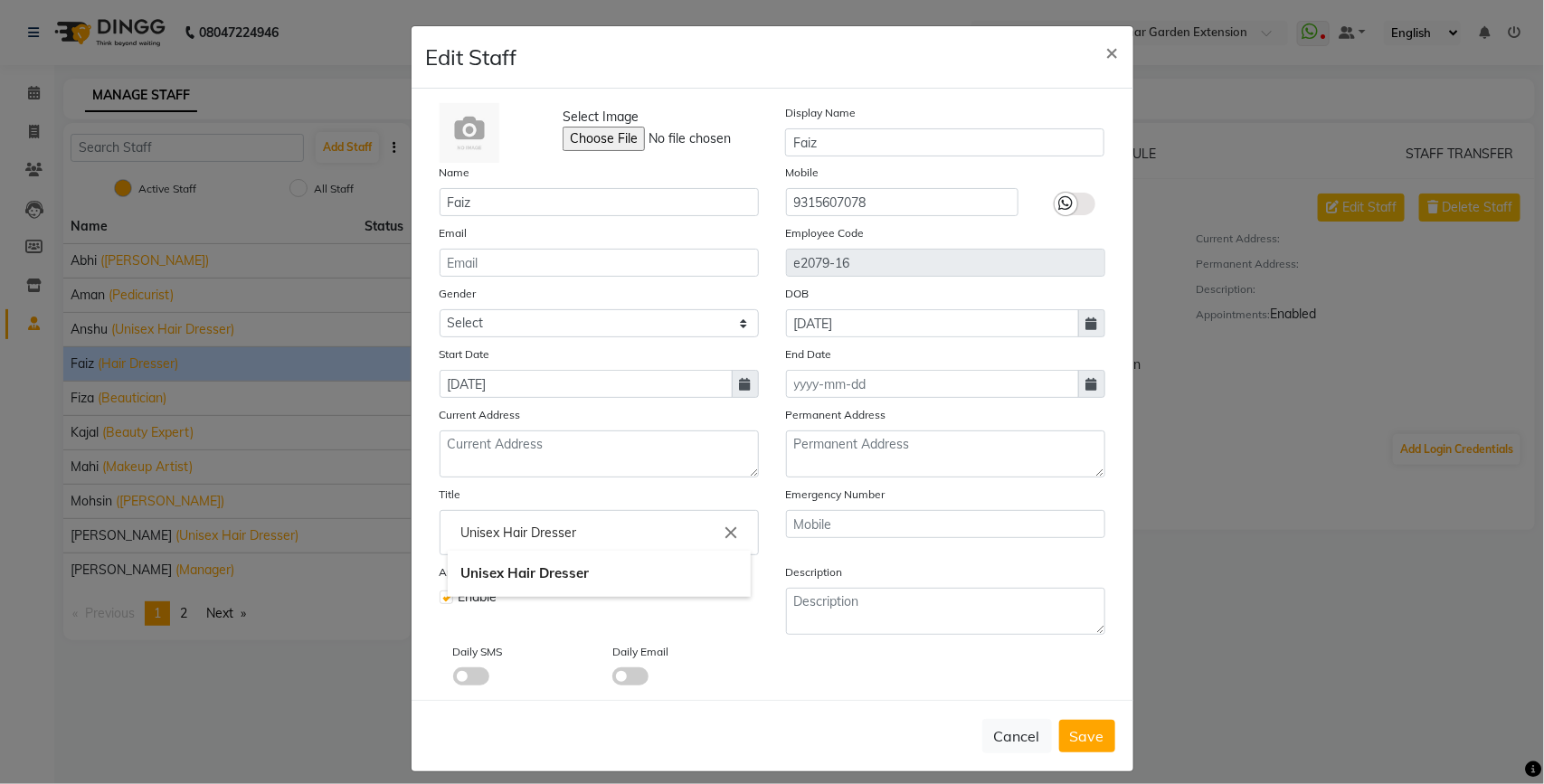
click at [597, 529] on input "Unisex Hair Dresser" at bounding box center [599, 532] width 303 height 36
click at [722, 526] on icon "close" at bounding box center [732, 532] width 20 height 20
click at [602, 536] on input "Enter the Title" at bounding box center [599, 532] width 303 height 36
click at [509, 606] on link "Unisex Hairdresser" at bounding box center [599, 619] width 303 height 46
type input "Unisex Hairdresser"
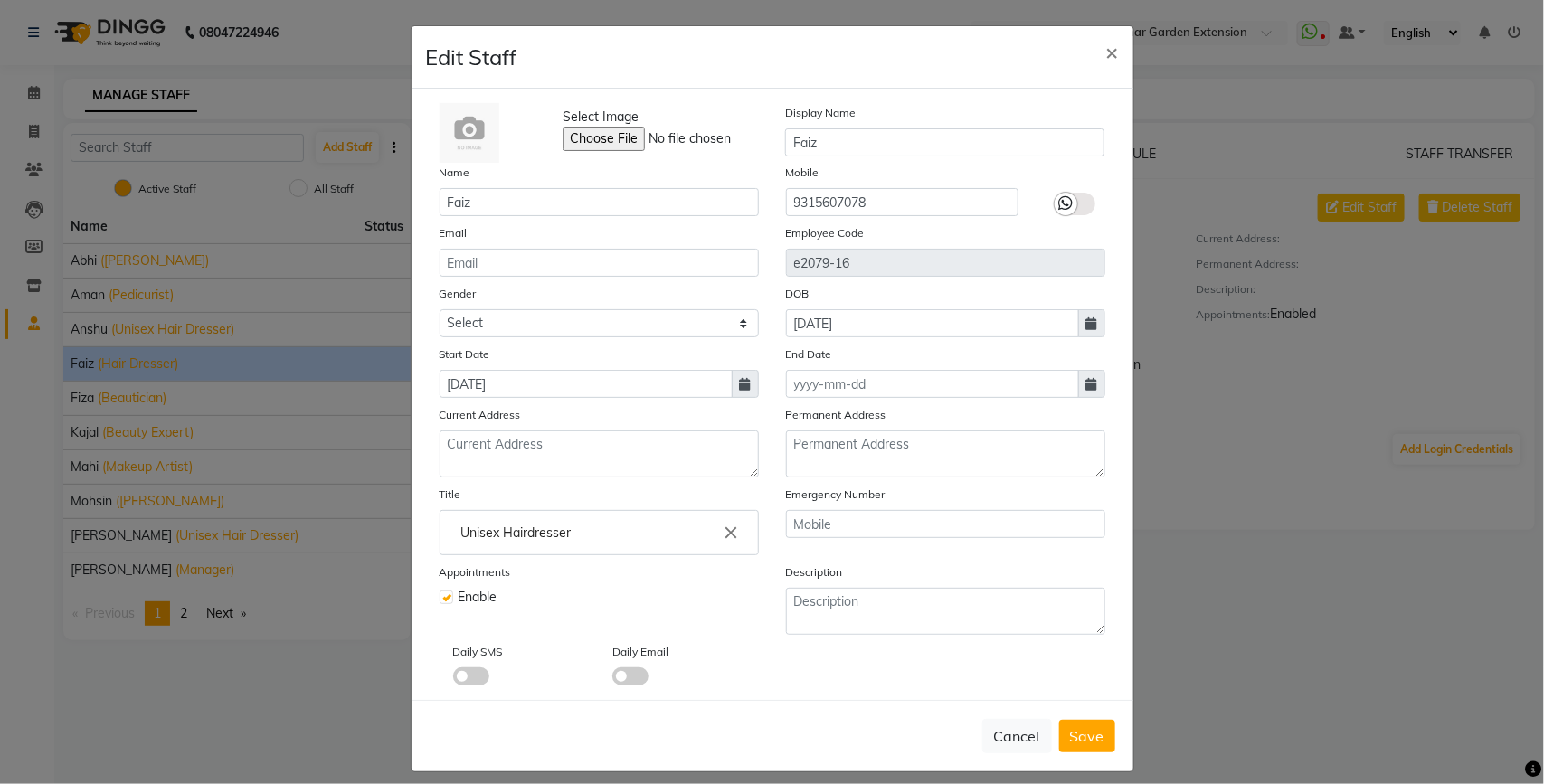
click at [1092, 731] on span "Save" at bounding box center [1086, 736] width 34 height 18
select select
checkbox input "false"
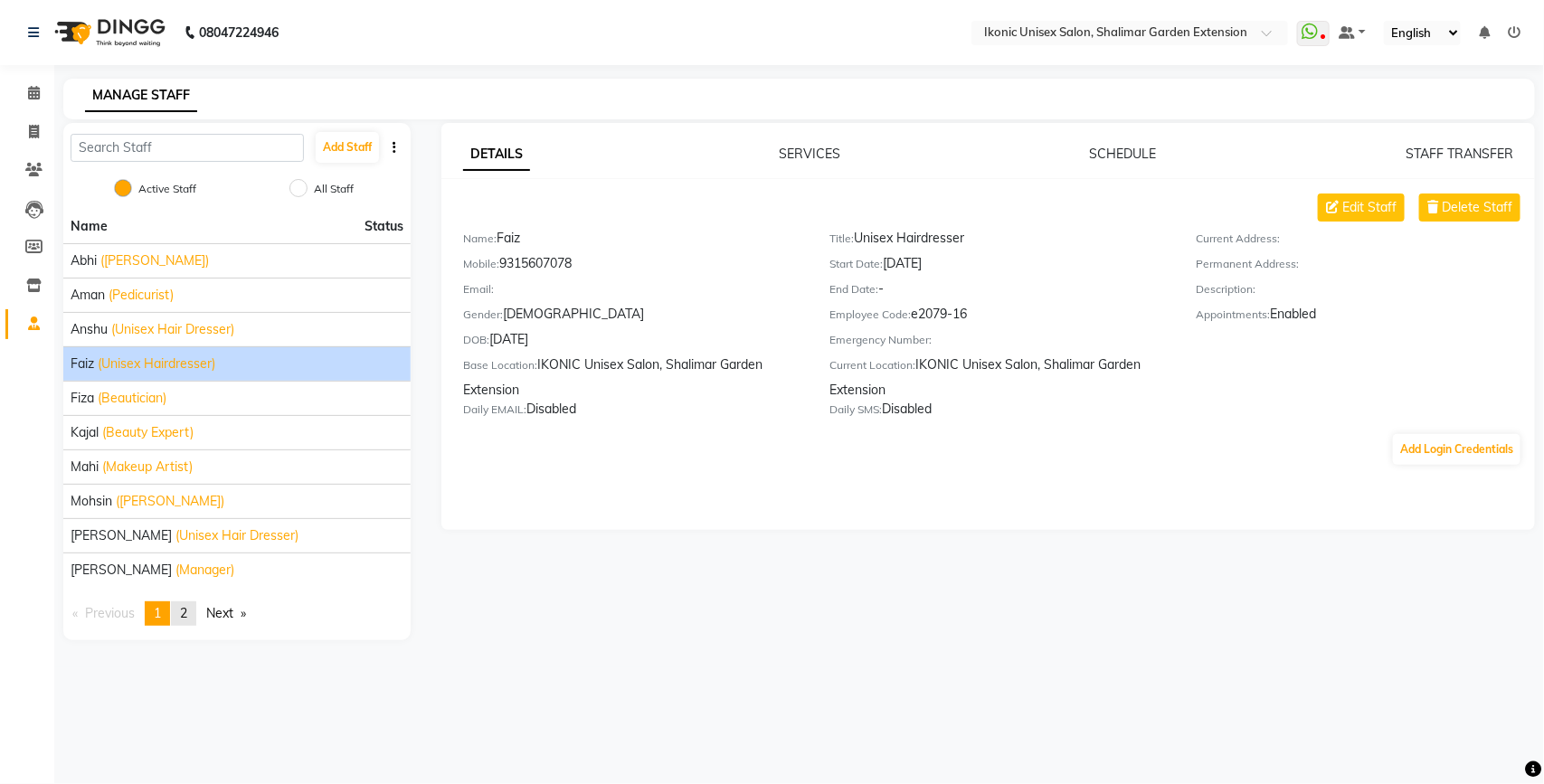
click at [183, 622] on link "page 2" at bounding box center [184, 613] width 26 height 25
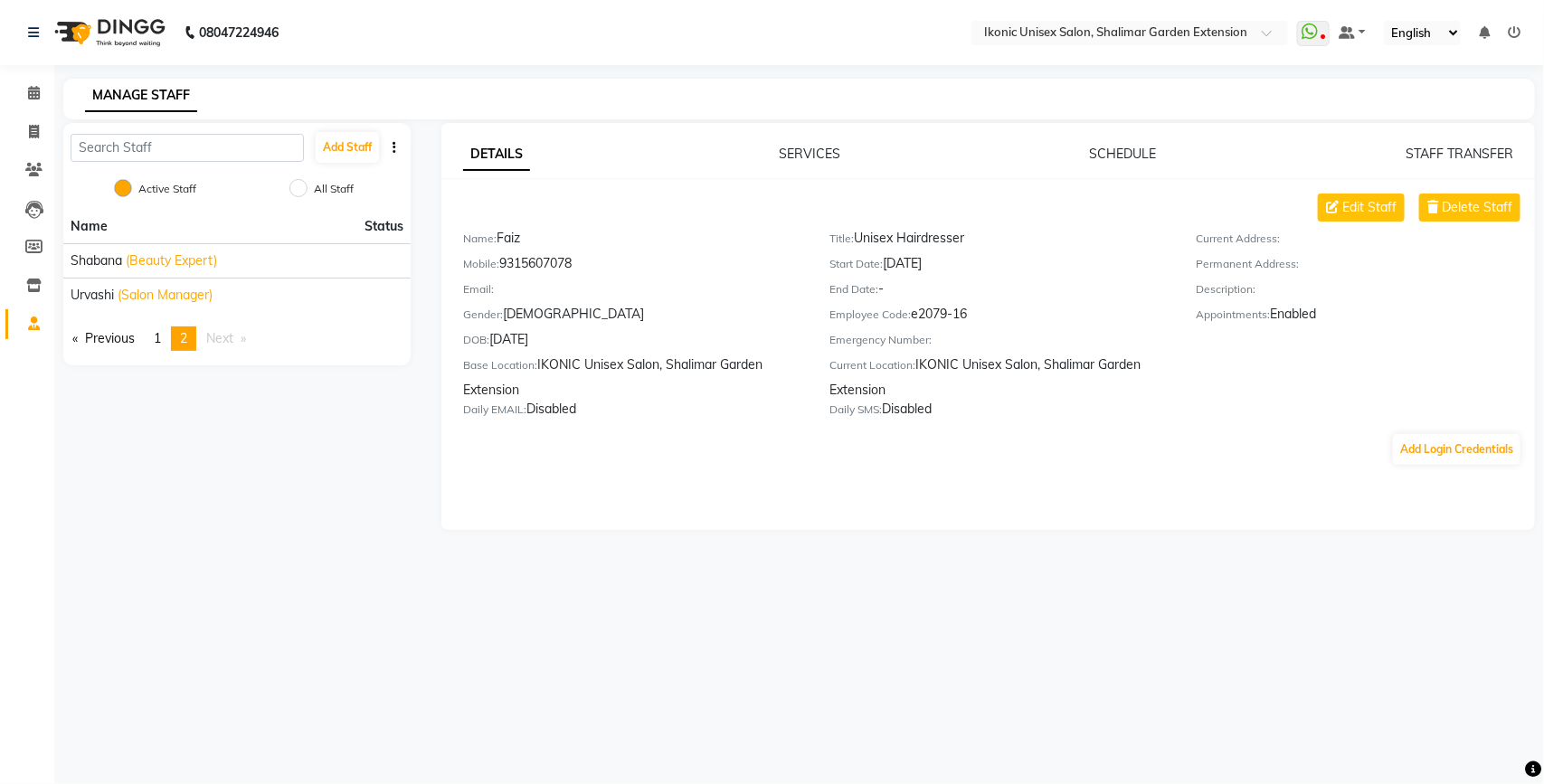
click at [1000, 651] on div "08047224946 Select Location × Ikonic Unisex Salon, Shalimar Garden Extension Wh…" at bounding box center [772, 392] width 1544 height 784
click at [39, 128] on span at bounding box center [34, 132] width 31 height 21
select select "service"
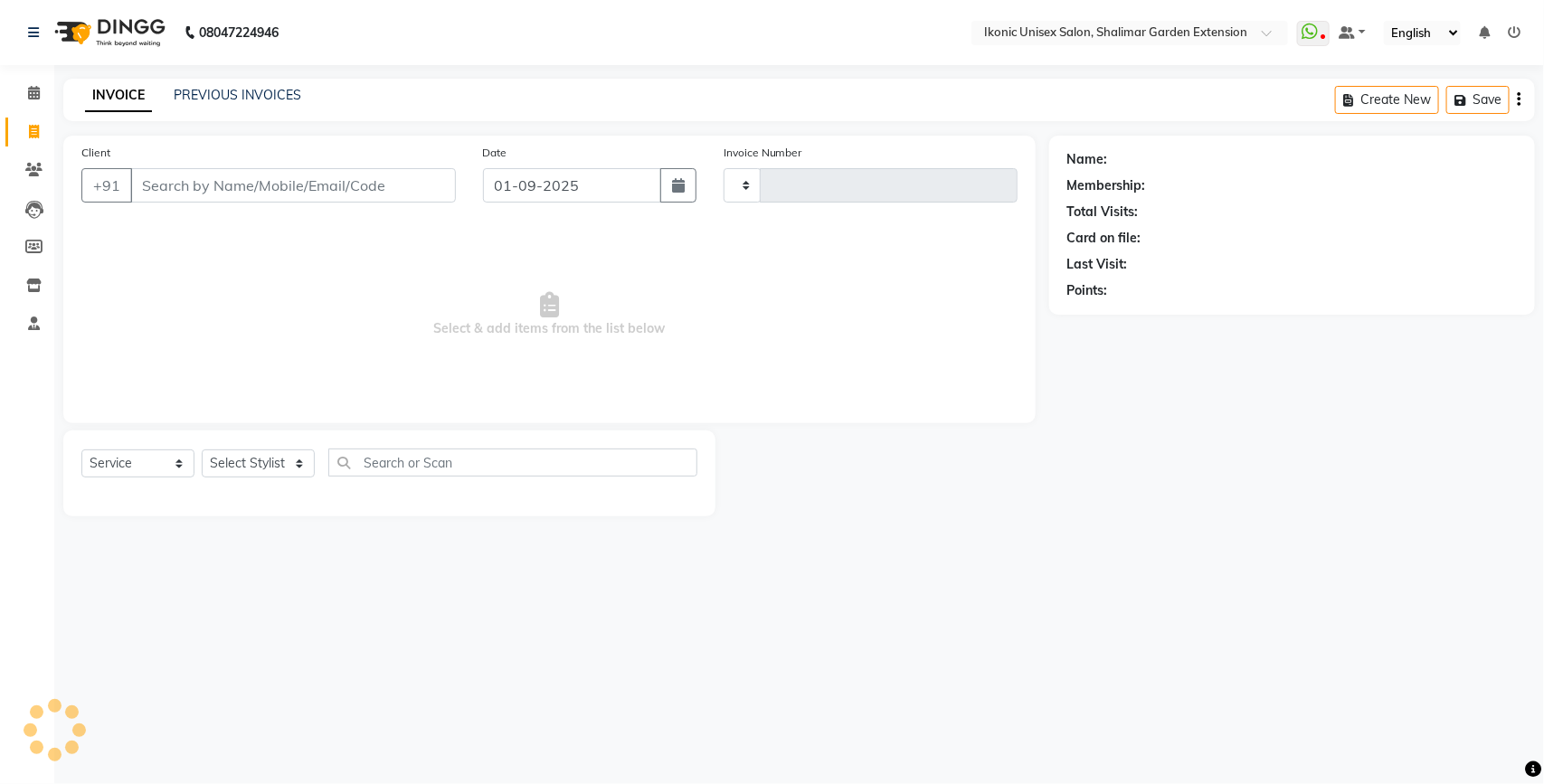
type input "3973"
select select "4931"
click at [246, 85] on div "PREVIOUS INVOICES" at bounding box center [237, 95] width 128 height 19
click at [245, 96] on link "PREVIOUS INVOICES" at bounding box center [237, 95] width 128 height 17
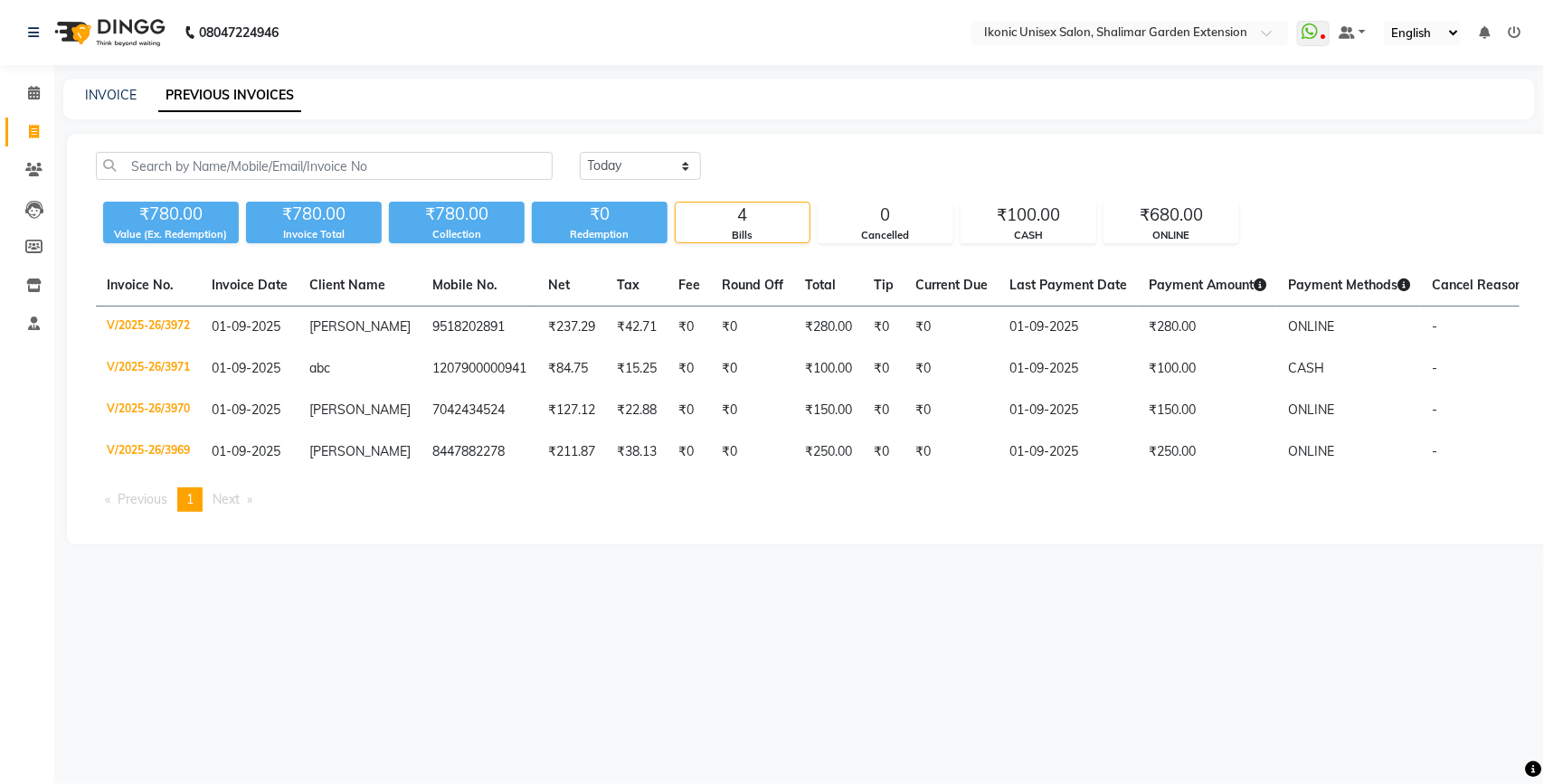
click at [1438, 174] on div "[DATE] [DATE] Custom Range" at bounding box center [1049, 165] width 940 height 28
click at [92, 100] on link "INVOICE" at bounding box center [110, 95] width 51 height 17
select select "service"
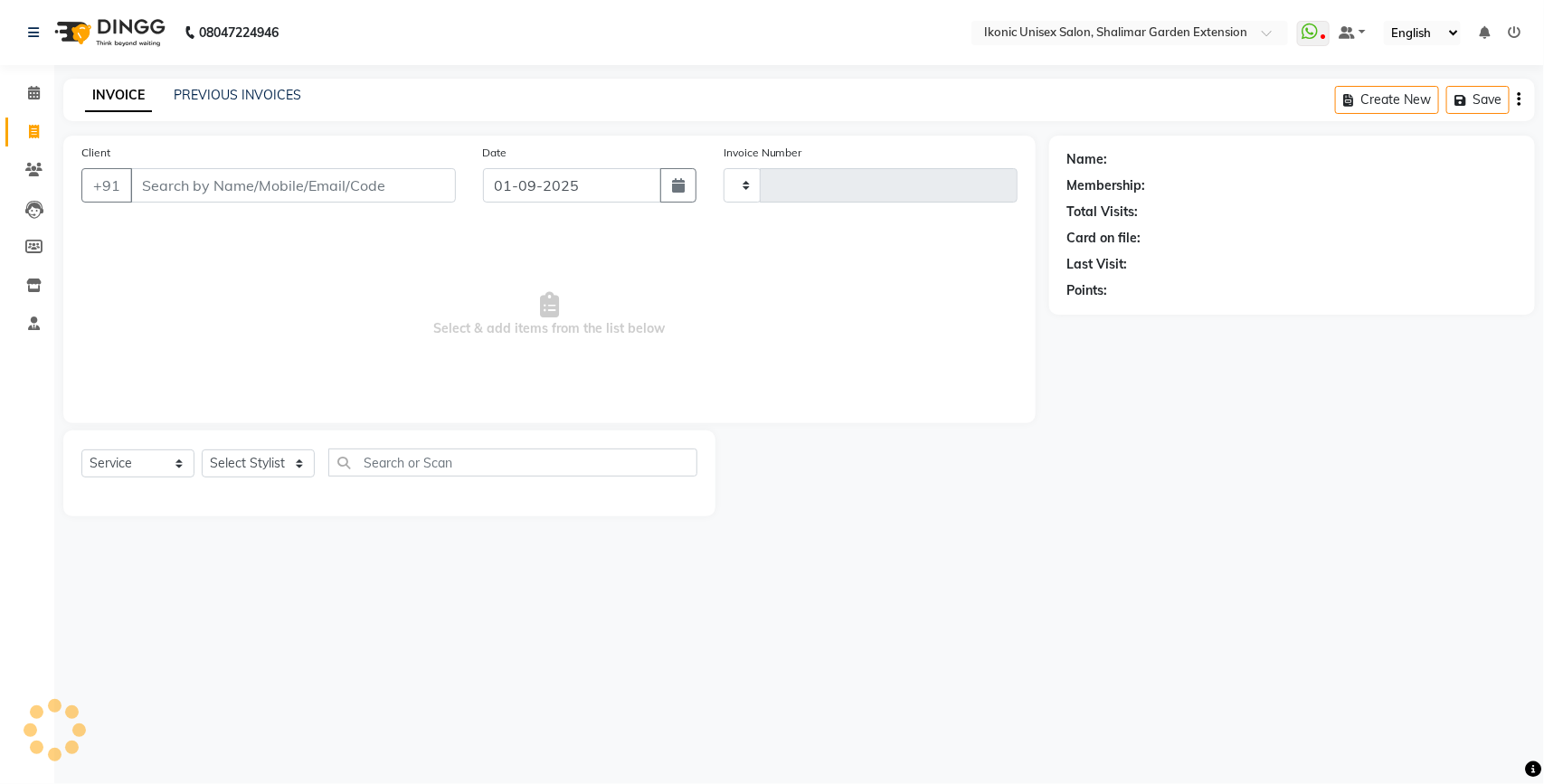
type input "3973"
select select "4931"
click at [227, 85] on div "PREVIOUS INVOICES" at bounding box center [237, 95] width 128 height 19
click at [226, 104] on div "PREVIOUS INVOICES" at bounding box center [237, 95] width 128 height 19
click at [233, 92] on link "PREVIOUS INVOICES" at bounding box center [237, 95] width 128 height 17
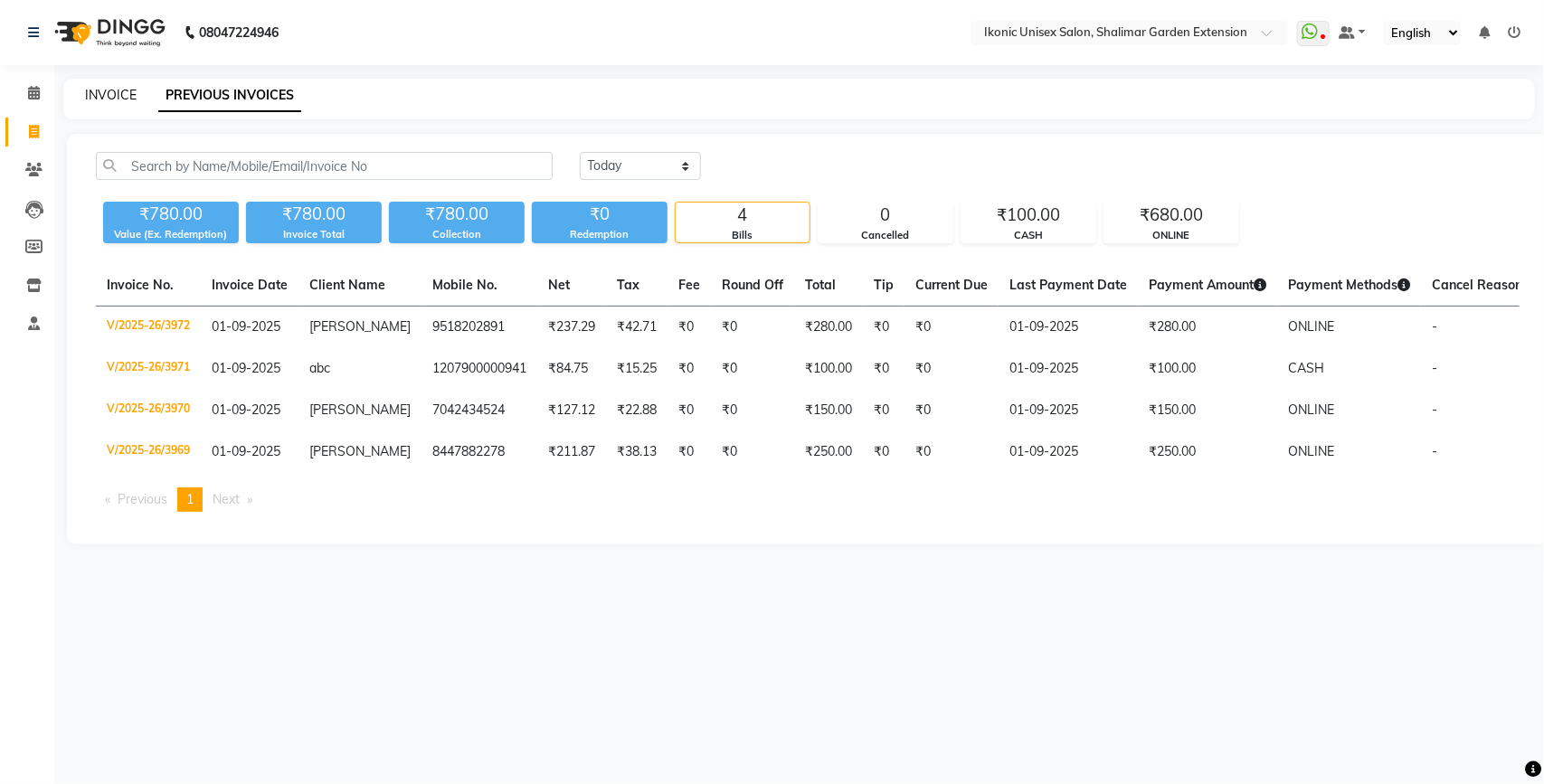
click at [116, 97] on link "INVOICE" at bounding box center [110, 95] width 51 height 17
select select "service"
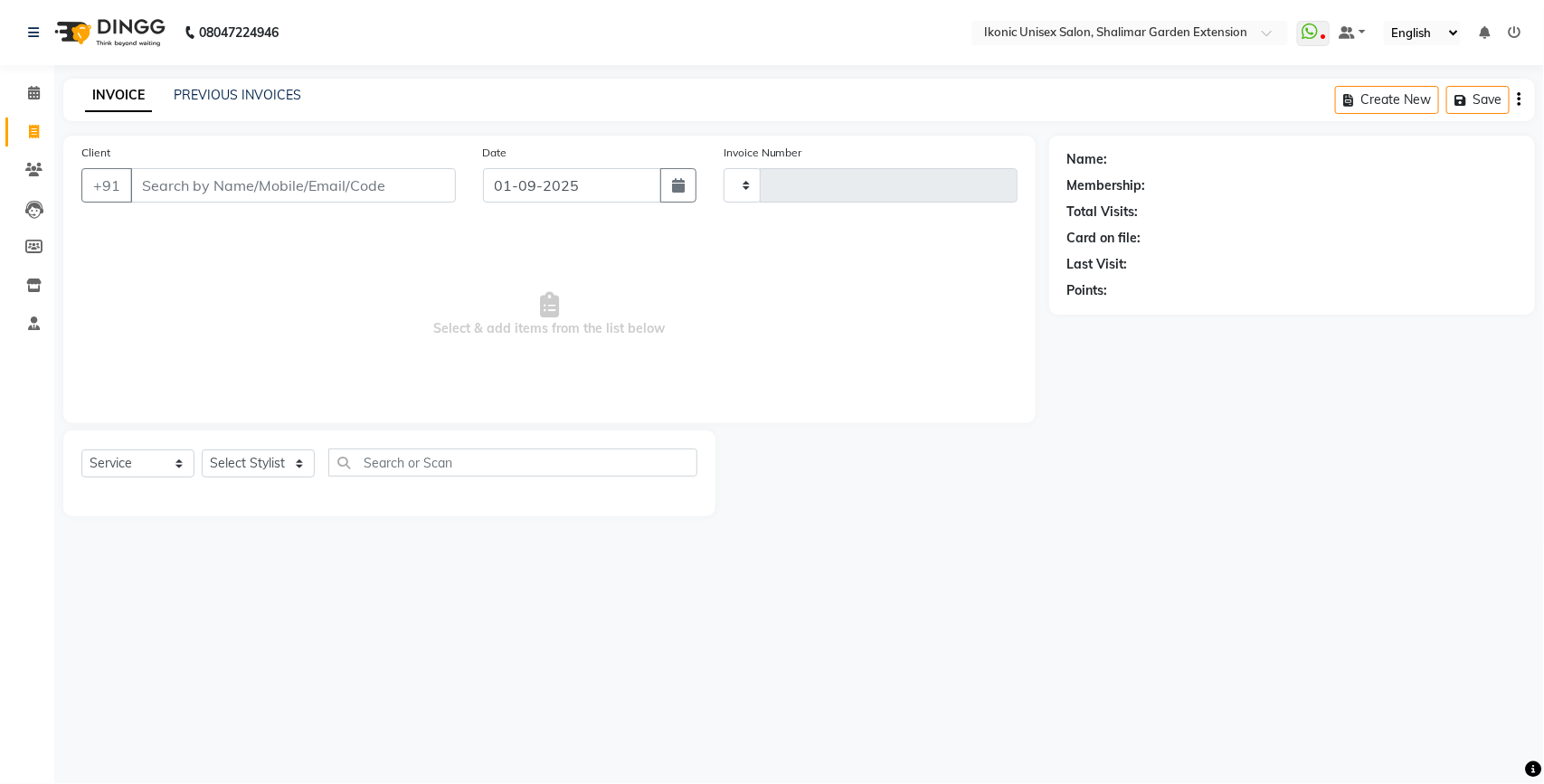
type input "3973"
select select "4931"
